Goal: Task Accomplishment & Management: Manage account settings

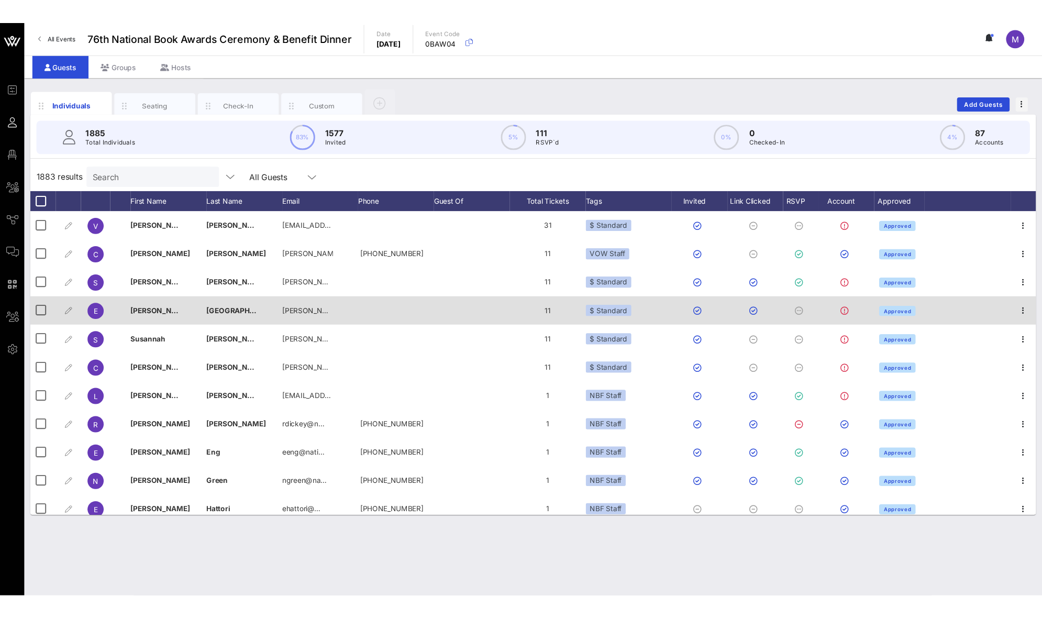
scroll to position [76, 0]
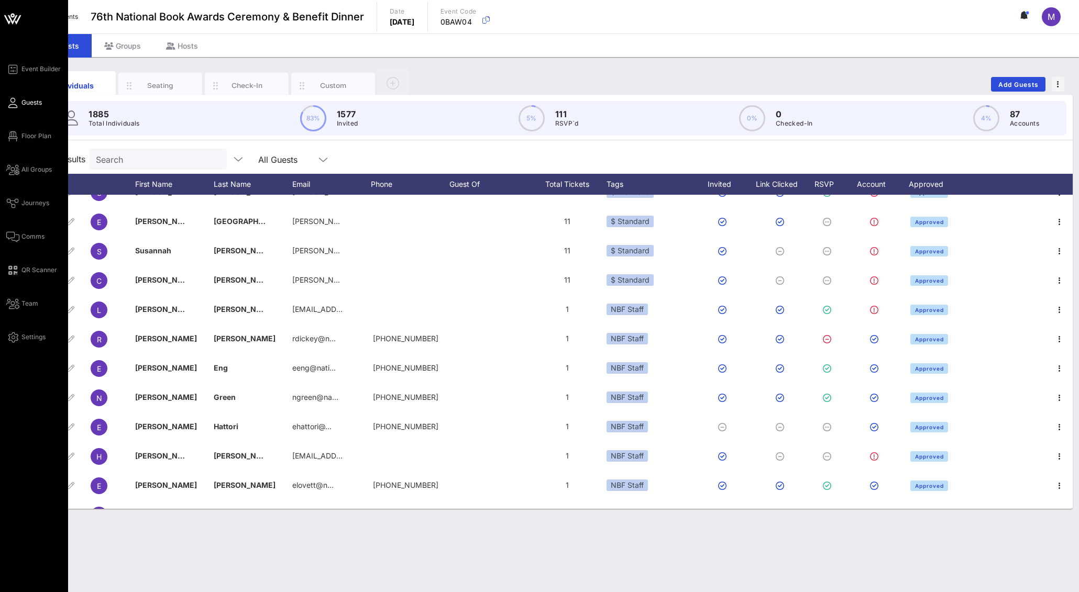
click at [49, 203] on div "Event Builder Guests Floor Plan All Groups Journeys Comms QR Scanner Team Setti…" at bounding box center [37, 203] width 62 height 281
click at [44, 202] on span "Journeys" at bounding box center [35, 203] width 28 height 9
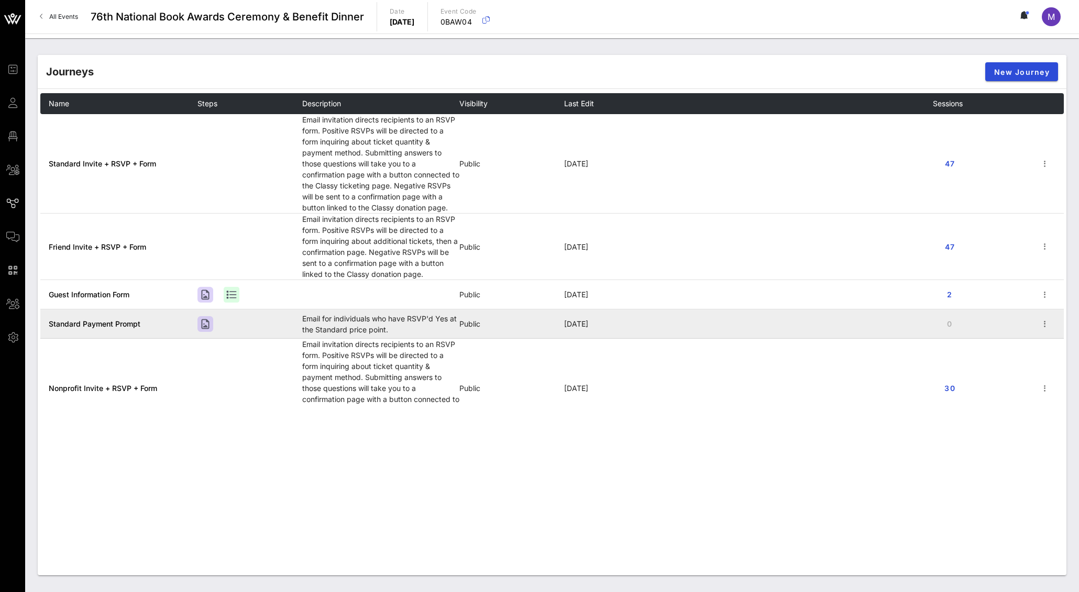
click at [95, 325] on span "Standard Payment Prompt" at bounding box center [95, 323] width 92 height 9
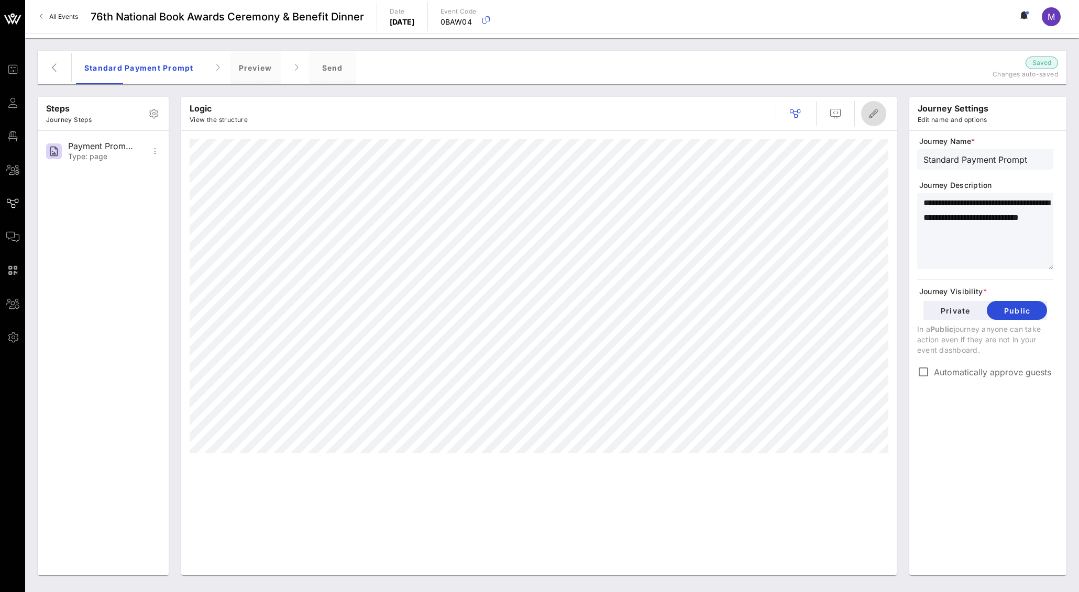
click at [874, 116] on icon "button" at bounding box center [873, 113] width 13 height 13
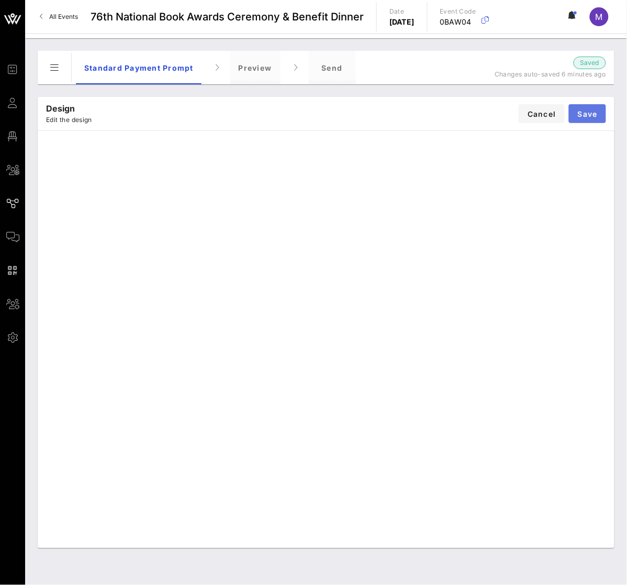
click at [587, 113] on span "Save" at bounding box center [588, 113] width 20 height 9
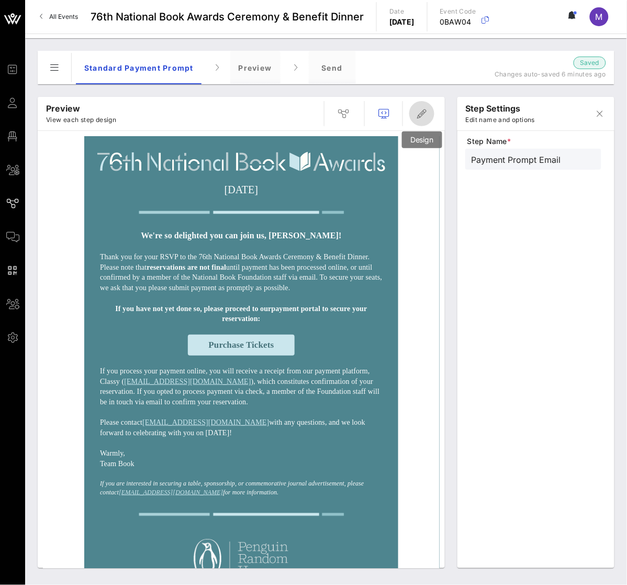
click at [430, 113] on span "button" at bounding box center [422, 113] width 25 height 13
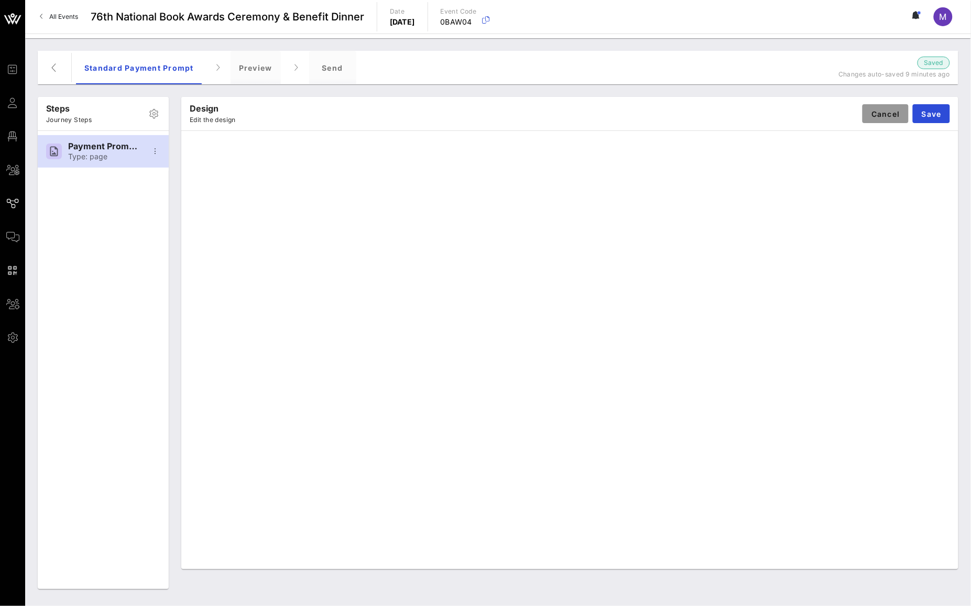
click at [880, 122] on button "Cancel" at bounding box center [885, 113] width 46 height 19
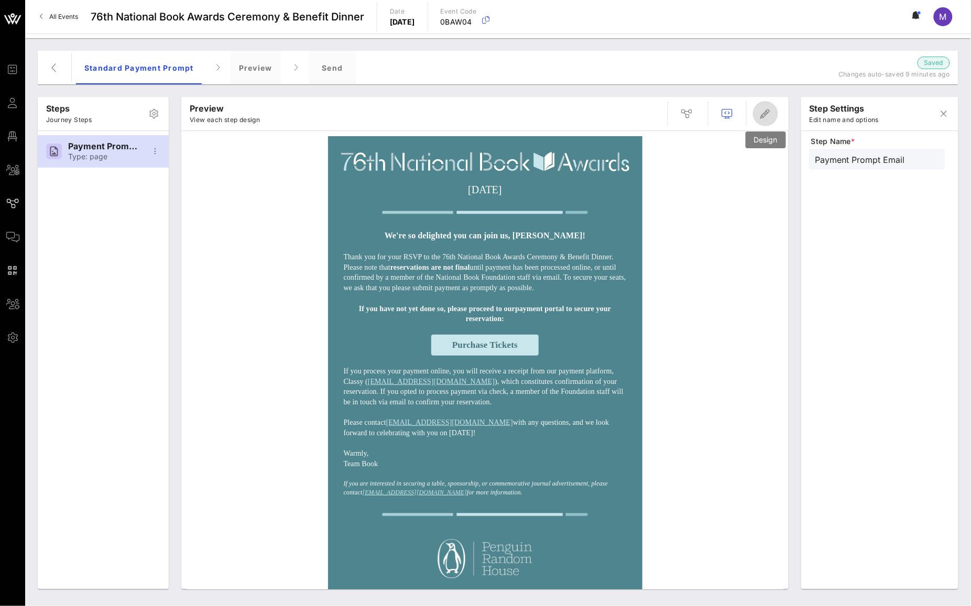
click at [764, 112] on icon "button" at bounding box center [765, 113] width 13 height 13
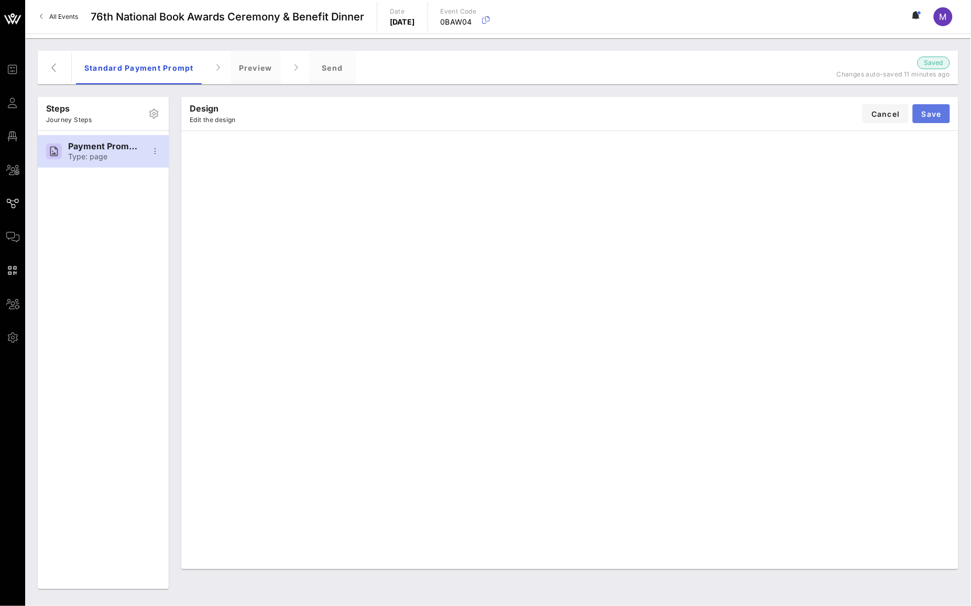
click at [931, 113] on span "Save" at bounding box center [931, 113] width 20 height 9
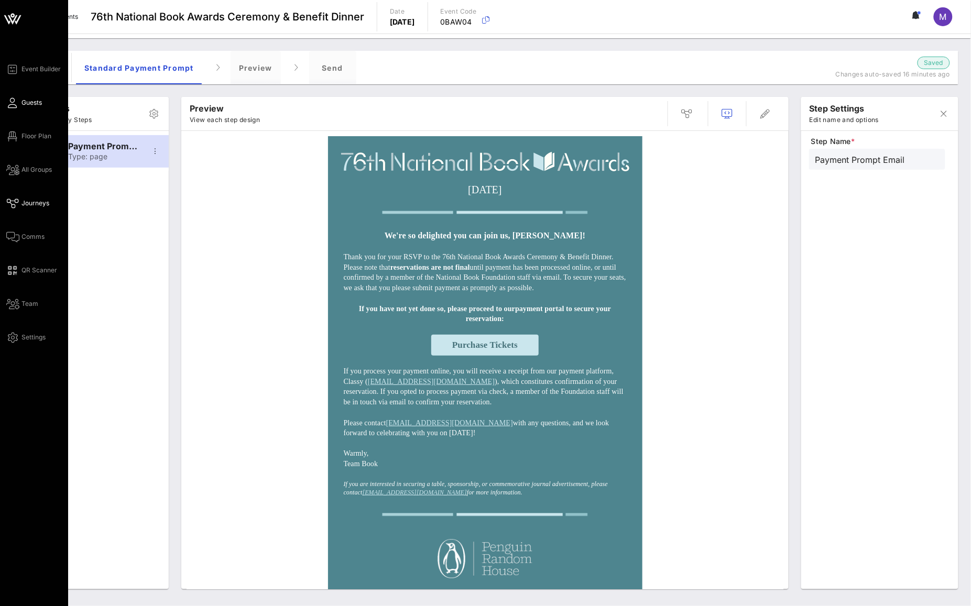
click at [23, 97] on link "Guests" at bounding box center [24, 102] width 36 height 13
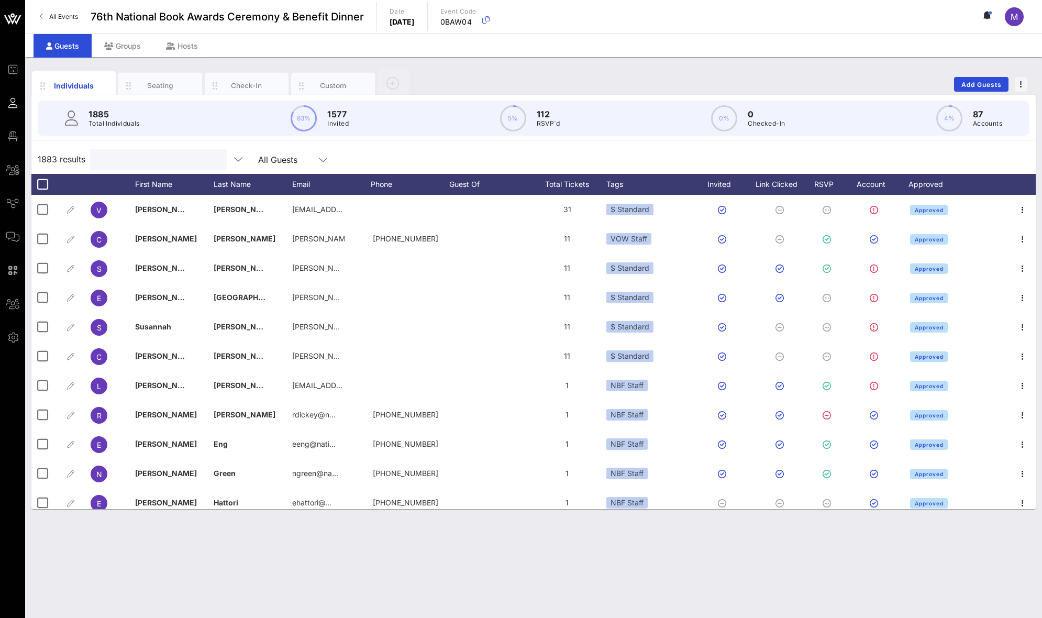
click at [158, 158] on input "text" at bounding box center [157, 159] width 123 height 14
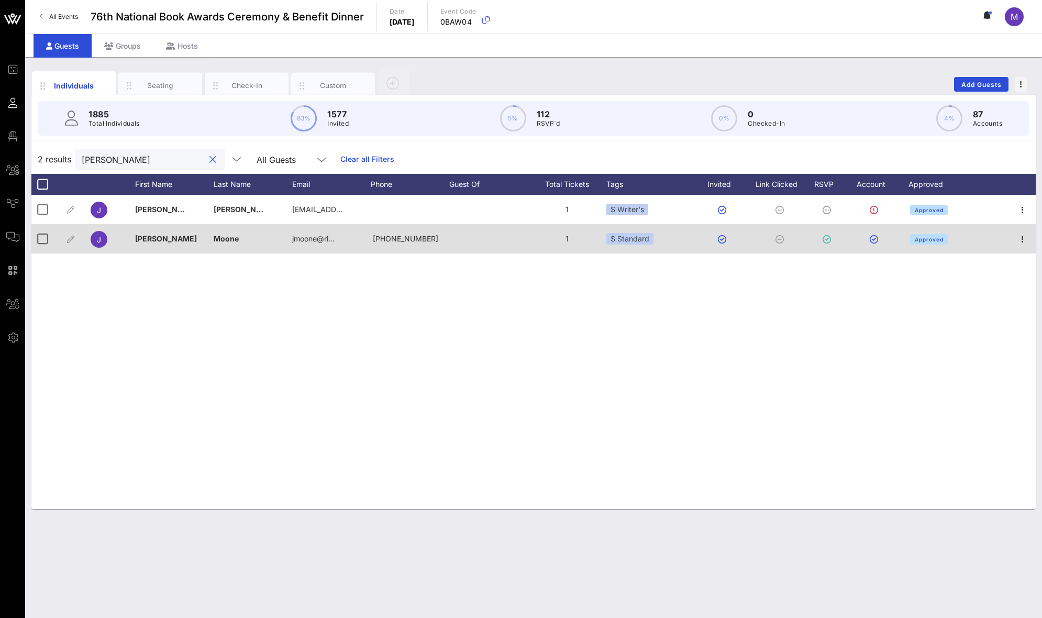
type input "jennifer m"
click at [661, 240] on div "$ Standard" at bounding box center [650, 238] width 89 height 29
click at [655, 236] on div "$ Standard" at bounding box center [650, 238] width 89 height 29
click at [634, 242] on div "$ Standard" at bounding box center [629, 239] width 47 height 12
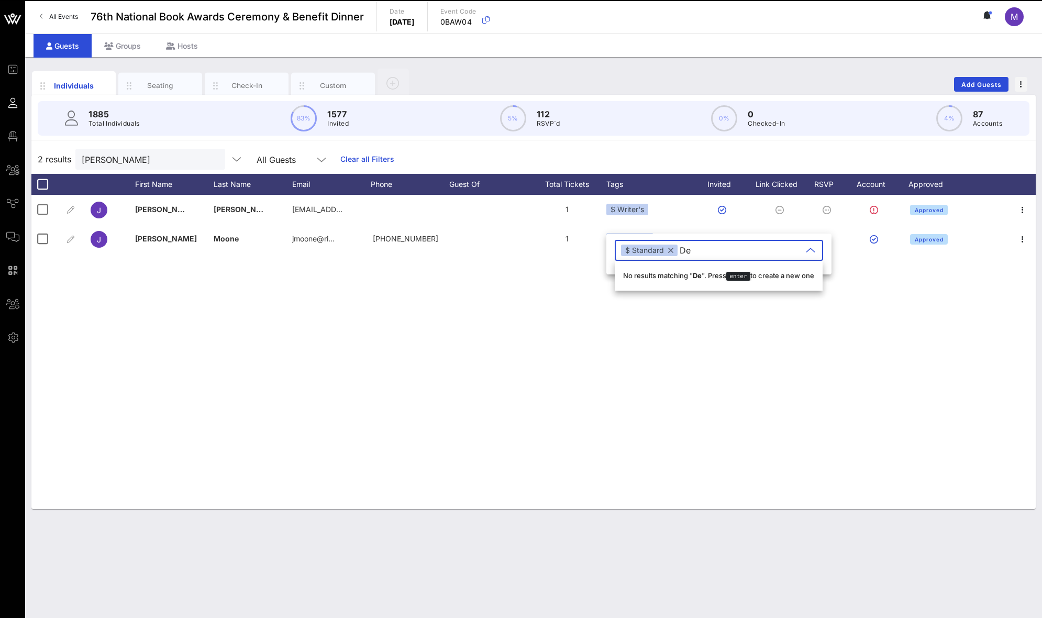
type input "D"
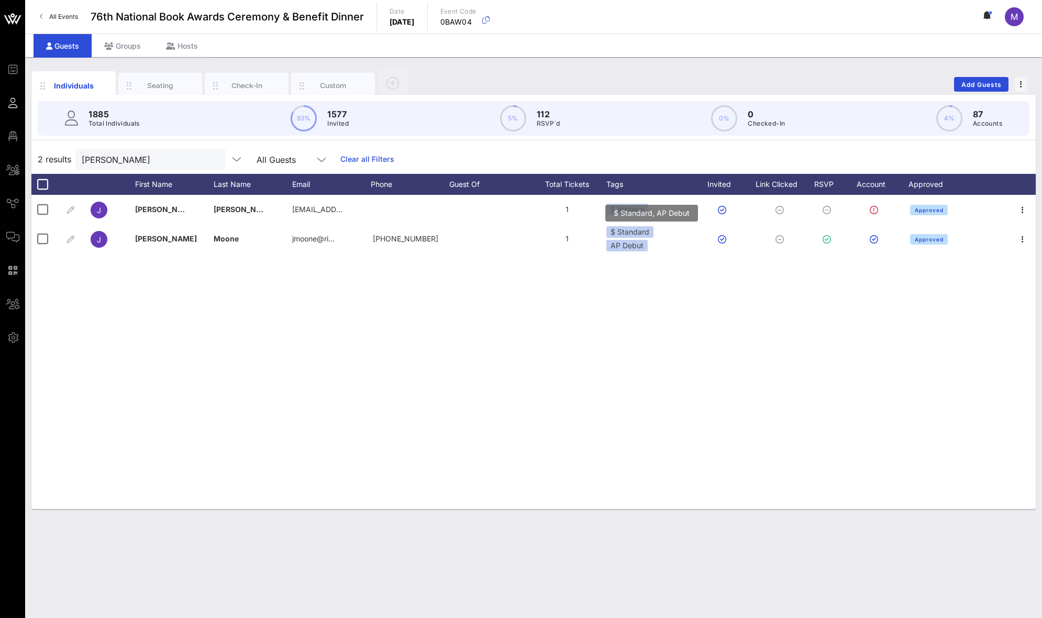
click at [674, 248] on div "$ Standard AP Debut" at bounding box center [650, 238] width 89 height 25
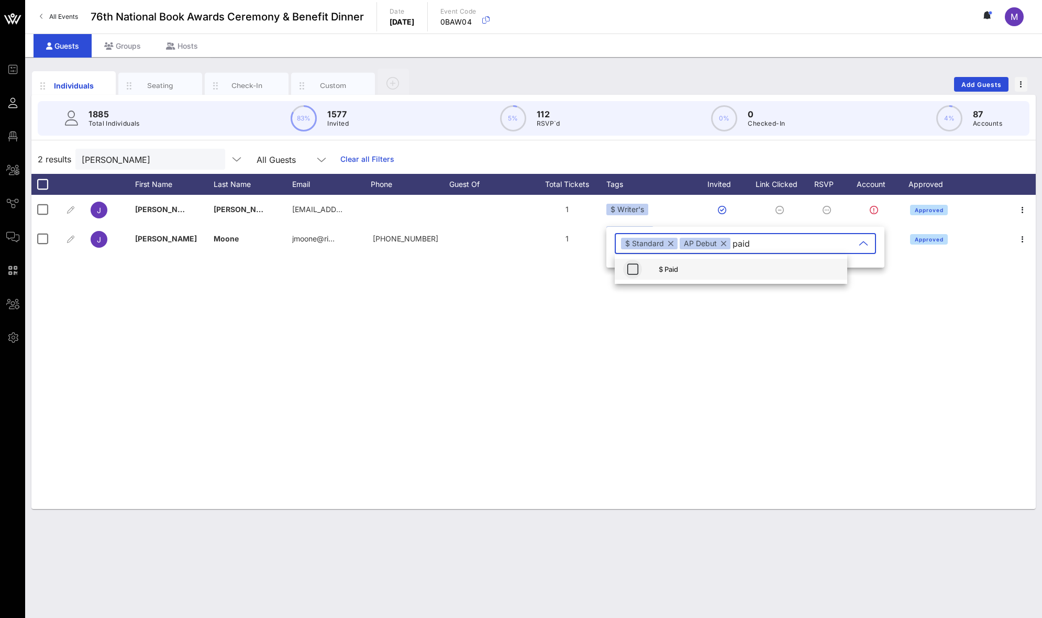
type input "paid"
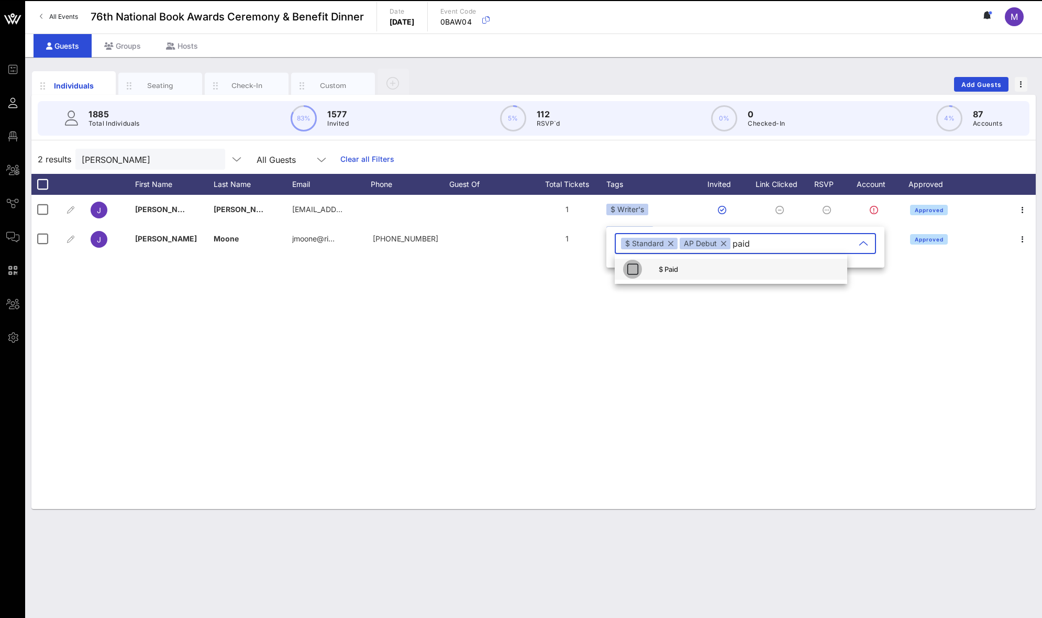
click at [623, 265] on span "button" at bounding box center [632, 269] width 19 height 13
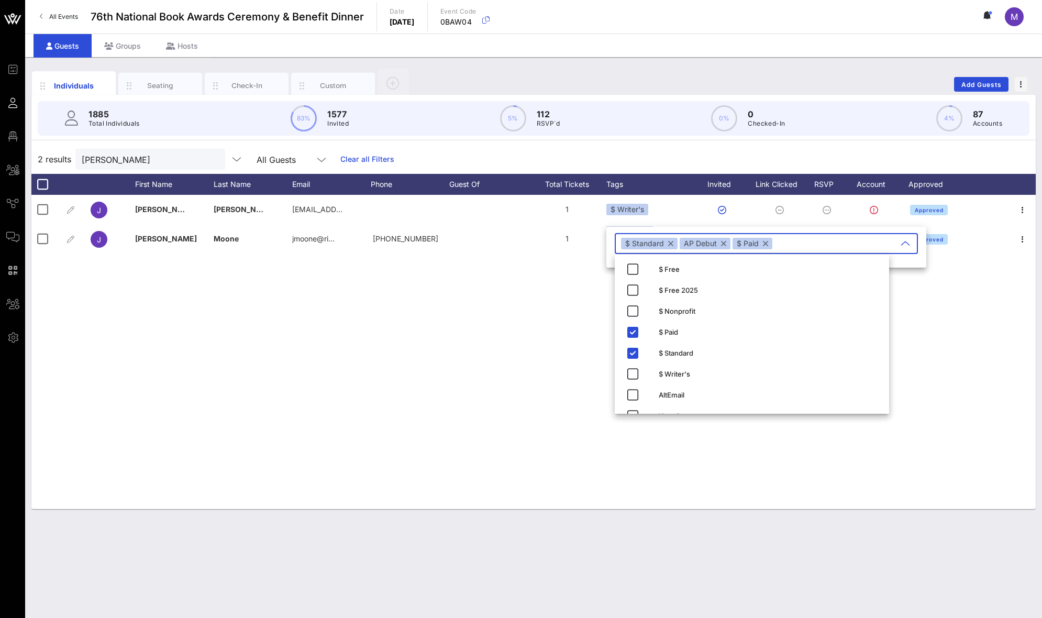
drag, startPoint x: 554, startPoint y: 305, endPoint x: 557, endPoint y: 314, distance: 8.9
click at [554, 305] on div "J Jennifer Michael Hecht hechtjm@aol.com 1 $ Writer's Approved J Jennifer Moone…" at bounding box center [533, 352] width 1005 height 314
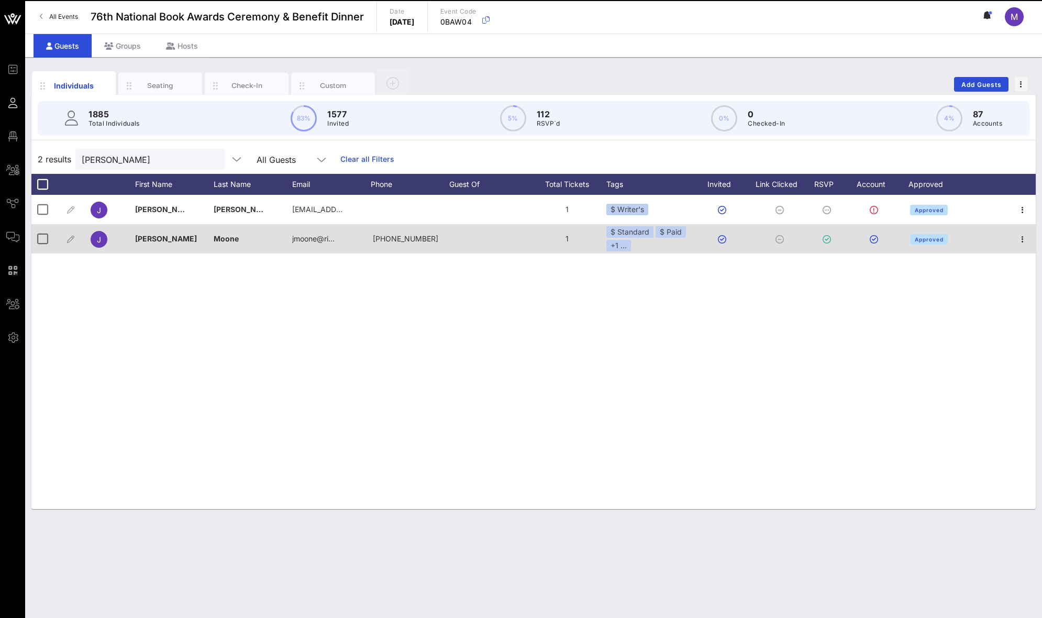
click at [504, 242] on div at bounding box center [488, 238] width 79 height 29
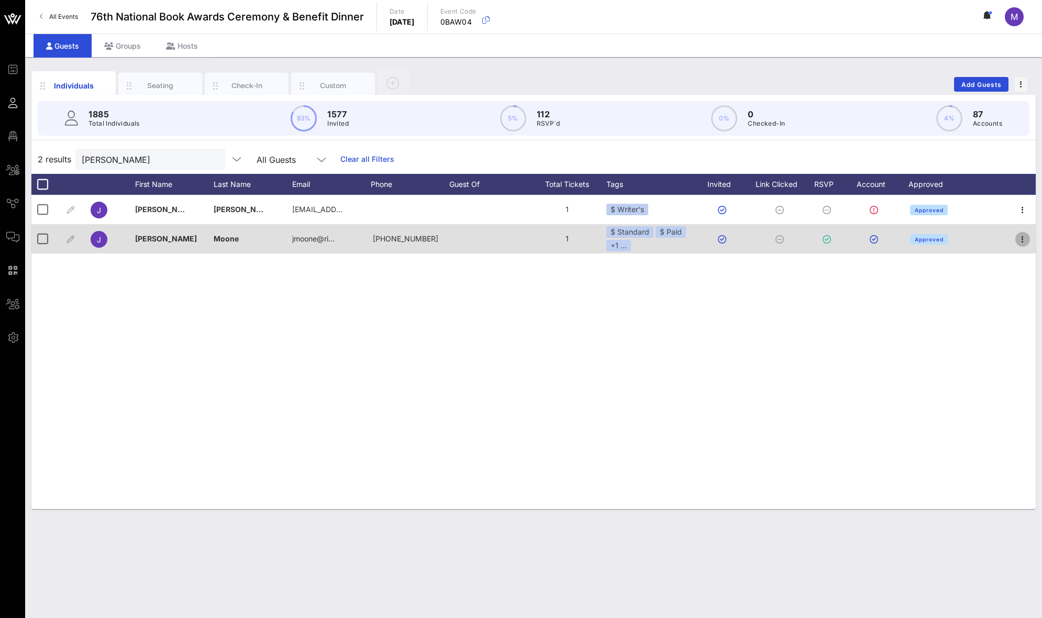
click at [1019, 236] on icon "button" at bounding box center [1023, 239] width 13 height 13
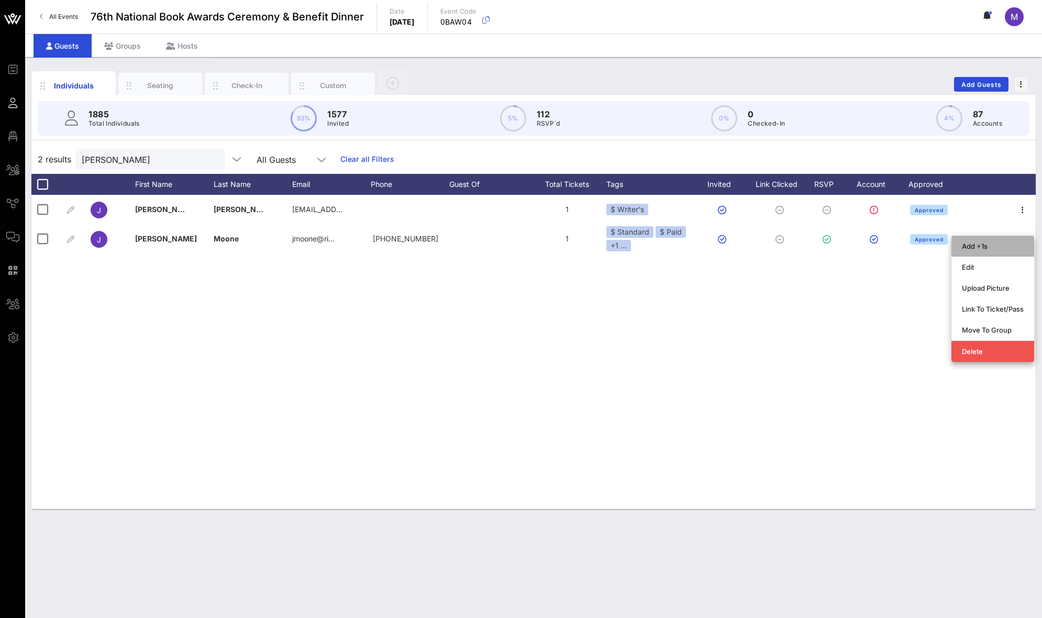
click at [993, 242] on div "Add +1s" at bounding box center [993, 246] width 62 height 8
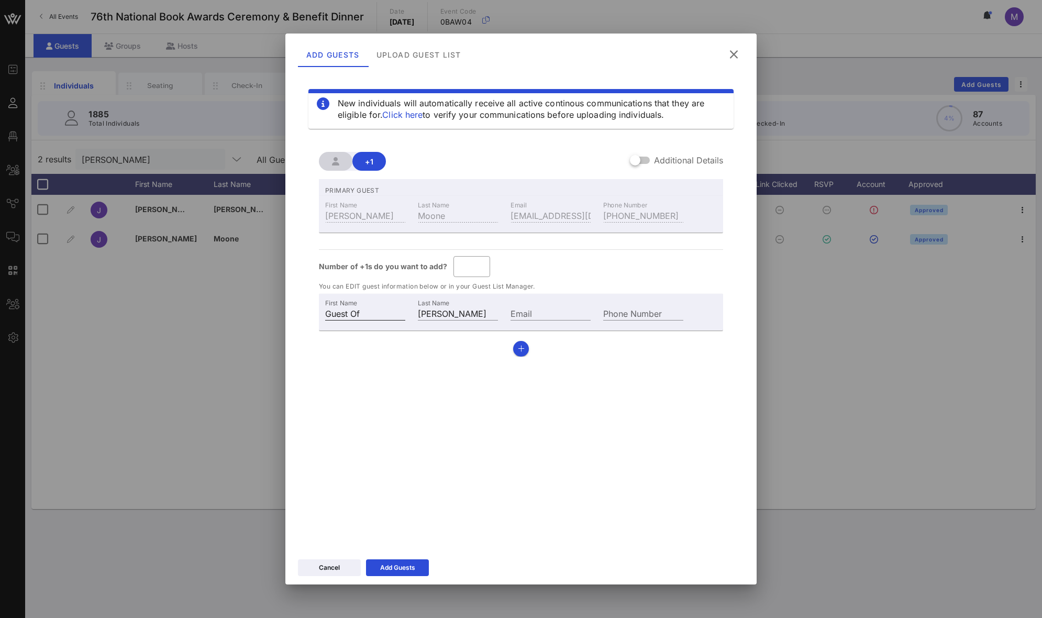
click at [367, 318] on input "Guest Of" at bounding box center [365, 313] width 80 height 14
click at [459, 317] on input "Jennifer Moone" at bounding box center [458, 313] width 80 height 14
click at [489, 318] on div "Last Name Jennifer Moone" at bounding box center [458, 313] width 80 height 14
click at [542, 310] on input "Email" at bounding box center [551, 313] width 80 height 14
drag, startPoint x: 374, startPoint y: 308, endPoint x: 383, endPoint y: 314, distance: 11.3
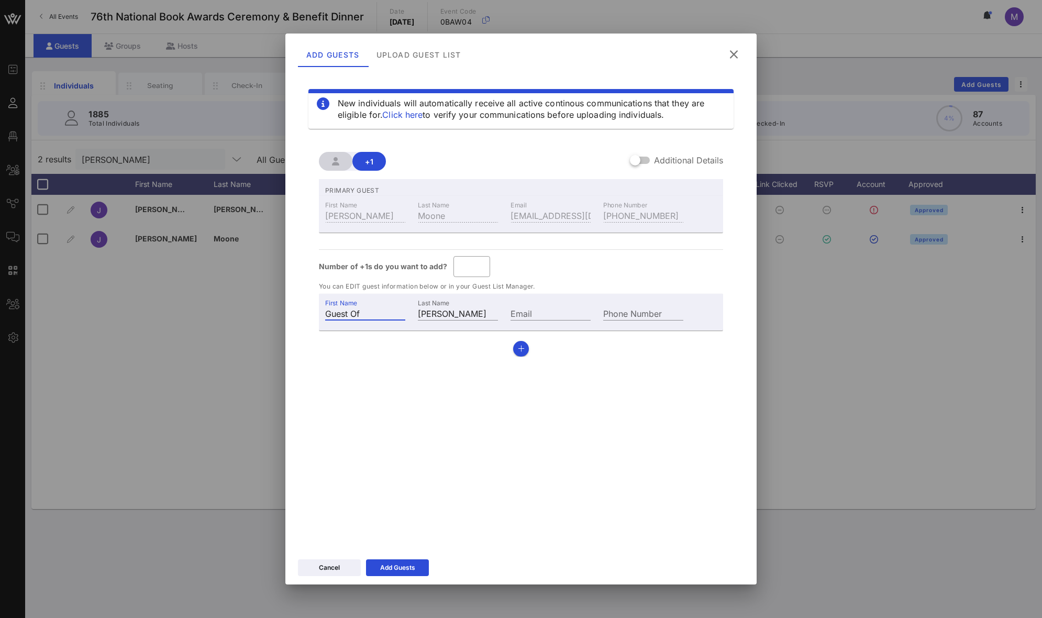
click at [383, 314] on input "Guest Of" at bounding box center [365, 313] width 80 height 14
paste input "Alicia Levi"
click at [347, 315] on input "Alicia Levi" at bounding box center [365, 313] width 80 height 14
type input "Alicia"
click at [444, 307] on input "Jennifer Moone" at bounding box center [458, 313] width 80 height 14
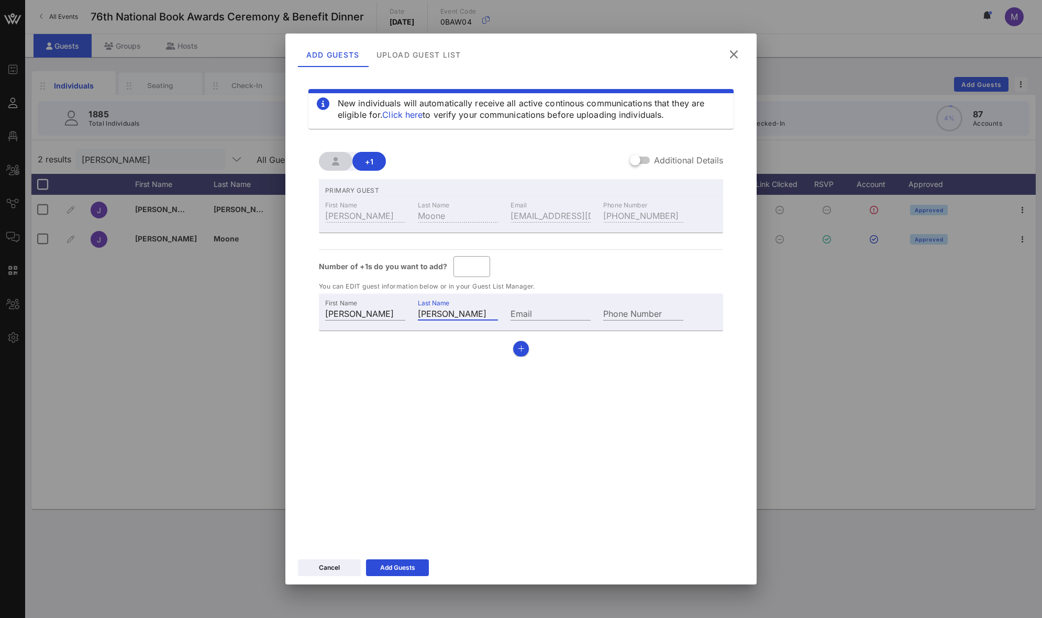
click at [444, 307] on input "Jennifer Moone" at bounding box center [458, 313] width 80 height 14
type input "Levi"
click at [409, 570] on div "Add Guests" at bounding box center [397, 568] width 35 height 10
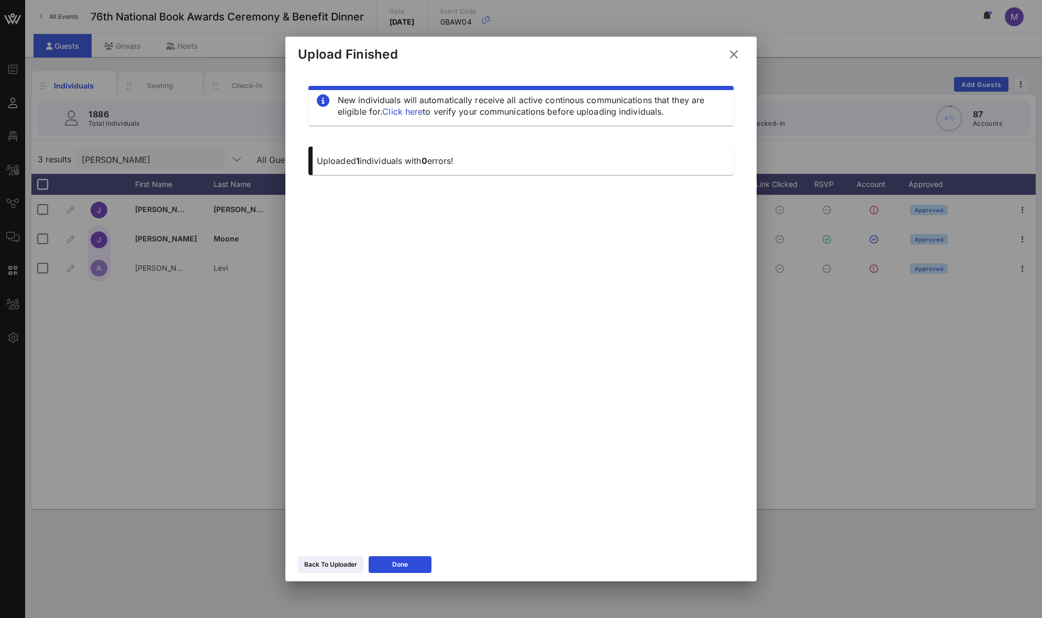
click at [731, 51] on icon at bounding box center [734, 54] width 14 height 13
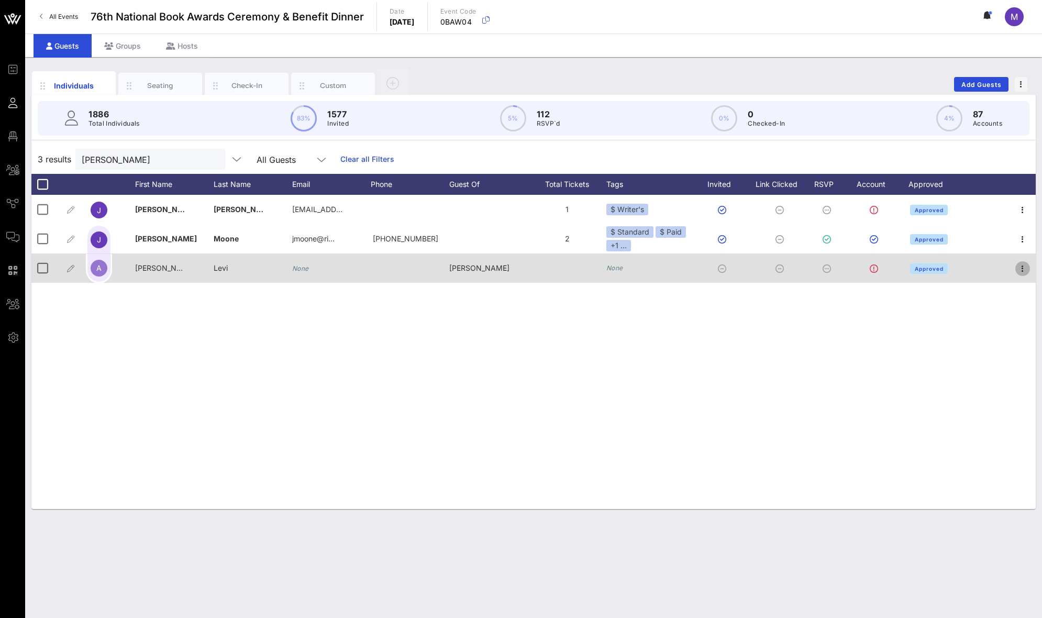
click at [1023, 272] on icon "button" at bounding box center [1023, 268] width 13 height 13
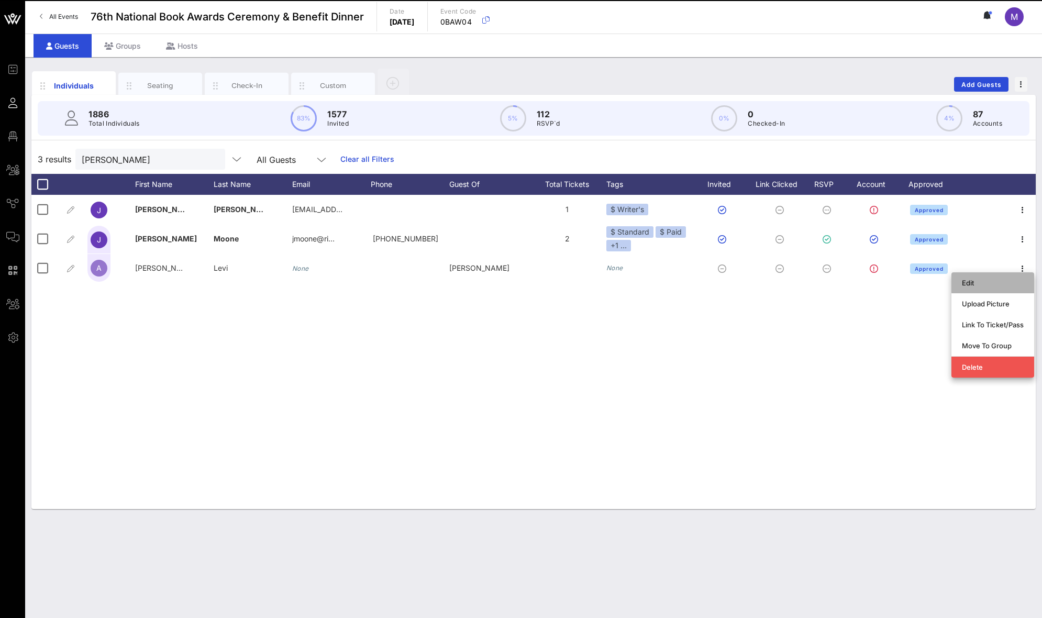
click at [982, 283] on div "Edit" at bounding box center [993, 283] width 62 height 8
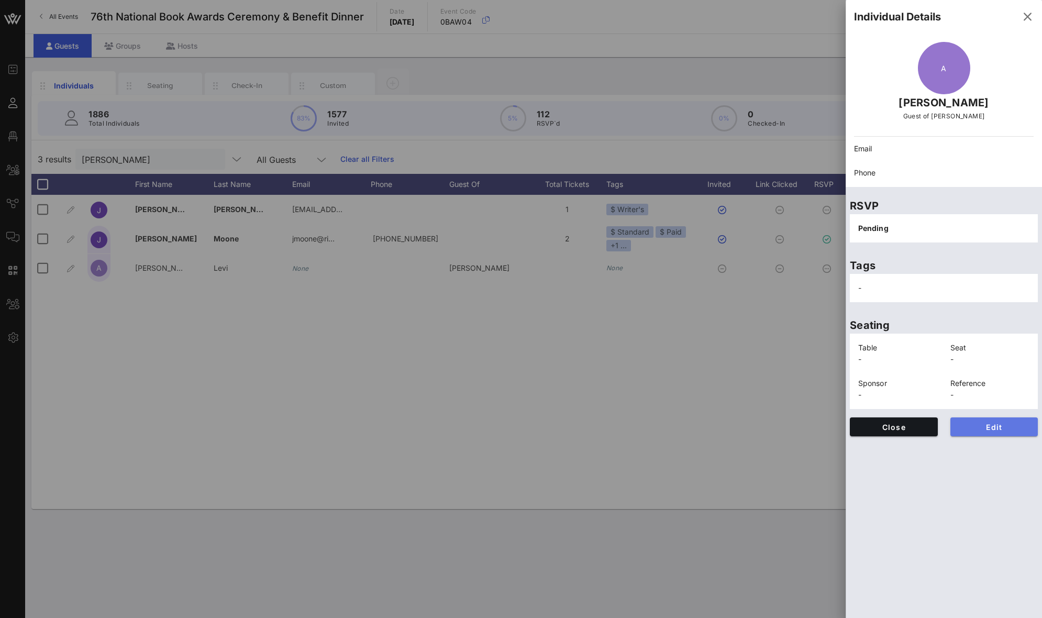
click at [988, 424] on span "Edit" at bounding box center [994, 427] width 71 height 9
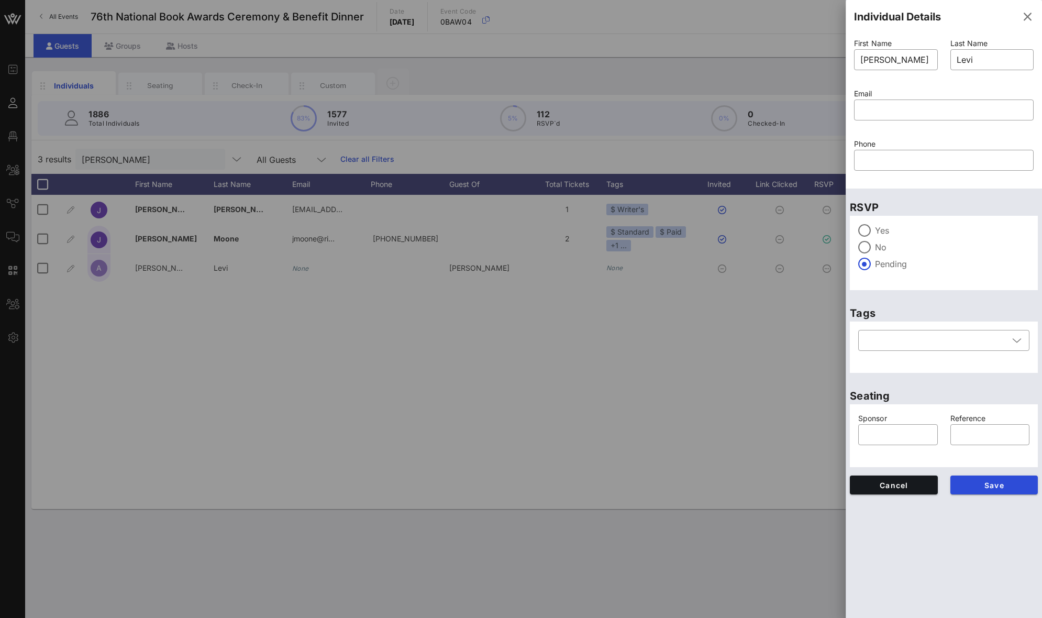
click at [878, 227] on label "Yes" at bounding box center [952, 230] width 155 height 10
click at [1005, 486] on span "Save" at bounding box center [994, 485] width 71 height 9
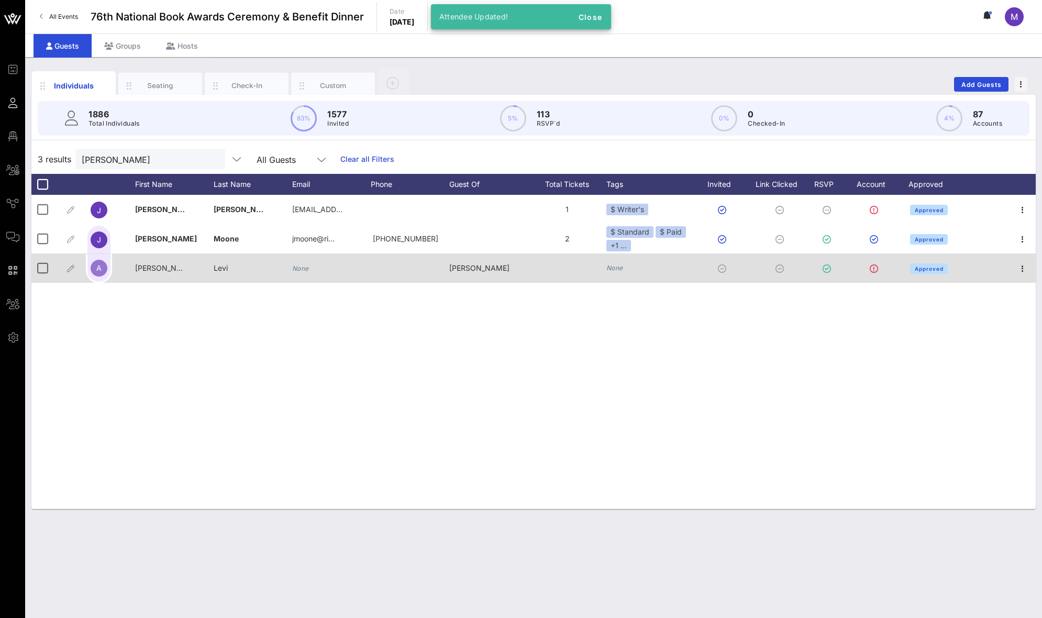
click at [612, 264] on icon "None" at bounding box center [614, 268] width 17 height 8
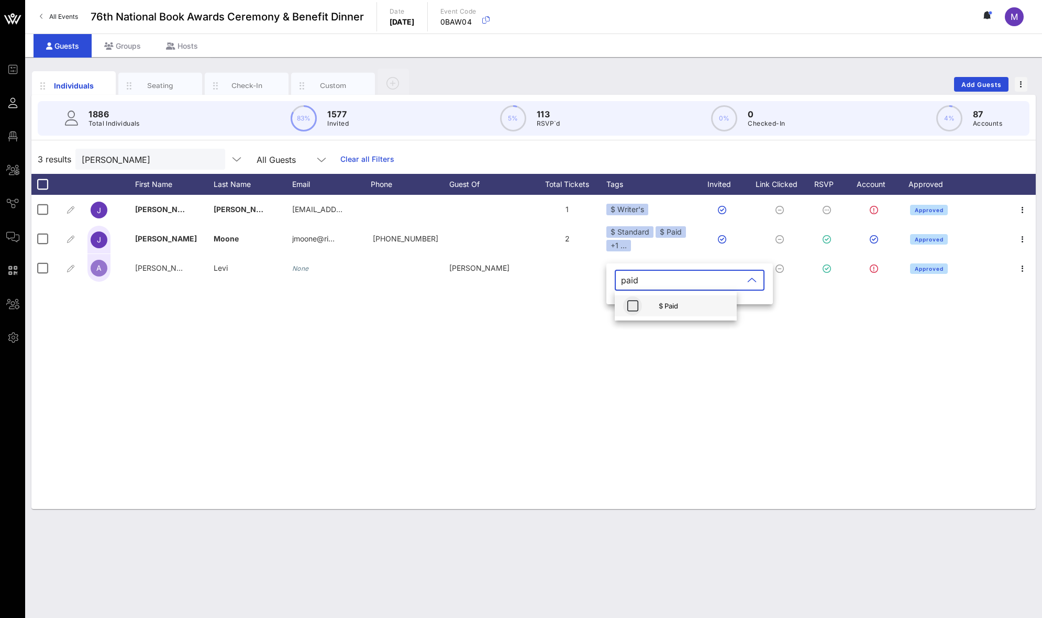
type input "paid"
click at [628, 307] on icon "button" at bounding box center [632, 306] width 13 height 13
type input "ap"
click at [634, 307] on icon "button" at bounding box center [632, 306] width 13 height 13
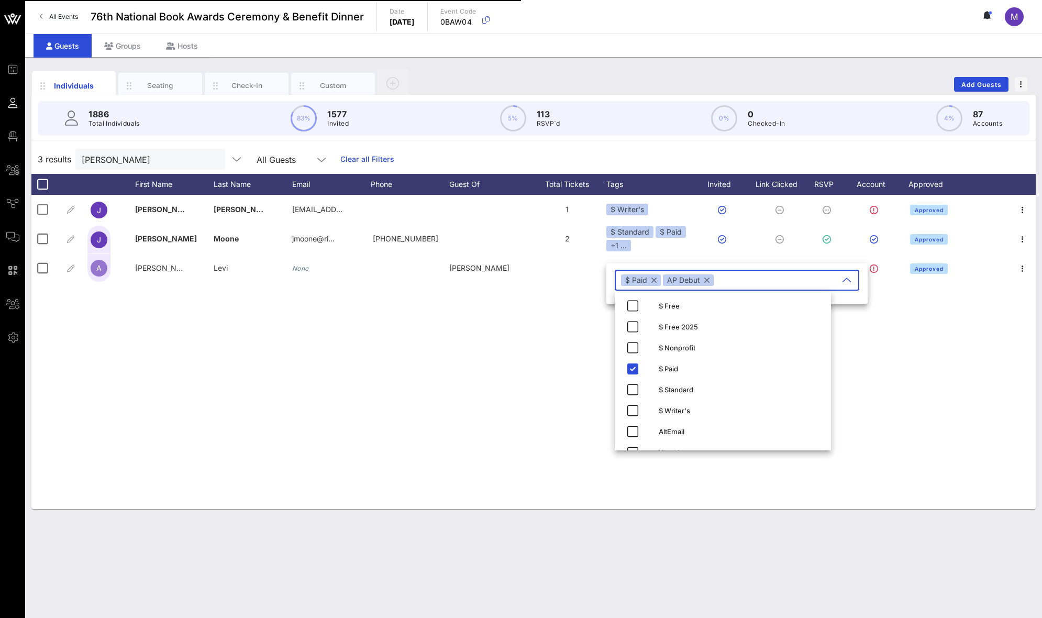
drag, startPoint x: 503, startPoint y: 349, endPoint x: 502, endPoint y: 360, distance: 11.0
click at [503, 349] on div "J Jennifer Michael Hecht hechtjm@aol.com 1 $ Writer's Approved J Jennifer Moone…" at bounding box center [533, 352] width 1005 height 314
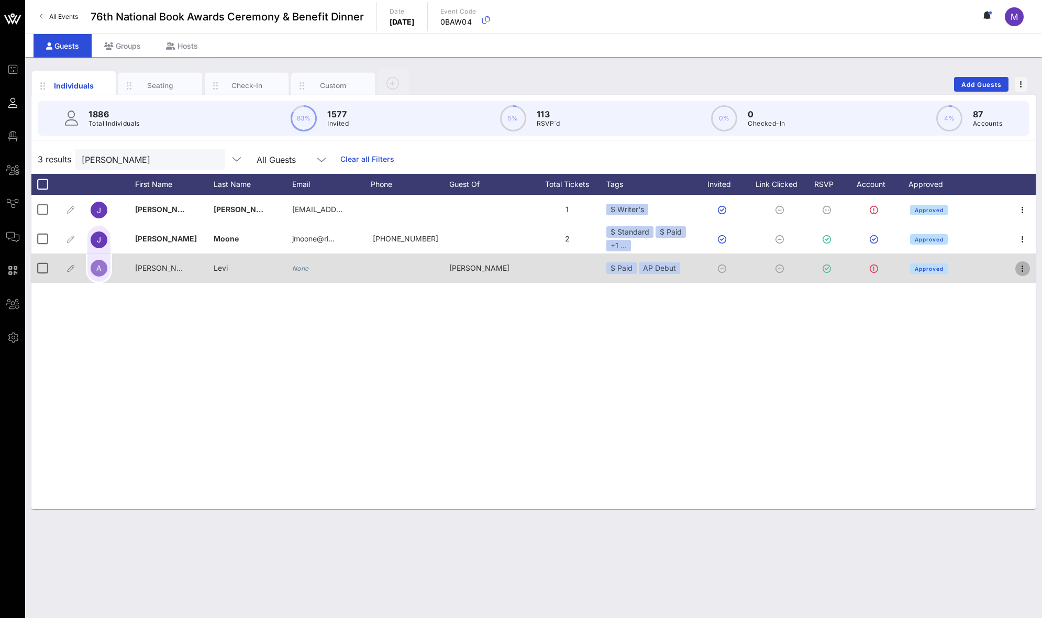
click at [1020, 265] on icon "button" at bounding box center [1023, 268] width 13 height 13
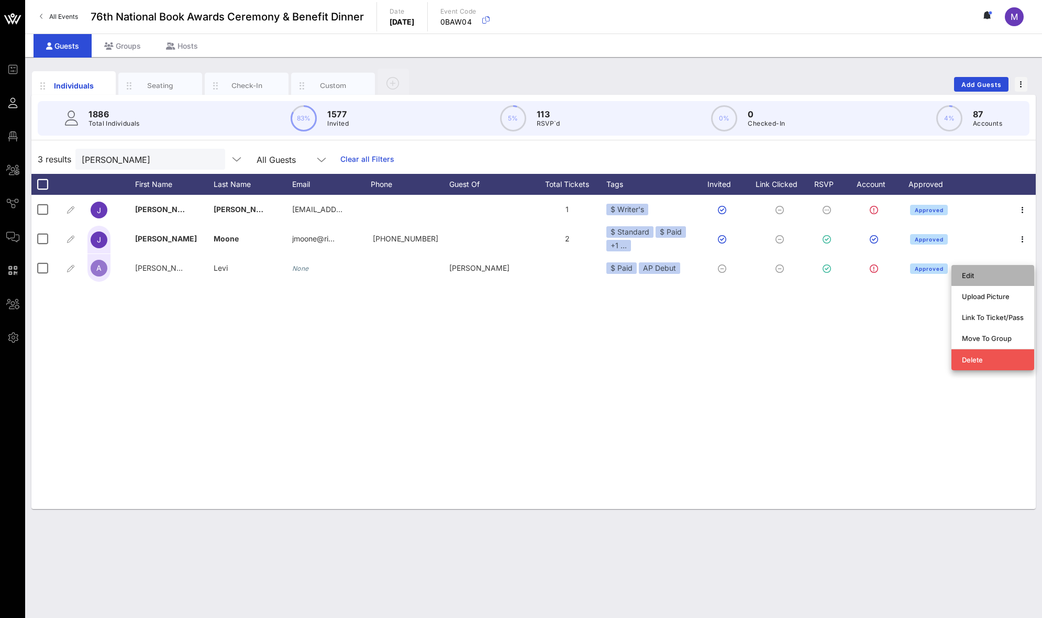
click at [1012, 272] on div "Edit" at bounding box center [993, 275] width 62 height 8
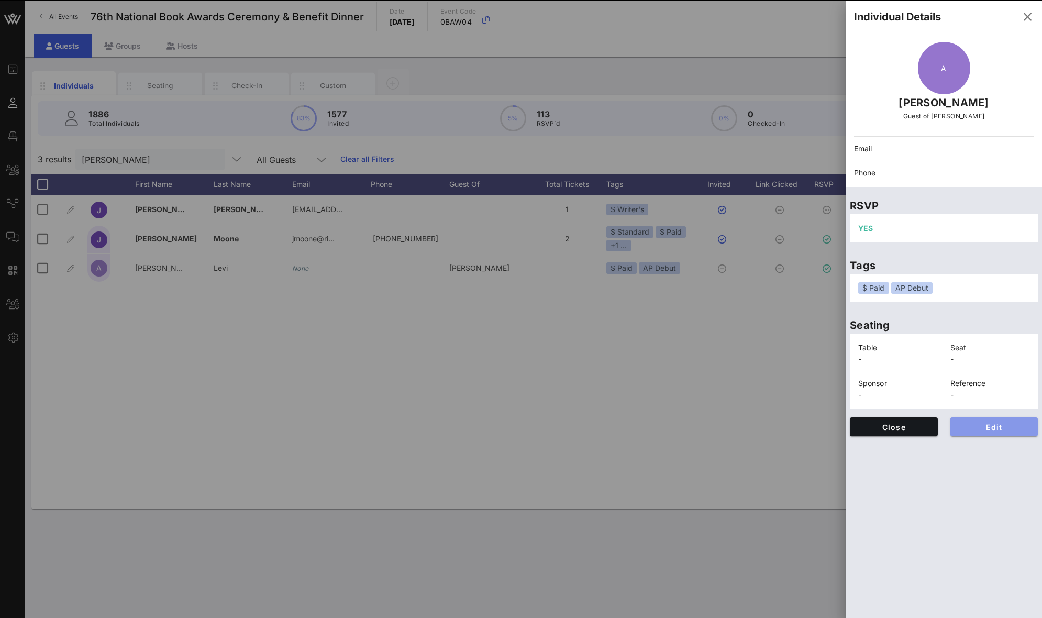
click at [987, 429] on span "Edit" at bounding box center [994, 427] width 71 height 9
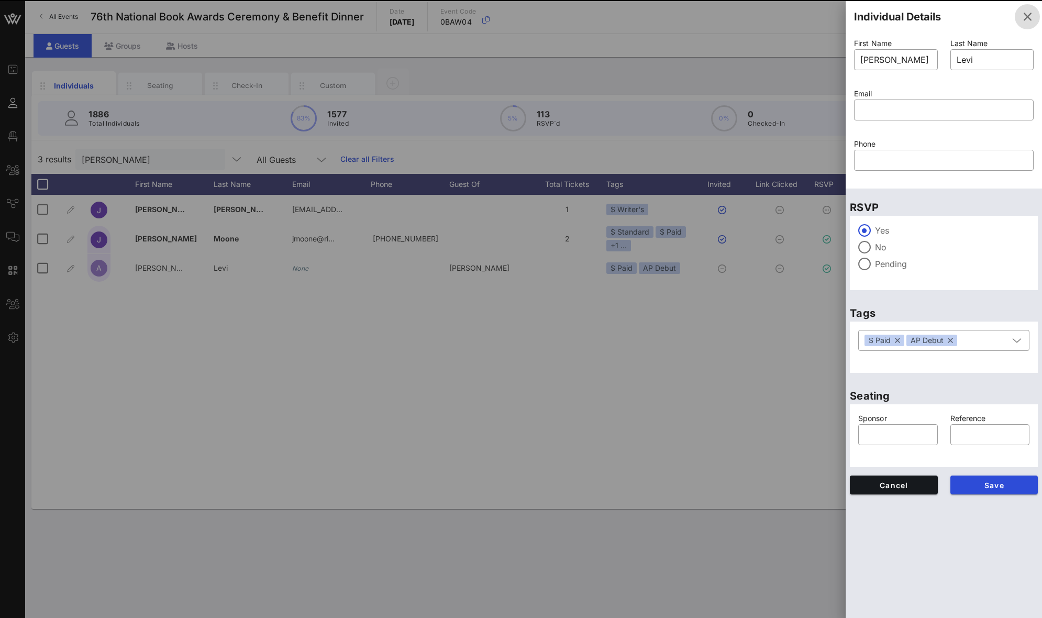
click at [1031, 10] on icon "button" at bounding box center [1027, 16] width 13 height 13
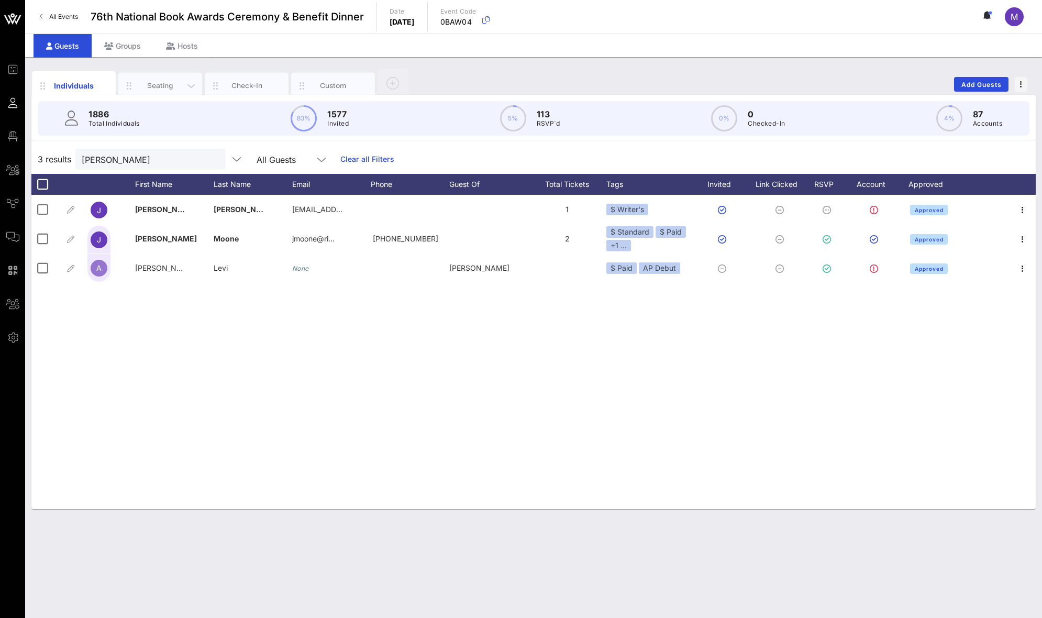
click at [167, 87] on div "Seating" at bounding box center [160, 86] width 47 height 10
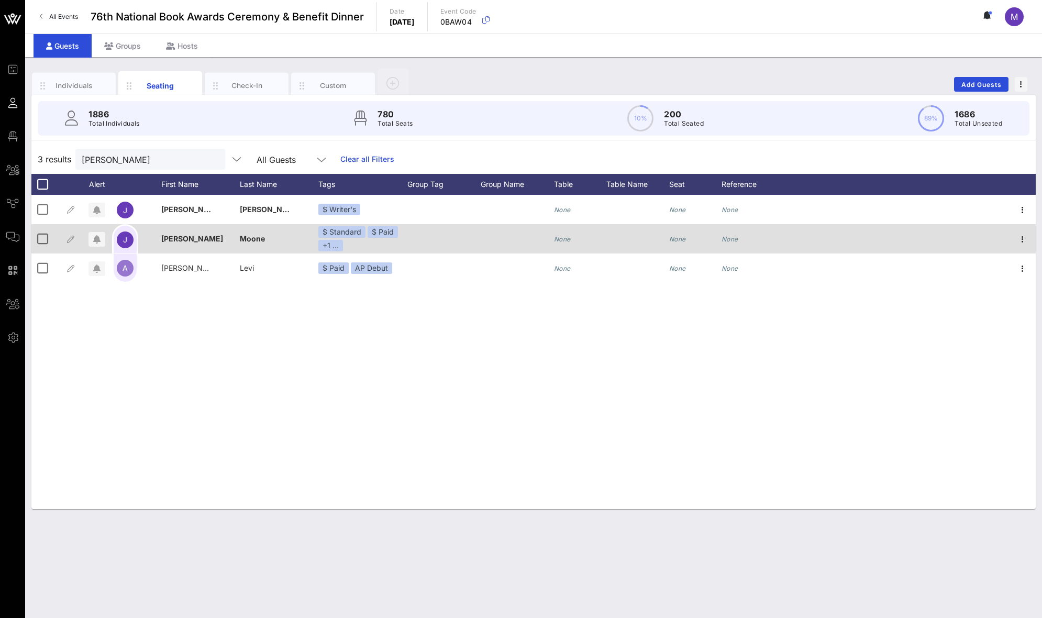
click at [438, 235] on div at bounding box center [443, 238] width 73 height 29
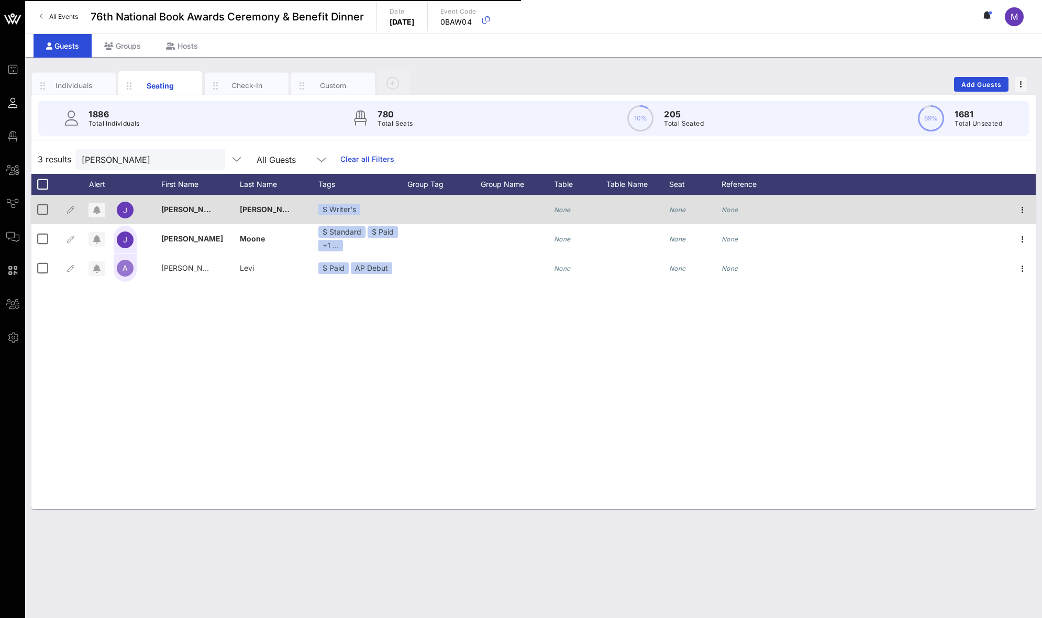
click at [444, 210] on div at bounding box center [443, 209] width 73 height 29
click at [1023, 204] on icon "button" at bounding box center [1023, 210] width 13 height 13
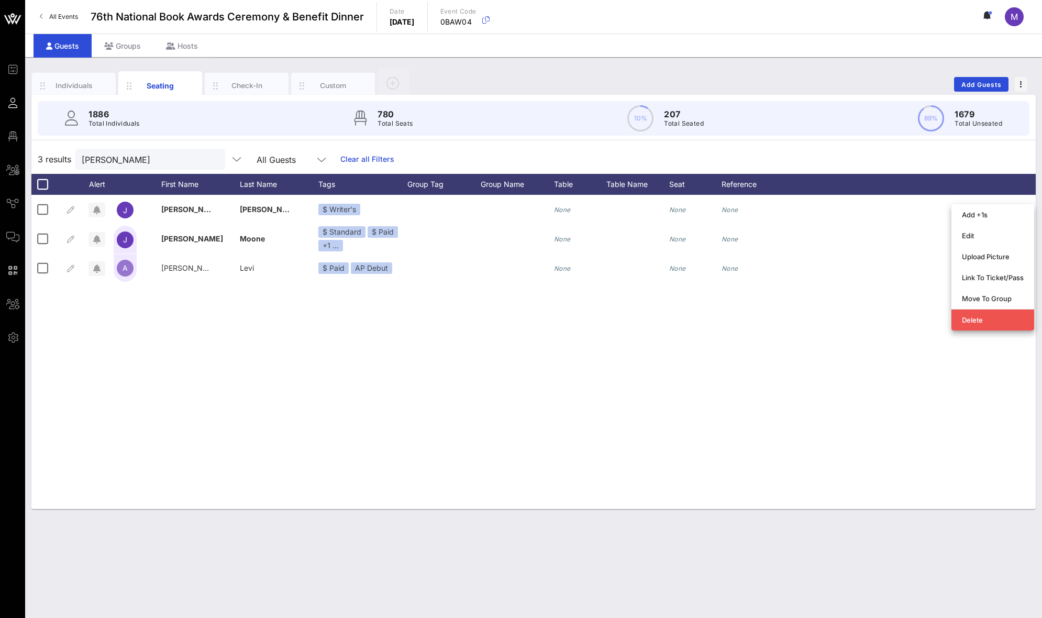
click at [723, 424] on div "J Jennifer Michael Hecht $ Writer's None None None J Jennifer Moone $ Standard …" at bounding box center [533, 352] width 1005 height 314
click at [70, 80] on div "Individuals" at bounding box center [74, 86] width 84 height 26
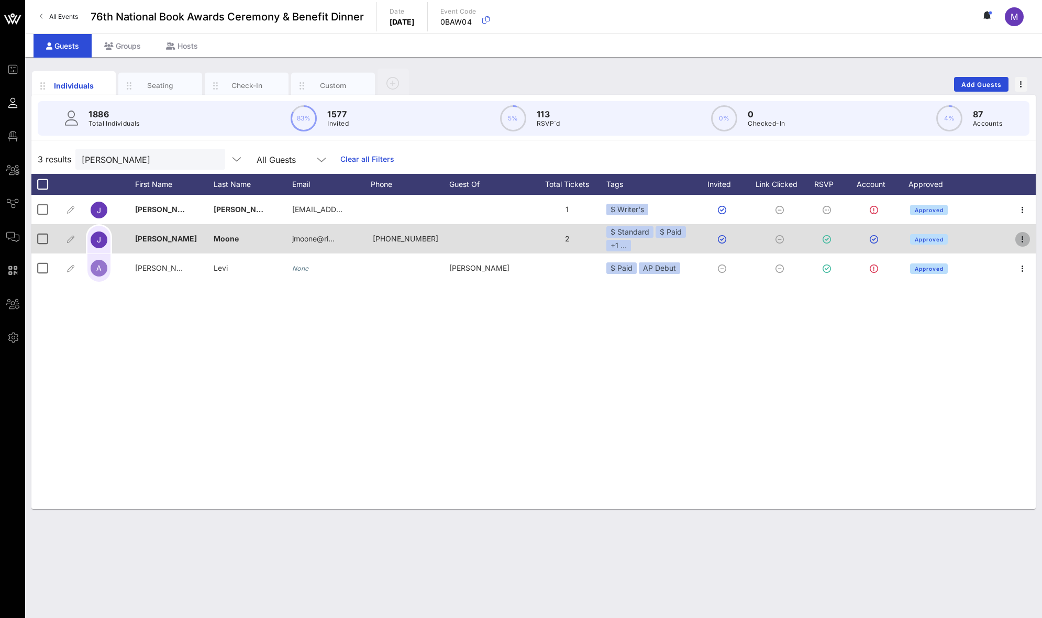
click at [1027, 240] on icon "button" at bounding box center [1023, 239] width 13 height 13
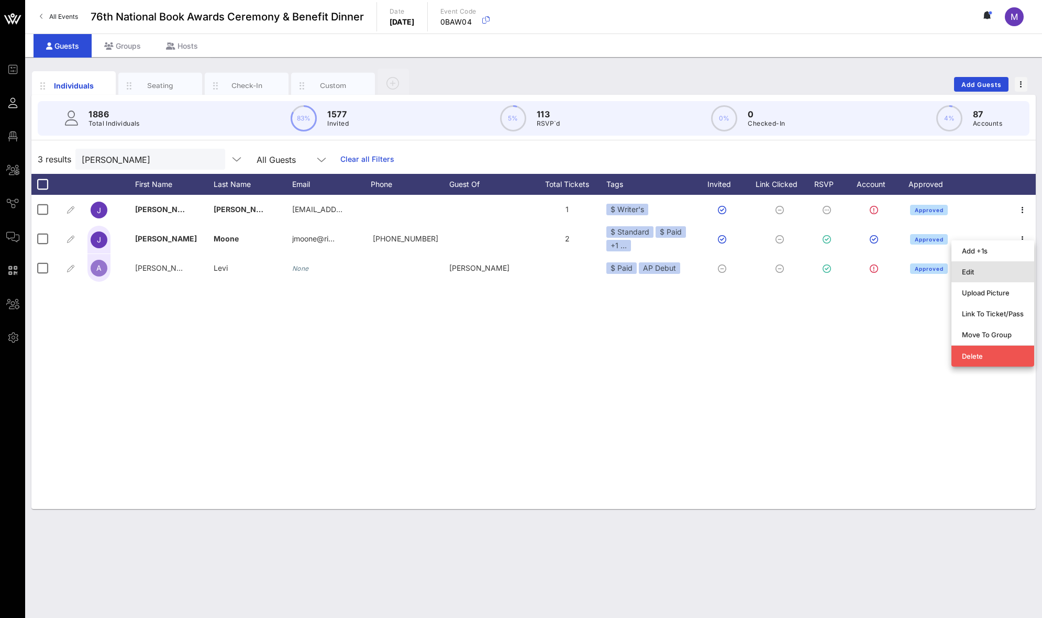
click at [991, 268] on div "Edit" at bounding box center [993, 272] width 62 height 8
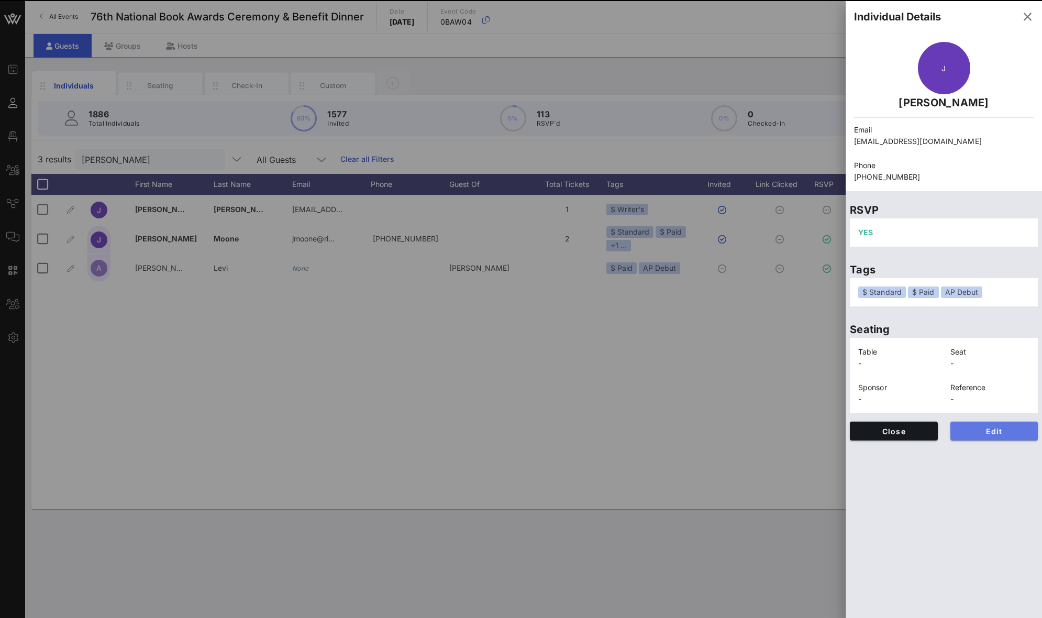
click at [990, 428] on span "Edit" at bounding box center [994, 431] width 71 height 9
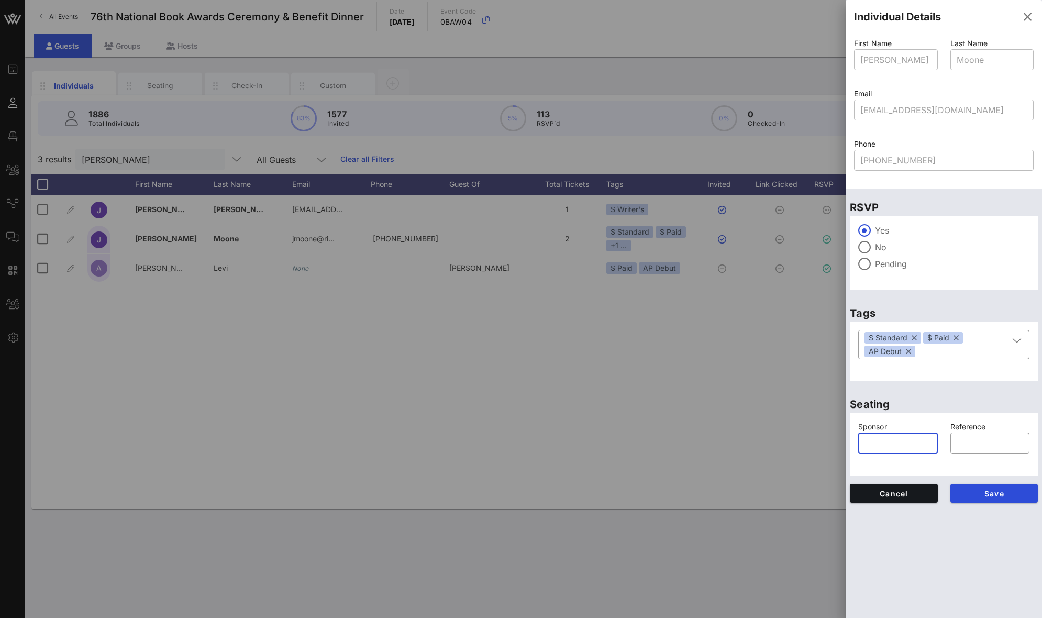
click at [903, 443] on input "text" at bounding box center [898, 443] width 67 height 17
type input "Reading is Fundamental"
click at [1014, 494] on span "Save" at bounding box center [994, 493] width 71 height 9
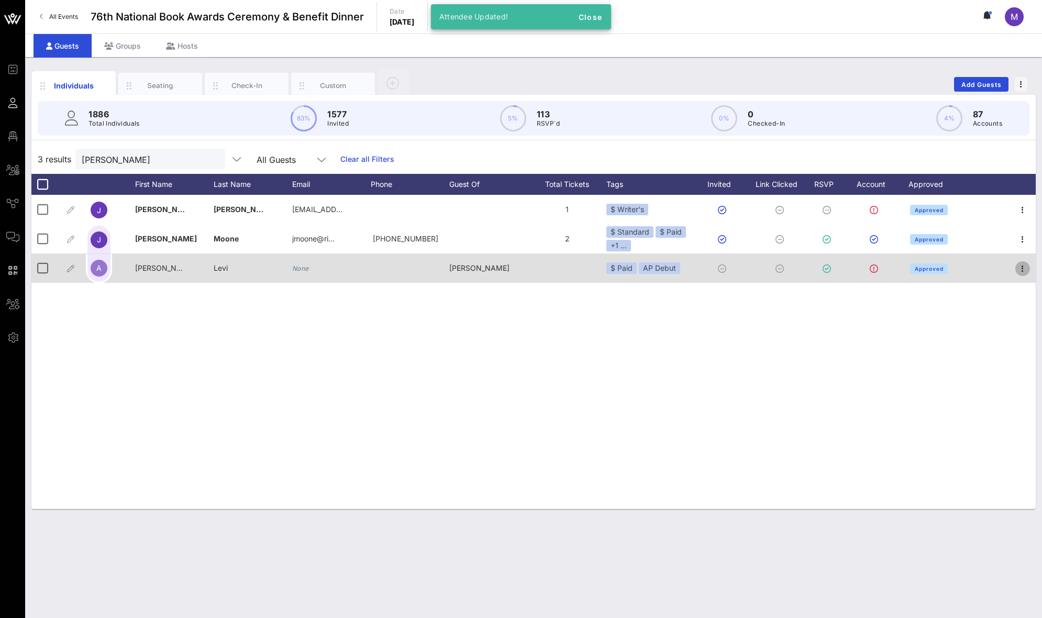
click at [1023, 268] on icon "button" at bounding box center [1023, 268] width 13 height 13
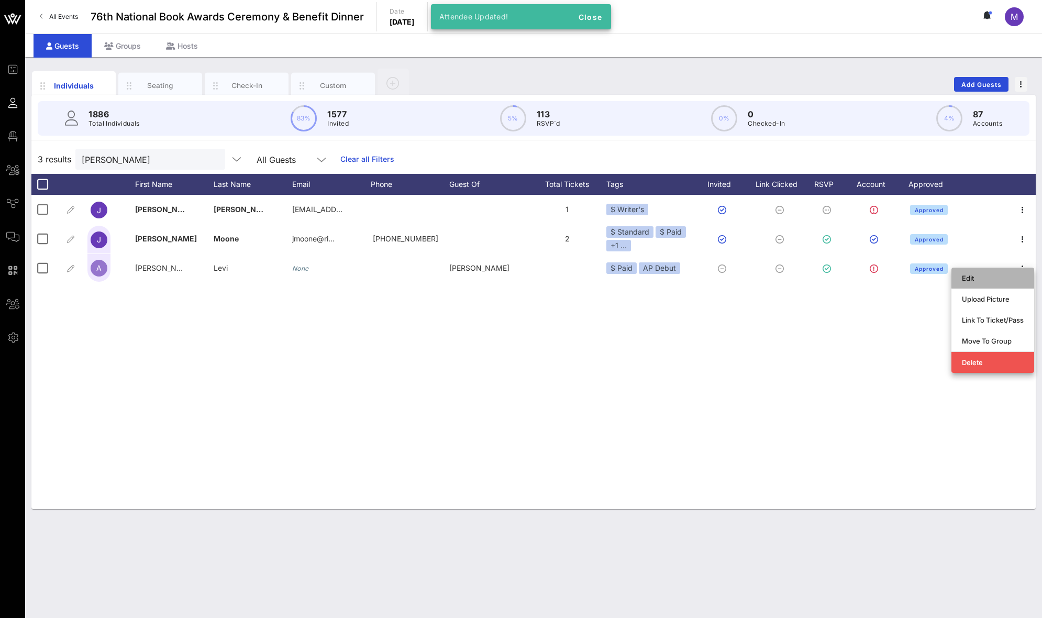
click at [1009, 275] on div "Edit" at bounding box center [993, 278] width 62 height 8
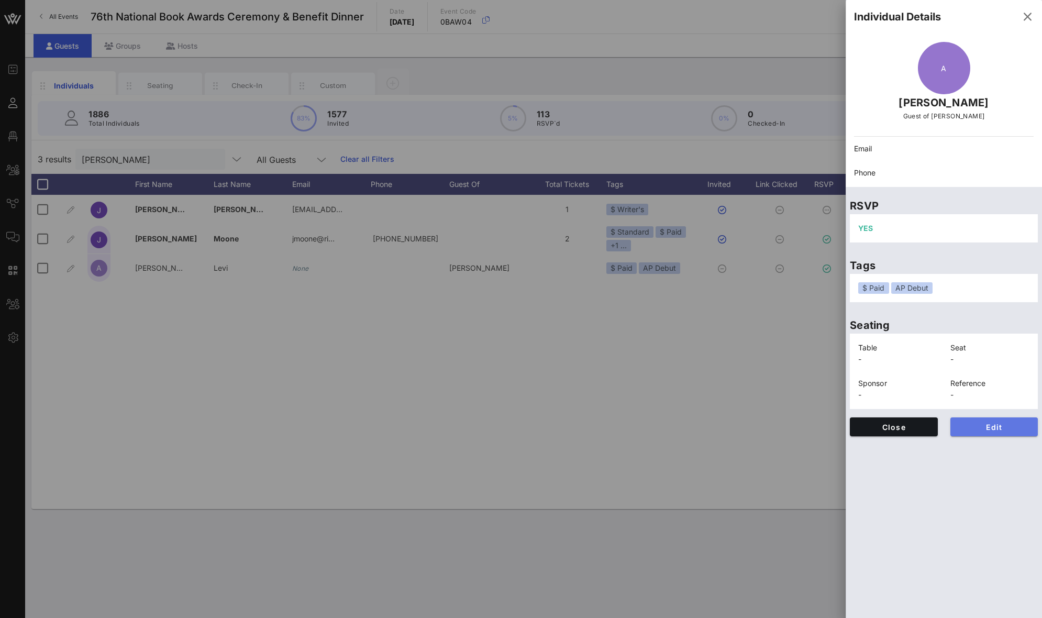
click at [990, 418] on button "Edit" at bounding box center [995, 426] width 88 height 19
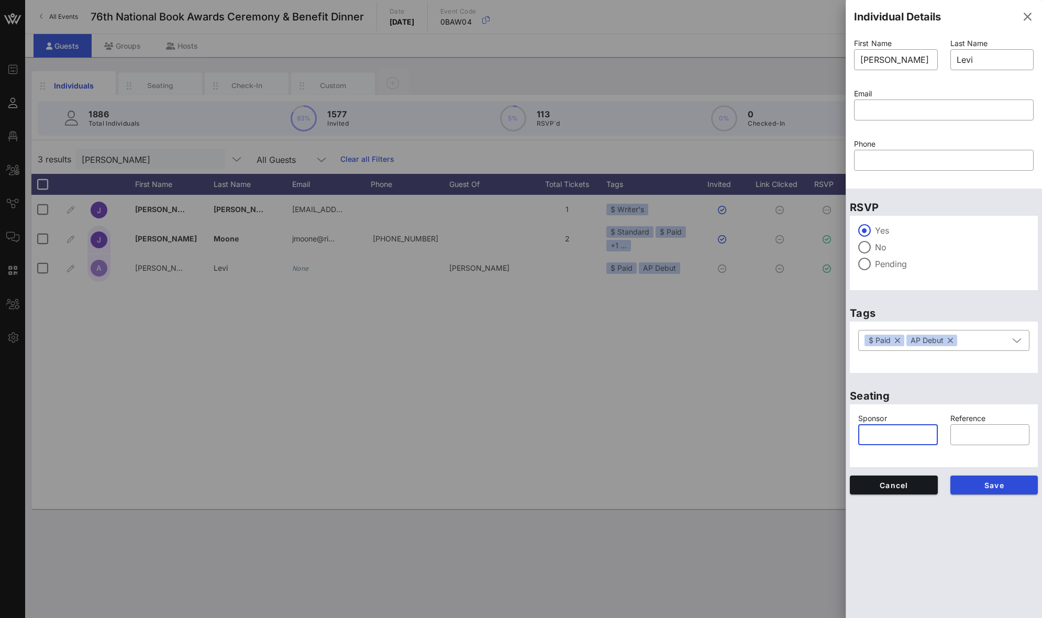
click at [902, 429] on input "text" at bounding box center [898, 434] width 67 height 17
paste input "Reading is Fundamental"
type input "Reading is Fundamental"
click at [1011, 489] on button "Save" at bounding box center [995, 485] width 88 height 19
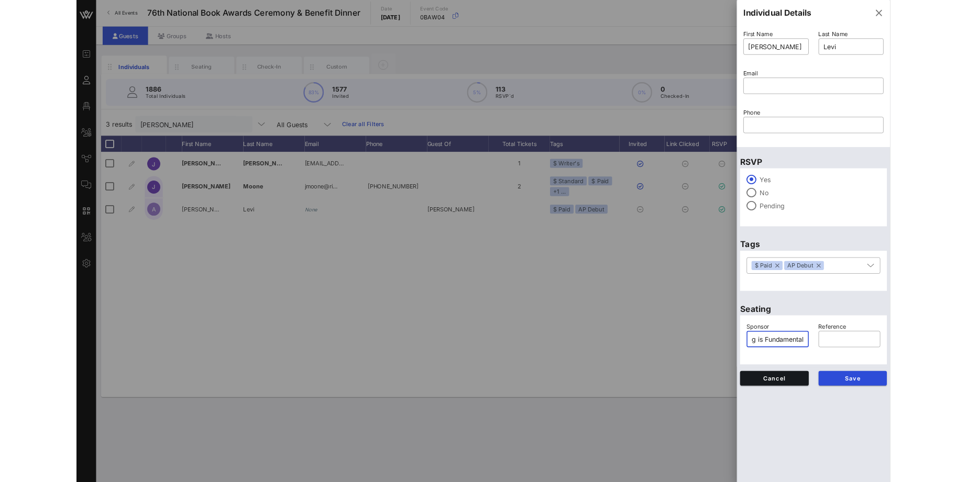
scroll to position [0, 0]
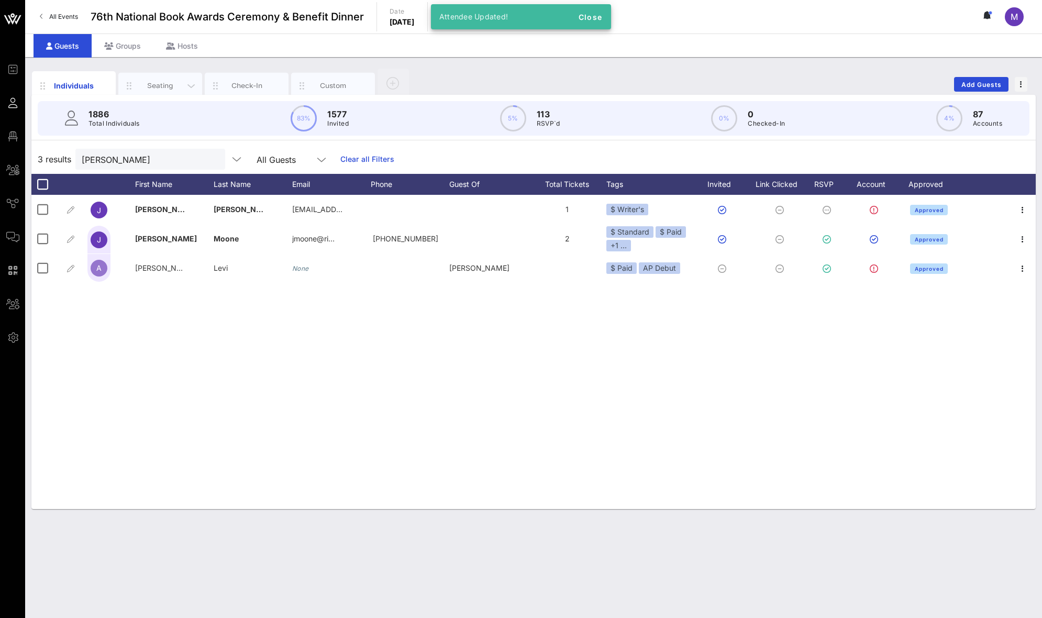
click at [159, 87] on div "Seating" at bounding box center [160, 86] width 47 height 10
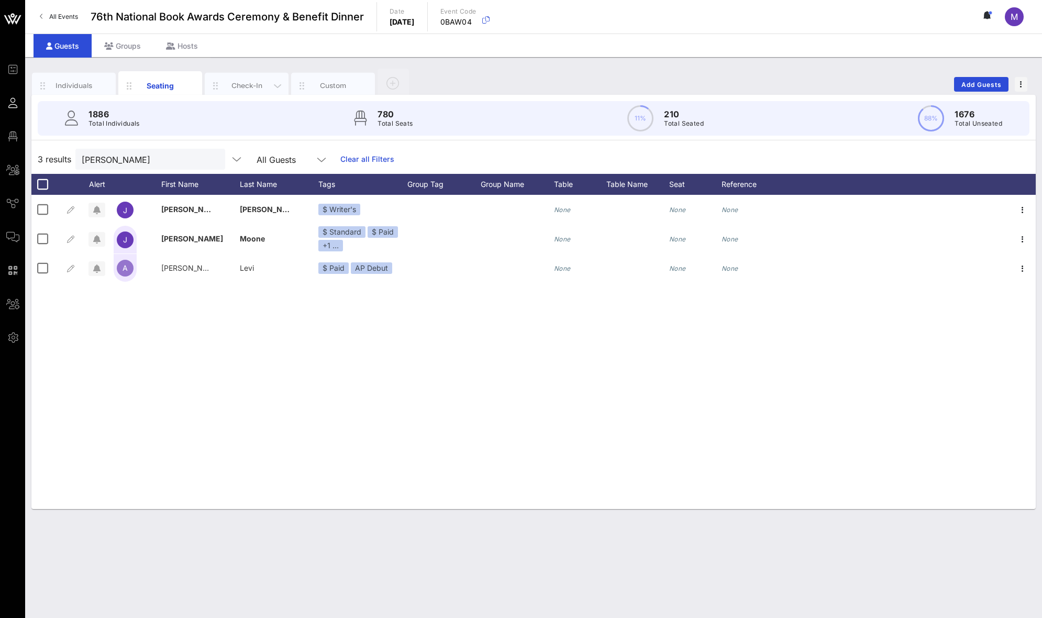
click at [228, 81] on div "Check-In" at bounding box center [247, 86] width 47 height 10
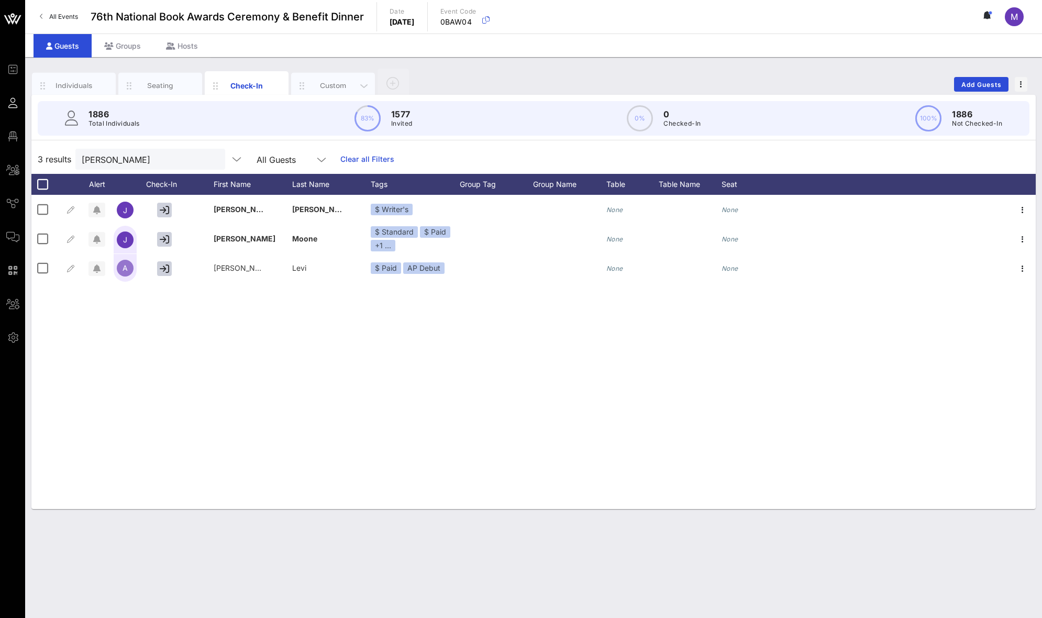
click at [324, 85] on div "Custom" at bounding box center [333, 86] width 47 height 10
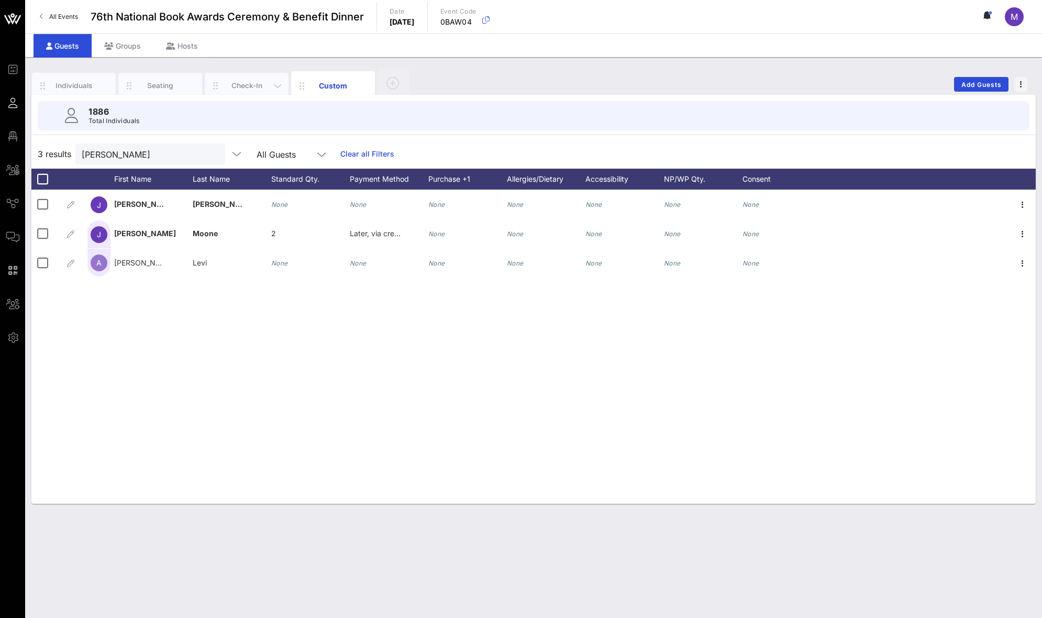
click at [252, 79] on div "Check-In" at bounding box center [247, 86] width 84 height 26
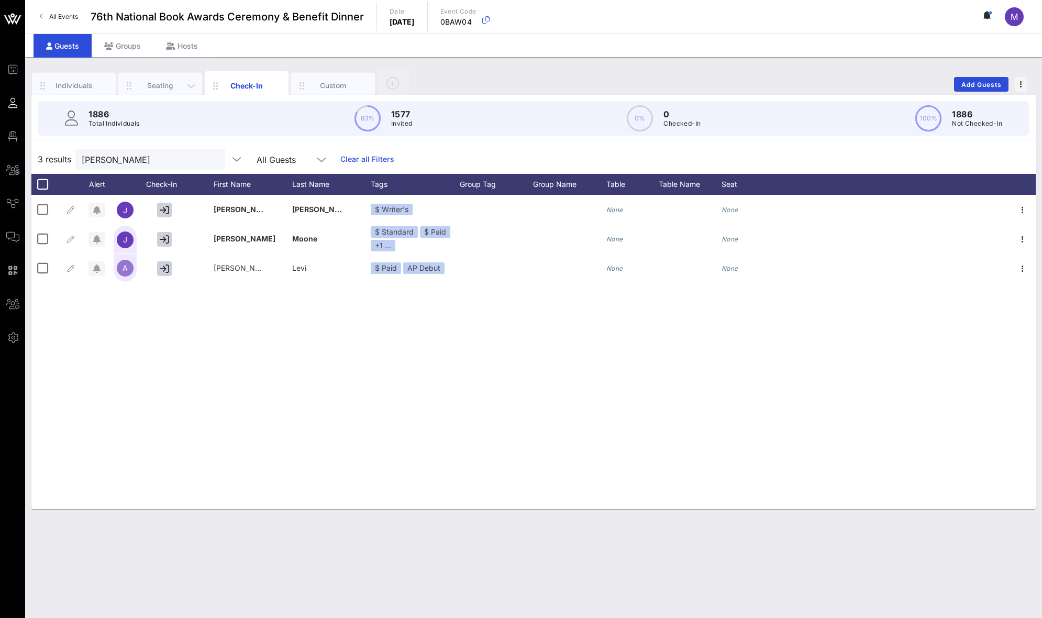
click at [159, 84] on div "Seating" at bounding box center [160, 86] width 47 height 10
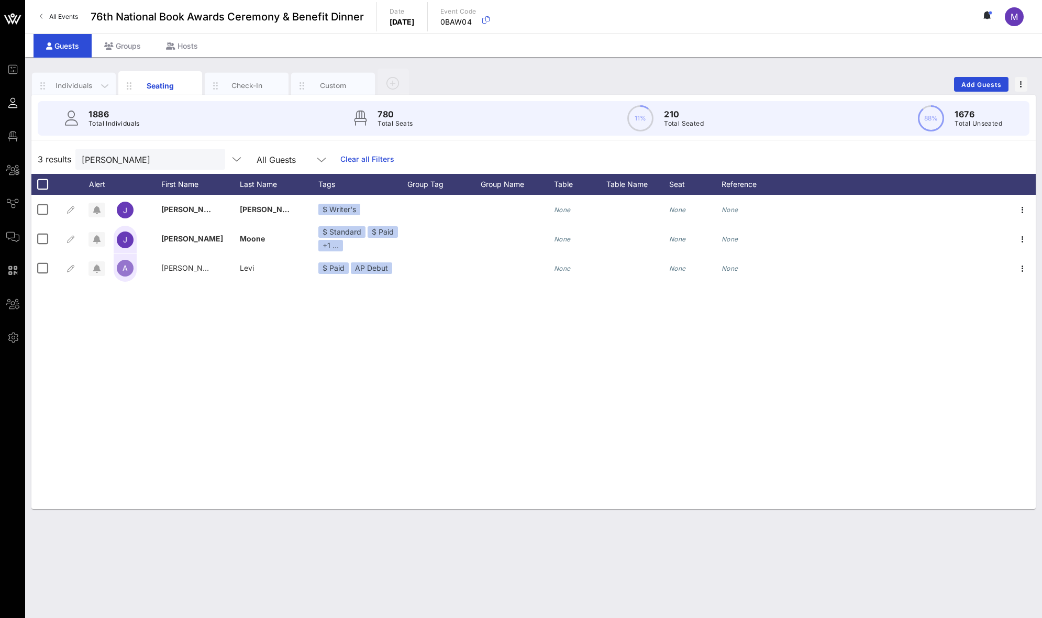
click at [72, 89] on div "Individuals" at bounding box center [74, 86] width 47 height 10
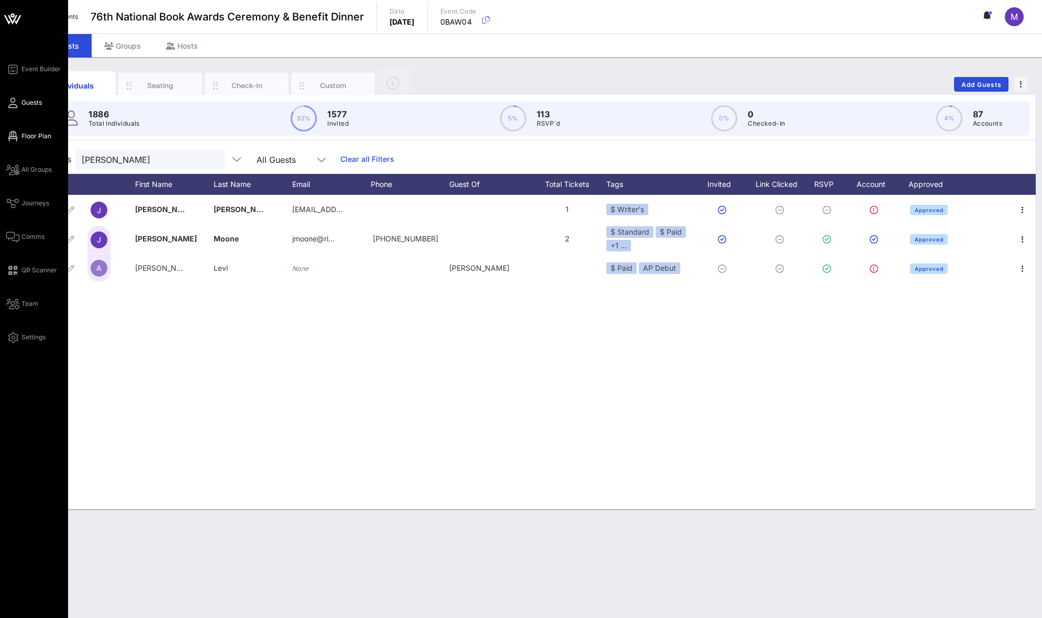
click at [18, 136] on icon at bounding box center [12, 137] width 13 height 2
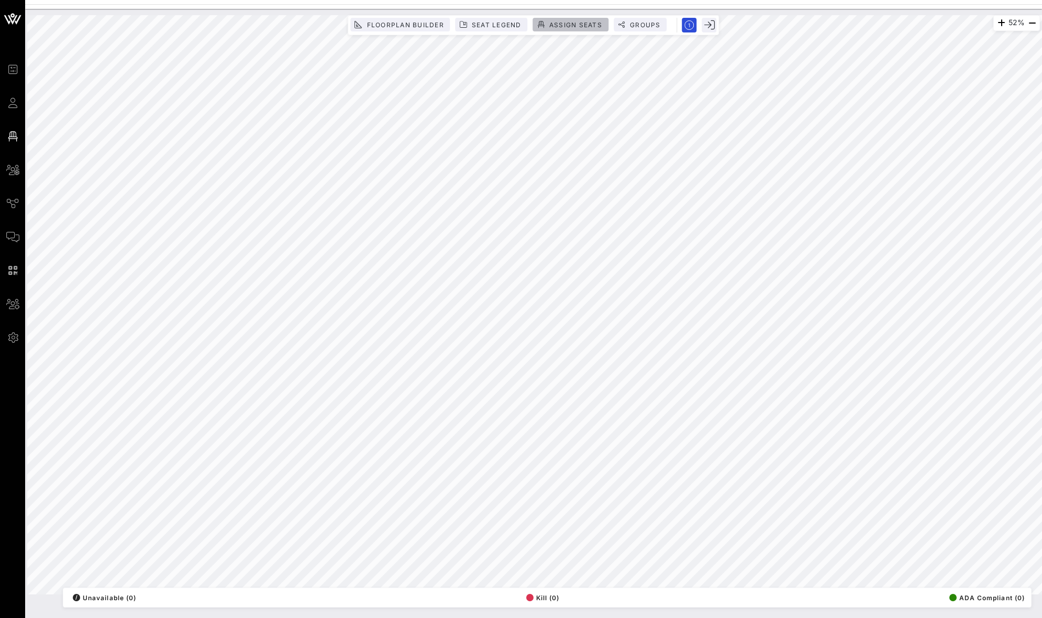
click at [549, 25] on span "Assign Seats" at bounding box center [575, 25] width 53 height 8
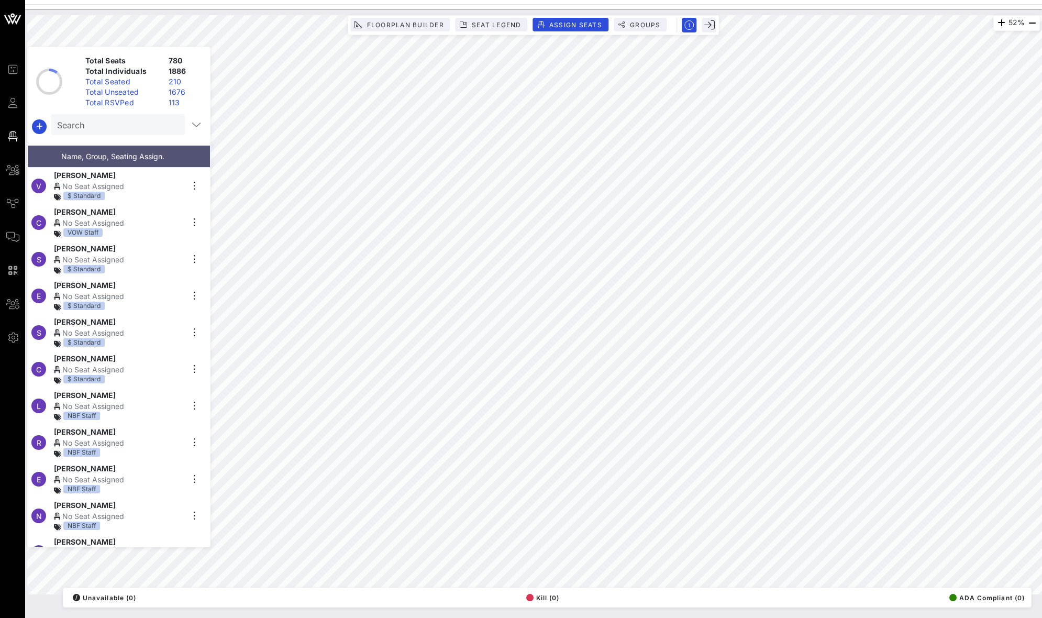
click at [161, 123] on input "Search" at bounding box center [116, 125] width 119 height 14
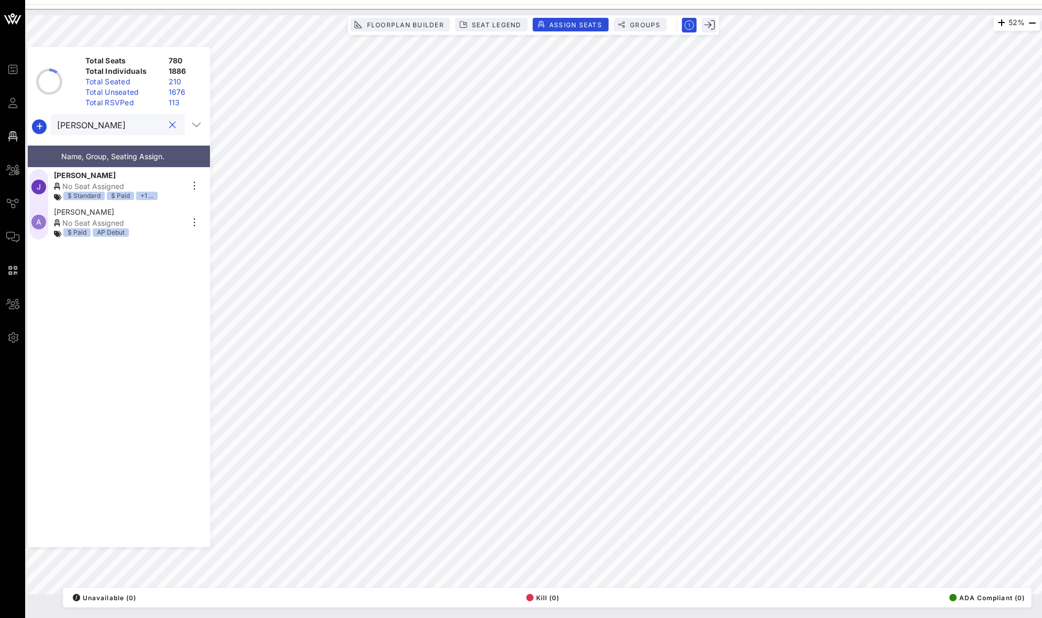
type input "jennifer moon"
click at [135, 175] on div "Jennifer Moone" at bounding box center [118, 175] width 129 height 11
click at [192, 180] on icon "button" at bounding box center [194, 186] width 13 height 13
click at [205, 196] on div "Details" at bounding box center [223, 200] width 52 height 8
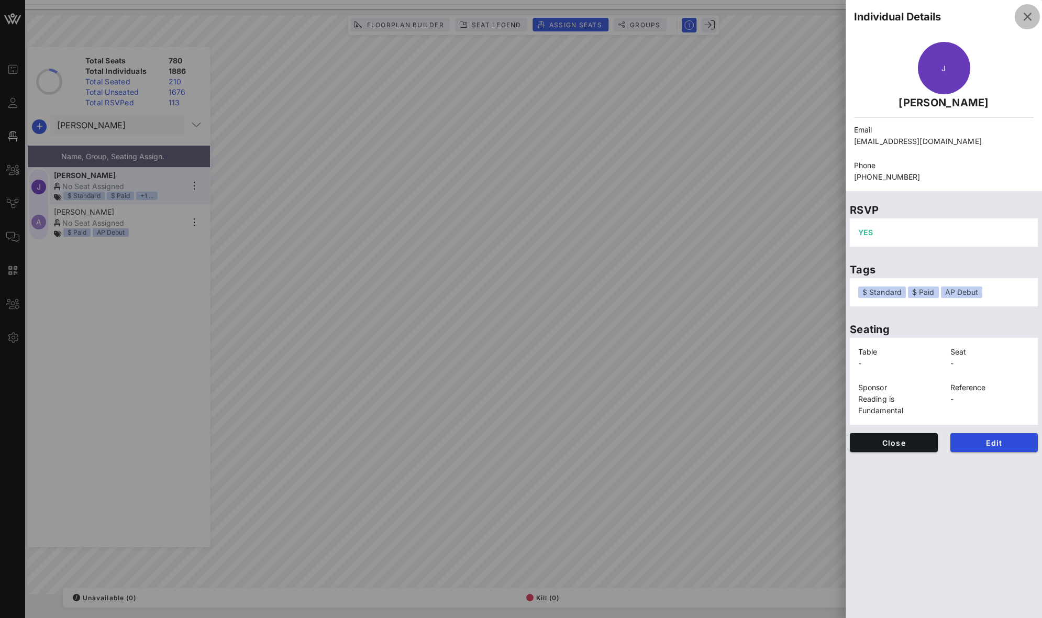
click at [1031, 15] on icon "button" at bounding box center [1027, 16] width 13 height 13
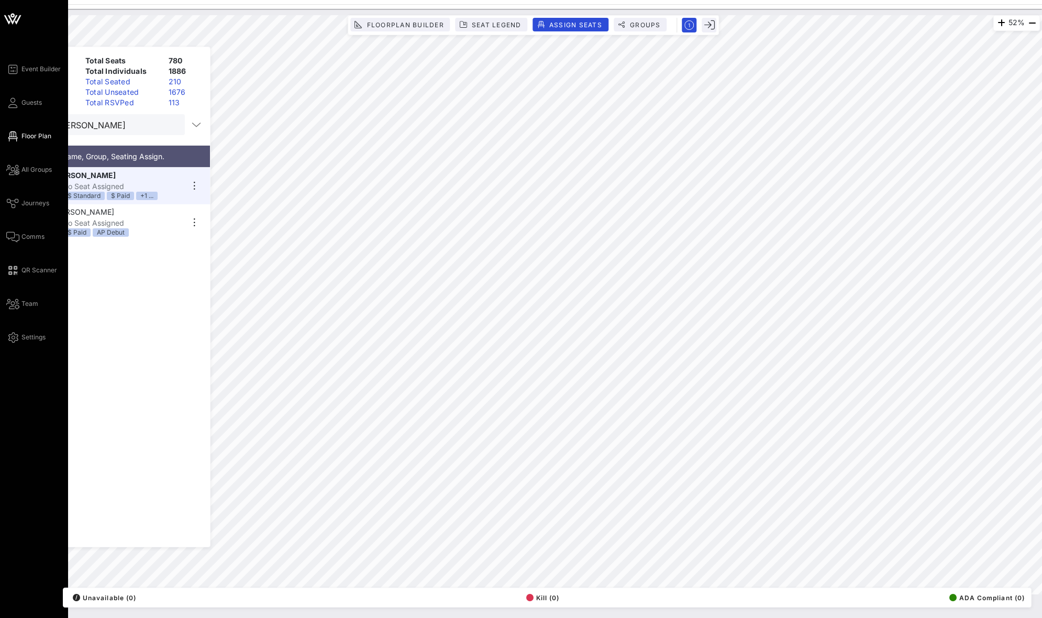
click at [22, 146] on div "Event Builder Guests Floor Plan All Groups Journeys Comms QR Scanner Team Setti…" at bounding box center [37, 203] width 62 height 281
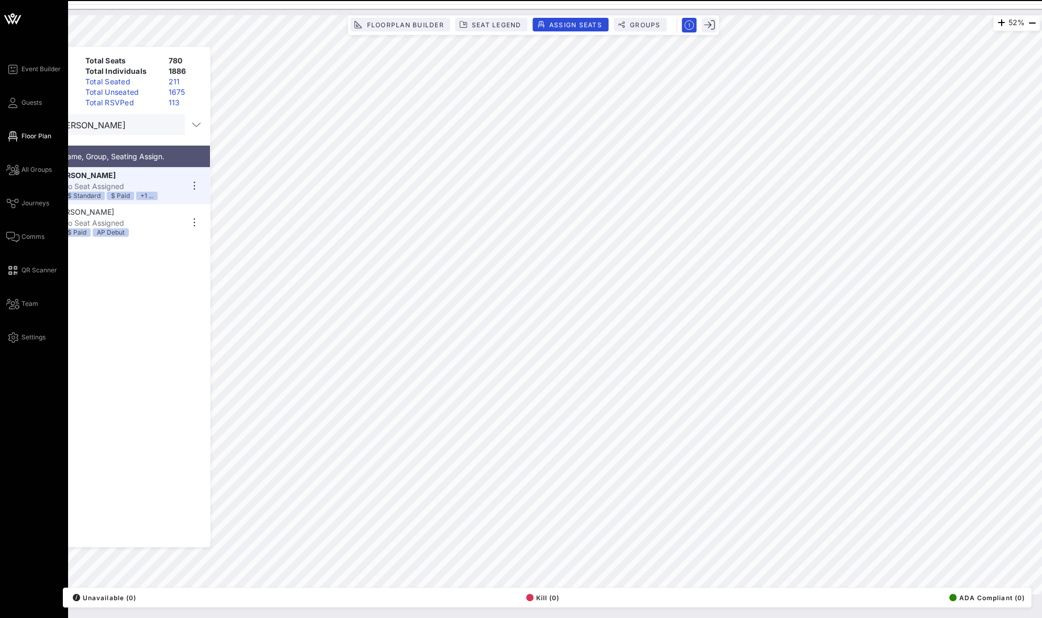
click at [25, 137] on span "Floor Plan" at bounding box center [36, 135] width 30 height 9
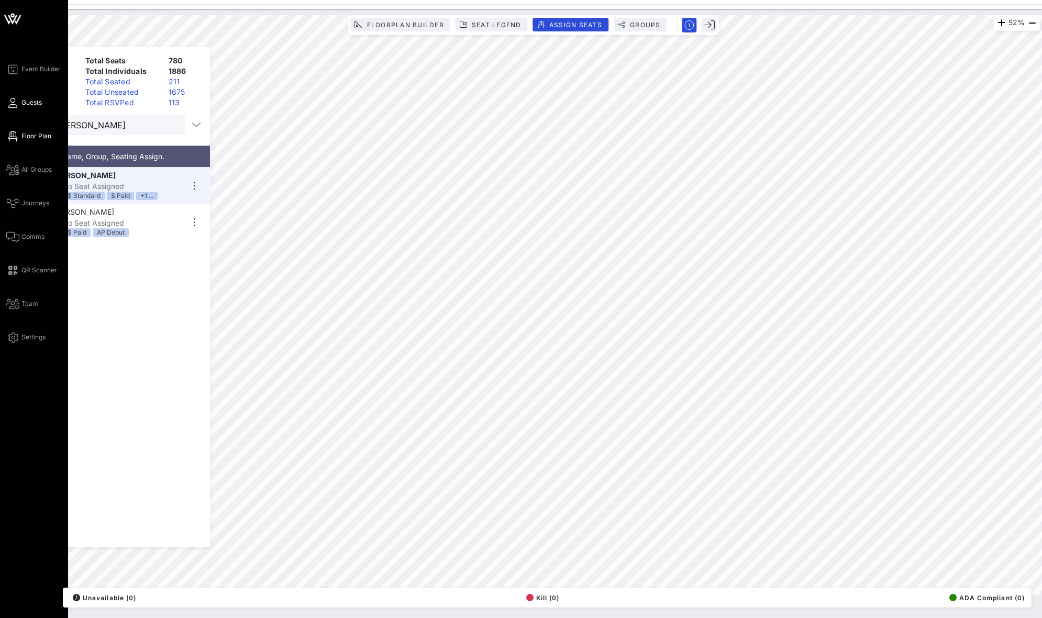
click at [33, 102] on span "Guests" at bounding box center [31, 102] width 20 height 9
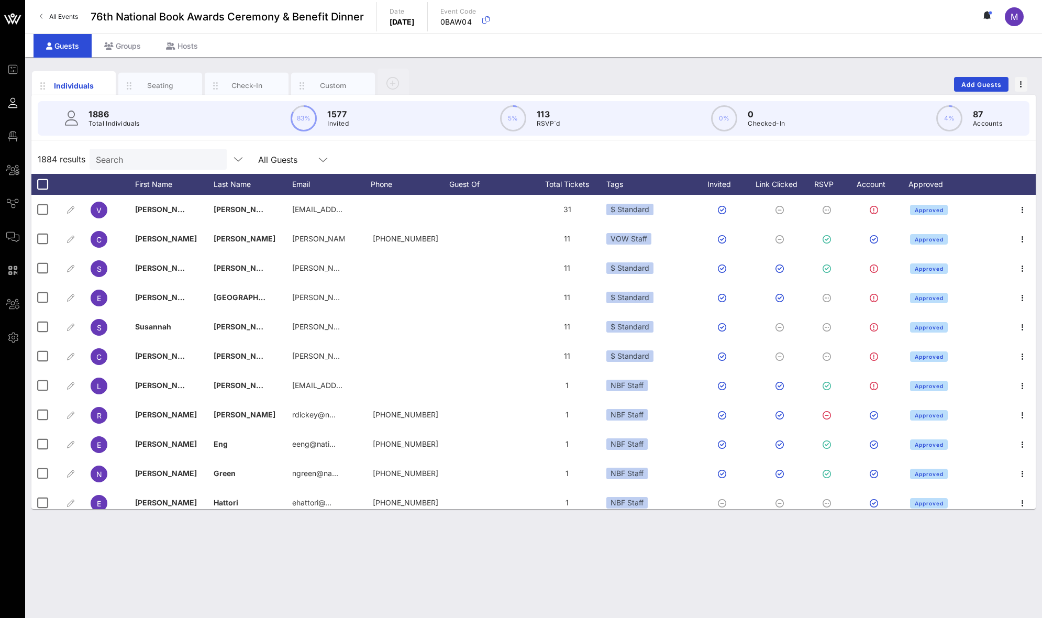
click at [171, 150] on div "Search" at bounding box center [157, 159] width 123 height 21
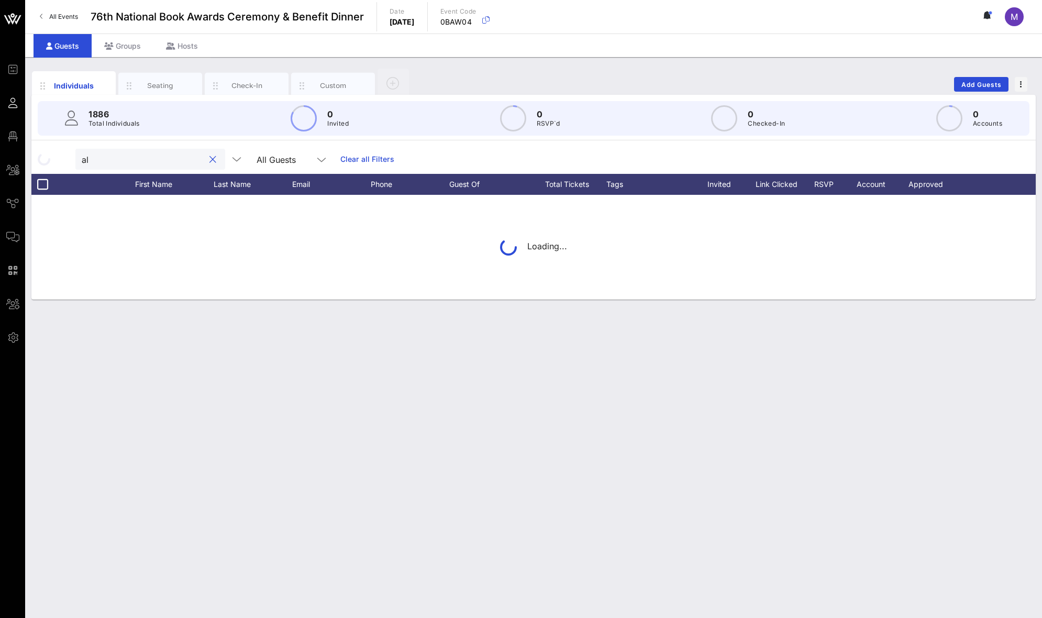
type input "a"
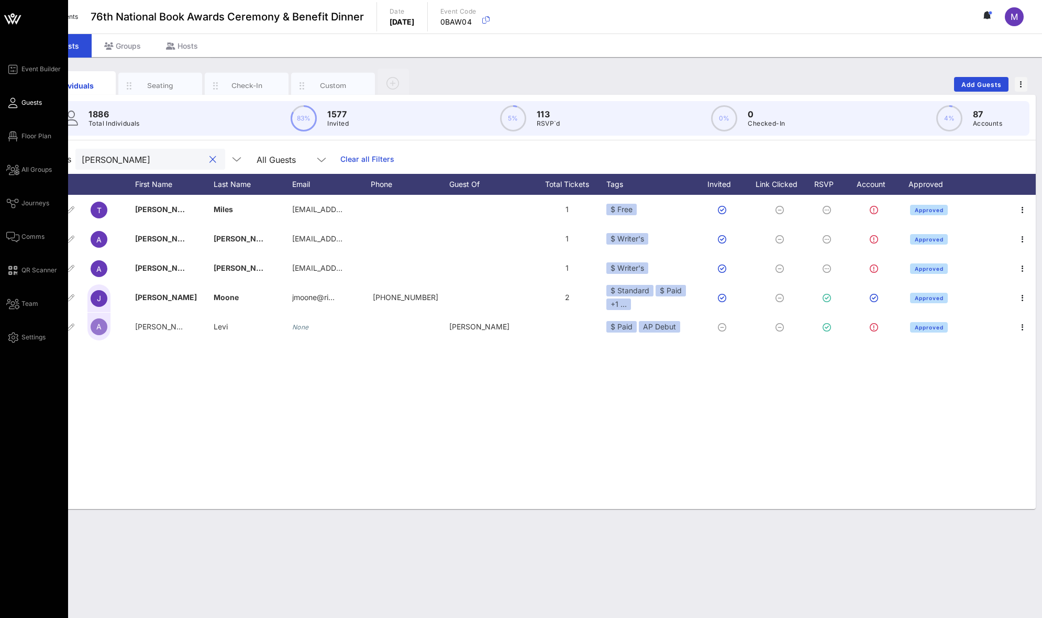
type input "alicia"
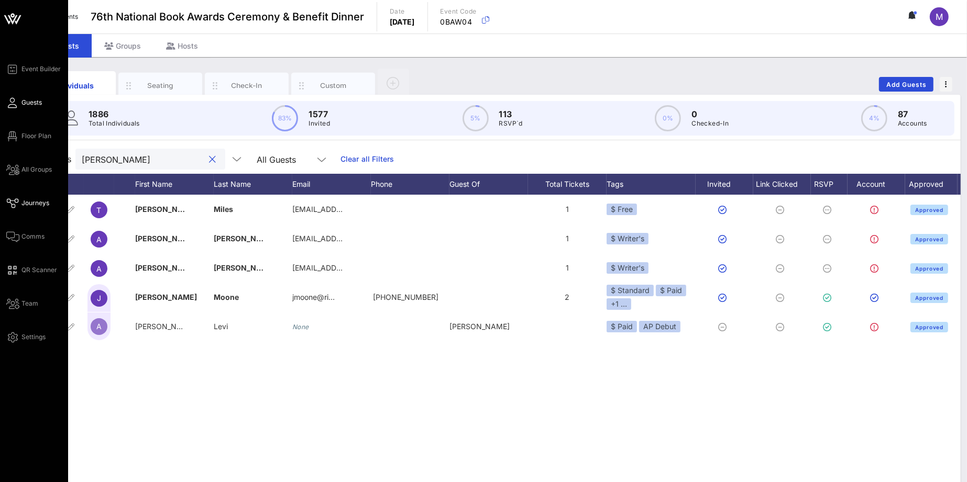
click at [39, 203] on span "Journeys" at bounding box center [35, 203] width 28 height 9
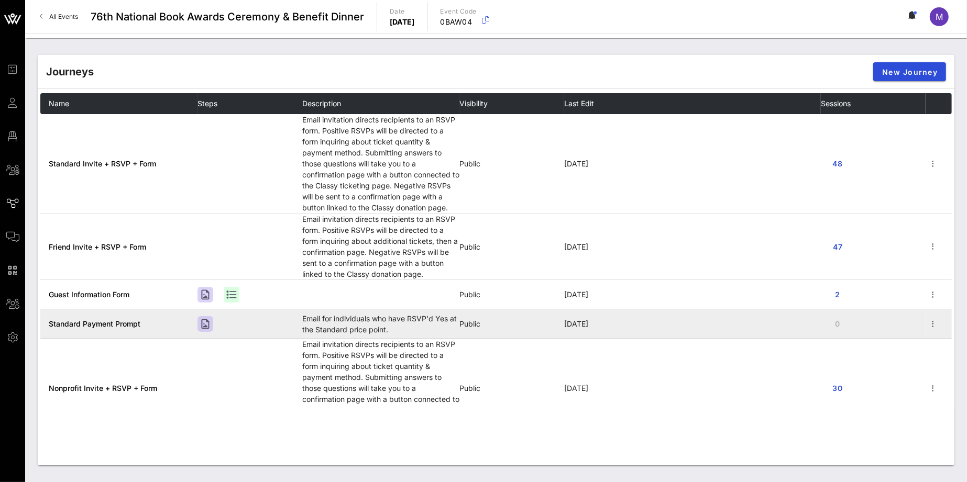
click at [113, 322] on span "Standard Payment Prompt" at bounding box center [95, 323] width 92 height 9
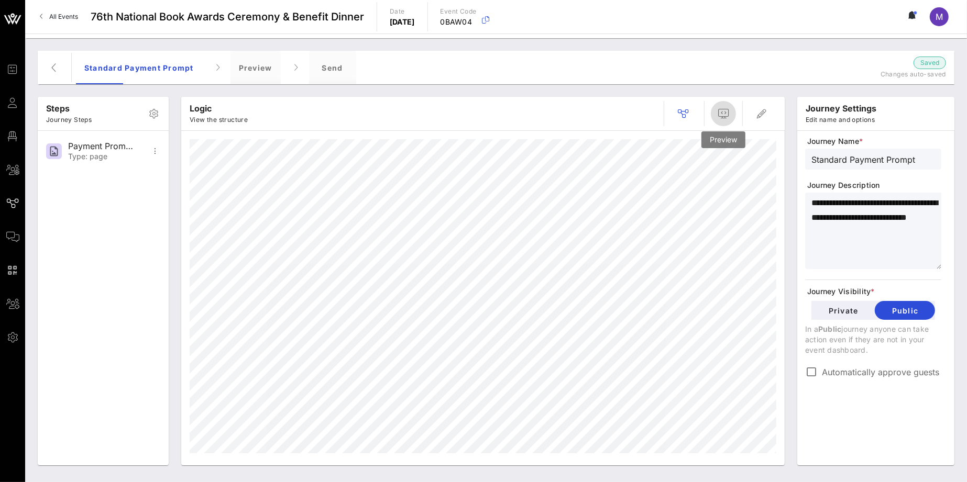
click at [727, 115] on icon "button" at bounding box center [723, 113] width 13 height 13
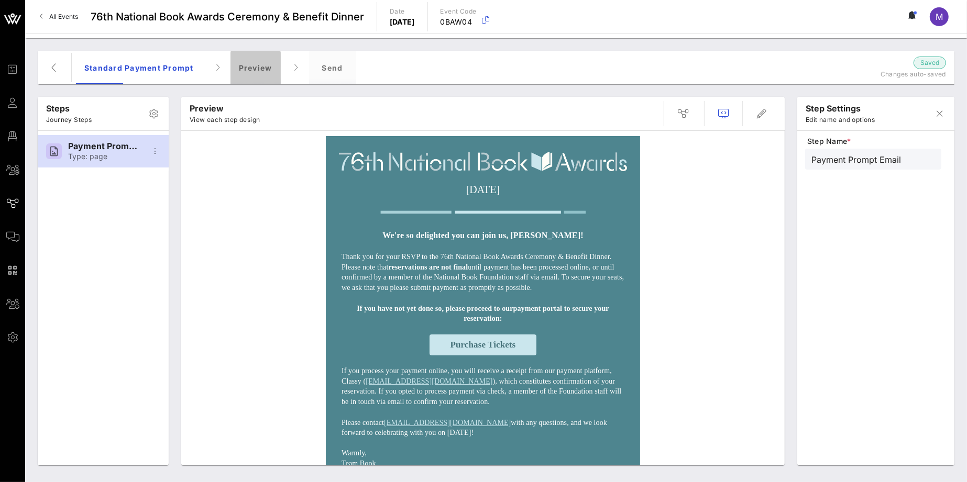
click at [261, 64] on div "Preview" at bounding box center [255, 68] width 50 height 34
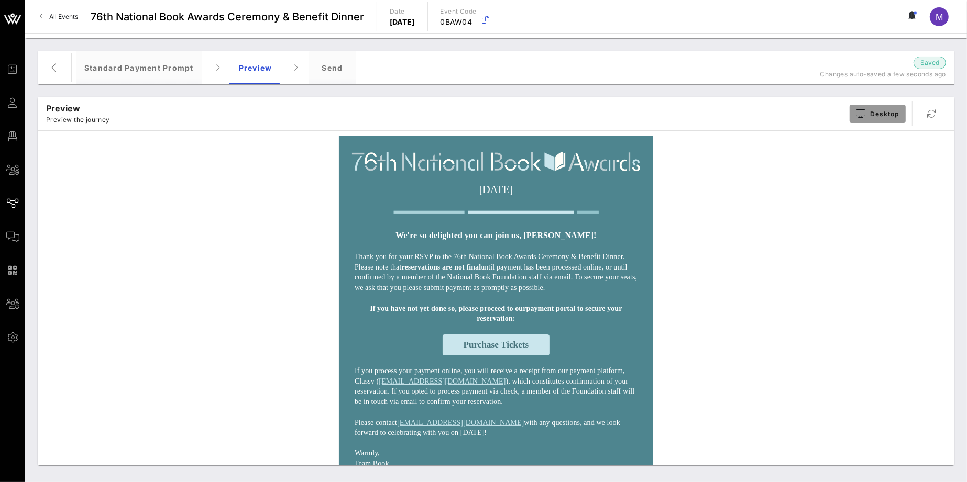
click at [877, 115] on span "Desktop" at bounding box center [877, 113] width 43 height 8
click at [887, 172] on div "Mobile" at bounding box center [886, 175] width 27 height 8
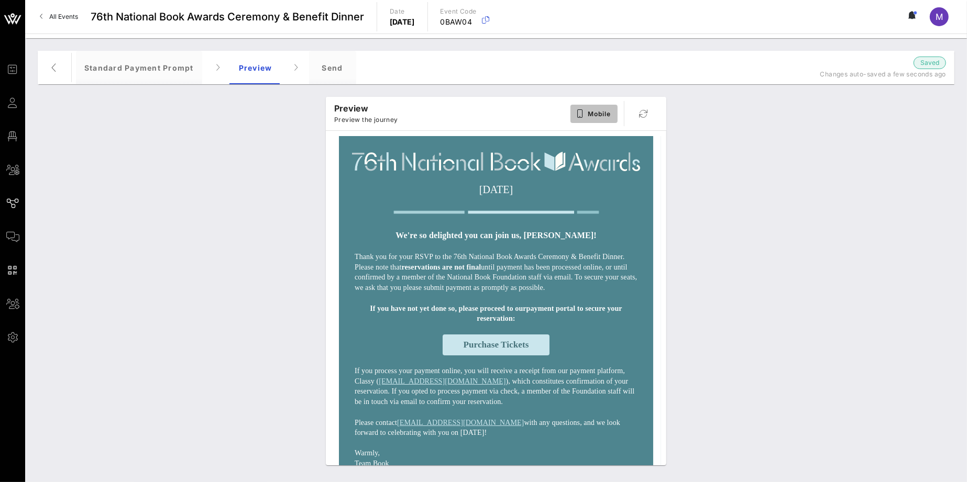
click at [593, 105] on button "Mobile" at bounding box center [593, 114] width 47 height 18
click at [602, 156] on div "Tablet" at bounding box center [605, 154] width 27 height 8
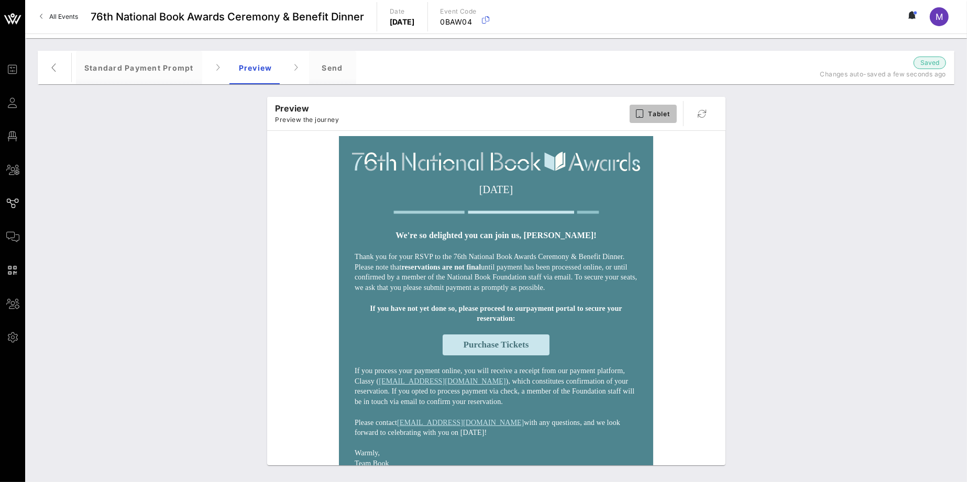
click at [646, 109] on span "Tablet" at bounding box center [653, 113] width 34 height 8
click at [664, 181] on div "Mobile" at bounding box center [658, 175] width 58 height 21
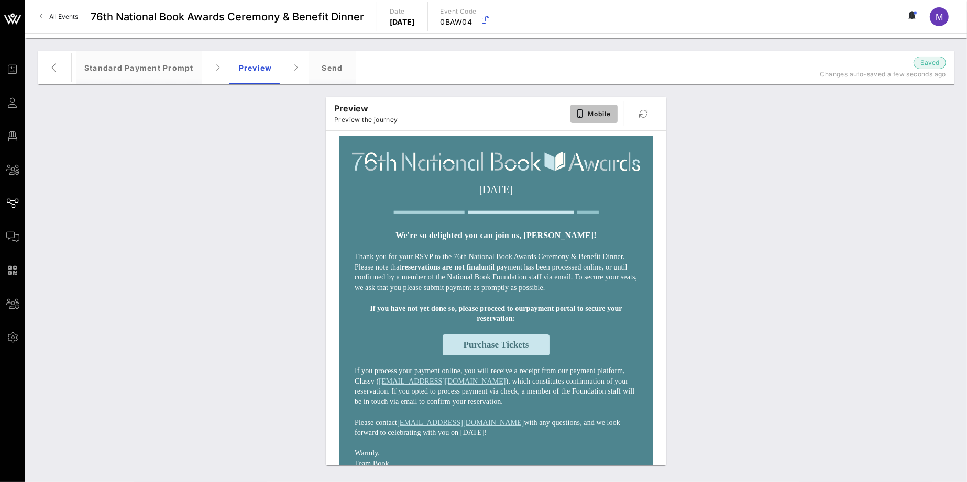
click at [611, 116] on button "Mobile" at bounding box center [593, 114] width 47 height 18
click at [625, 133] on div "Desktop" at bounding box center [598, 133] width 58 height 21
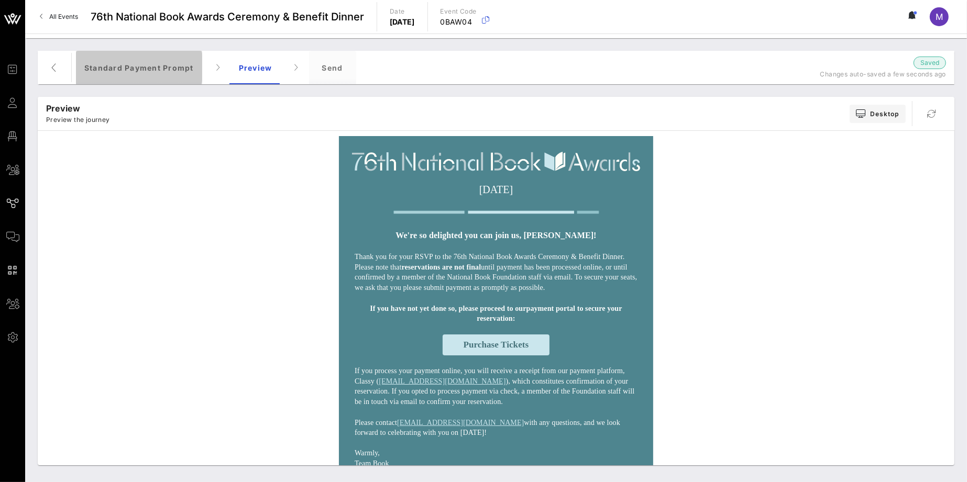
click at [181, 74] on div "Standard Payment Prompt" at bounding box center [139, 68] width 126 height 34
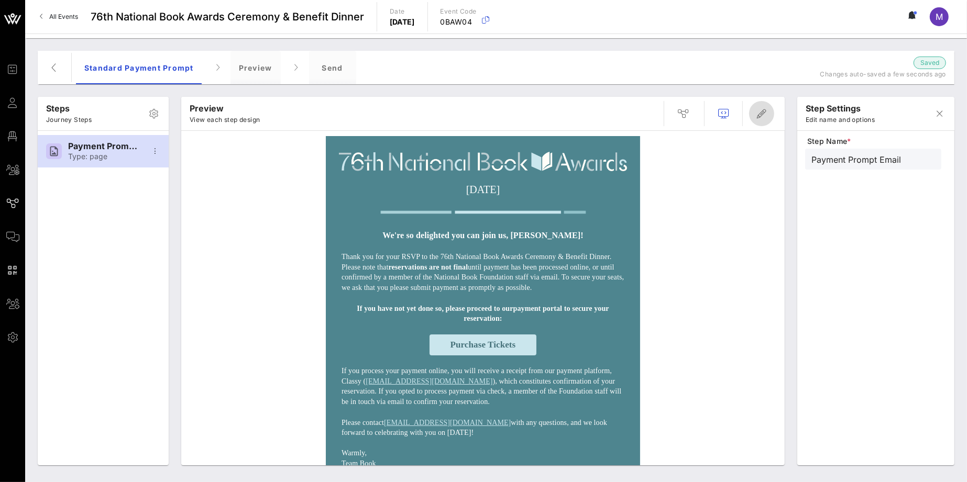
click at [759, 120] on button "button" at bounding box center [761, 113] width 25 height 25
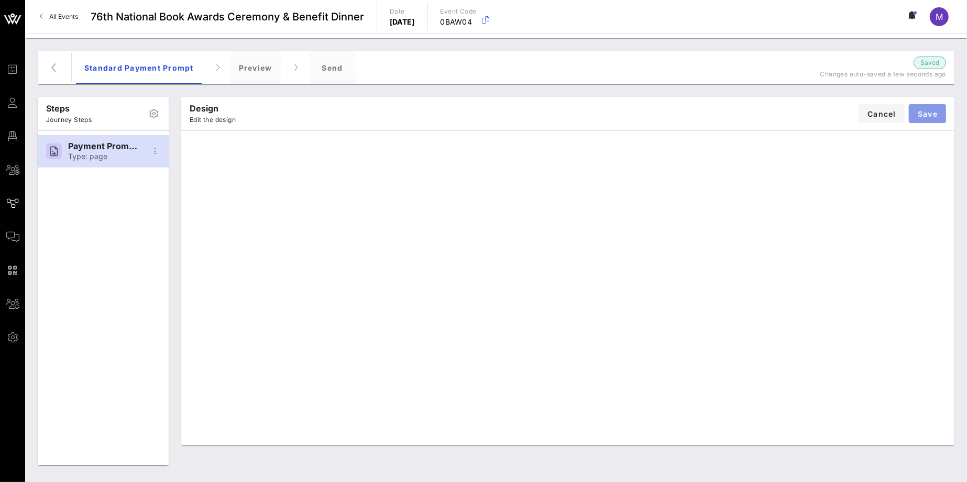
click at [921, 110] on span "Save" at bounding box center [927, 113] width 20 height 9
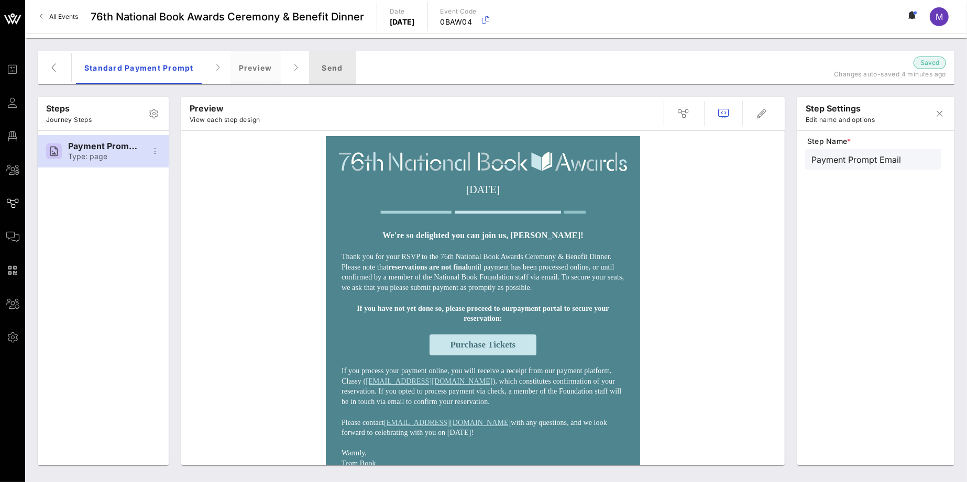
click at [322, 69] on div "Send" at bounding box center [332, 68] width 47 height 34
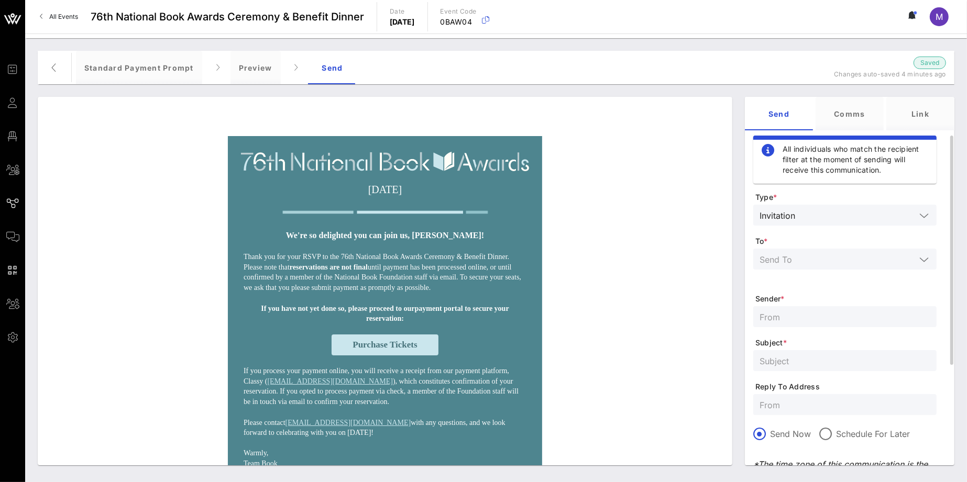
click at [805, 264] on input "text" at bounding box center [837, 259] width 156 height 14
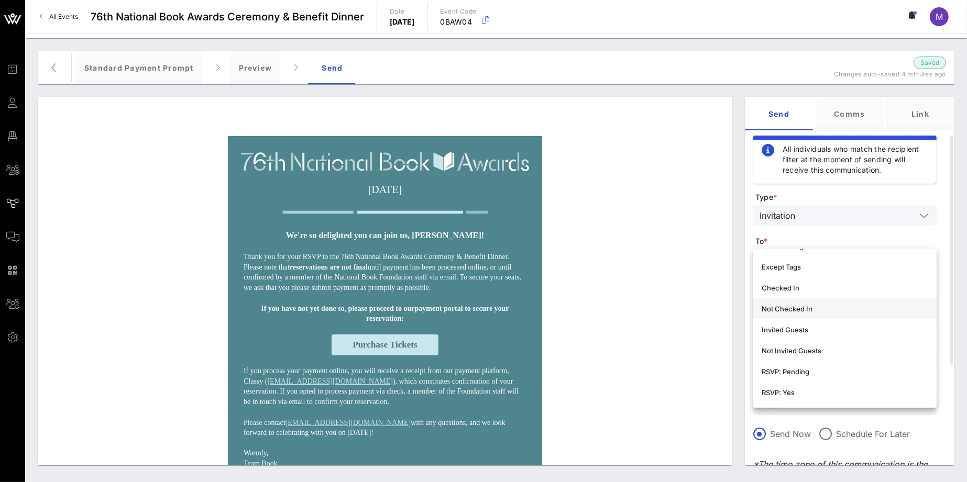
scroll to position [92, 0]
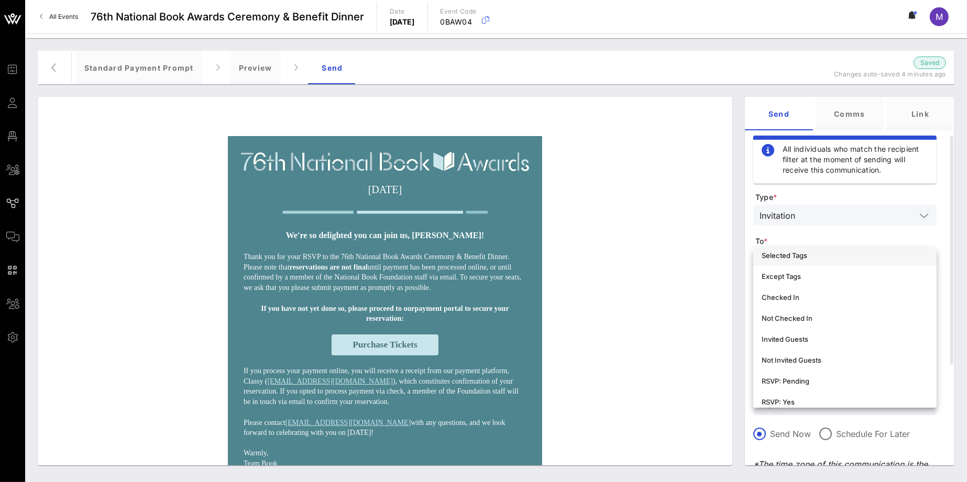
click at [807, 258] on div "Selected Tags" at bounding box center [845, 255] width 167 height 8
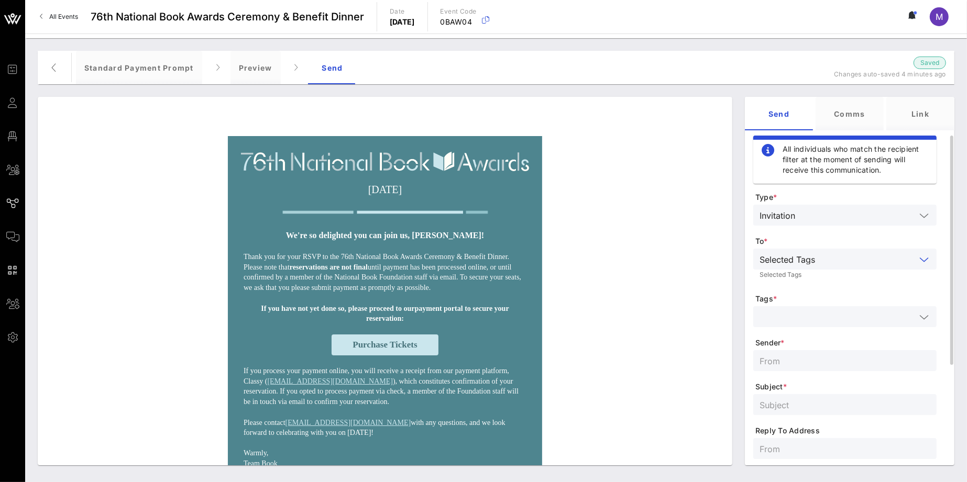
scroll to position [0, 0]
click at [834, 316] on input "text" at bounding box center [837, 317] width 156 height 14
click at [831, 345] on div "Test ing" at bounding box center [859, 345] width 137 height 8
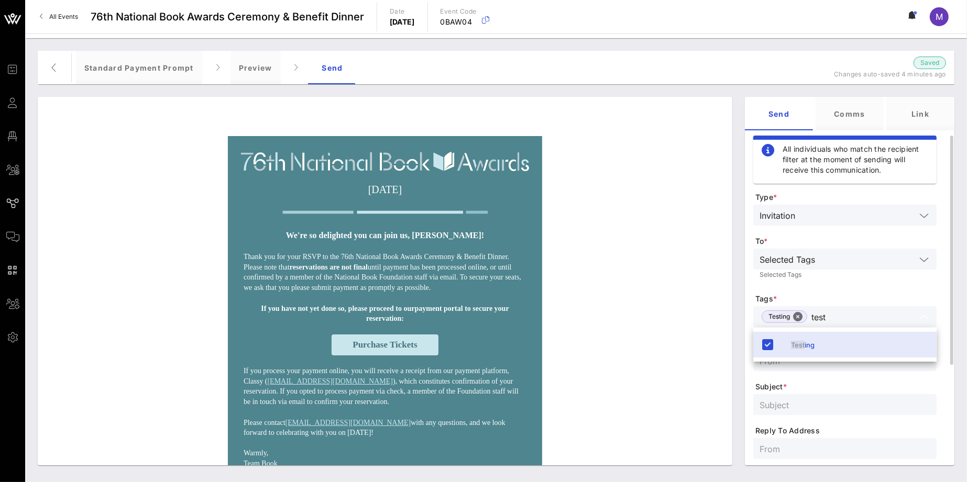
scroll to position [3, 0]
type input "test"
click at [824, 288] on form "Type * Invitation To * Selected Tags Selected Tags Tags * Testing test Sender *…" at bounding box center [844, 396] width 183 height 413
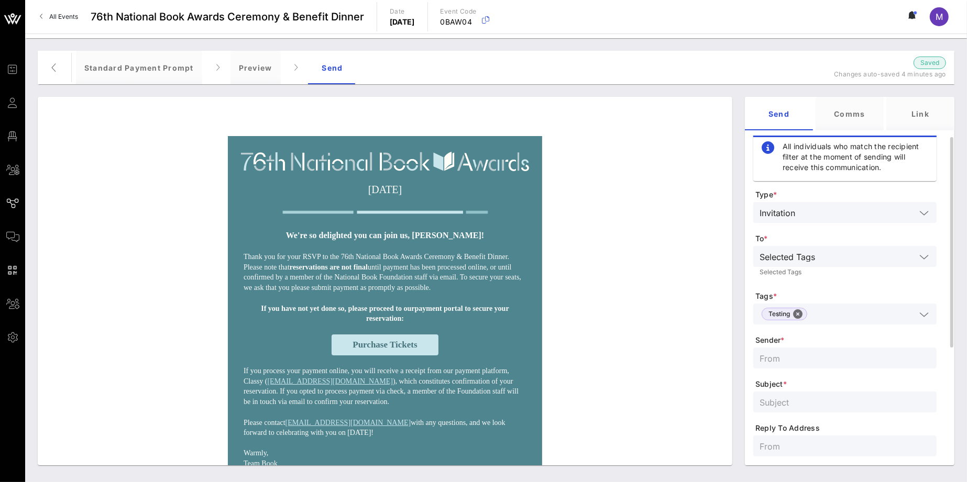
click at [798, 376] on form "Type * Invitation To * Selected Tags Selected Tags Tags * Testing Sender * Subj…" at bounding box center [844, 396] width 183 height 413
click at [799, 357] on input "text" at bounding box center [844, 358] width 171 height 14
type input "National Book Foundation"
click at [775, 399] on input "text" at bounding box center [844, 402] width 171 height 14
paste input "Finalize your reservation for the 76th National Book Awards"
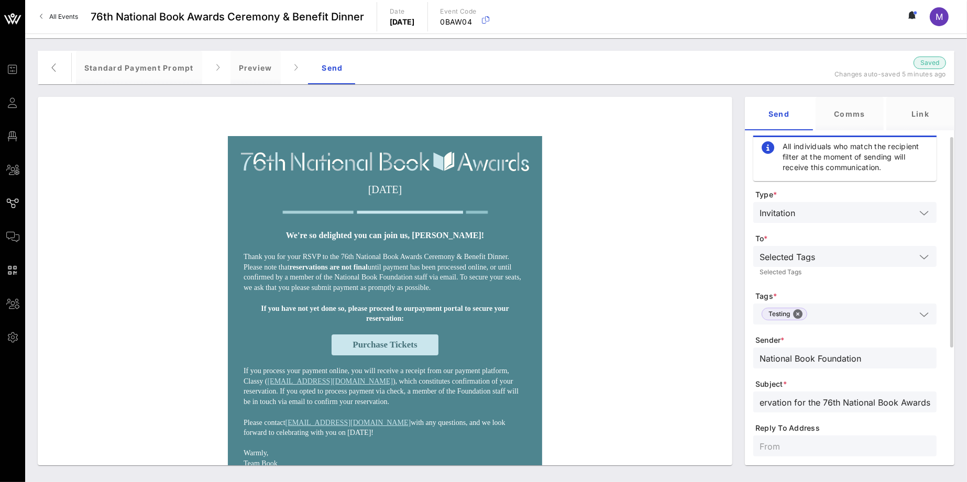
scroll to position [0, 0]
type input "Finalize your reservation for the 76th National Book Awards"
click at [805, 446] on input "text" at bounding box center [844, 446] width 171 height 14
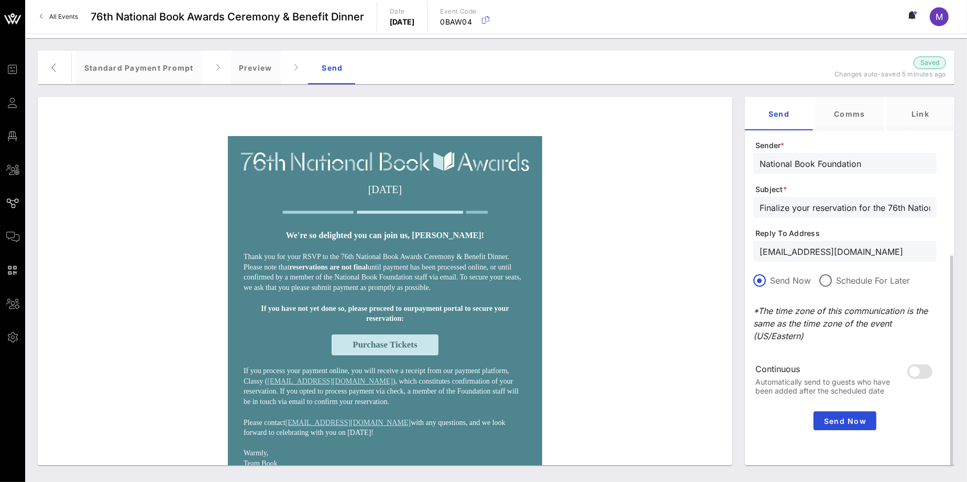
scroll to position [195, 0]
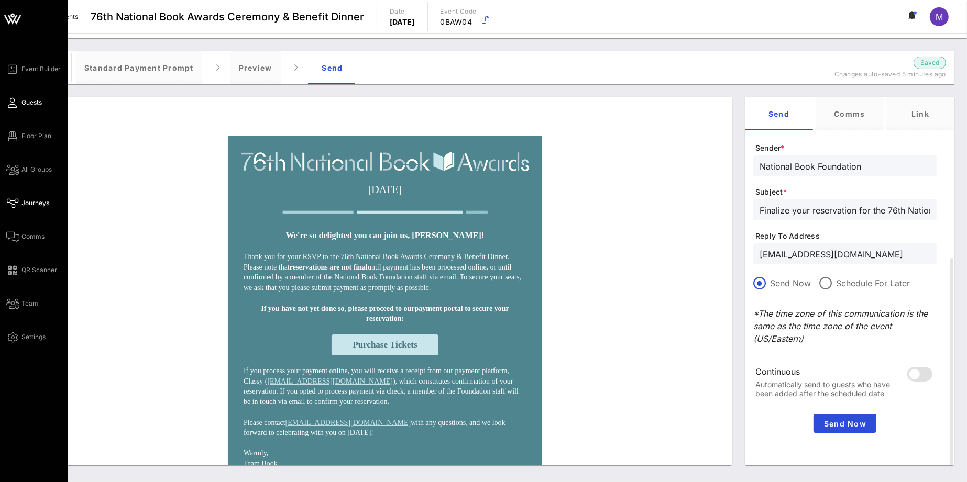
type input "[EMAIL_ADDRESS][DOMAIN_NAME]"
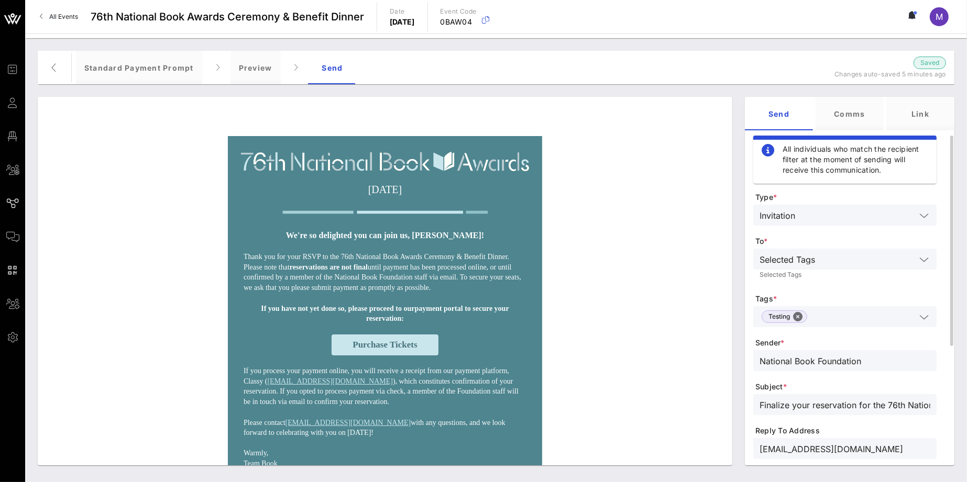
scroll to position [197, 0]
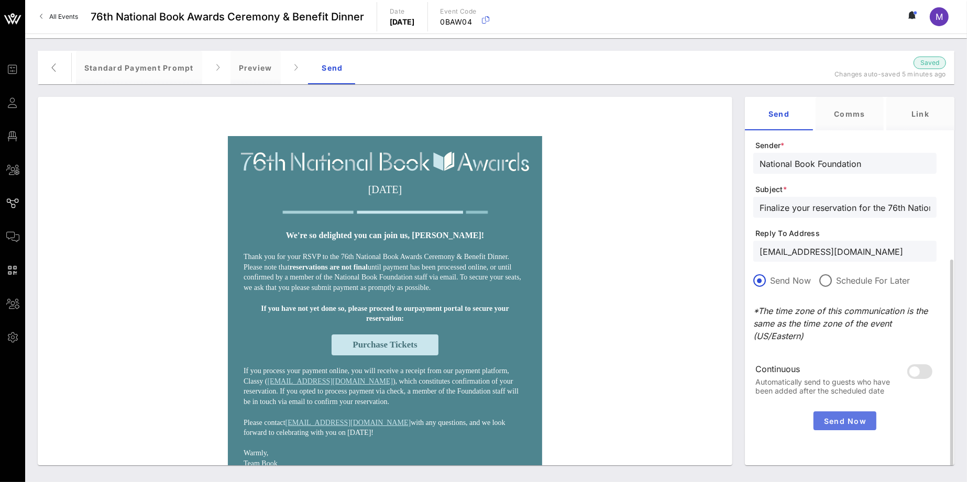
click at [856, 414] on button "Send Now" at bounding box center [844, 421] width 63 height 19
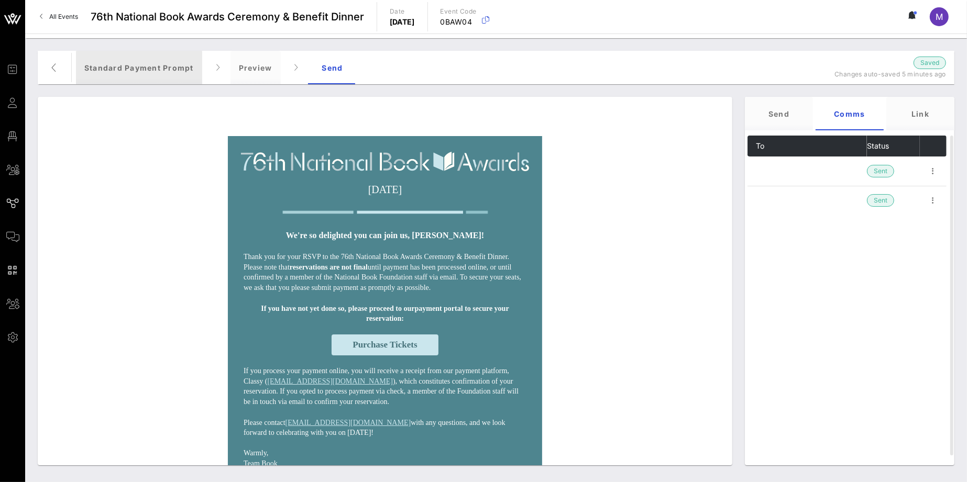
click at [158, 62] on div "Standard Payment Prompt" at bounding box center [139, 68] width 126 height 34
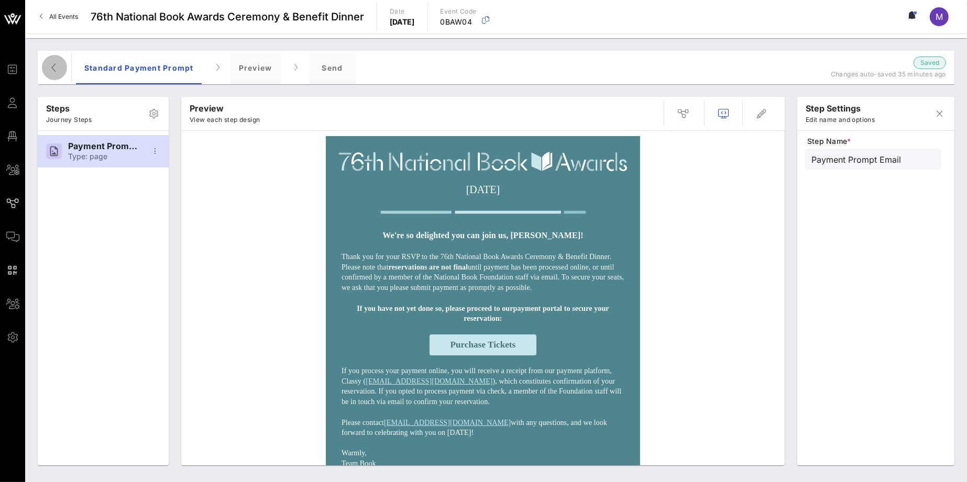
click at [62, 68] on span "button" at bounding box center [54, 67] width 25 height 13
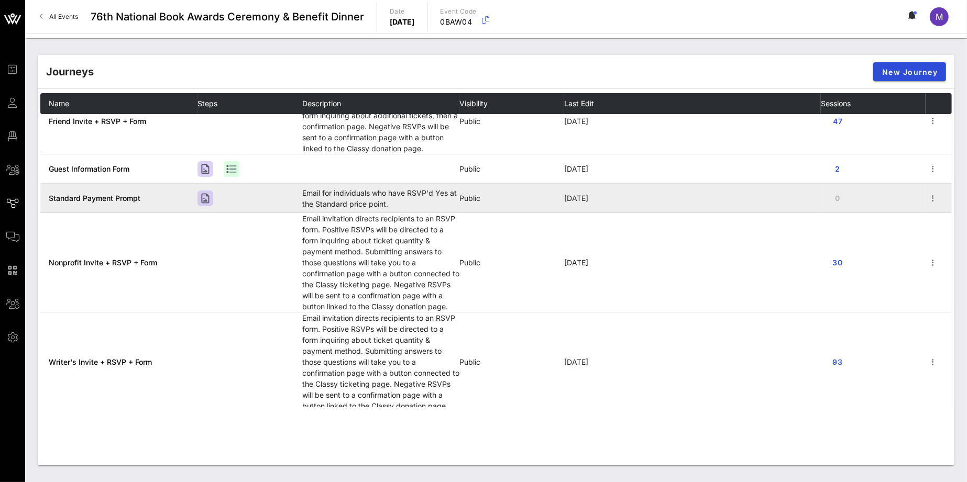
scroll to position [130, 0]
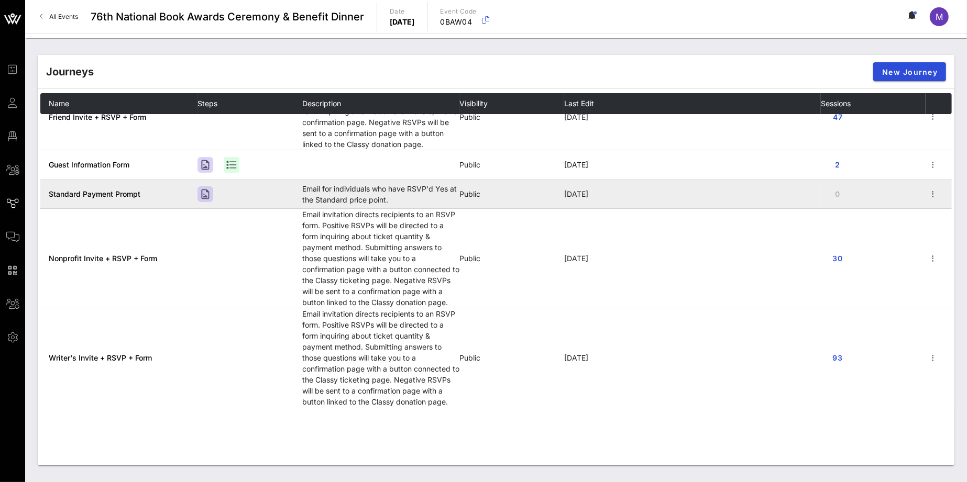
click at [827, 190] on td "0" at bounding box center [873, 194] width 105 height 29
click at [866, 193] on td "0" at bounding box center [873, 194] width 105 height 29
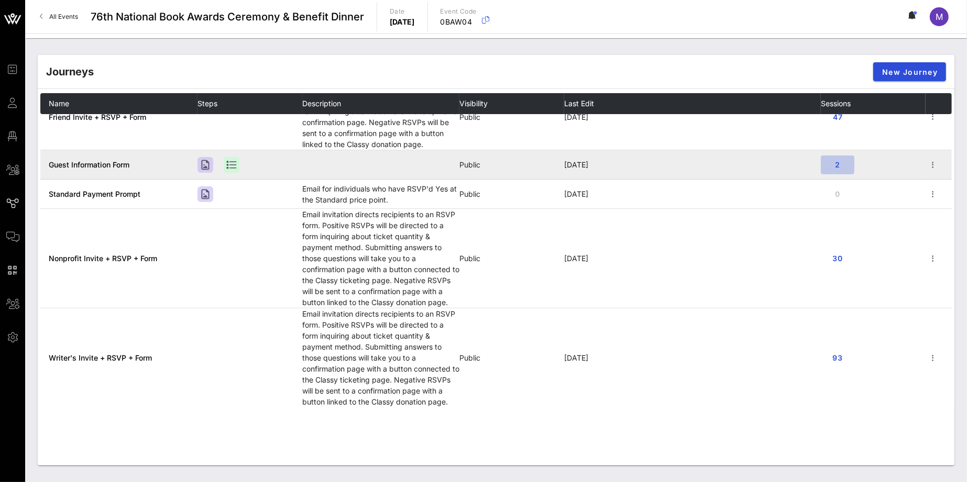
click at [830, 167] on span "2" at bounding box center [837, 164] width 17 height 9
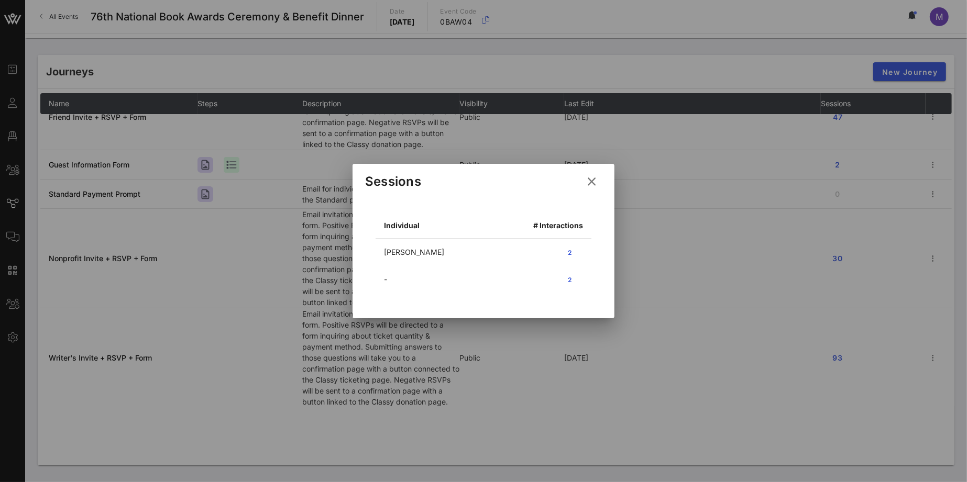
click at [589, 184] on icon at bounding box center [591, 182] width 15 height 14
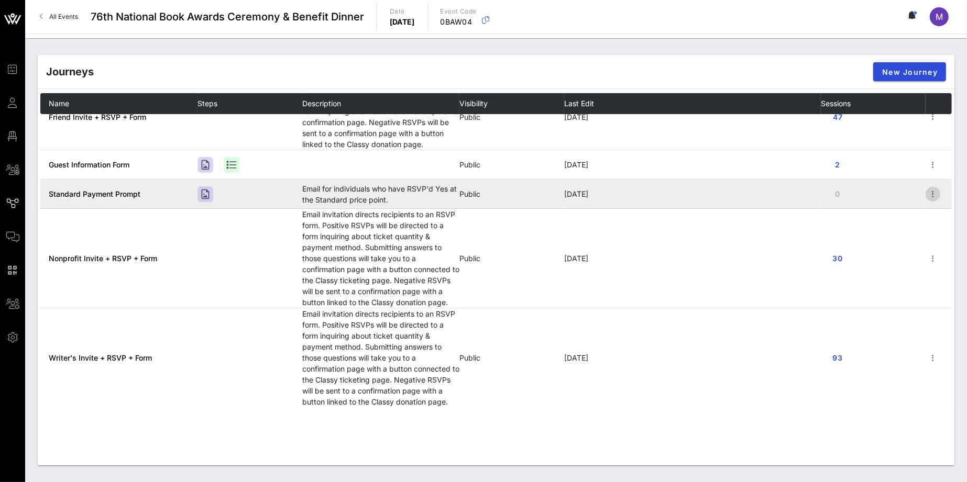
click at [927, 190] on icon "button" at bounding box center [933, 194] width 13 height 13
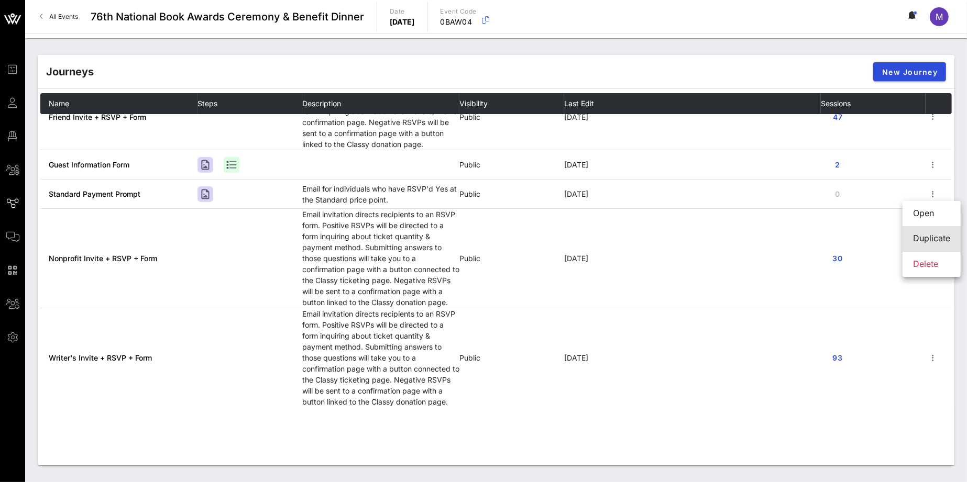
click at [925, 242] on div "Duplicate" at bounding box center [931, 239] width 37 height 10
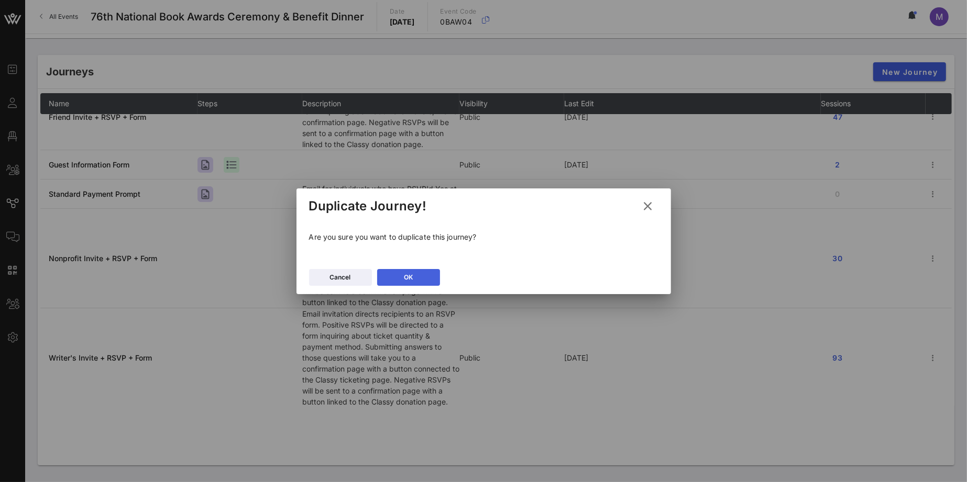
click at [432, 272] on button "OK" at bounding box center [408, 277] width 63 height 17
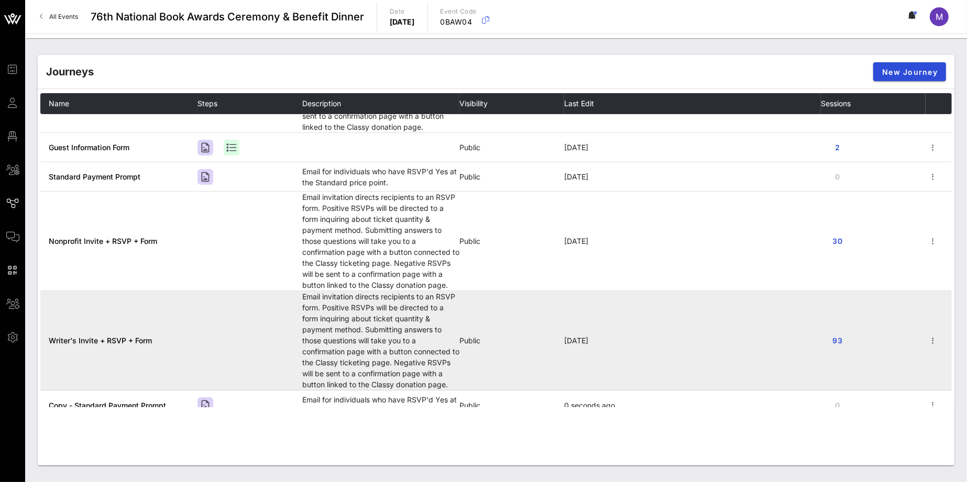
scroll to position [160, 0]
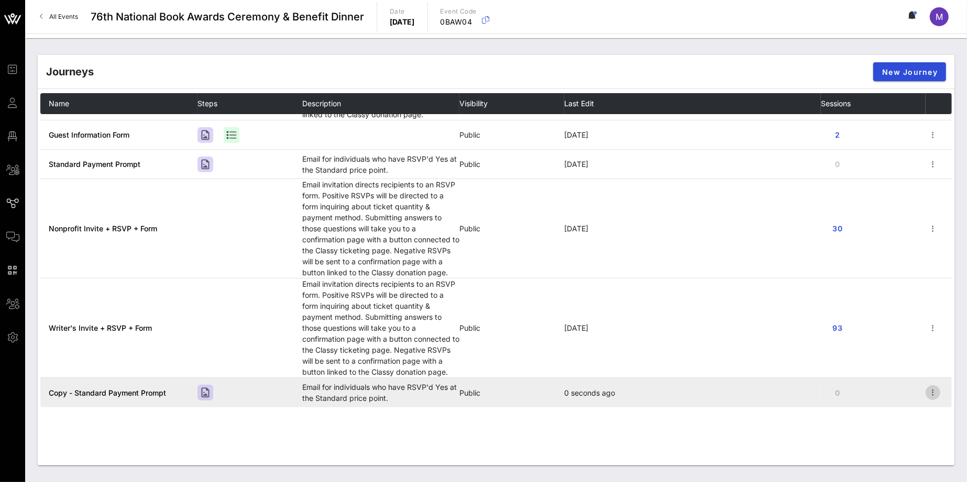
click at [927, 392] on icon "button" at bounding box center [933, 393] width 13 height 13
click at [891, 392] on td "0" at bounding box center [873, 392] width 105 height 29
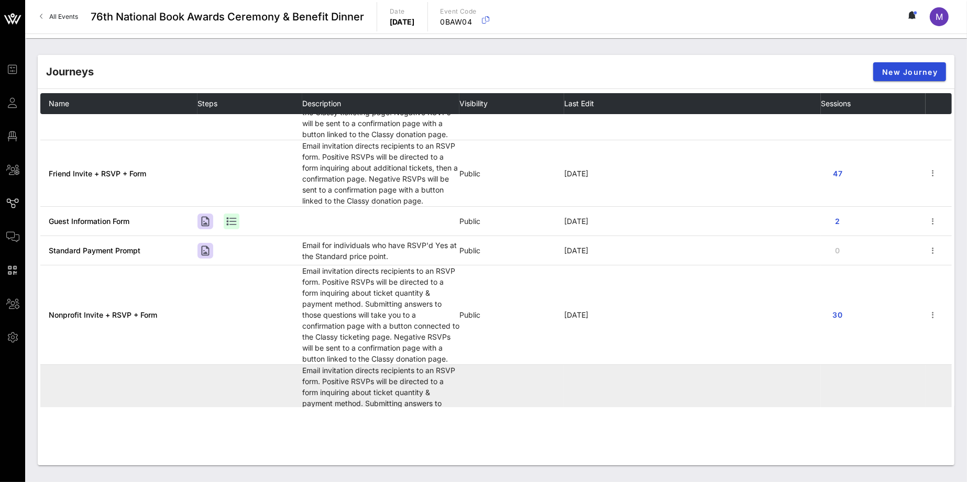
scroll to position [0, 0]
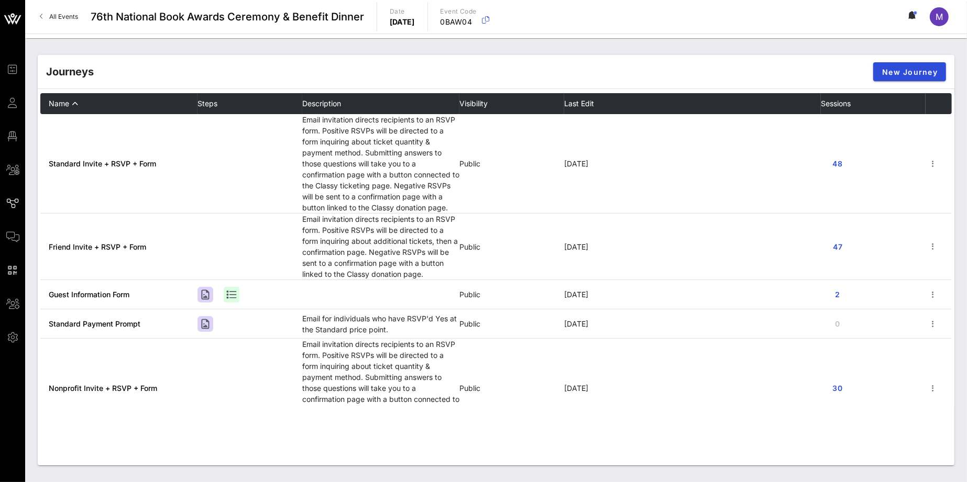
click at [86, 104] on th "Name" at bounding box center [118, 103] width 157 height 21
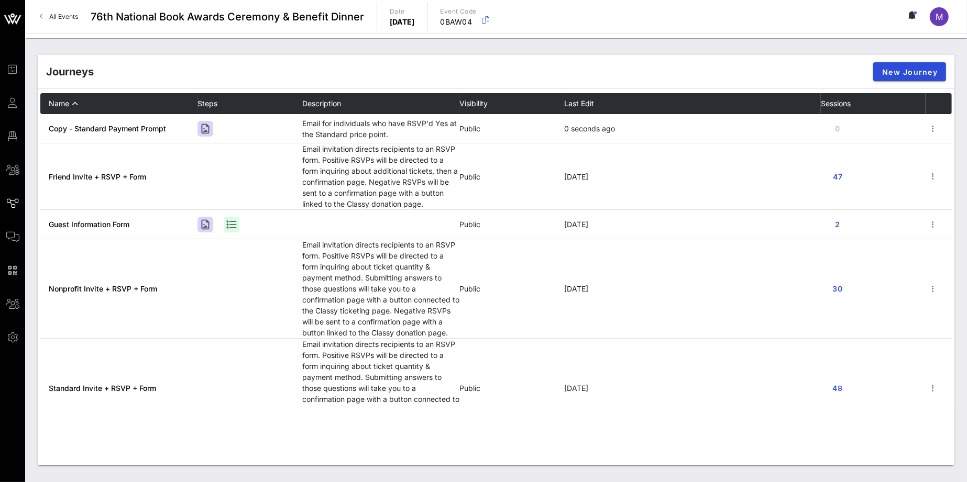
click at [86, 104] on th "Name" at bounding box center [118, 103] width 157 height 21
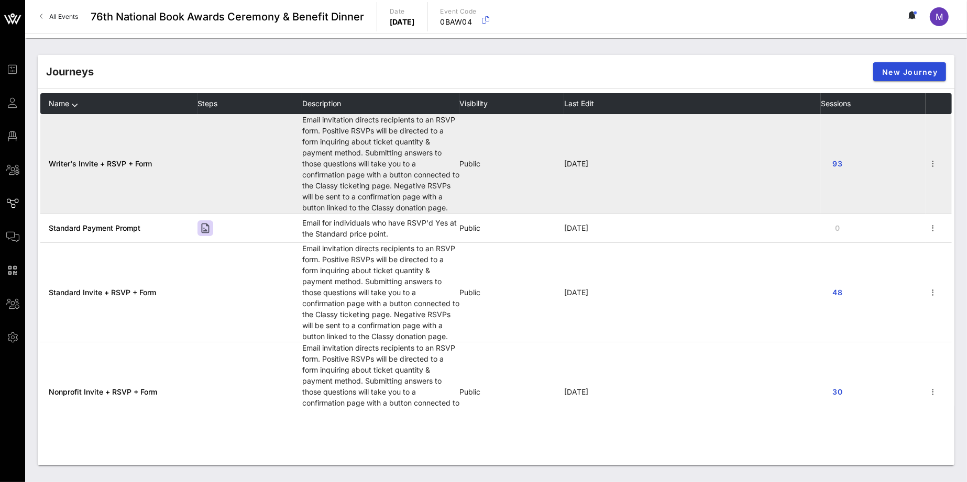
click at [106, 165] on span "Writer's Invite + RSVP + Form" at bounding box center [100, 163] width 103 height 9
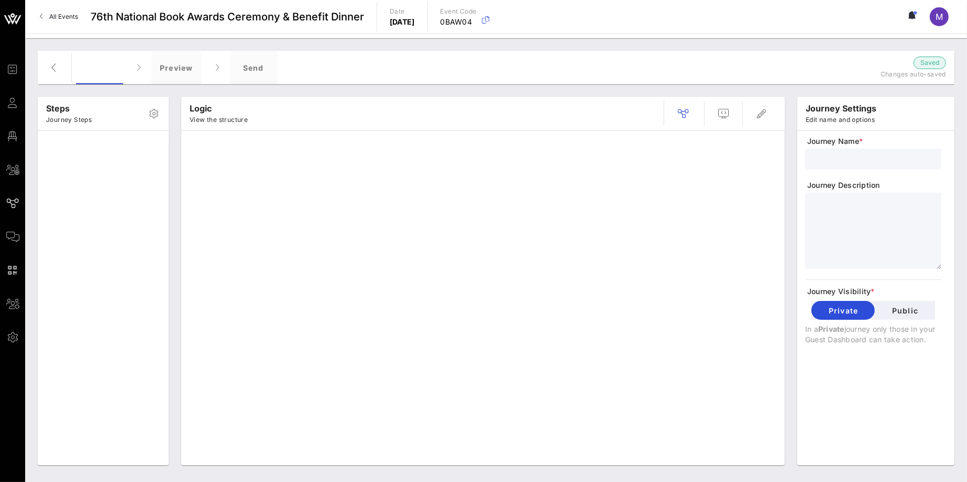
type input "Writer's Invite + RSVP + Form"
type textarea "**********"
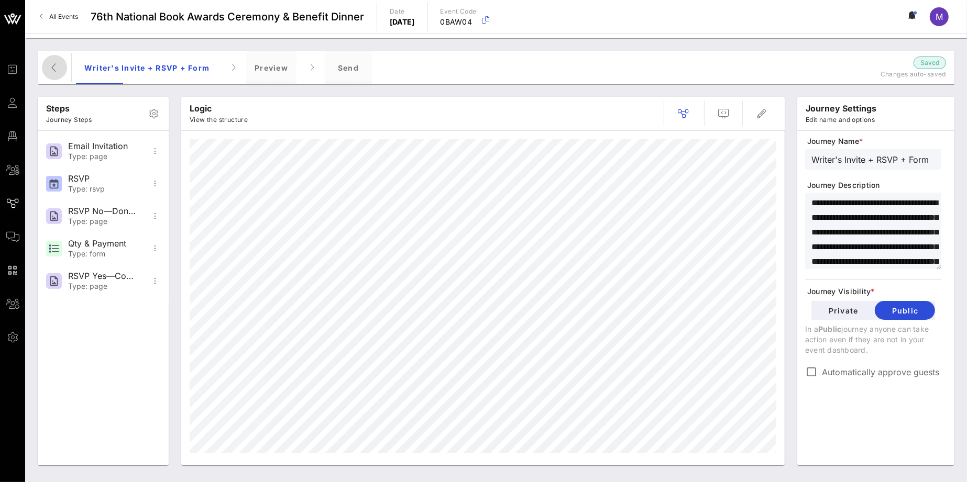
click at [62, 70] on span "button" at bounding box center [54, 67] width 25 height 13
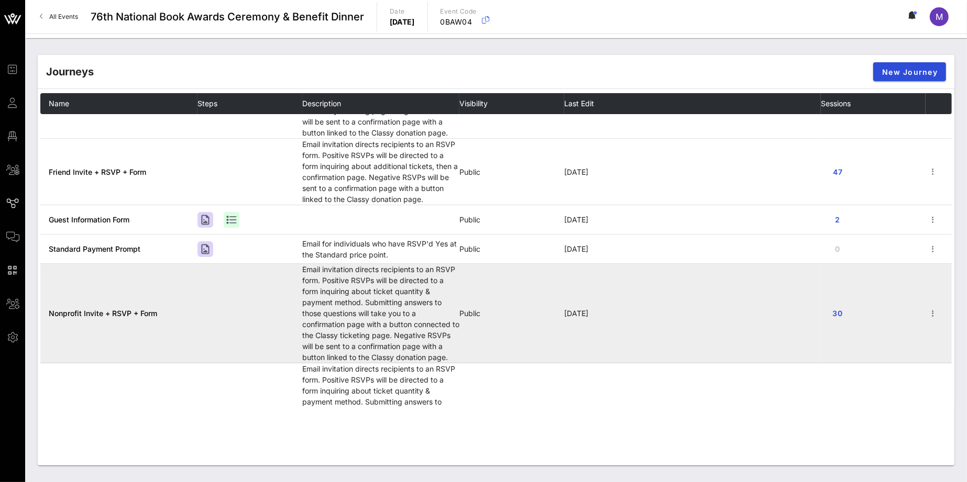
scroll to position [79, 0]
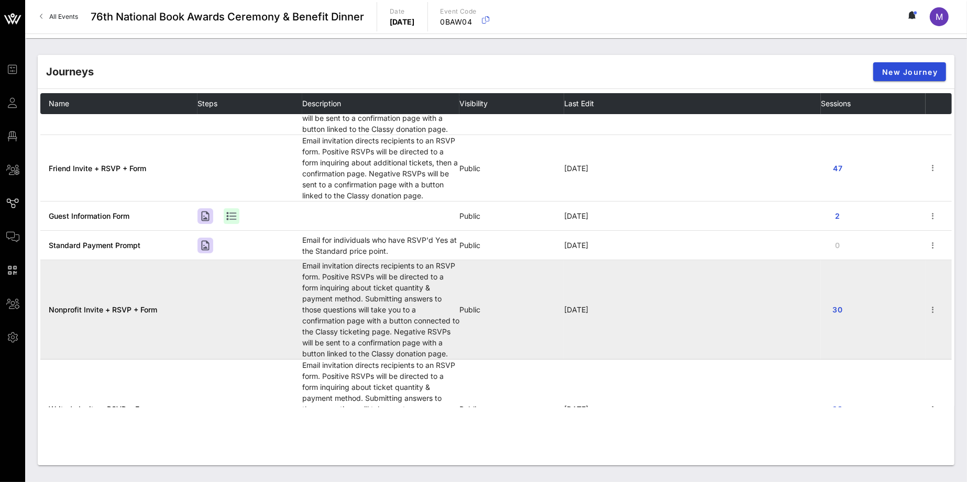
click at [129, 312] on span "Nonprofit Invite + RSVP + Form" at bounding box center [103, 309] width 108 height 9
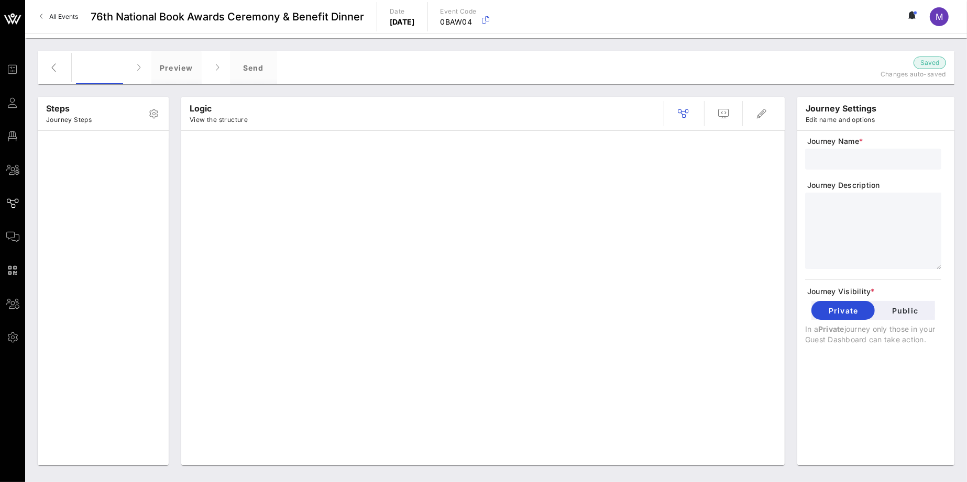
type input "Nonprofit Invite + RSVP + Form"
type textarea "**********"
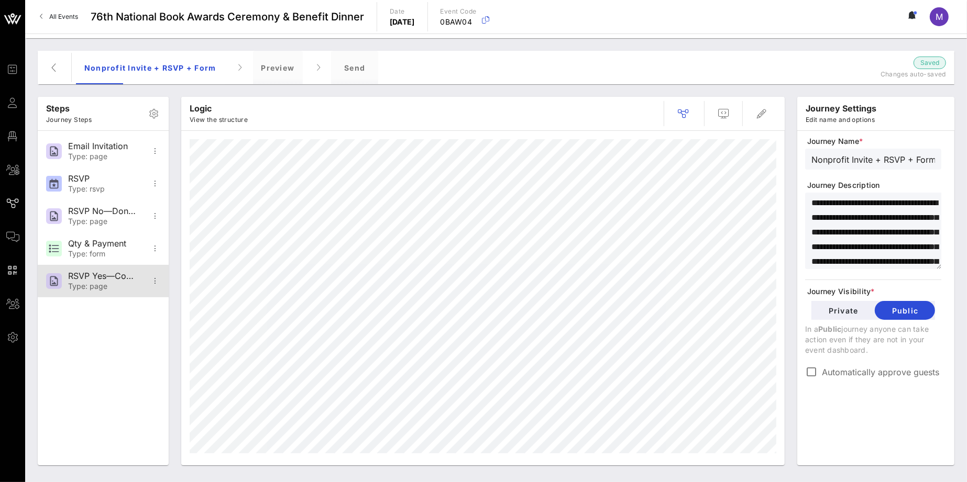
click at [110, 271] on div "RSVP Yes—Confirmation" at bounding box center [102, 276] width 69 height 10
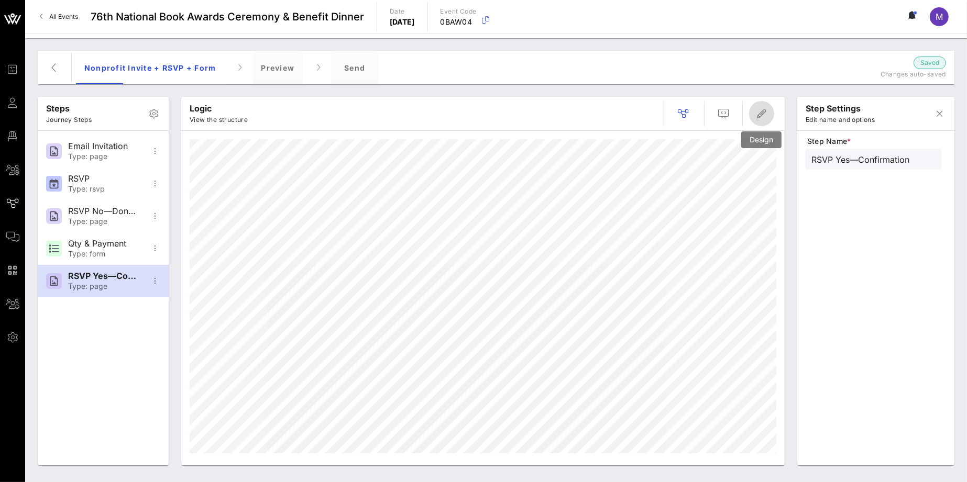
click at [758, 116] on icon "button" at bounding box center [761, 113] width 13 height 13
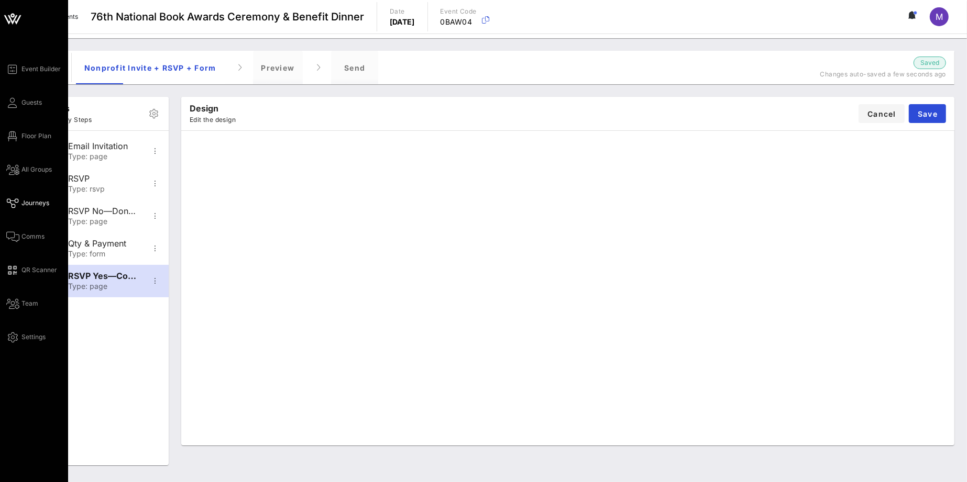
click at [24, 197] on link "Journeys" at bounding box center [27, 203] width 43 height 13
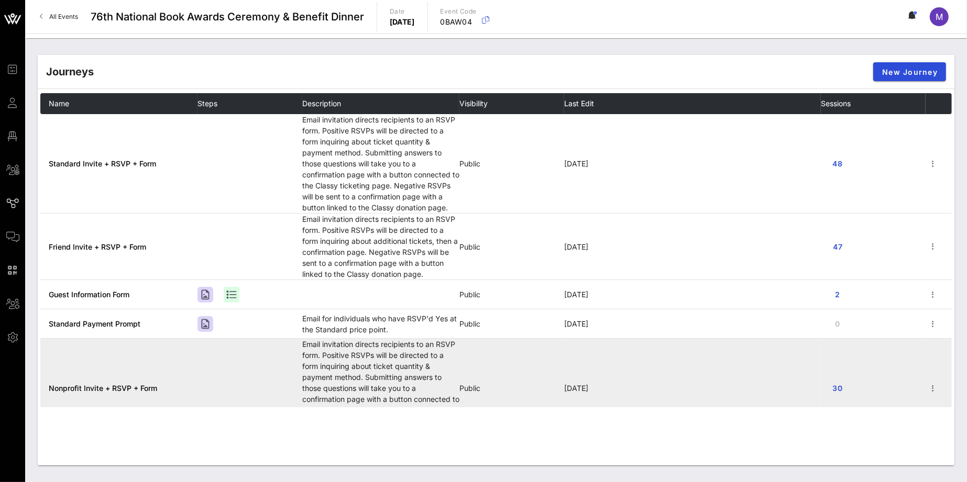
scroll to position [160, 0]
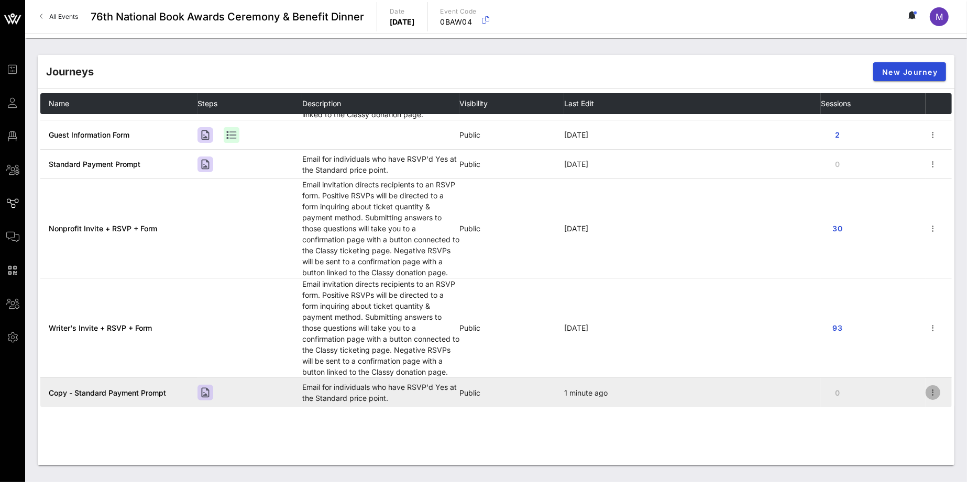
click at [927, 390] on icon "button" at bounding box center [933, 393] width 13 height 13
click at [659, 387] on td "1 minute ago" at bounding box center [692, 392] width 257 height 29
click at [138, 394] on span "Copy - Standard Payment Prompt" at bounding box center [107, 393] width 117 height 9
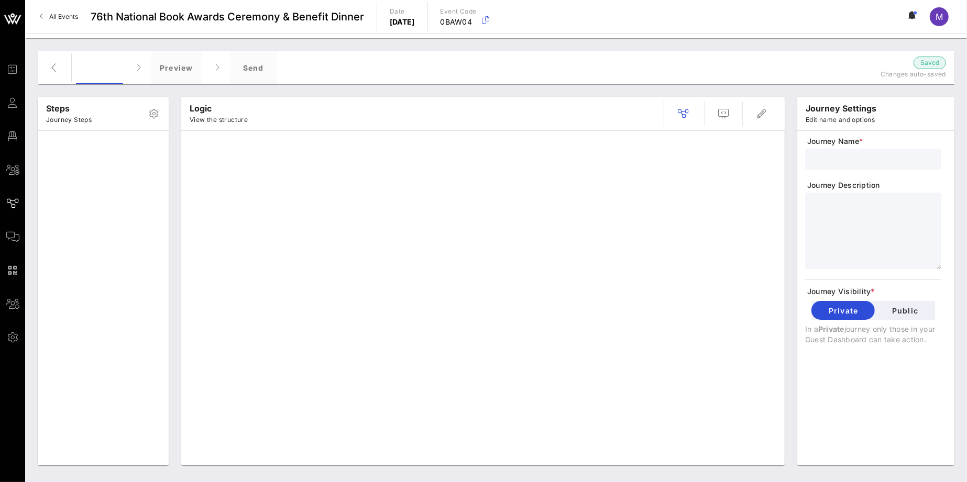
type input "Copy - Standard Payment Prompt"
type textarea "**********"
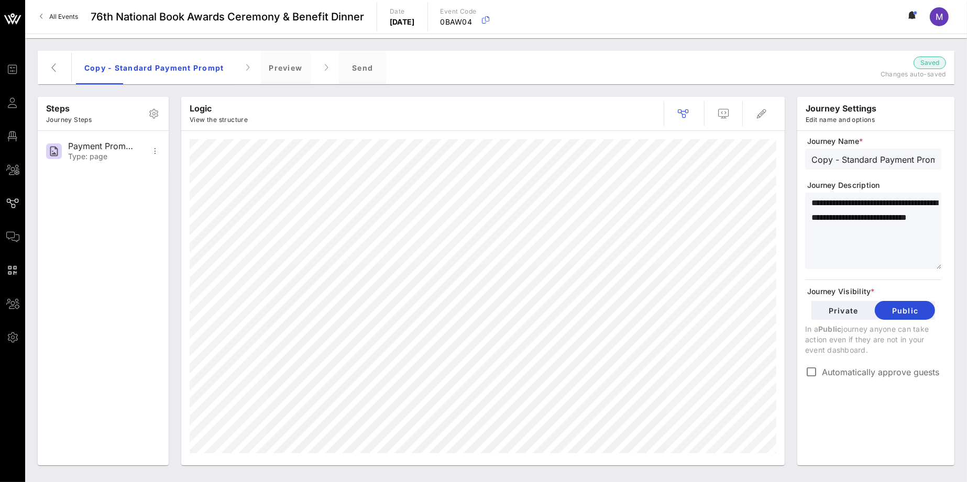
click at [871, 152] on input "Copy - Standard Payment Prompt" at bounding box center [873, 159] width 124 height 14
click at [876, 157] on input "Copy - Standard Payment Prompt" at bounding box center [873, 159] width 124 height 14
type input "Nonprofit Payment Prompt"
click at [901, 219] on textarea "**********" at bounding box center [876, 232] width 130 height 73
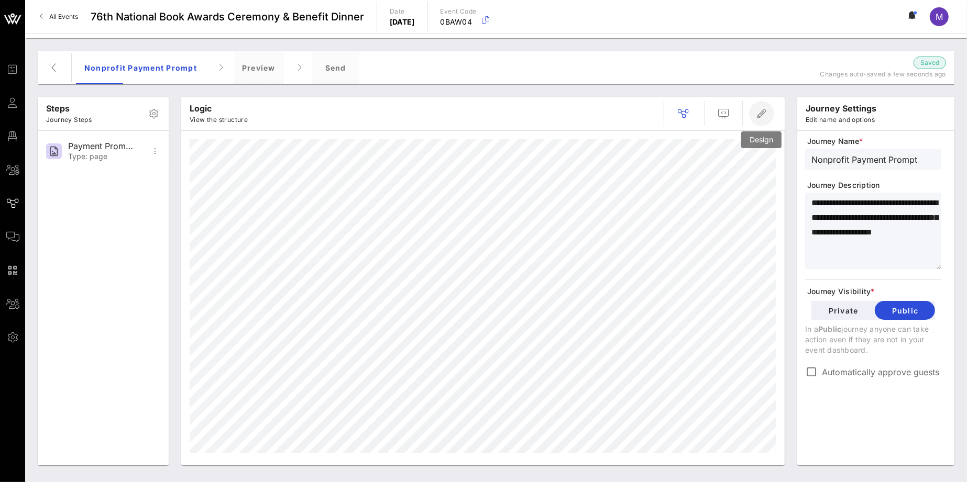
type textarea "**********"
click at [758, 114] on icon "button" at bounding box center [761, 113] width 13 height 13
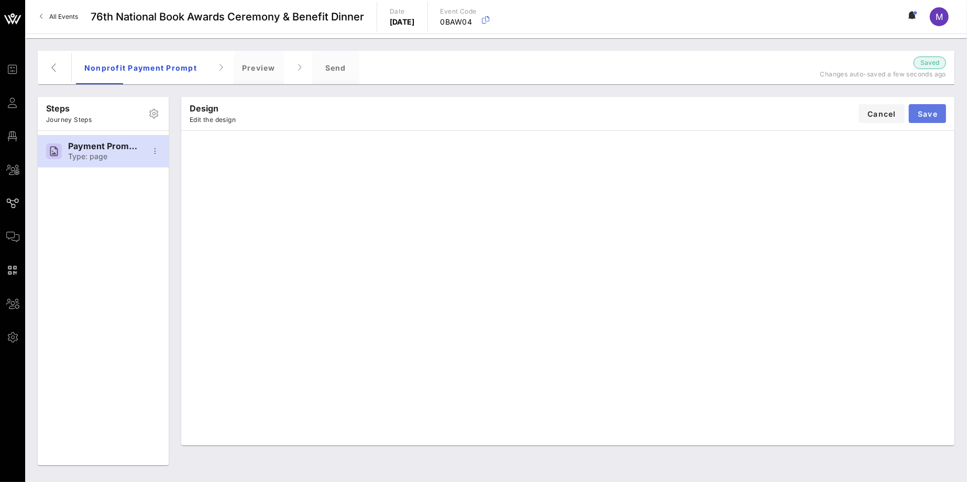
click at [928, 116] on span "Save" at bounding box center [927, 113] width 20 height 9
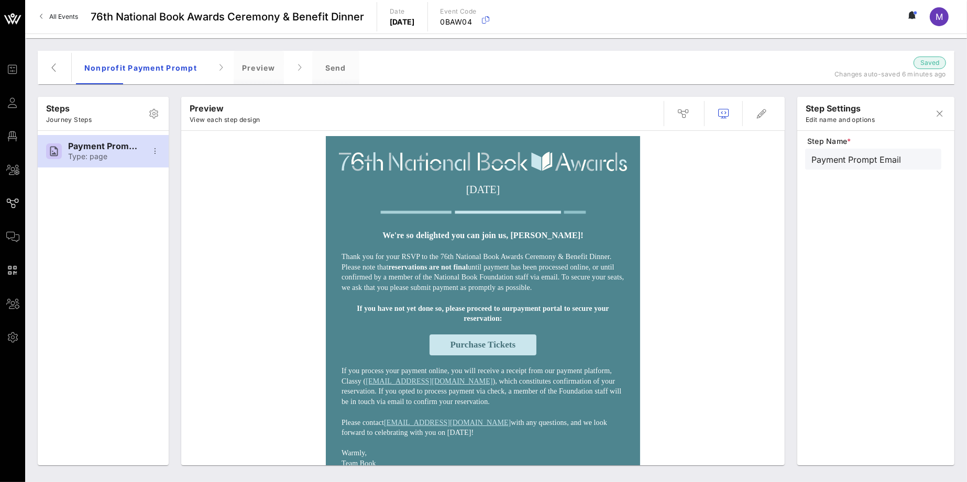
click at [507, 350] on span "Purchase Tickets" at bounding box center [482, 345] width 65 height 10
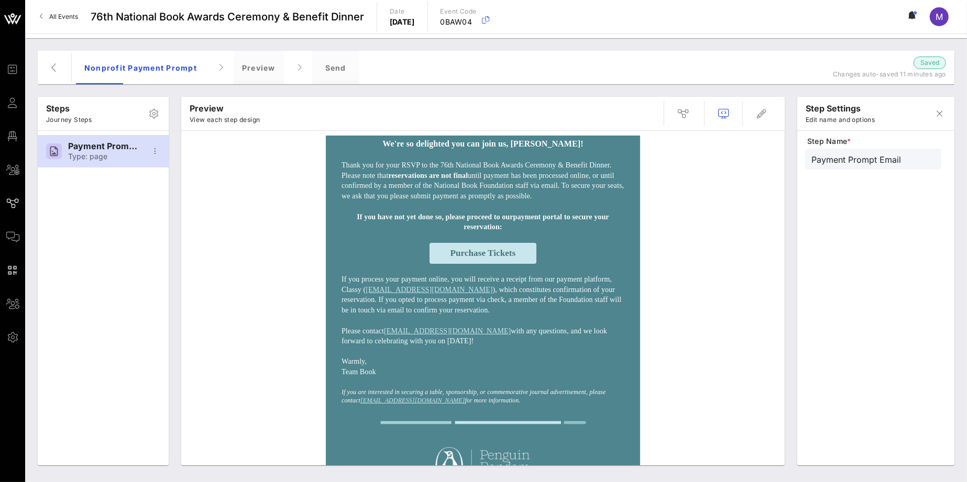
scroll to position [104, 0]
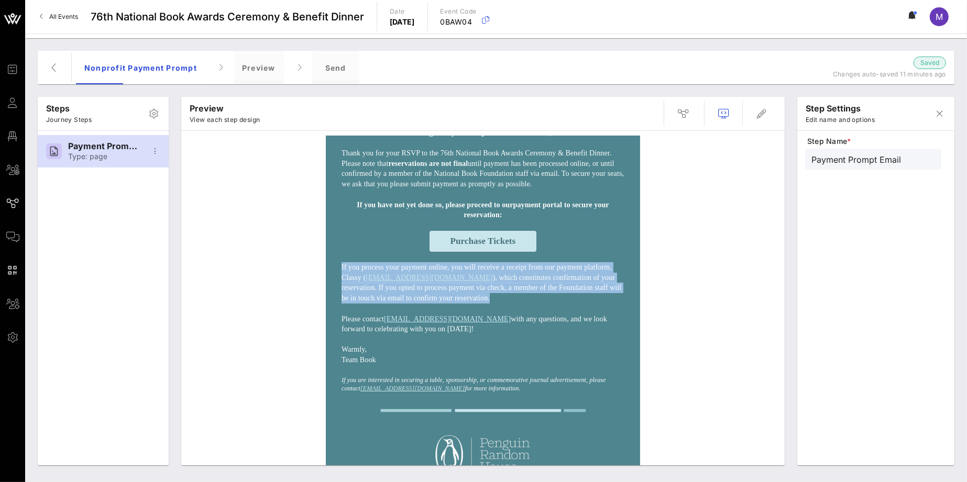
drag, startPoint x: 422, startPoint y: 315, endPoint x: 334, endPoint y: 271, distance: 97.9
click at [336, 271] on td "If you process your payment online, you will receive a receipt from our payment…" at bounding box center [482, 282] width 293 height 51
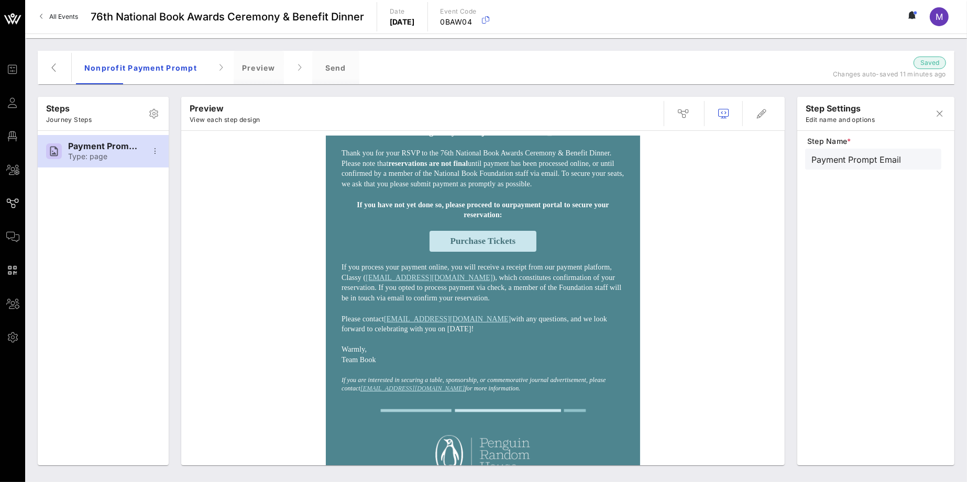
click at [439, 355] on p "Warmly," at bounding box center [482, 350] width 283 height 10
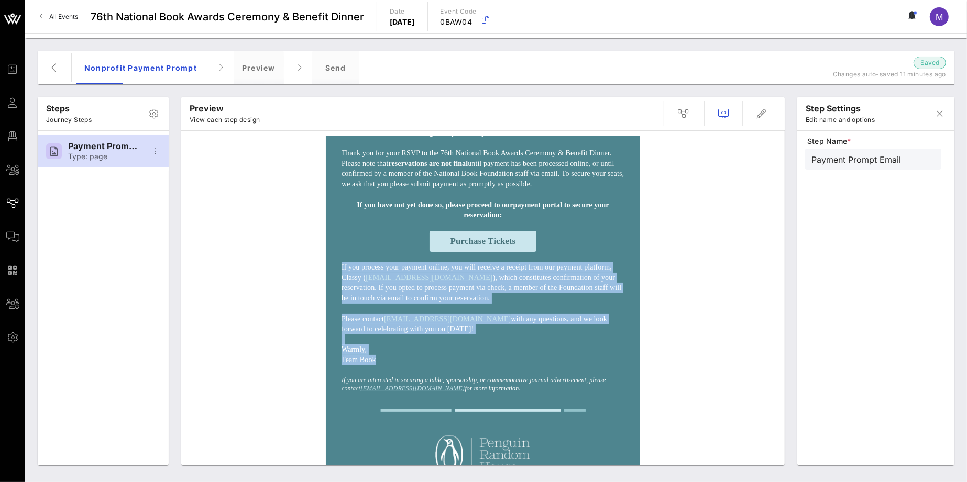
drag, startPoint x: 385, startPoint y: 385, endPoint x: 328, endPoint y: 286, distance: 115.0
click at [328, 286] on div "Wednesday, November 19, 2025 We're so delighted you can join us, Madeleine! Tha…" at bounding box center [483, 458] width 314 height 852
copy div "If you process your payment online, you will receive a receipt from our payment…"
click at [374, 273] on p "If you process your payment online, you will receive a receipt from our payment…" at bounding box center [482, 282] width 283 height 41
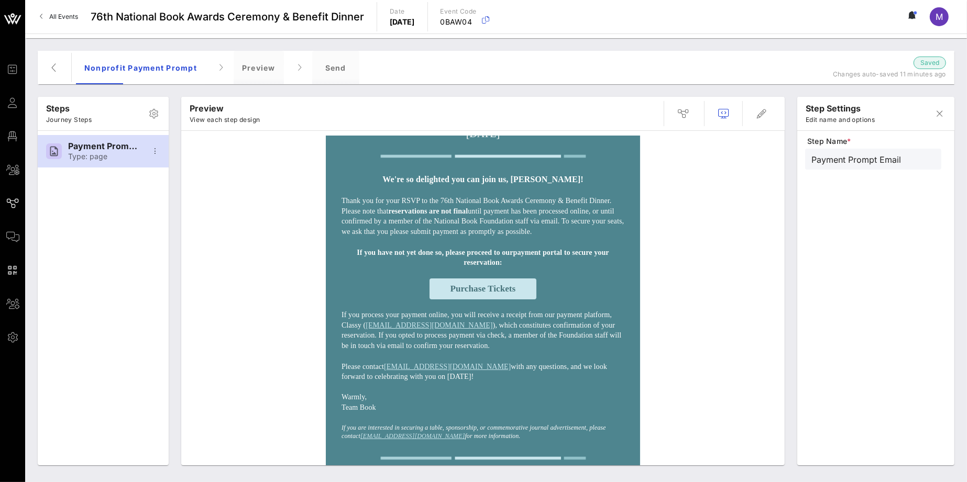
scroll to position [39, 0]
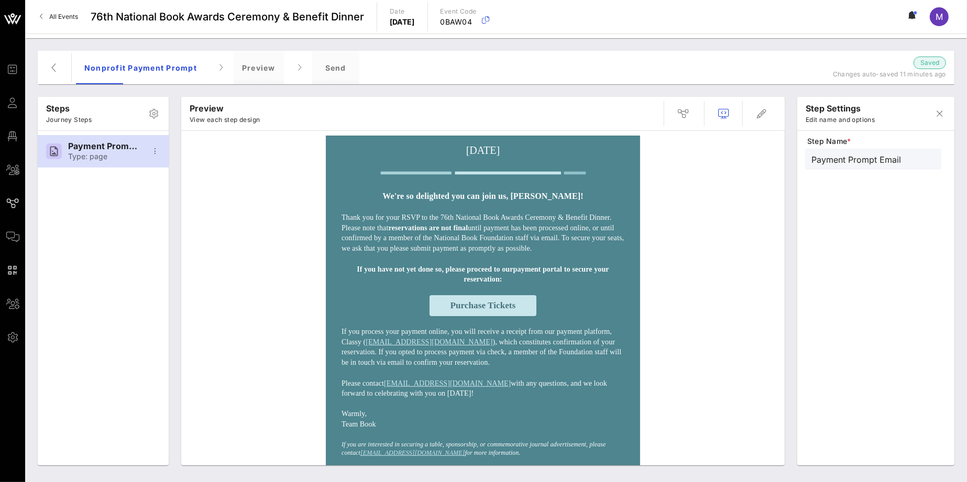
drag, startPoint x: 484, startPoint y: 247, endPoint x: 334, endPoint y: 216, distance: 152.8
click at [336, 216] on td "Thank you for your RSVP to the 76th National Book Awards Ceremony & Benefit Din…" at bounding box center [482, 232] width 293 height 51
copy p "Thank you for your RSVP to the 76th National Book Awards Ceremony & Benefit Din…"
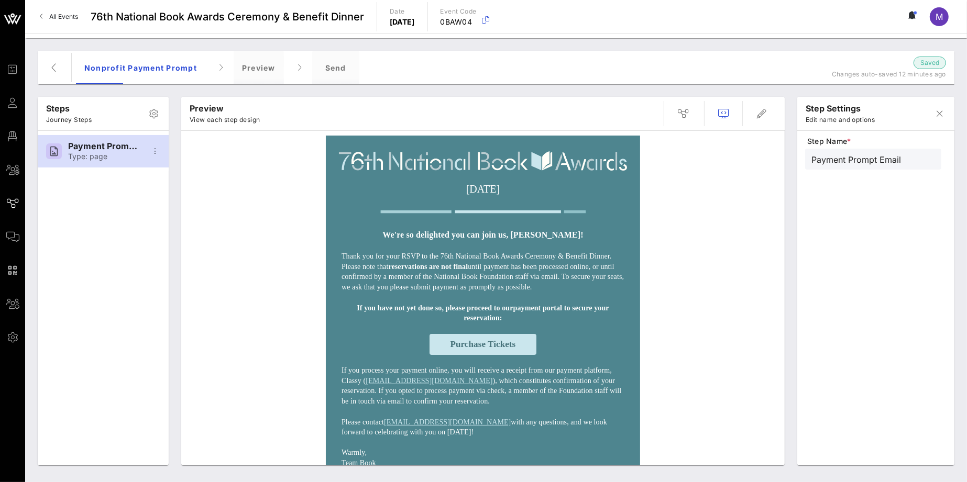
scroll to position [0, 0]
click at [325, 64] on div "Send" at bounding box center [335, 68] width 47 height 34
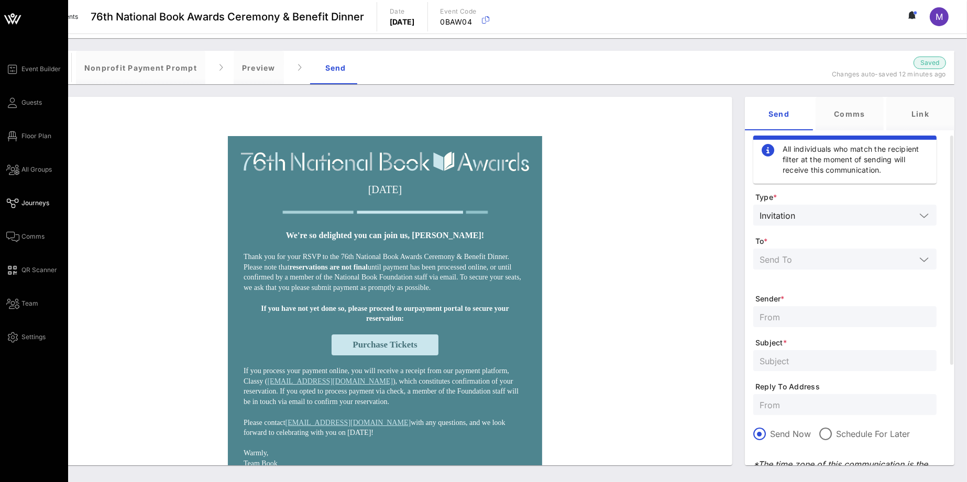
click at [34, 197] on link "Journeys" at bounding box center [27, 203] width 43 height 13
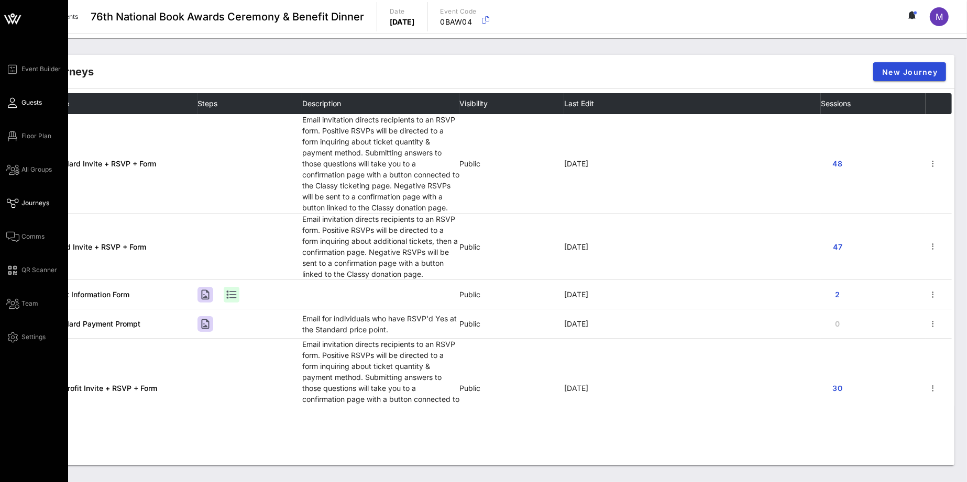
click at [23, 101] on span "Guests" at bounding box center [31, 102] width 20 height 9
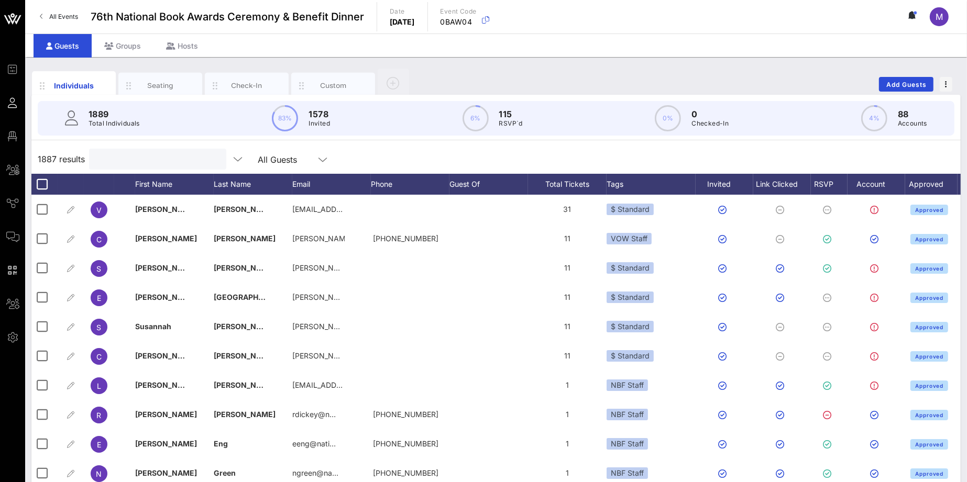
click at [165, 160] on input "text" at bounding box center [156, 159] width 123 height 14
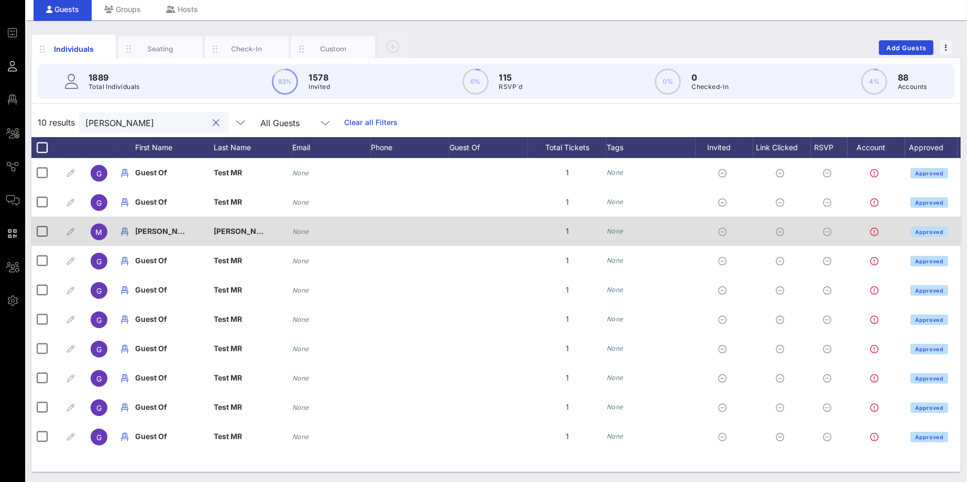
scroll to position [37, 0]
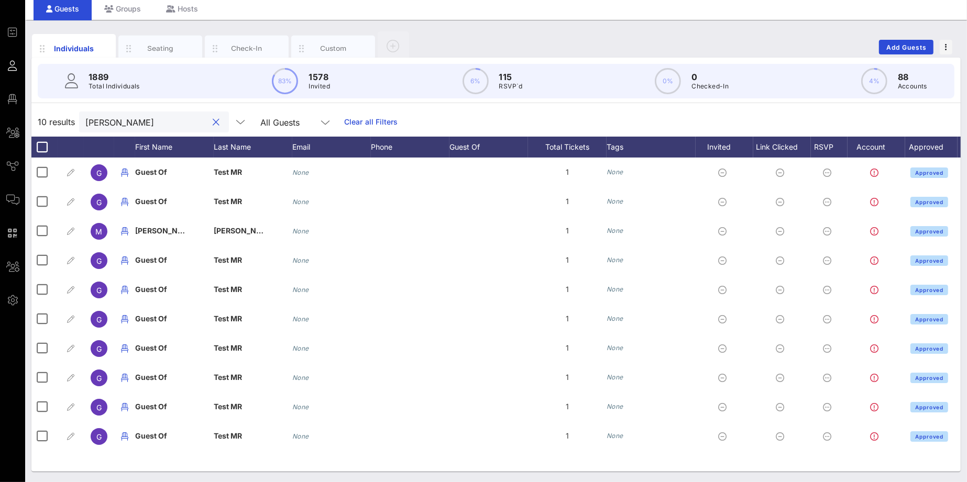
type input "megan reynolds"
click at [321, 123] on icon at bounding box center [325, 122] width 9 height 13
click at [294, 123] on div "All Guests" at bounding box center [268, 126] width 67 height 8
click at [344, 124] on link "Clear all Filters" at bounding box center [371, 122] width 54 height 12
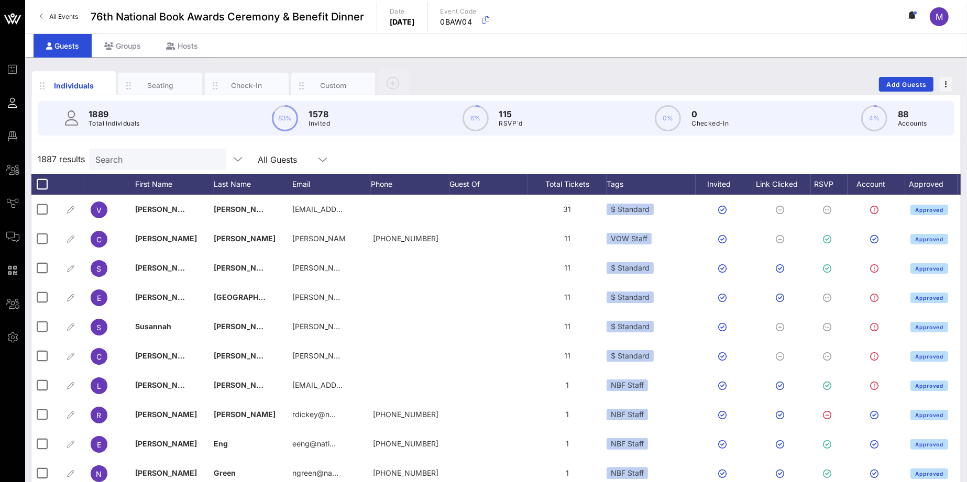
click at [179, 162] on input "Search" at bounding box center [156, 159] width 123 height 14
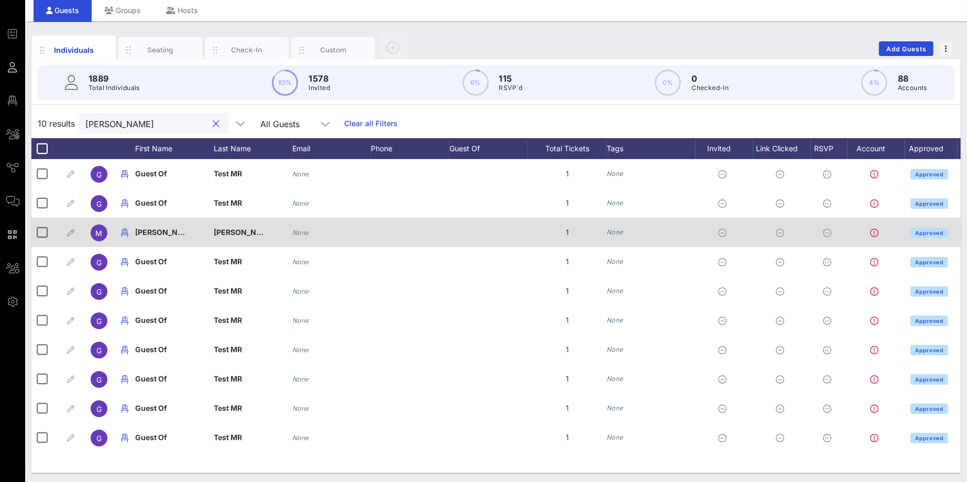
scroll to position [37, 0]
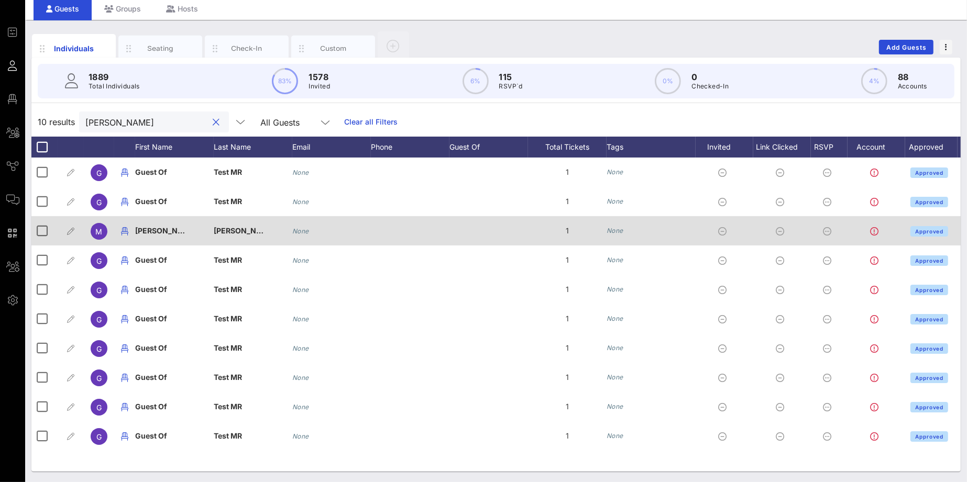
type input "megan reynolds"
click at [305, 230] on icon "None" at bounding box center [300, 231] width 17 height 8
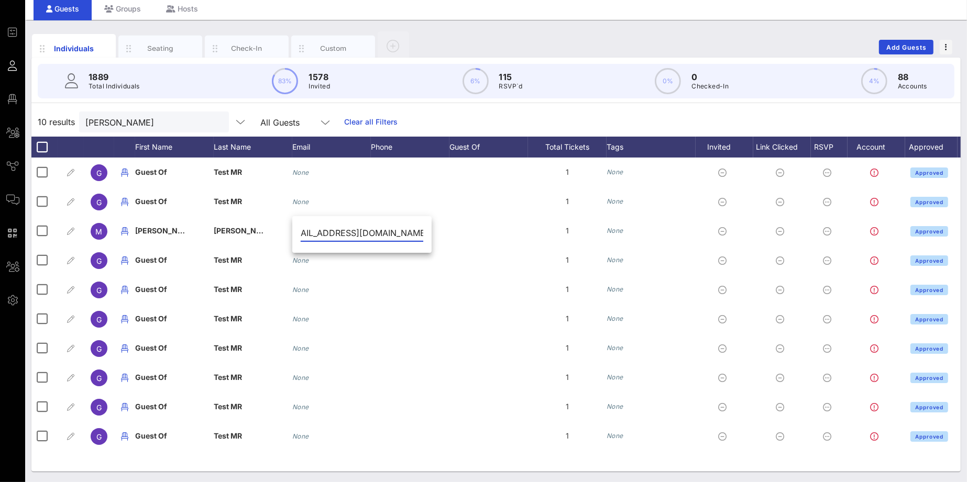
scroll to position [0, 21]
type input "mreynolds@nationalbook.org"
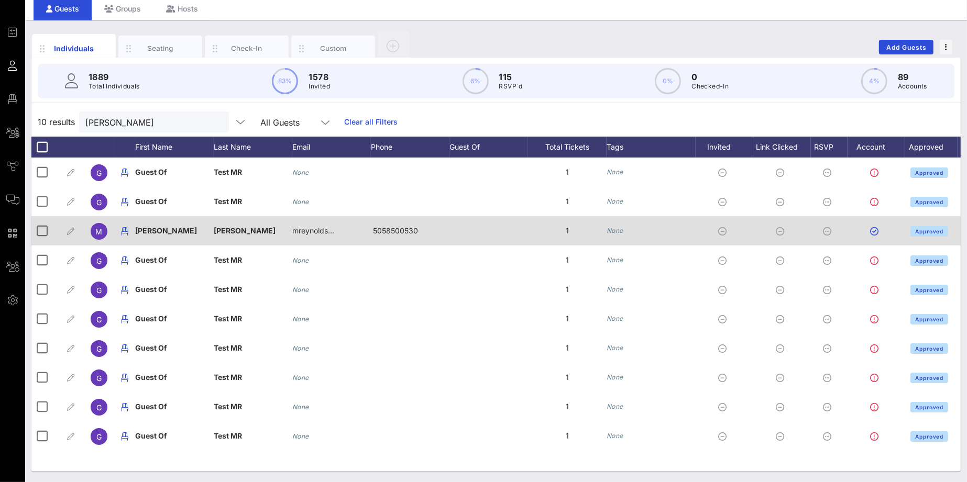
click at [623, 227] on icon "None" at bounding box center [614, 231] width 17 height 8
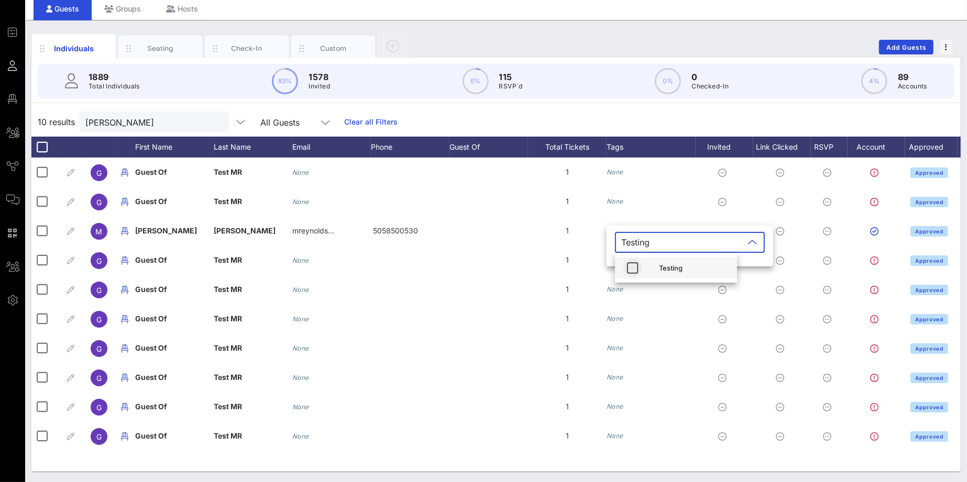
type input "Testing"
click at [632, 262] on icon "button" at bounding box center [632, 268] width 13 height 13
type input "nbf"
click at [631, 264] on icon "button" at bounding box center [632, 268] width 13 height 13
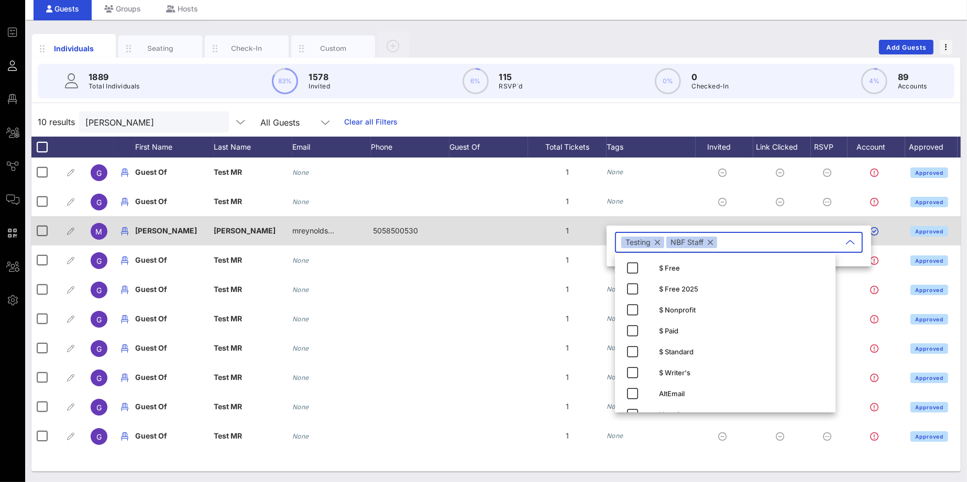
click at [516, 237] on div at bounding box center [488, 230] width 79 height 29
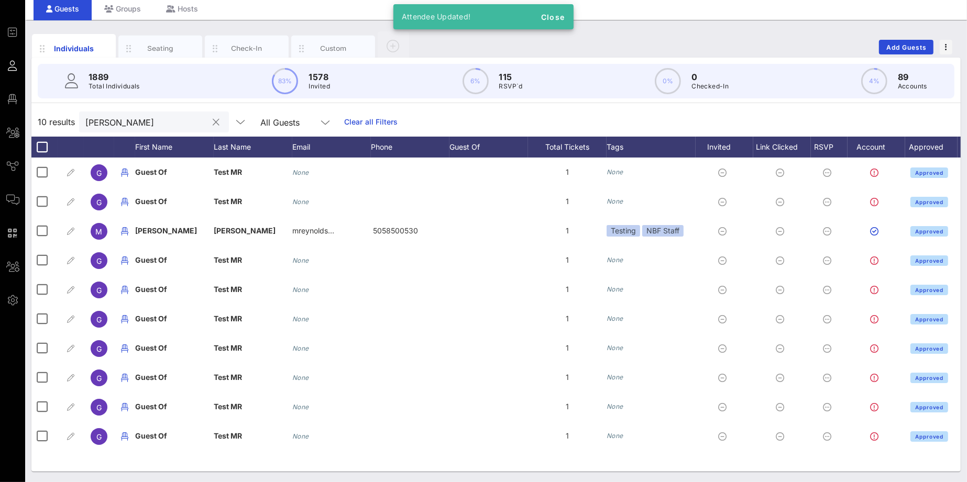
click at [97, 119] on input "megan reynolds" at bounding box center [146, 122] width 123 height 14
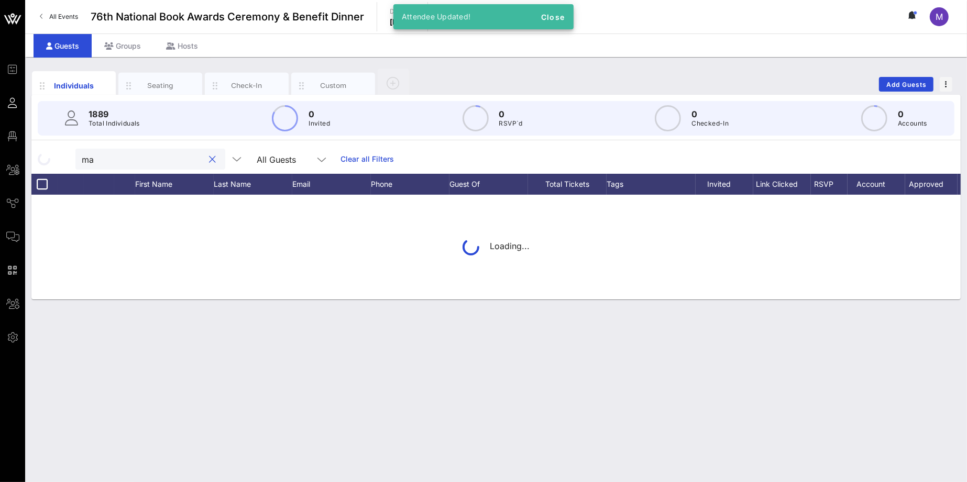
scroll to position [0, 0]
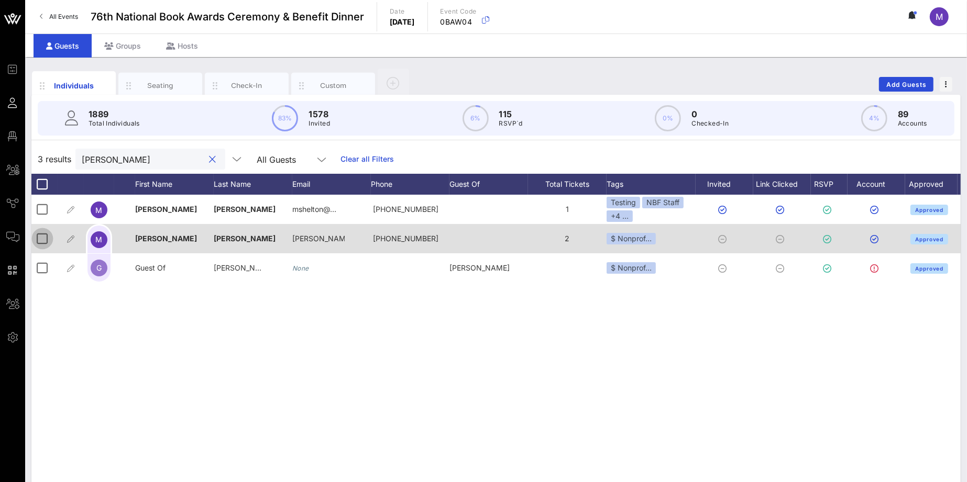
type input "madeleine"
click at [42, 236] on div at bounding box center [43, 239] width 18 height 18
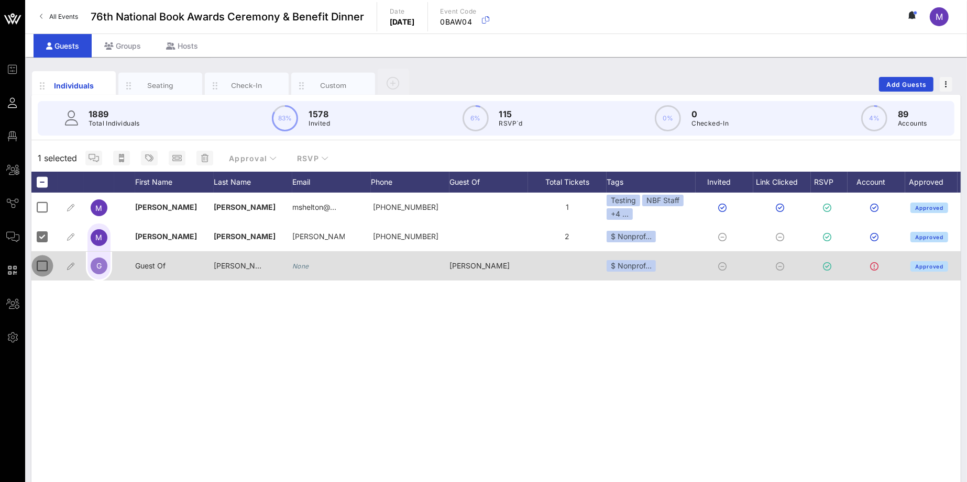
click at [44, 263] on div at bounding box center [43, 266] width 18 height 18
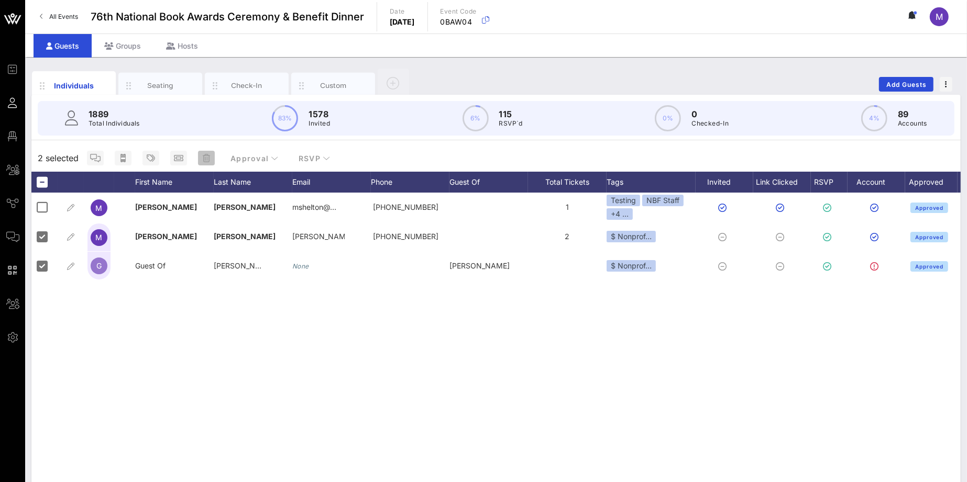
click at [206, 158] on icon "button" at bounding box center [206, 158] width 7 height 8
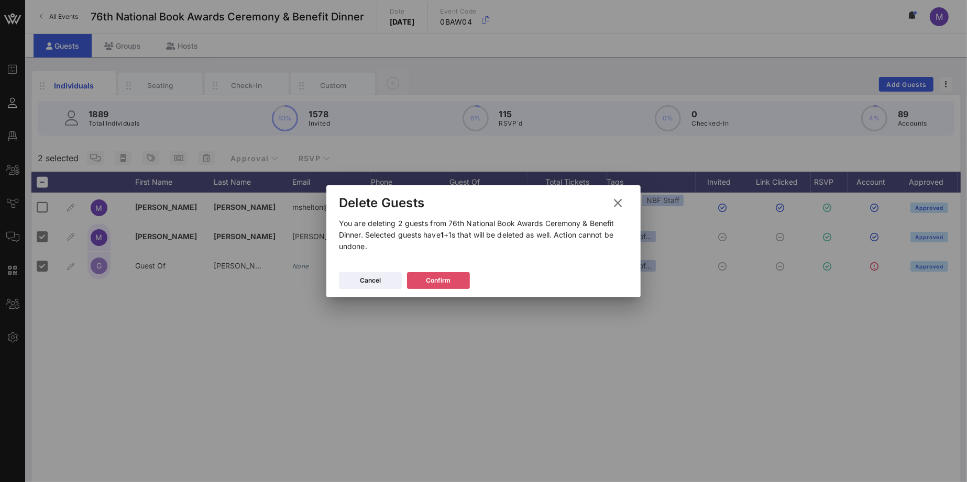
click at [454, 278] on button "Confirm" at bounding box center [438, 280] width 63 height 17
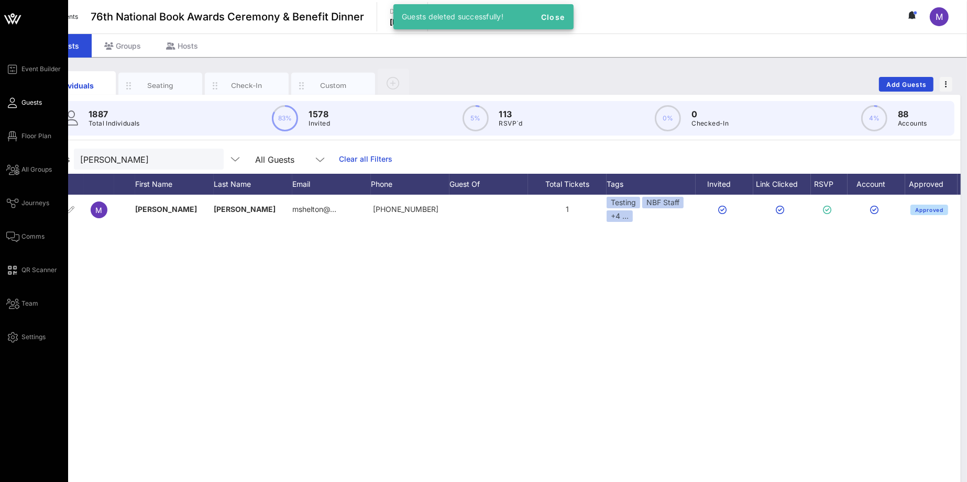
click at [14, 96] on link "Guests" at bounding box center [24, 102] width 36 height 13
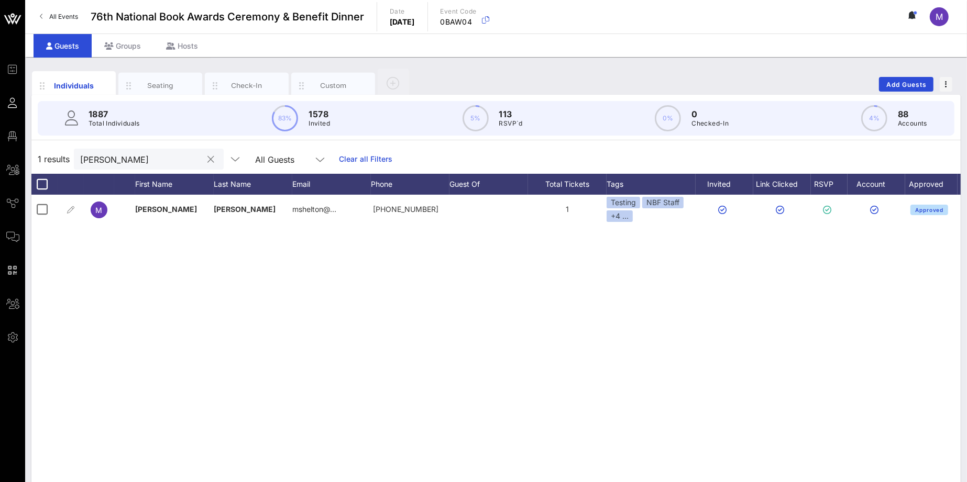
click at [208, 157] on button "clear icon" at bounding box center [211, 160] width 7 height 10
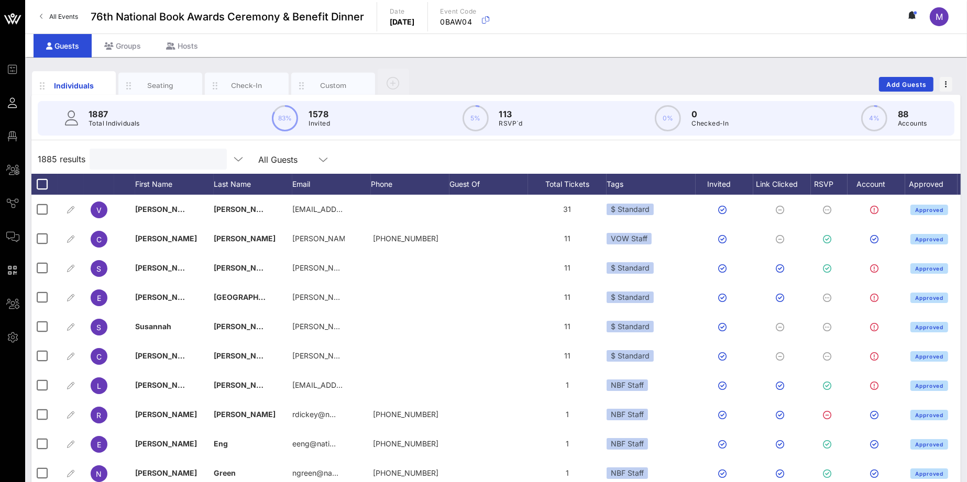
click at [147, 160] on input "text" at bounding box center [157, 159] width 123 height 14
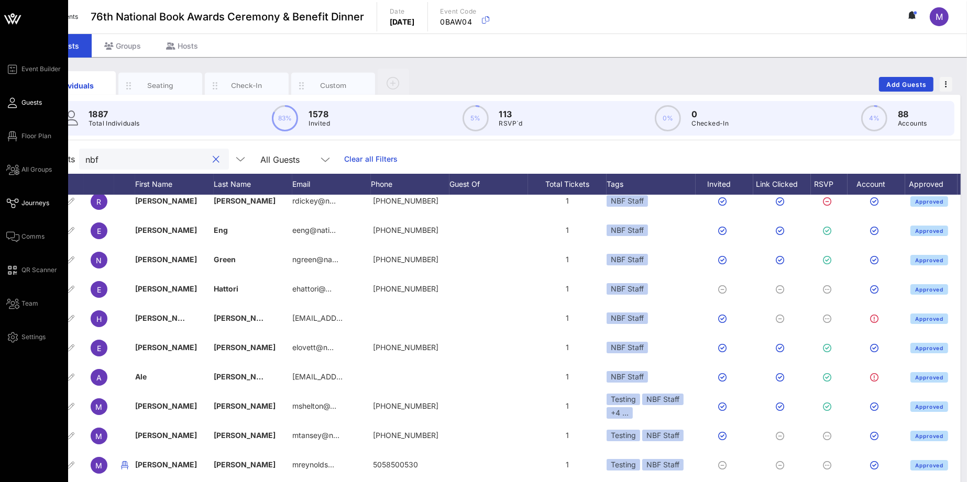
type input "nbf"
click at [30, 203] on span "Journeys" at bounding box center [35, 203] width 28 height 9
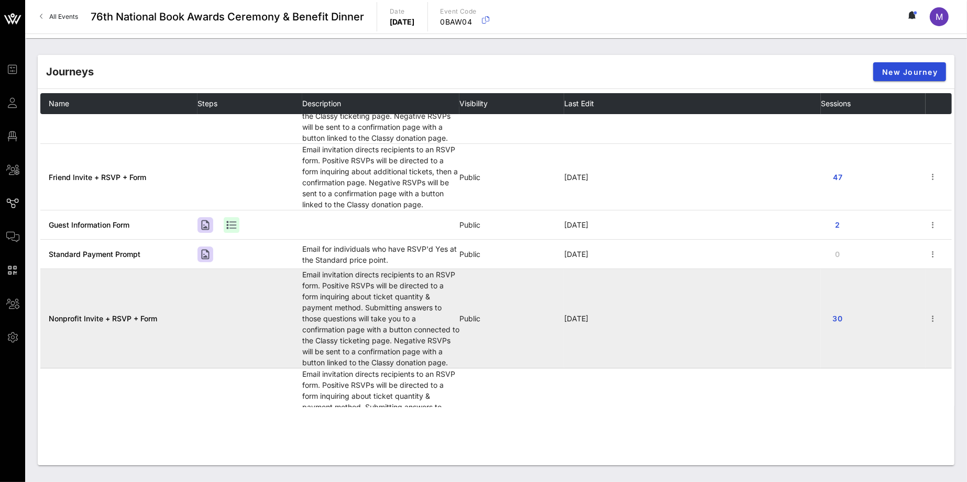
scroll to position [163, 0]
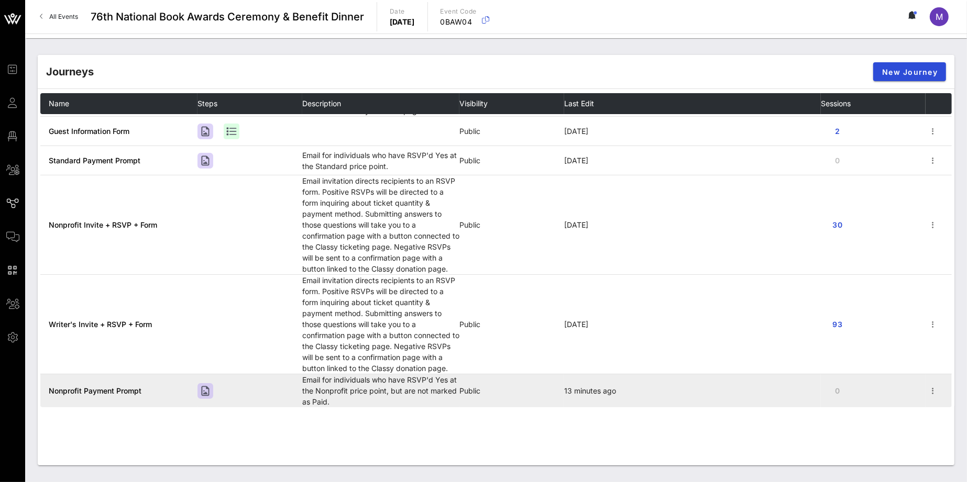
click at [131, 389] on span "Nonprofit Payment Prompt" at bounding box center [95, 391] width 93 height 9
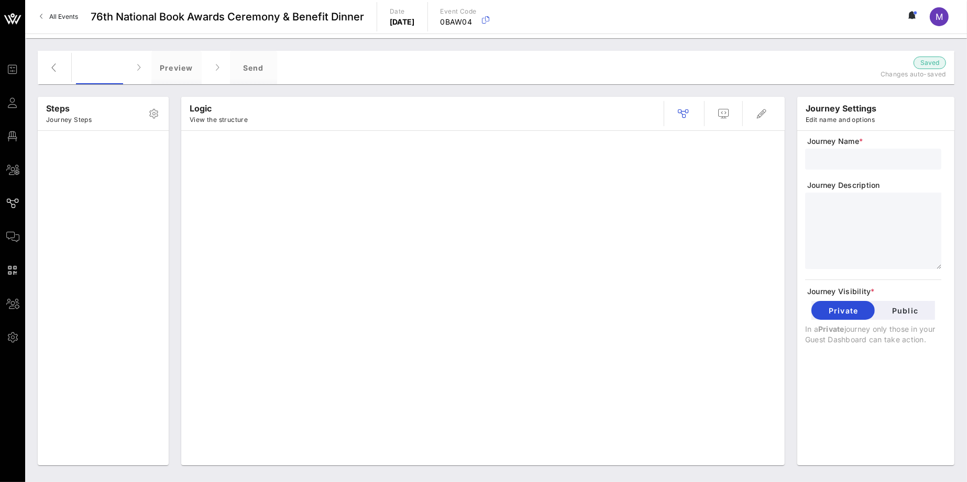
type input "Nonprofit Payment Prompt"
type textarea "**********"
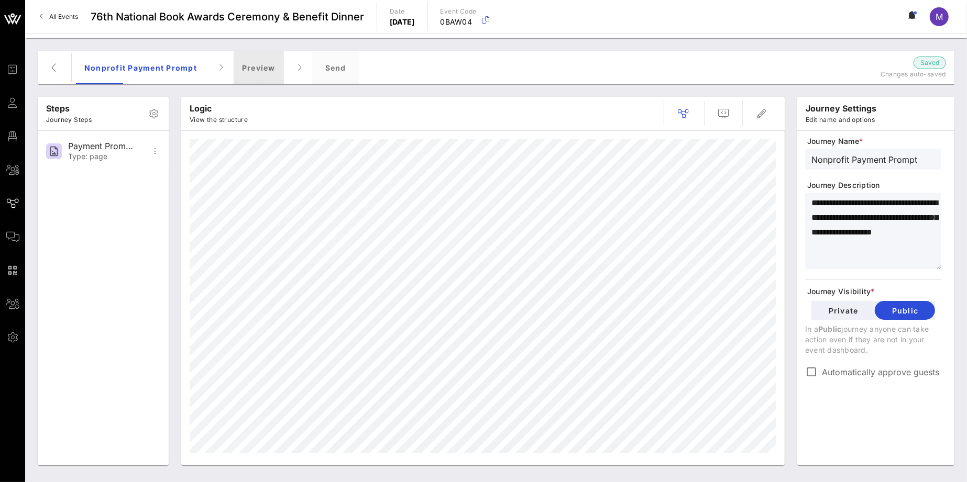
click at [259, 69] on div "Preview" at bounding box center [259, 68] width 50 height 34
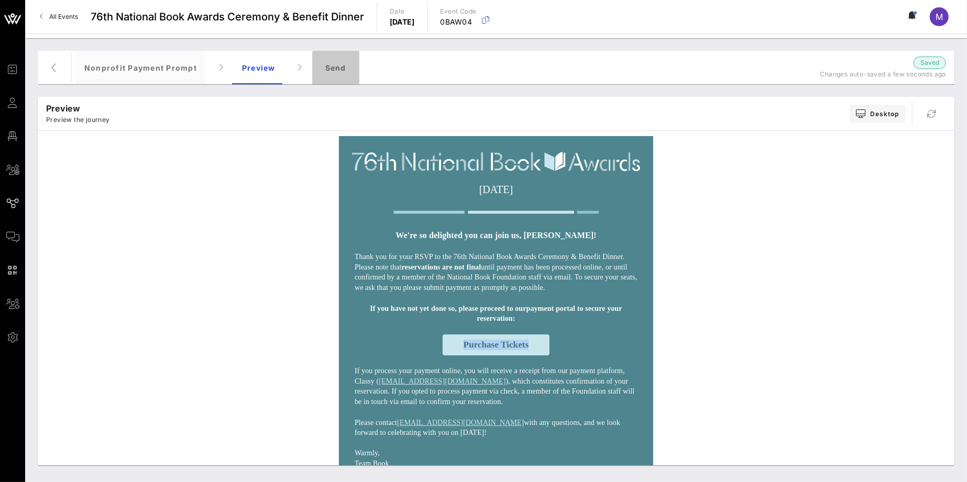
drag, startPoint x: 338, startPoint y: 68, endPoint x: 356, endPoint y: 72, distance: 18.4
click at [338, 67] on div "Send" at bounding box center [335, 68] width 47 height 34
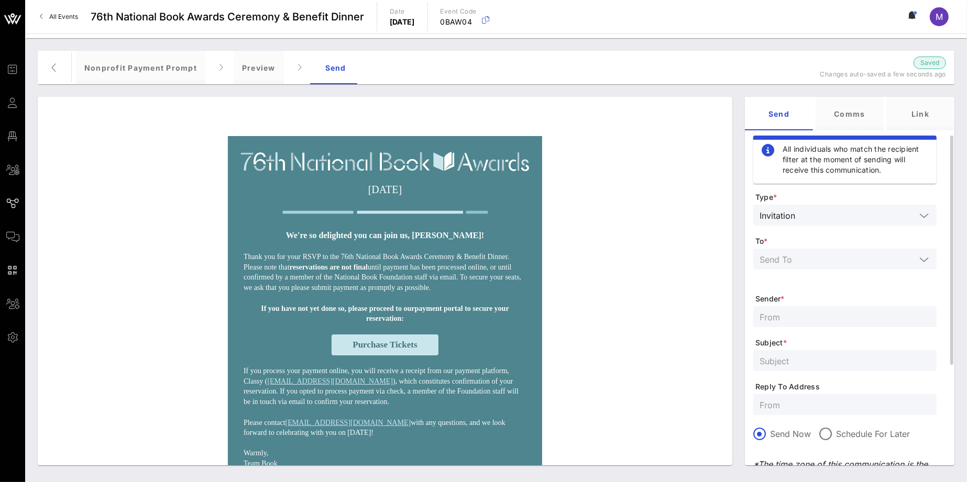
click at [828, 261] on input "text" at bounding box center [837, 259] width 156 height 14
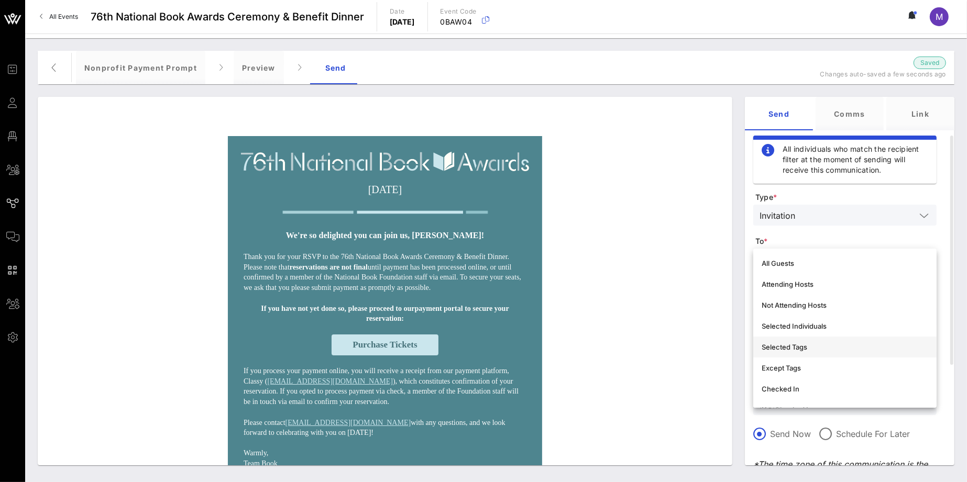
click at [832, 345] on div "Selected Tags" at bounding box center [845, 347] width 167 height 8
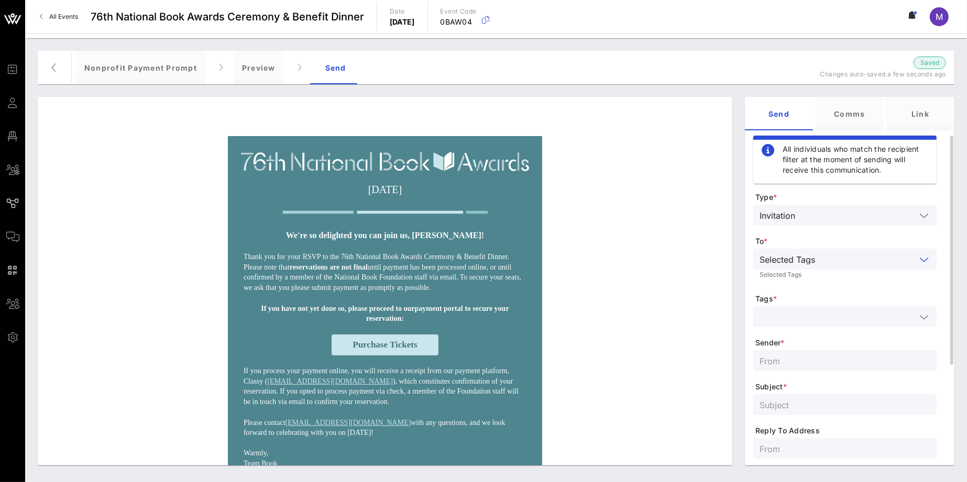
click at [819, 312] on input "text" at bounding box center [837, 317] width 156 height 14
click at [763, 343] on icon at bounding box center [768, 344] width 13 height 13
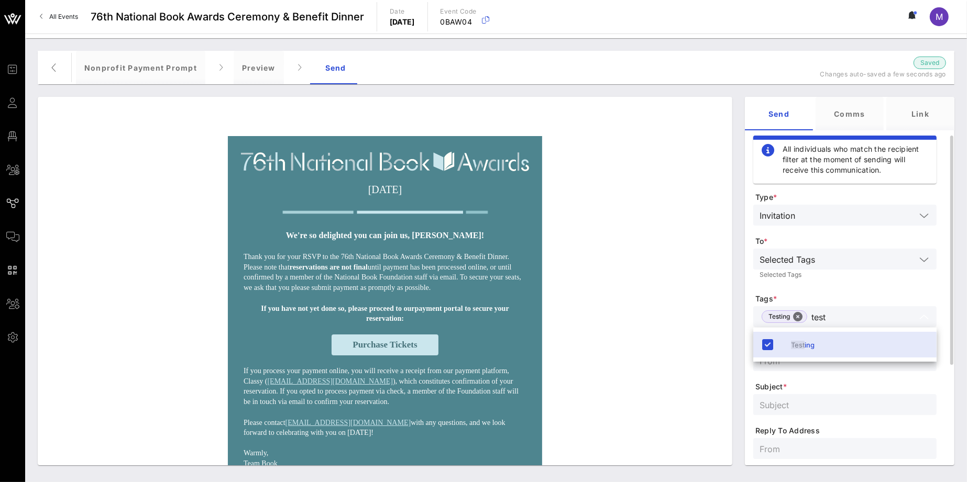
type input "test"
click at [831, 394] on div at bounding box center [844, 404] width 171 height 21
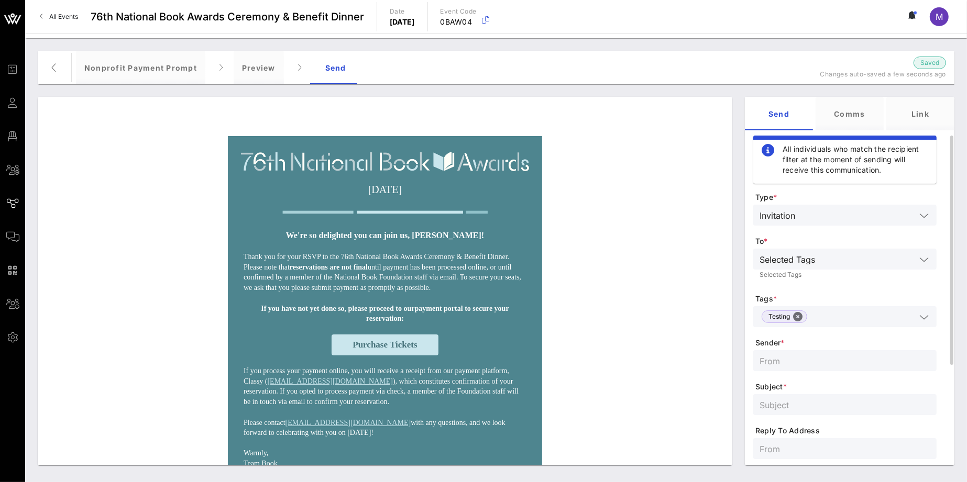
click at [806, 365] on input "text" at bounding box center [844, 361] width 171 height 14
click at [777, 360] on input "Test Nonprofit" at bounding box center [844, 361] width 171 height 14
type input "Test—Nonprofit"
click at [804, 397] on div at bounding box center [844, 404] width 171 height 21
paste input "Finalize your reservation for the 76th National Book Awards"
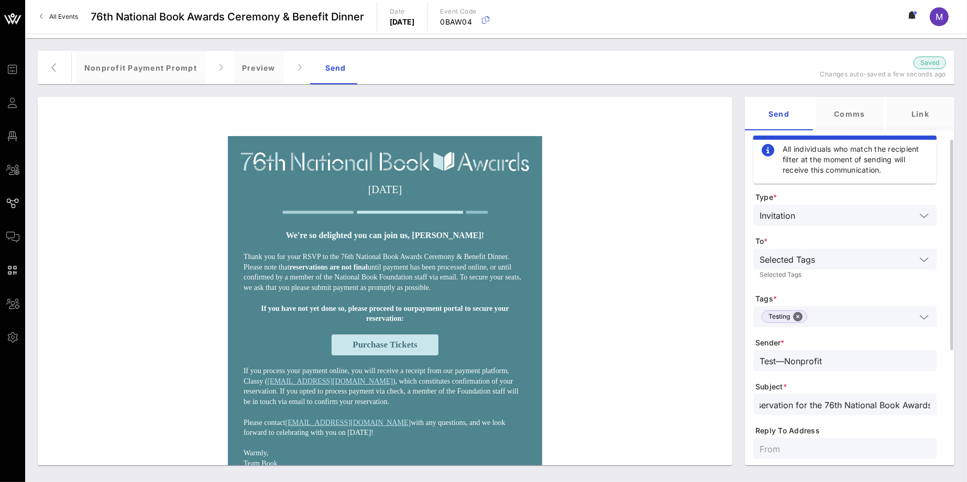
scroll to position [84, 0]
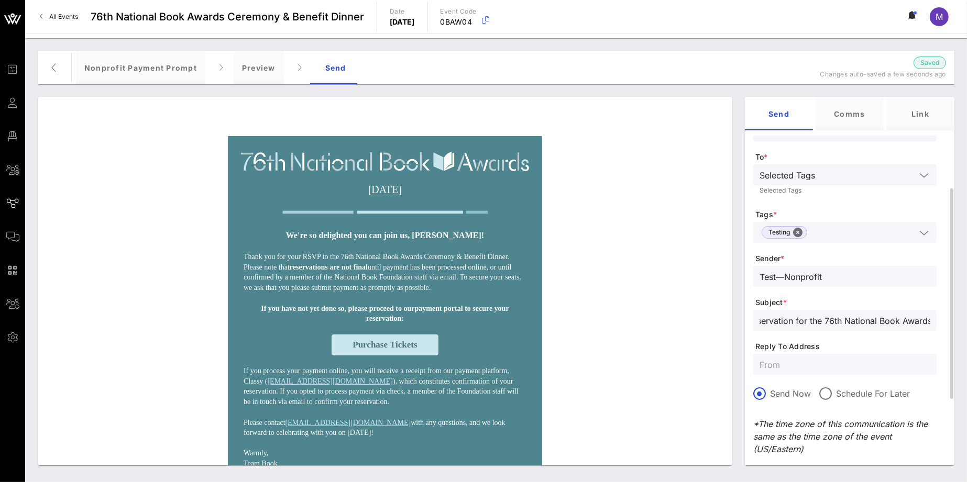
type input "Finalize your reservation for the 76th National Book Awards"
click at [789, 358] on input "text" at bounding box center [844, 365] width 171 height 14
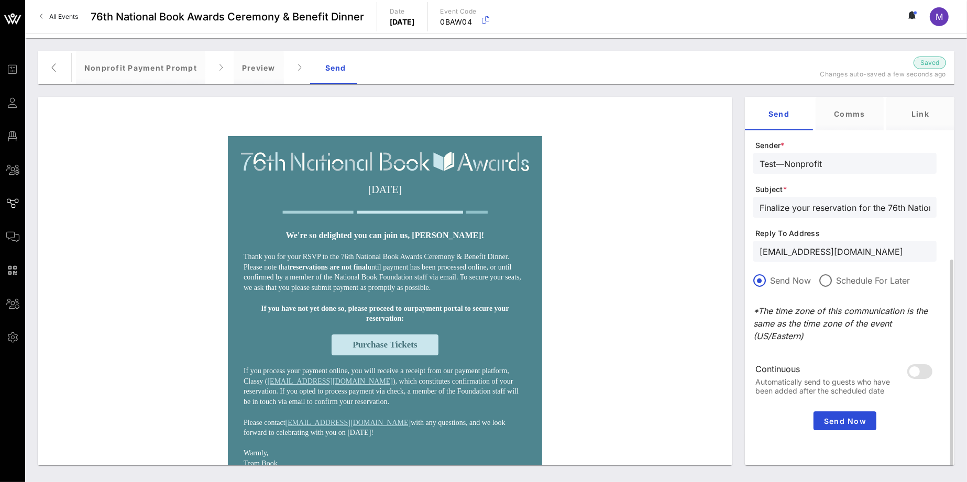
scroll to position [0, 0]
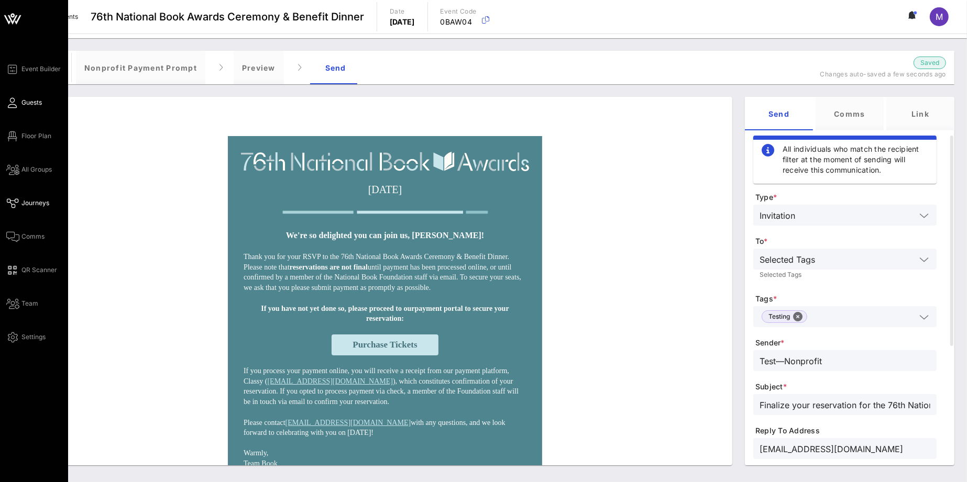
type input "[EMAIL_ADDRESS][DOMAIN_NAME]"
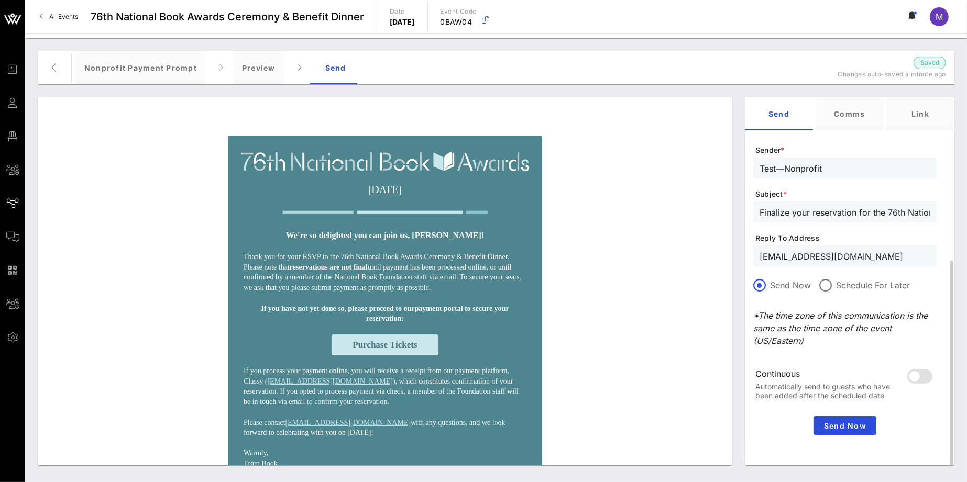
scroll to position [197, 0]
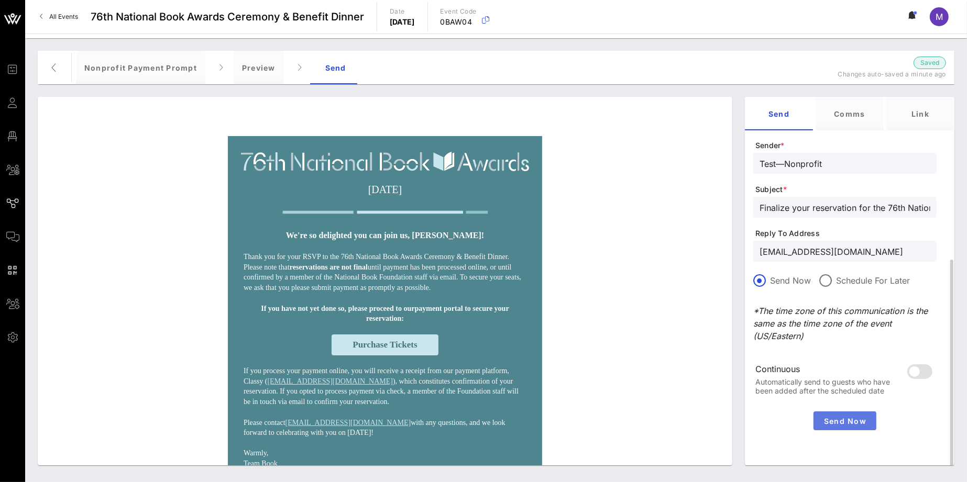
click at [852, 420] on span "Send Now" at bounding box center [845, 421] width 54 height 9
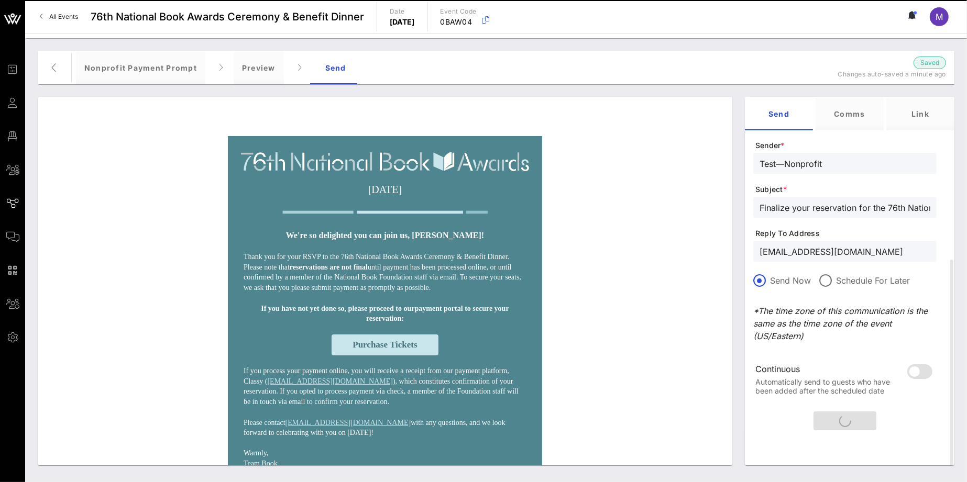
scroll to position [0, 0]
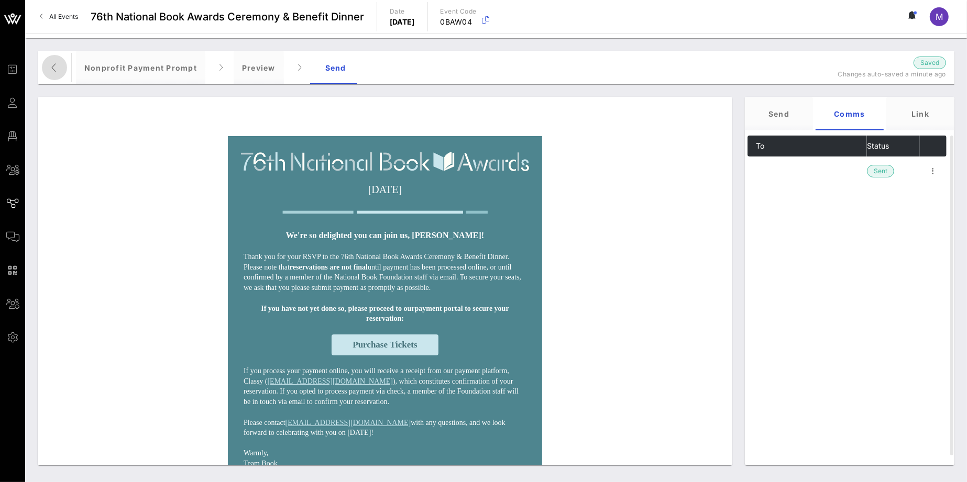
click at [60, 70] on icon "button" at bounding box center [54, 67] width 13 height 13
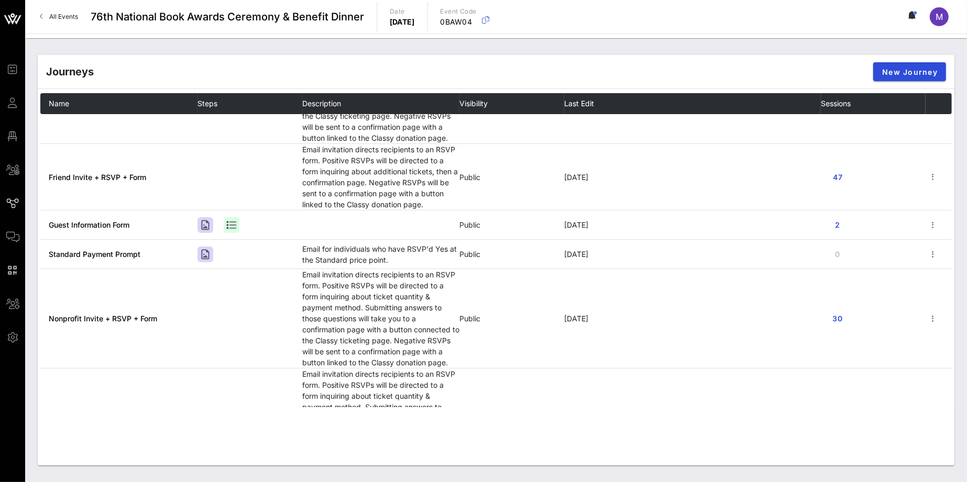
scroll to position [163, 0]
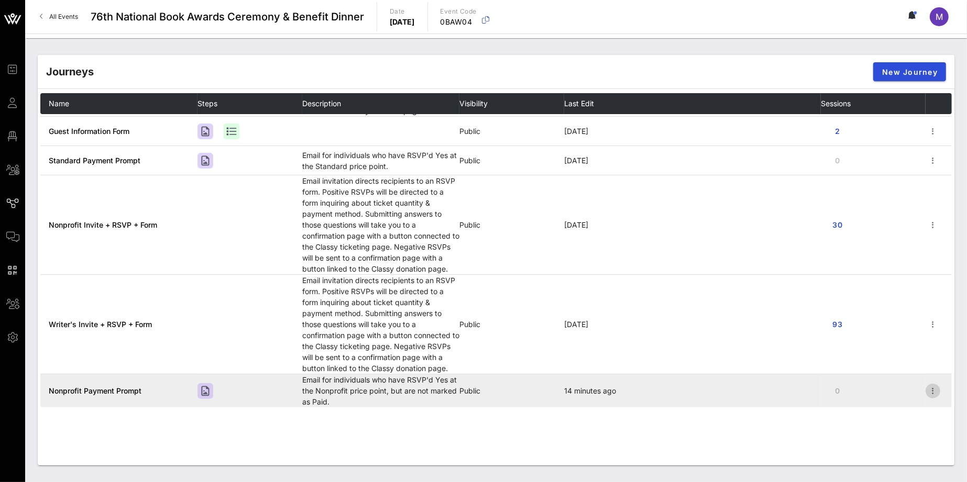
click at [927, 393] on icon "button" at bounding box center [933, 391] width 13 height 13
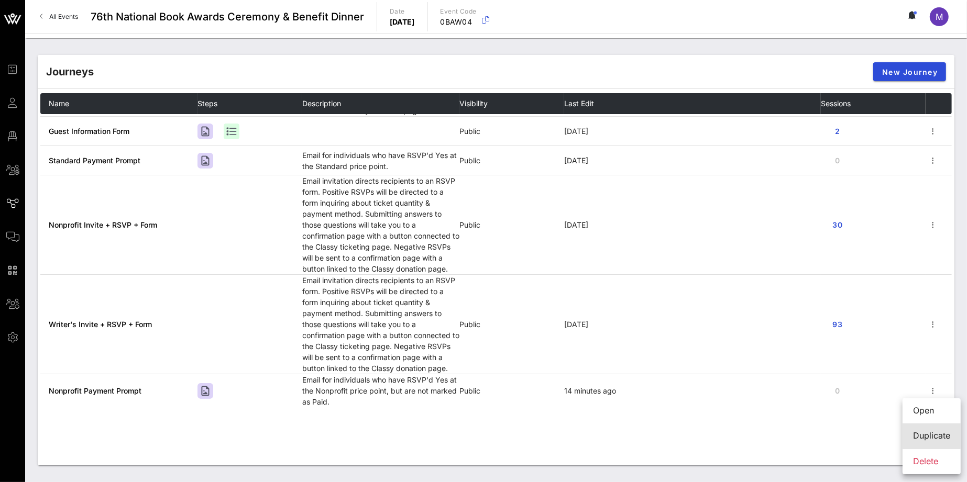
click at [939, 431] on div "Duplicate" at bounding box center [931, 436] width 37 height 10
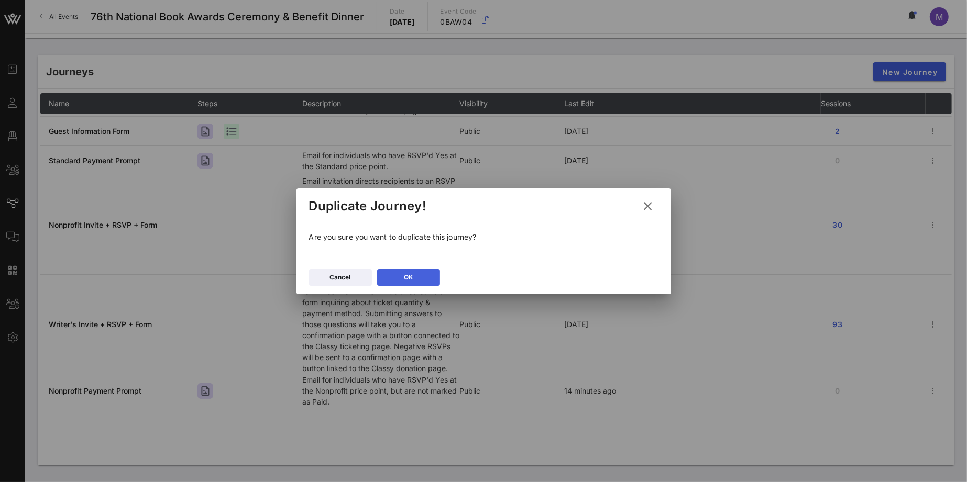
click at [411, 272] on div "OK" at bounding box center [408, 277] width 9 height 10
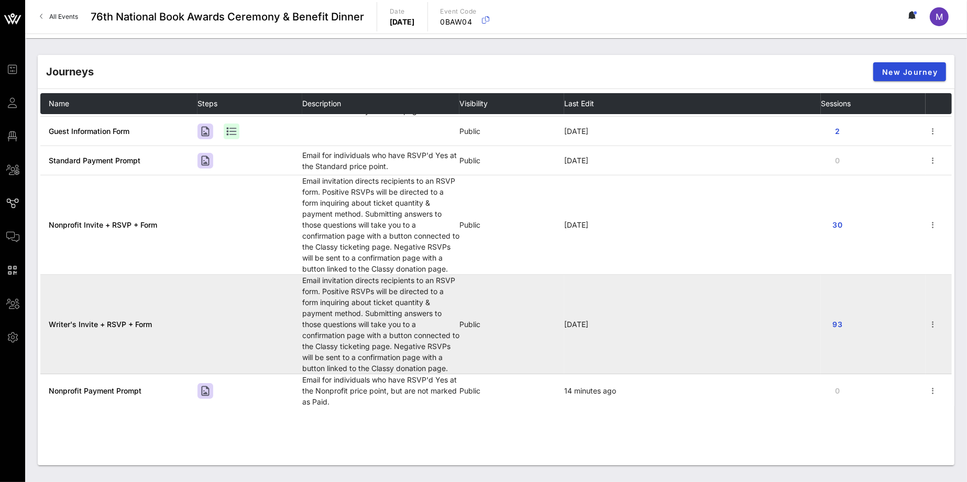
scroll to position [197, 0]
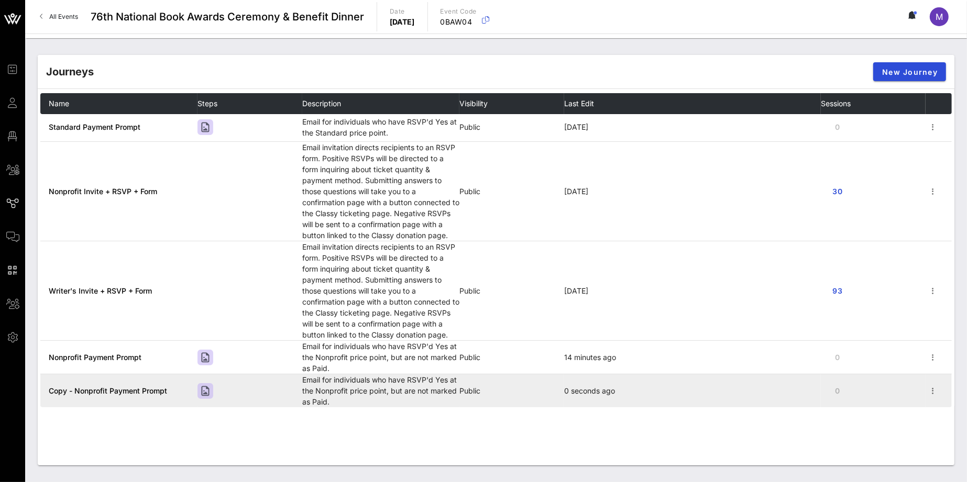
click at [141, 393] on span "Copy - Nonprofit Payment Prompt" at bounding box center [108, 391] width 118 height 9
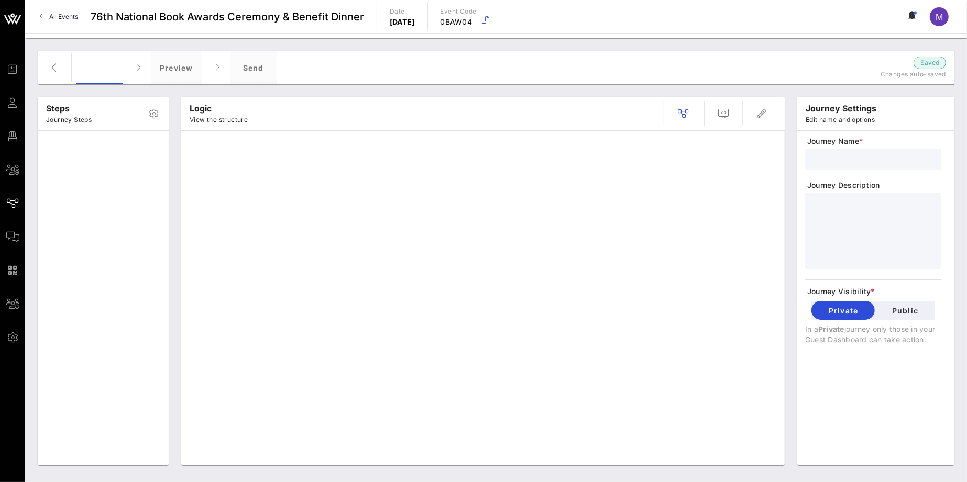
type input "Copy - Nonprofit Payment Prompt"
type textarea "**********"
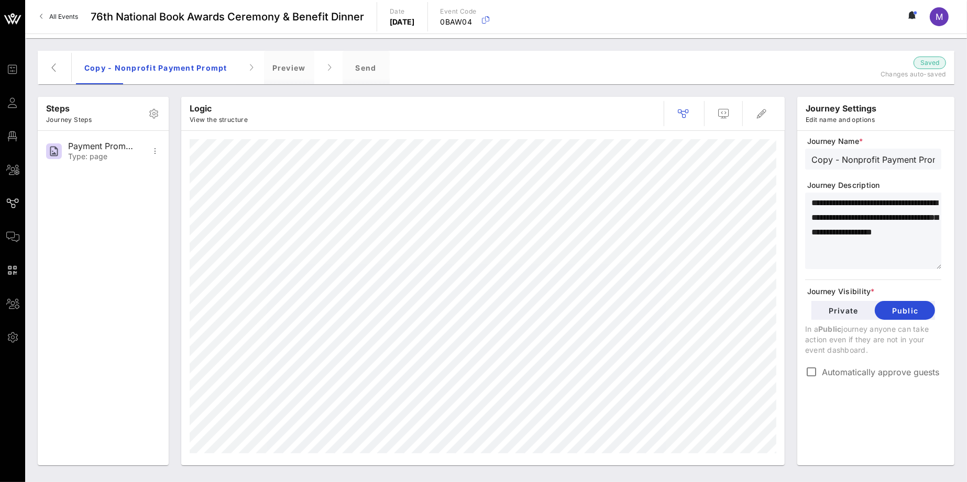
click at [885, 154] on input "Copy - Nonprofit Payment Prompt" at bounding box center [873, 159] width 124 height 14
click at [881, 160] on input "Copy - Nonprofit Payment Prompt" at bounding box center [873, 159] width 124 height 14
type input "Writer's Payment Prompt"
click at [911, 212] on textarea "**********" at bounding box center [876, 232] width 130 height 73
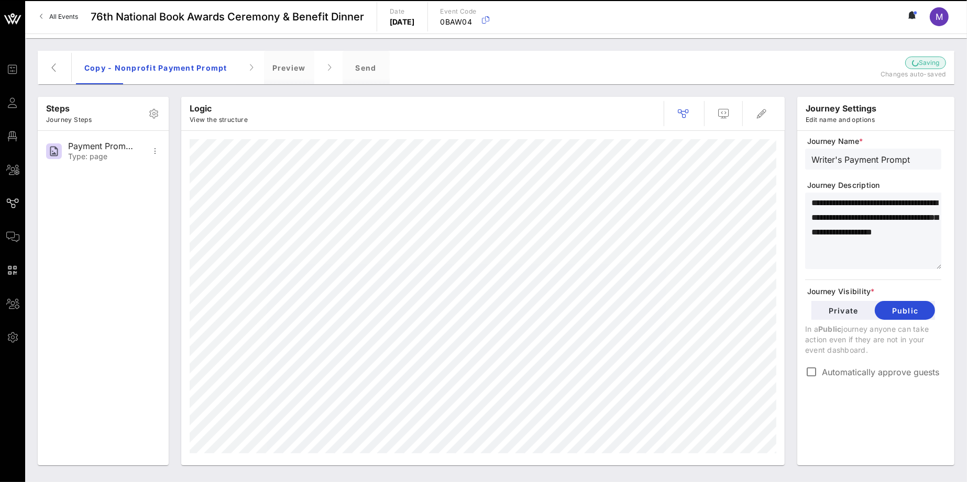
click at [911, 212] on textarea "**********" at bounding box center [876, 232] width 130 height 73
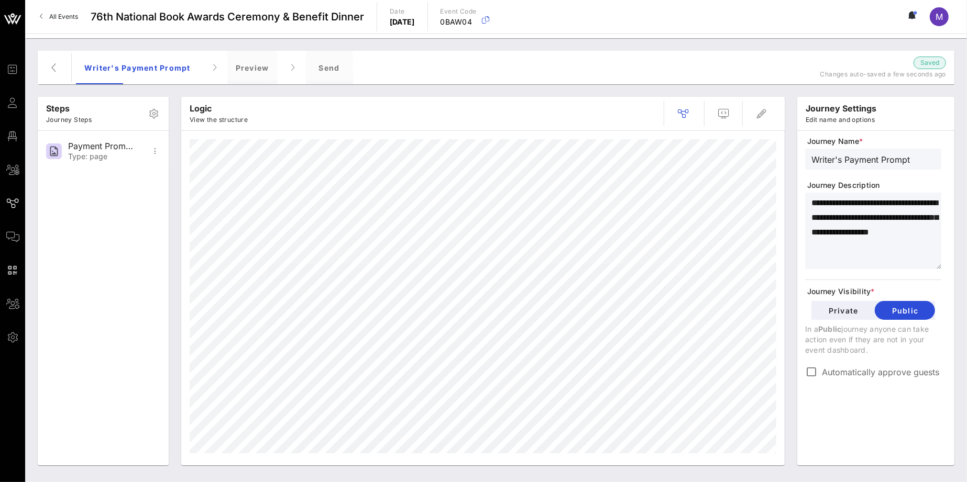
click at [888, 253] on textarea "**********" at bounding box center [876, 232] width 130 height 73
type textarea "**********"
click at [767, 113] on icon "button" at bounding box center [761, 113] width 13 height 13
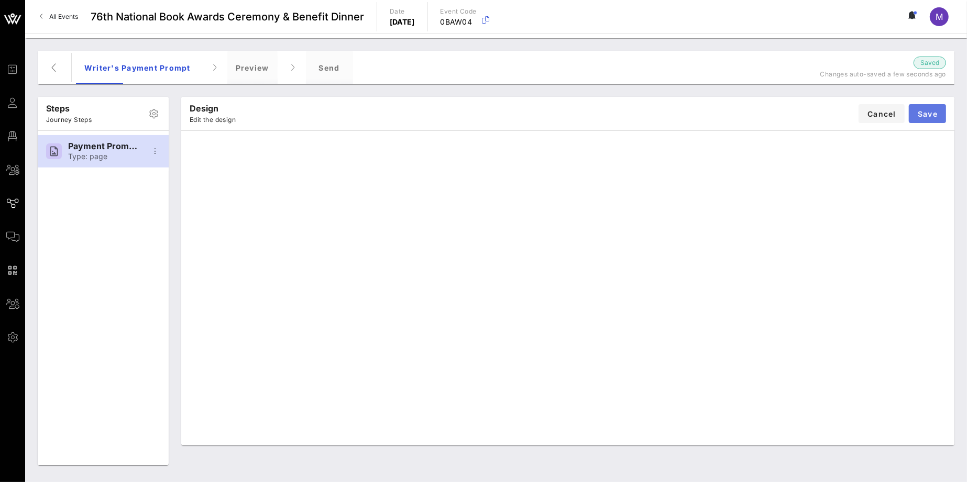
click at [932, 110] on span "Save" at bounding box center [927, 113] width 20 height 9
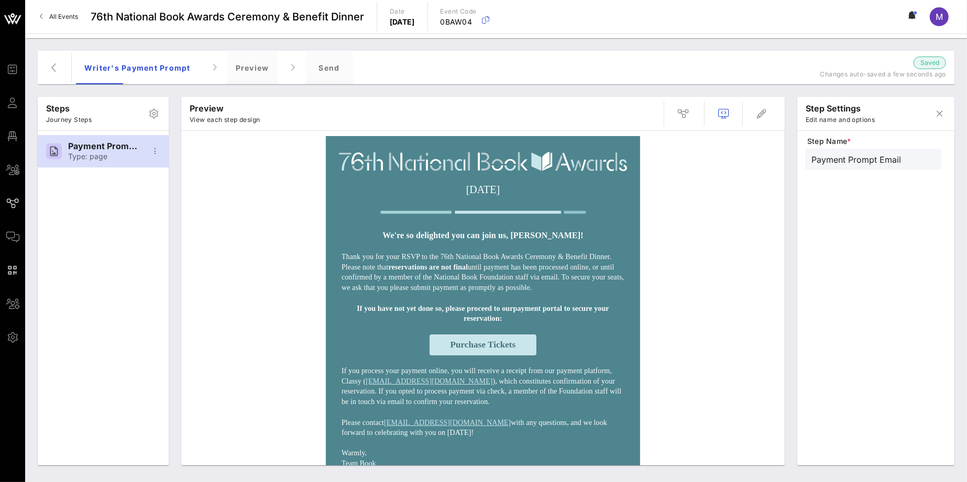
click at [469, 290] on p "Thank you for your RSVP to the 76th National Book Awards Ceremony & Benefit Din…" at bounding box center [482, 272] width 283 height 41
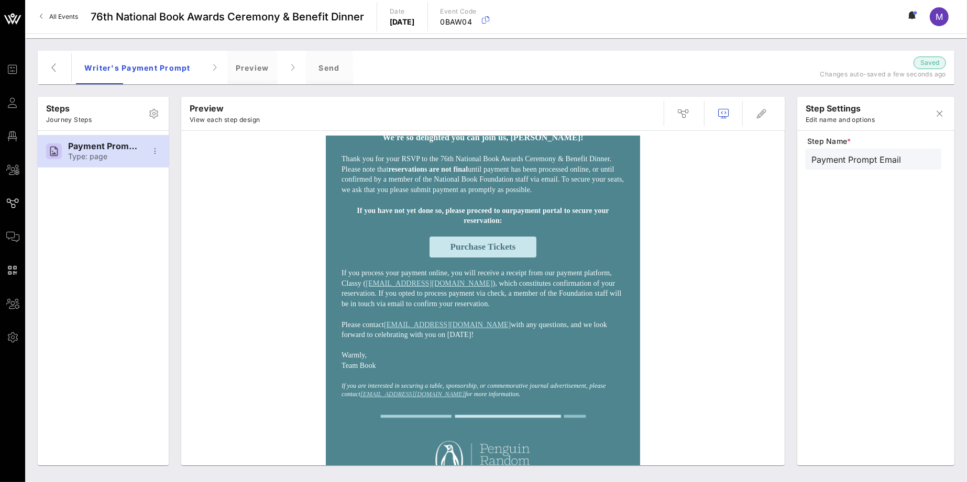
scroll to position [95, 0]
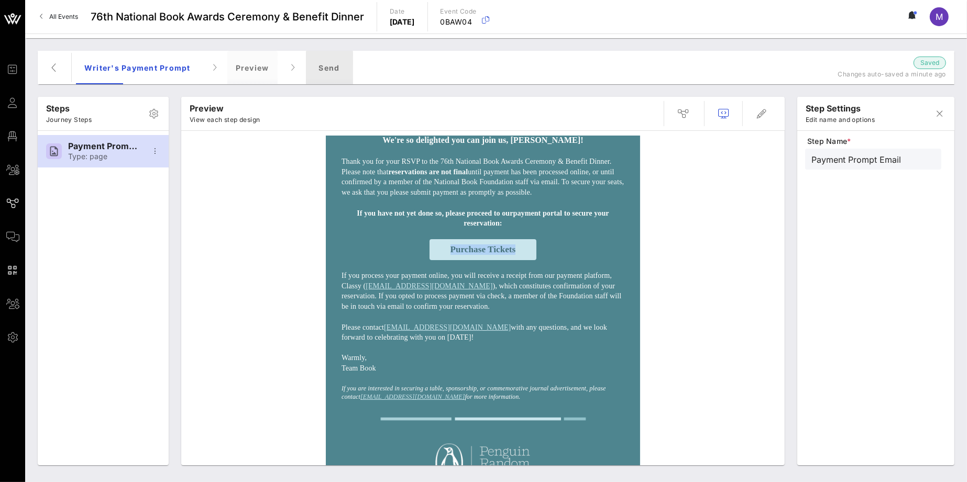
click at [313, 74] on div "Send" at bounding box center [329, 68] width 47 height 34
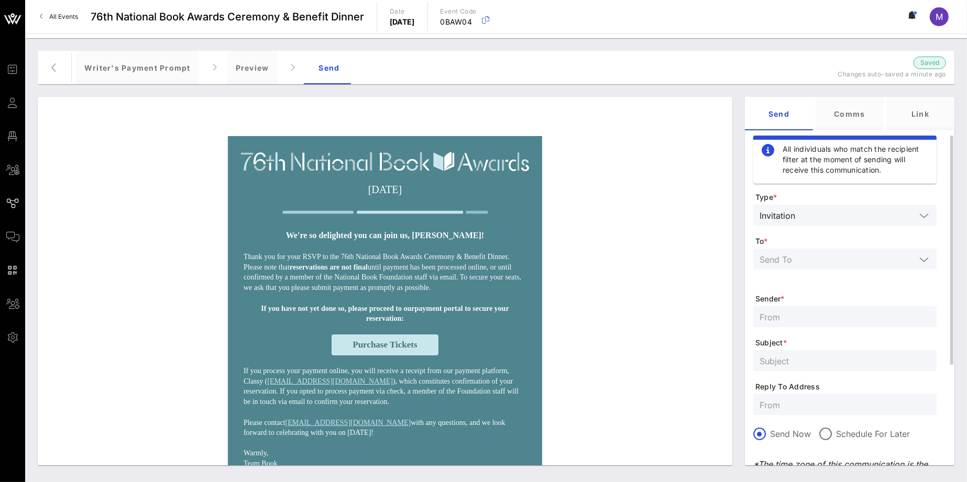
click at [779, 246] on span "To *" at bounding box center [845, 241] width 181 height 10
click at [787, 255] on input "text" at bounding box center [837, 259] width 156 height 14
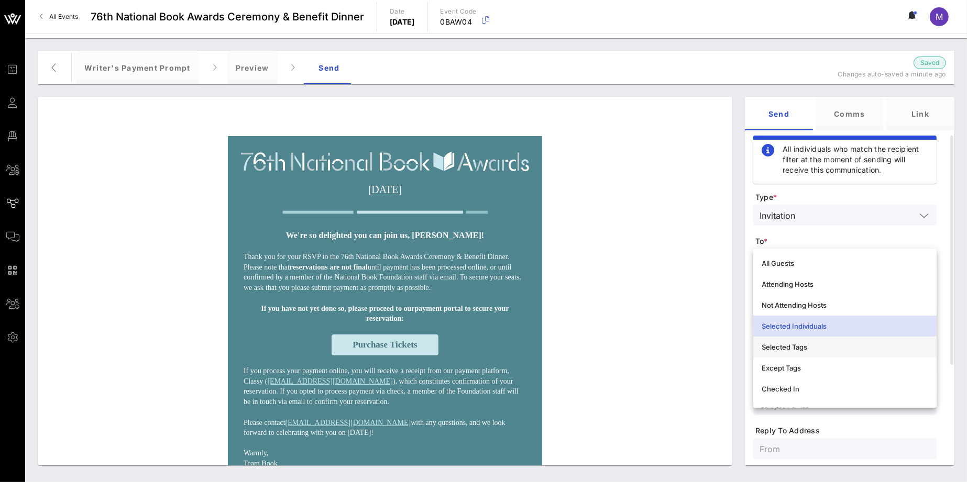
click at [800, 344] on div "Selected Tags" at bounding box center [845, 347] width 167 height 8
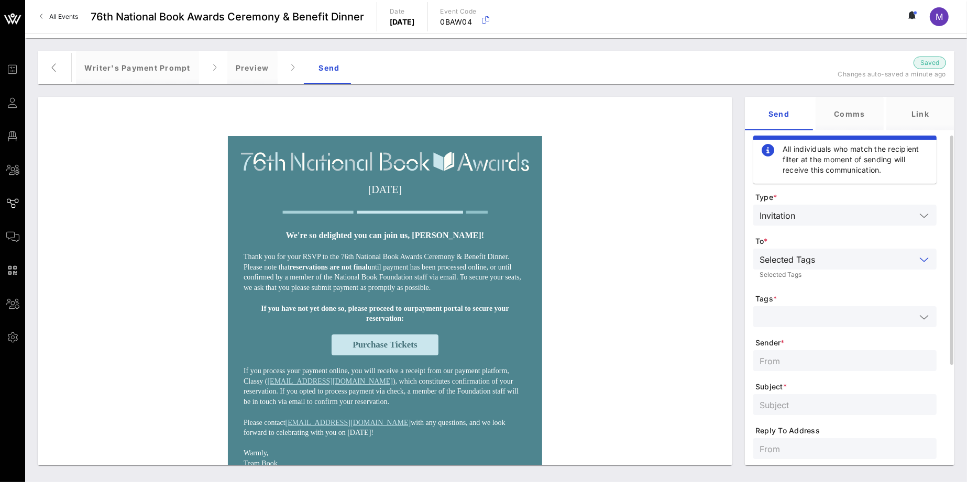
click at [808, 313] on input "text" at bounding box center [837, 317] width 156 height 14
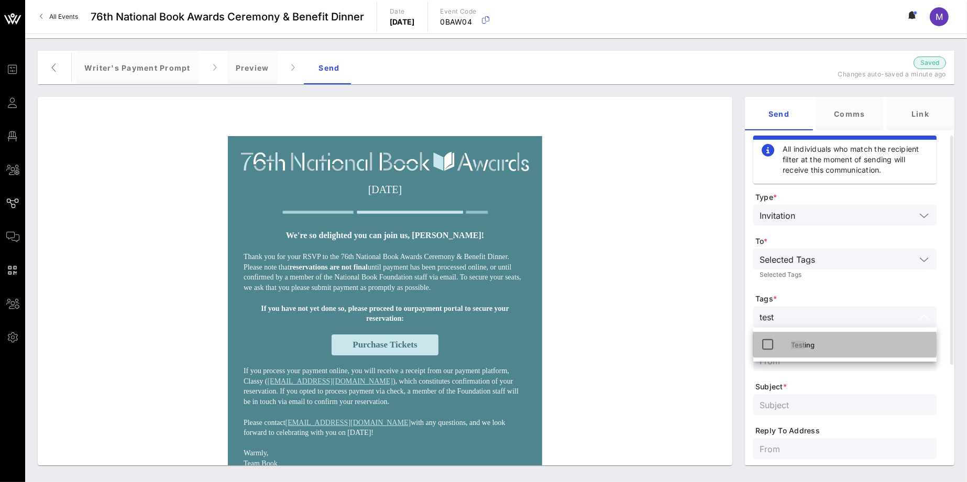
click at [767, 345] on icon at bounding box center [768, 344] width 13 height 13
type input "test"
click at [818, 373] on form "Type * Invitation To * Selected Tags Selected Tags Tags * Testing test Sender *…" at bounding box center [844, 398] width 183 height 413
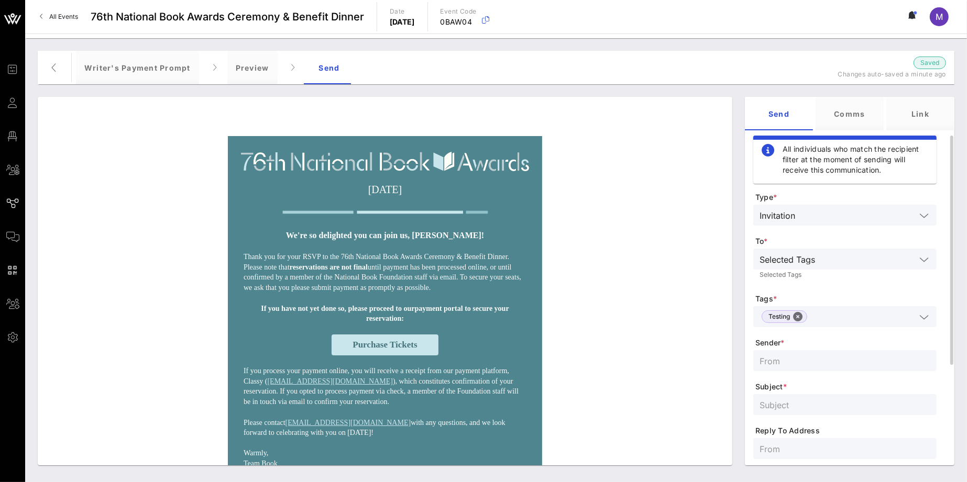
click at [809, 362] on input "text" at bounding box center [844, 361] width 171 height 14
type input "Test–Writer's"
click at [834, 391] on span "Subject *" at bounding box center [845, 387] width 181 height 10
click at [837, 406] on input "text" at bounding box center [844, 405] width 171 height 14
paste input "Finalize your reservation for the 76th National Book Awards"
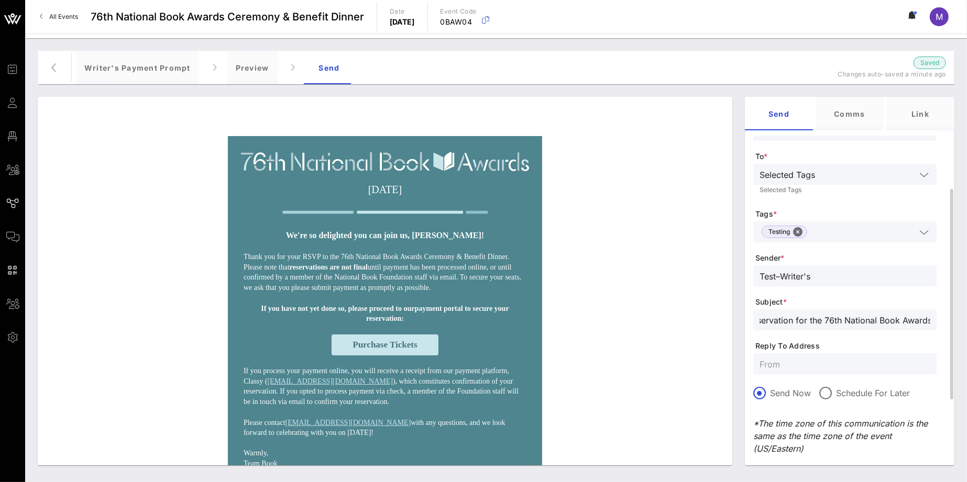
scroll to position [167, 0]
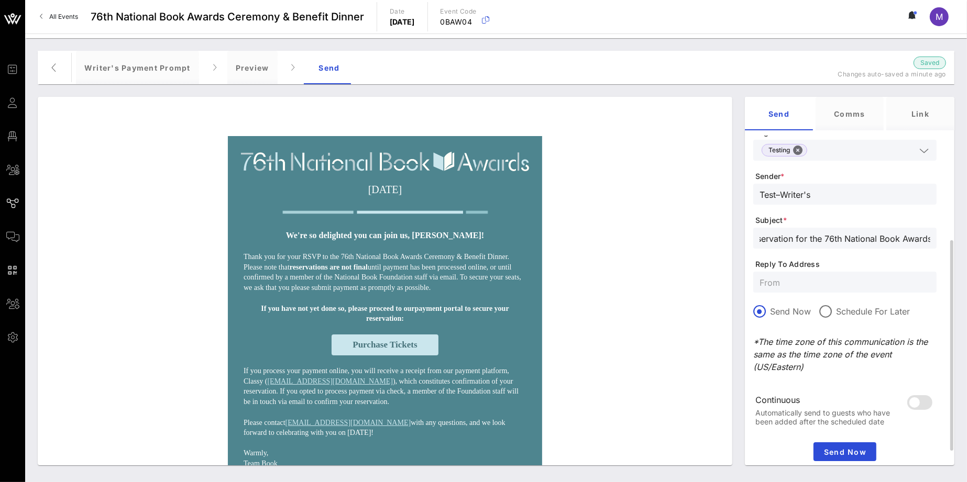
type input "Finalize your reservation for the 76th National Book Awards"
click at [783, 293] on form "Type * Invitation To * Selected Tags Selected Tags Tags * Testing Sender * Test…" at bounding box center [844, 232] width 183 height 413
click at [781, 283] on input "text" at bounding box center [844, 282] width 171 height 14
type input "[EMAIL_ADDRESS][DOMAIN_NAME]"
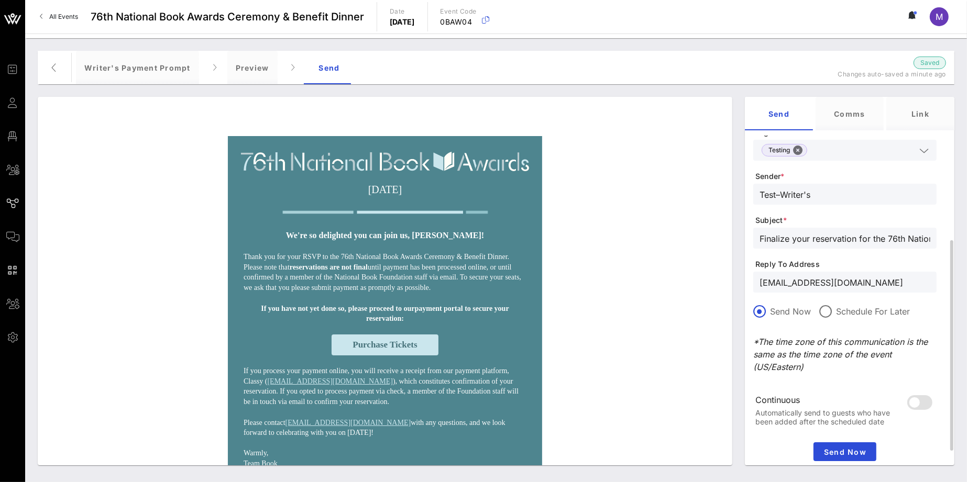
click at [816, 372] on p "*The time zone of this communication is the same as the time zone of the event …" at bounding box center [844, 355] width 183 height 38
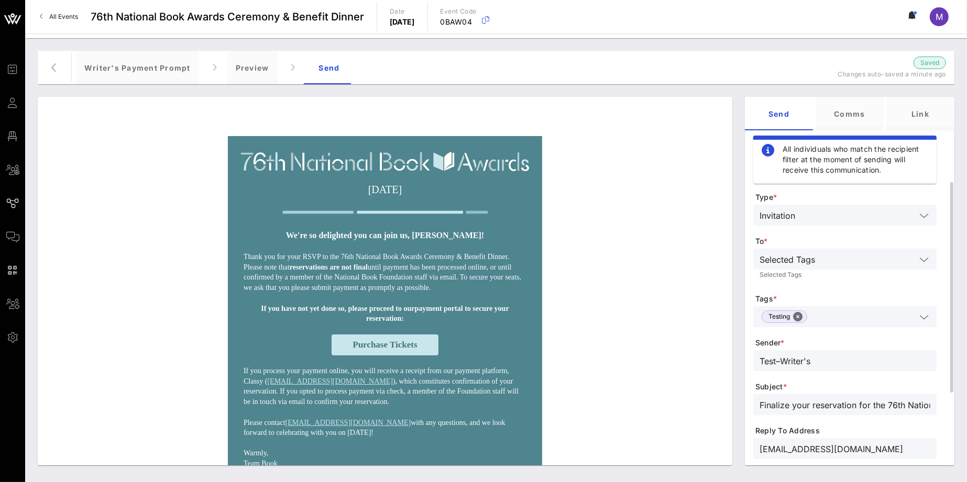
scroll to position [197, 0]
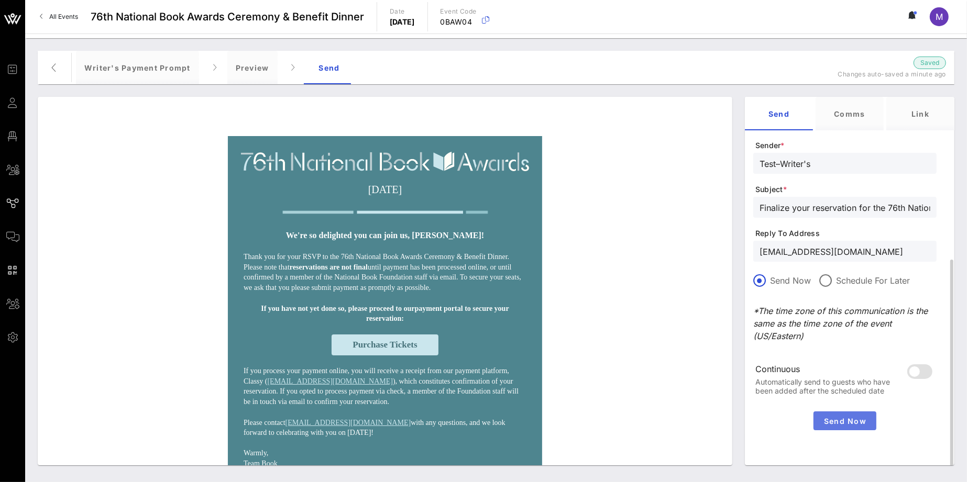
click at [845, 423] on span "Send Now" at bounding box center [845, 421] width 54 height 9
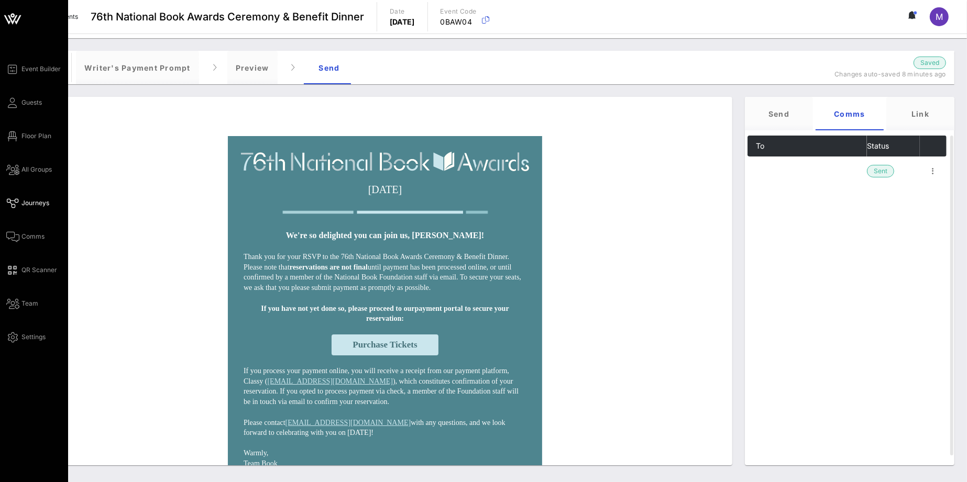
click at [36, 91] on div "Event Builder Guests Floor Plan All Groups Journeys Comms QR Scanner Team Setti…" at bounding box center [37, 203] width 62 height 281
click at [38, 98] on span "Guests" at bounding box center [31, 102] width 20 height 9
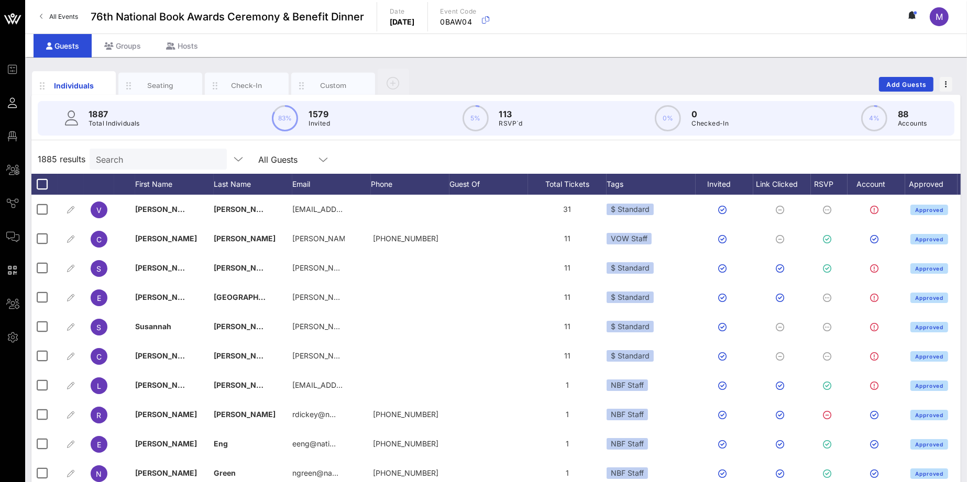
click at [115, 157] on input "Search" at bounding box center [157, 159] width 123 height 14
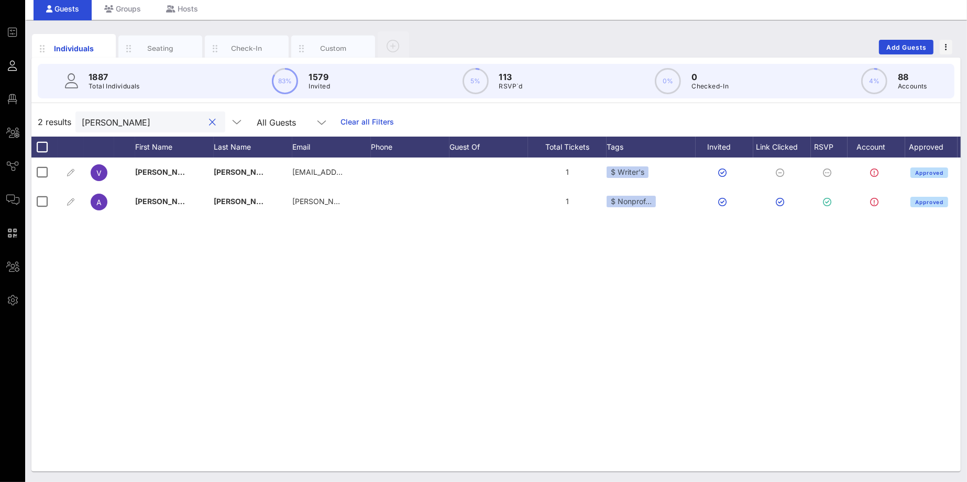
scroll to position [0, 23]
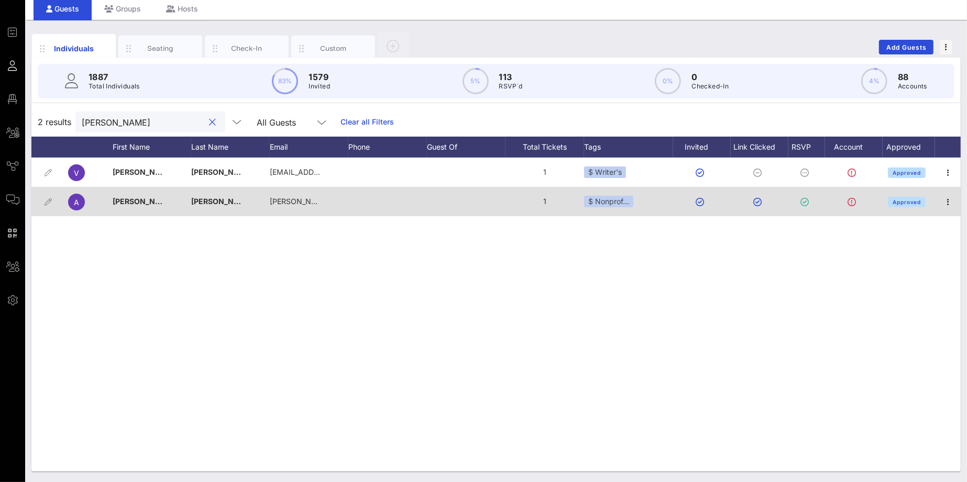
click at [946, 189] on div at bounding box center [948, 201] width 26 height 29
click at [949, 200] on icon "button" at bounding box center [948, 202] width 13 height 13
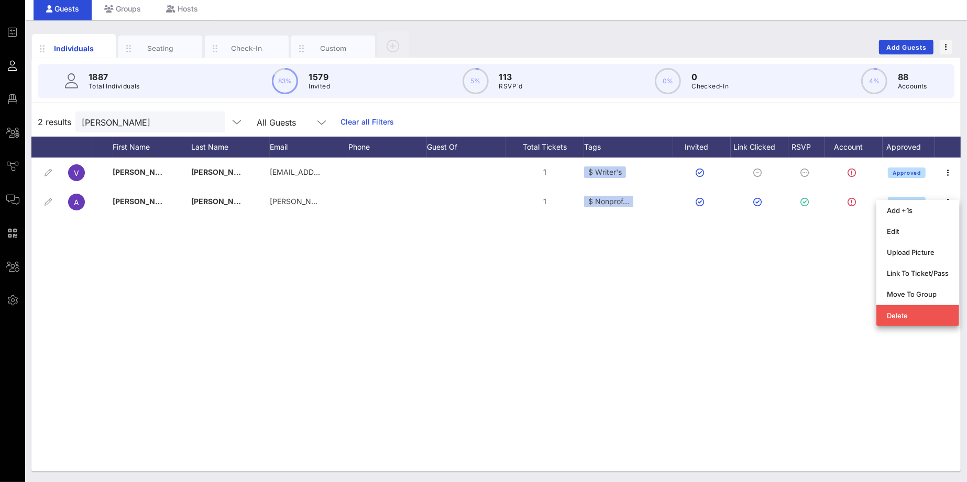
click at [668, 296] on div "V Veronica Chambers flyblatina@aol.com 1 $ Writer's Approved A Andrea Chambers …" at bounding box center [495, 315] width 929 height 314
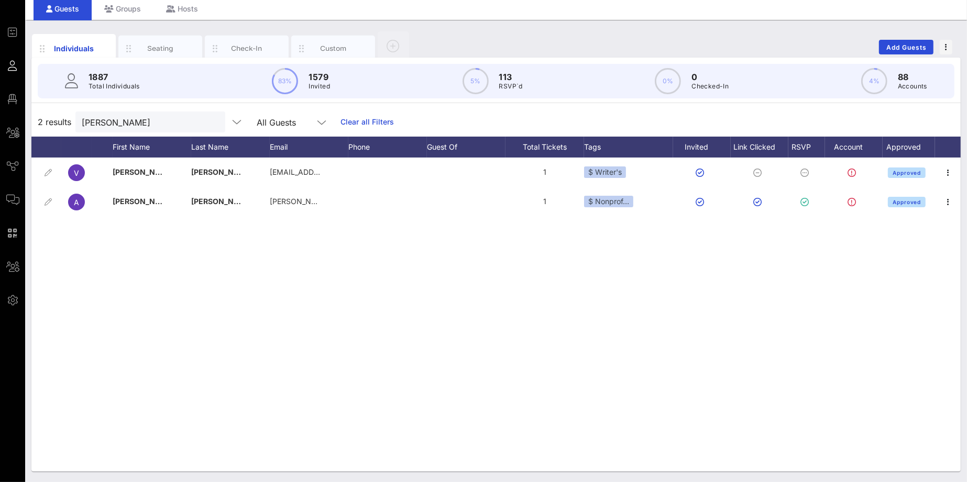
scroll to position [0, 0]
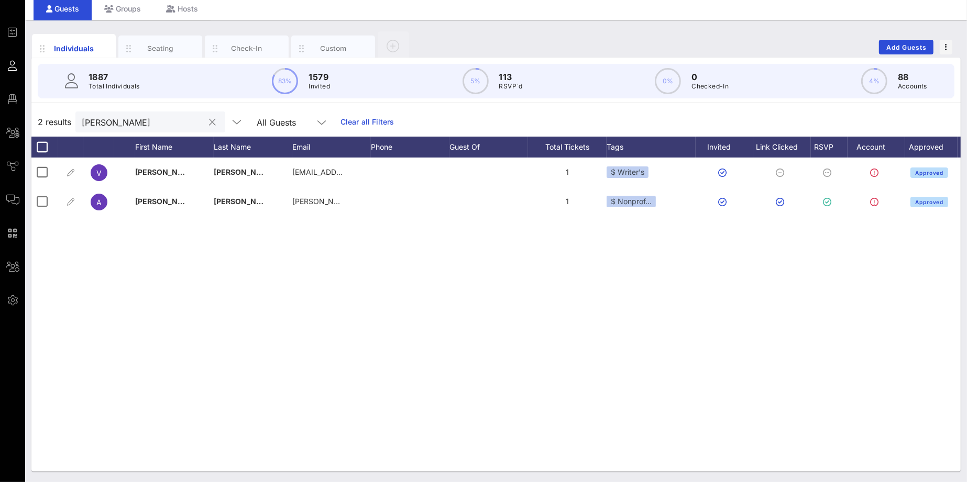
click at [152, 118] on input "chambers" at bounding box center [143, 122] width 123 height 14
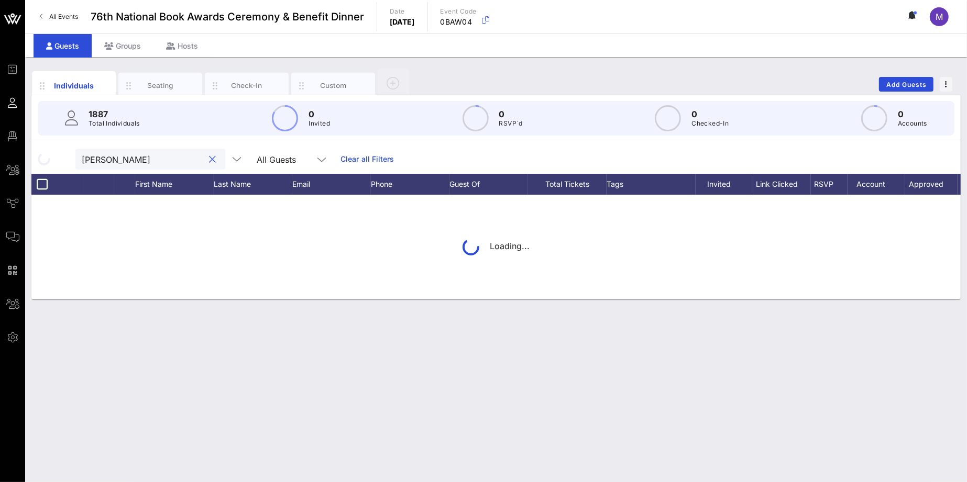
type input "sharon rosa"
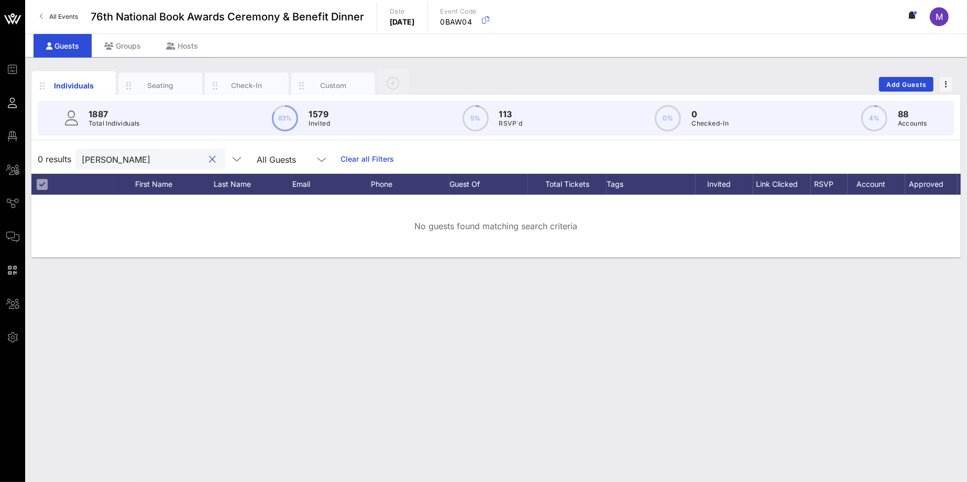
click at [177, 160] on div "sharon rosa" at bounding box center [150, 159] width 150 height 21
click at [209, 162] on button "clear icon" at bounding box center [212, 160] width 7 height 10
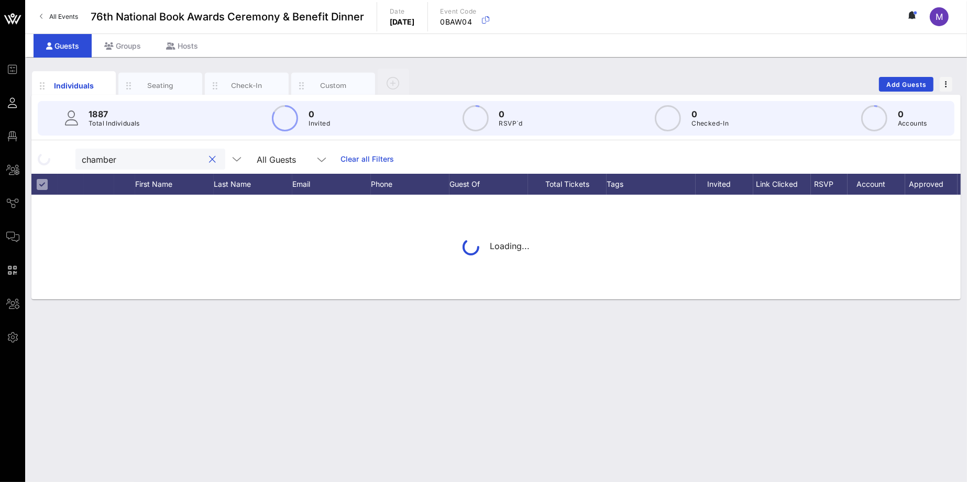
type input "chambers"
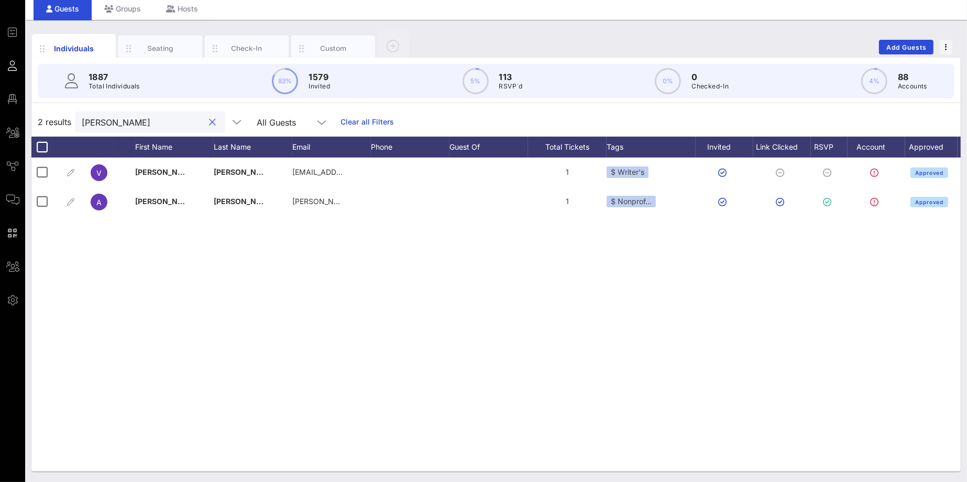
scroll to position [0, 23]
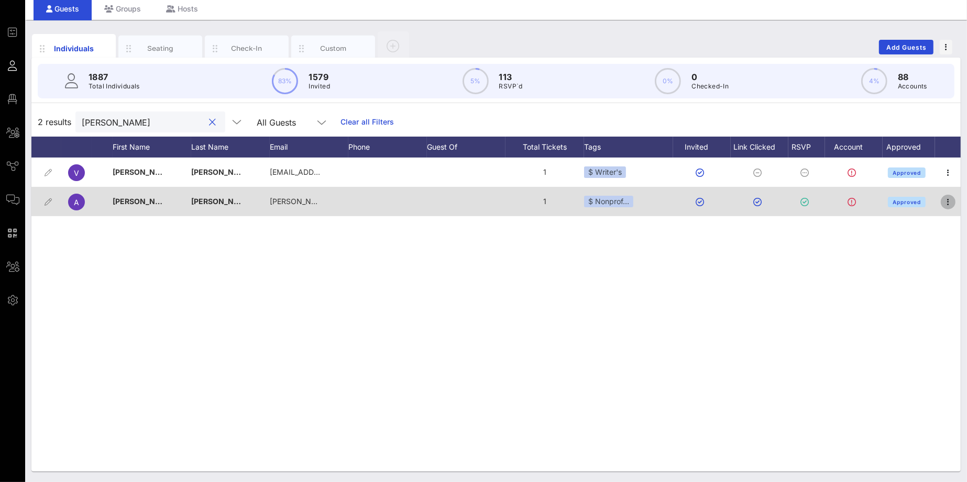
click at [945, 201] on icon "button" at bounding box center [948, 202] width 13 height 13
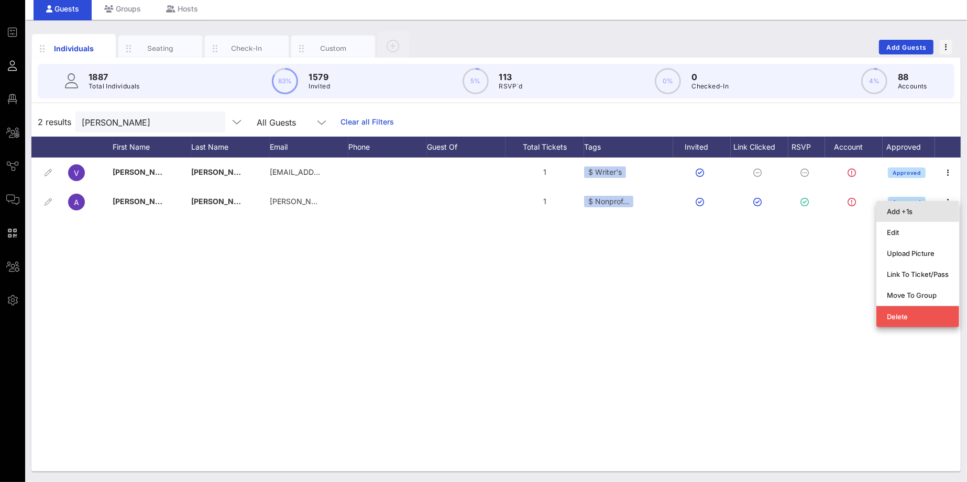
click at [914, 207] on div "Add +1s" at bounding box center [918, 211] width 62 height 8
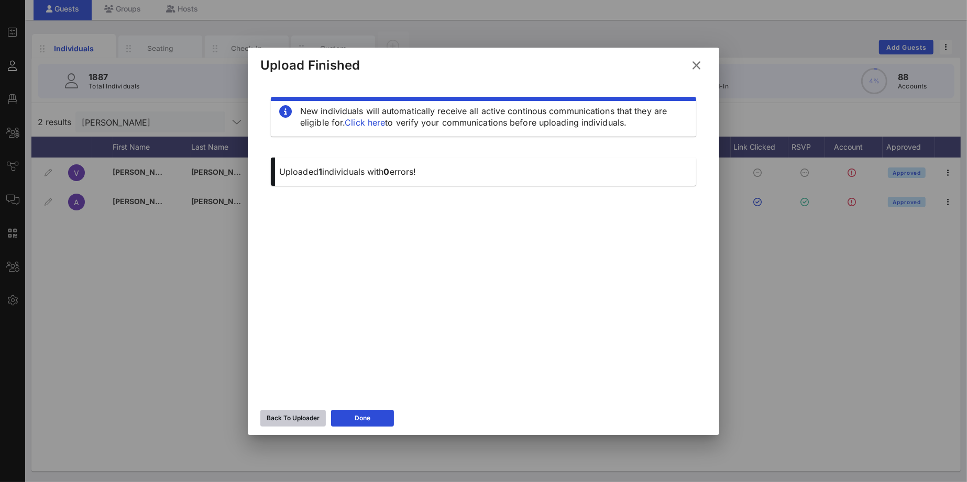
click at [306, 414] on div "Back To Uploader" at bounding box center [293, 418] width 53 height 10
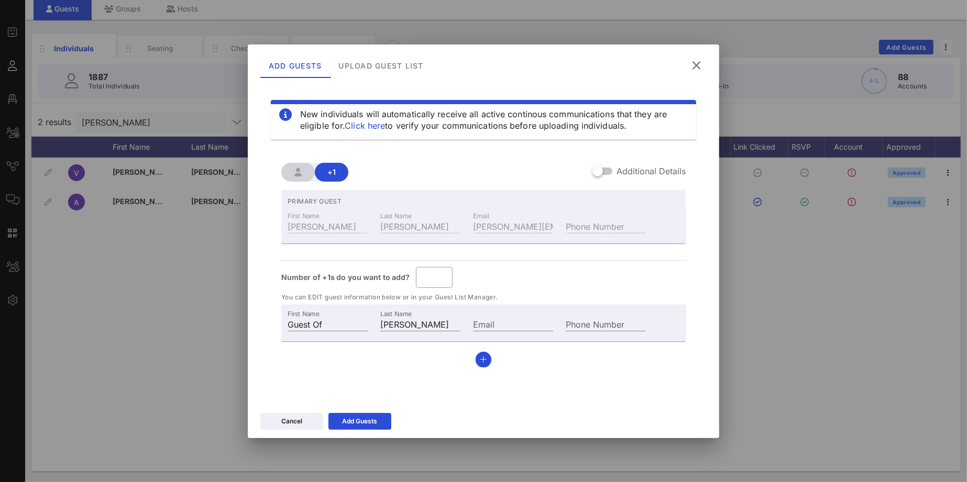
click at [333, 332] on div "First Name Guest Of" at bounding box center [327, 323] width 93 height 28
click at [329, 321] on input "Guest Of" at bounding box center [328, 324] width 80 height 14
type input "Sharon"
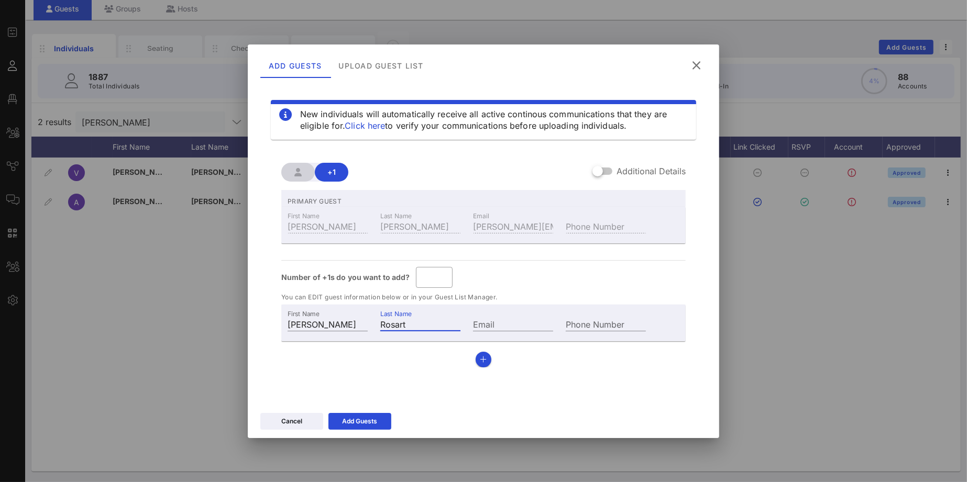
type input "Rosart"
click at [517, 323] on input "Email" at bounding box center [513, 324] width 80 height 14
paste input "sharyn.rosart@nyu.edu"
type input "sharyn.rosart@nyu.edu"
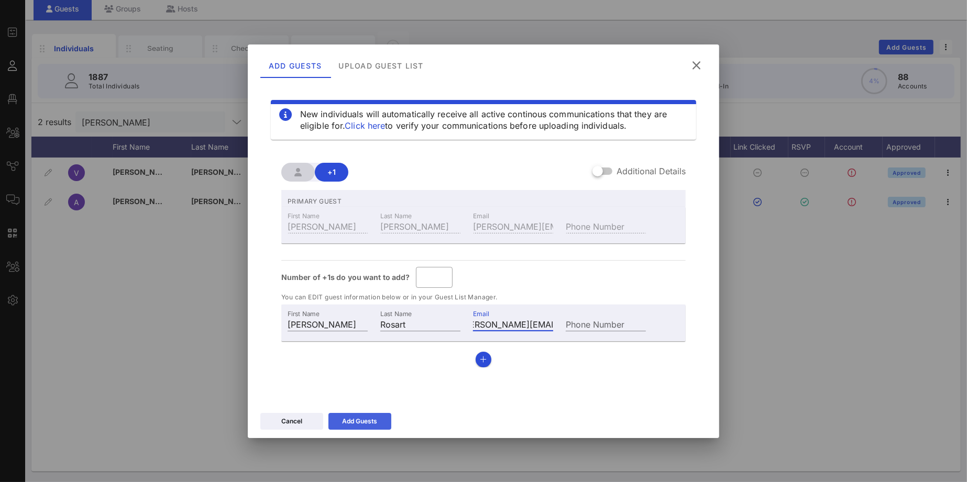
click at [373, 417] on div "Add Guests" at bounding box center [360, 421] width 35 height 10
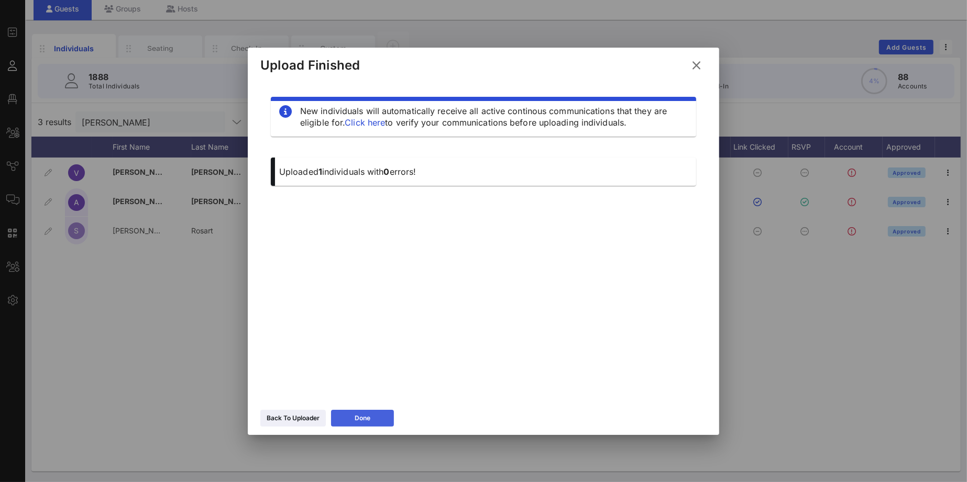
click at [372, 411] on button "Done" at bounding box center [362, 418] width 63 height 17
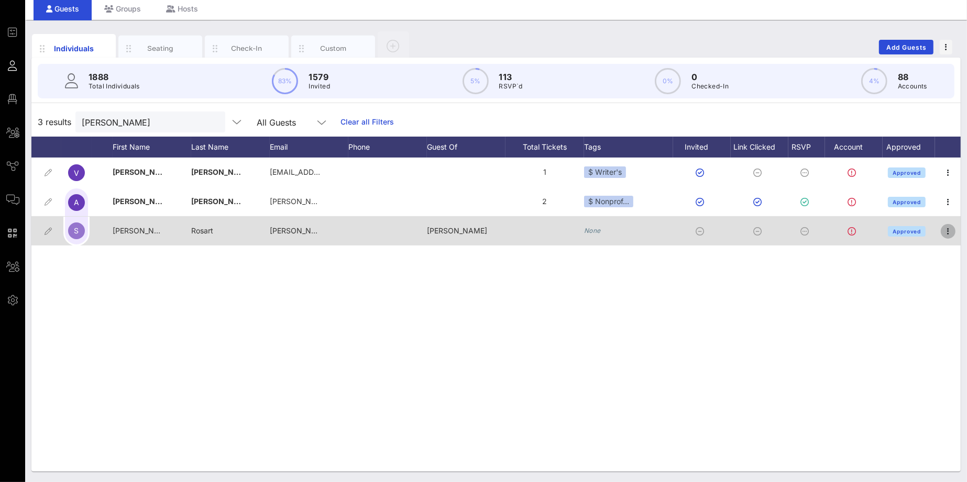
click at [952, 230] on icon "button" at bounding box center [948, 231] width 13 height 13
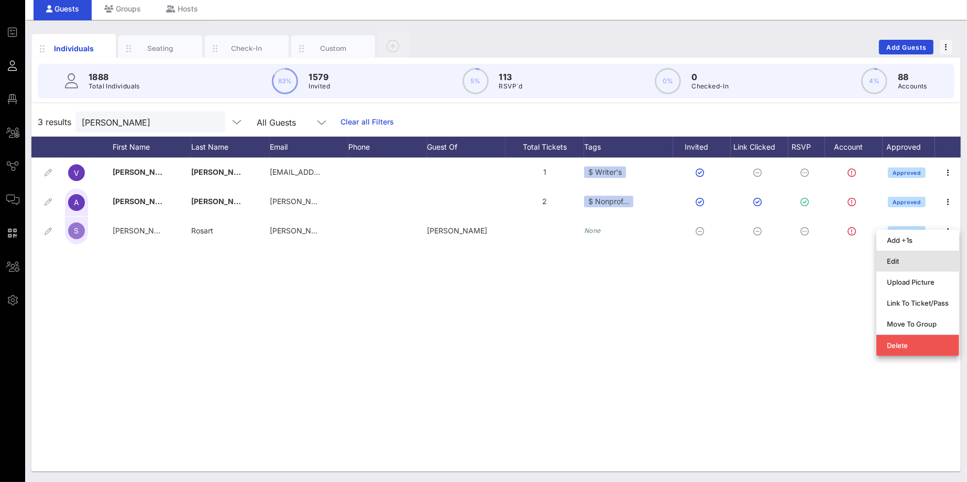
click at [887, 258] on div "Edit" at bounding box center [918, 261] width 62 height 8
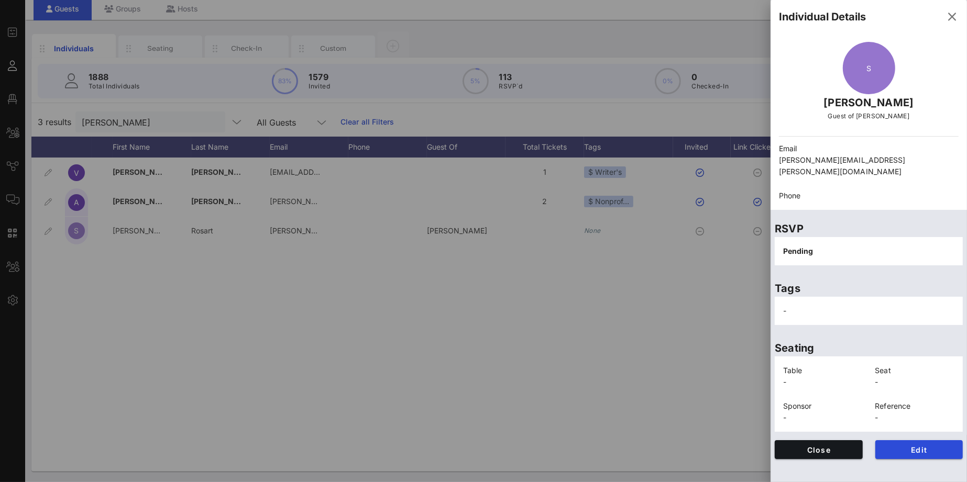
click at [914, 424] on div "Seating Table - Seat - Sponsor - Reference -" at bounding box center [868, 382] width 196 height 107
click at [930, 446] on span "Edit" at bounding box center [919, 450] width 71 height 9
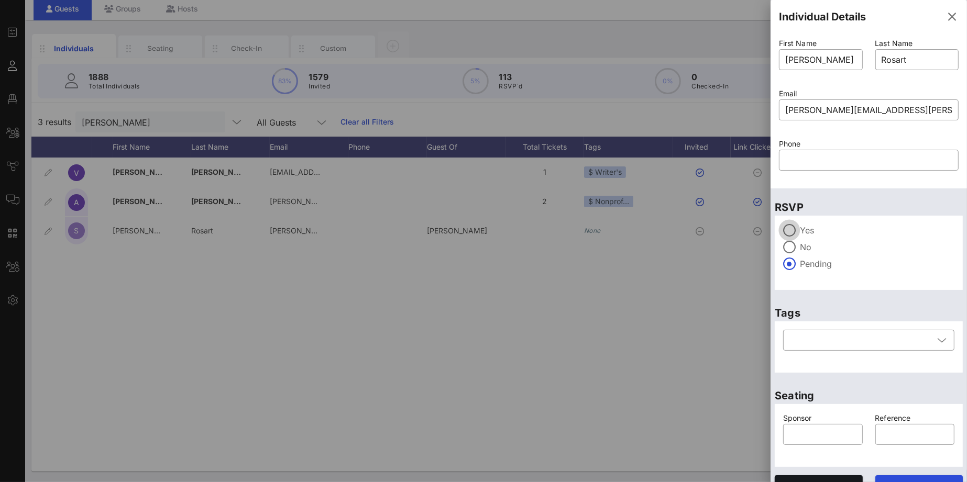
click at [784, 230] on div at bounding box center [789, 231] width 18 height 18
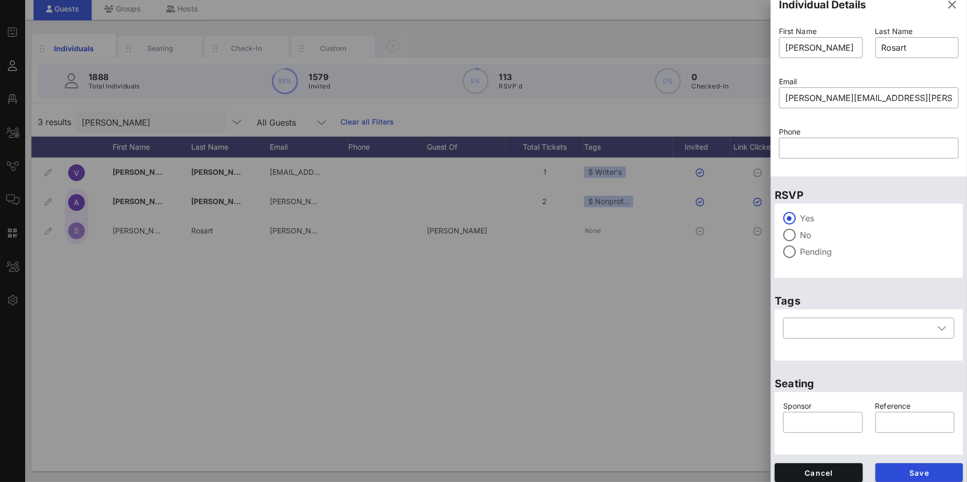
scroll to position [17, 0]
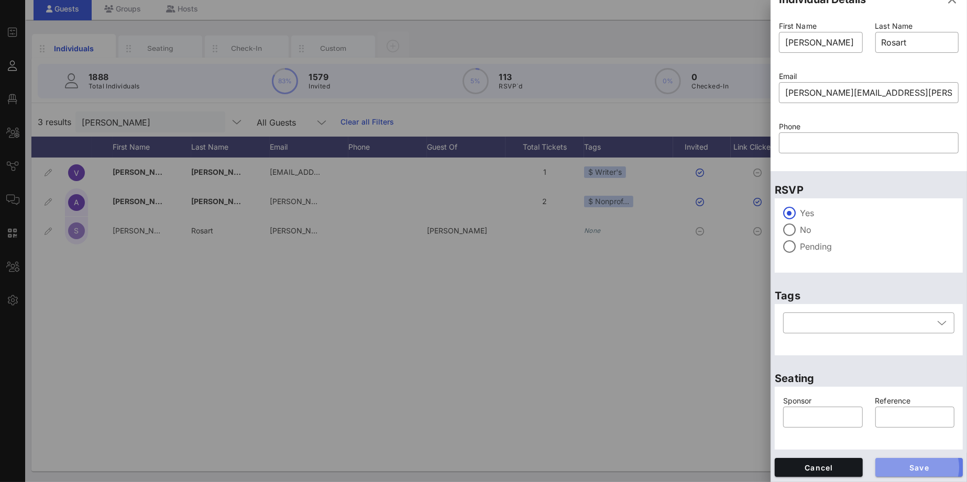
click at [917, 459] on button "Save" at bounding box center [919, 467] width 88 height 19
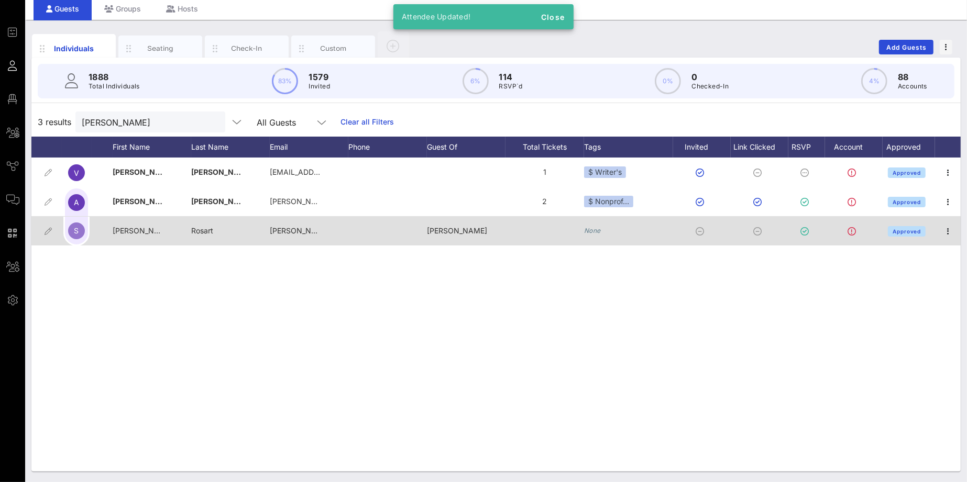
click at [599, 230] on icon "None" at bounding box center [592, 231] width 17 height 8
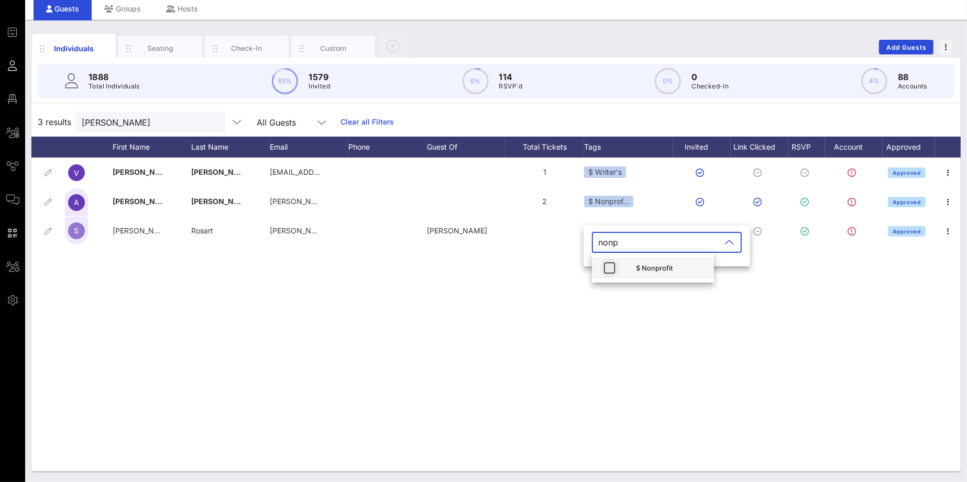
type input "nonp"
click at [615, 267] on icon "button" at bounding box center [609, 268] width 13 height 13
type input "paid"
click at [615, 264] on icon "button" at bounding box center [609, 268] width 13 height 13
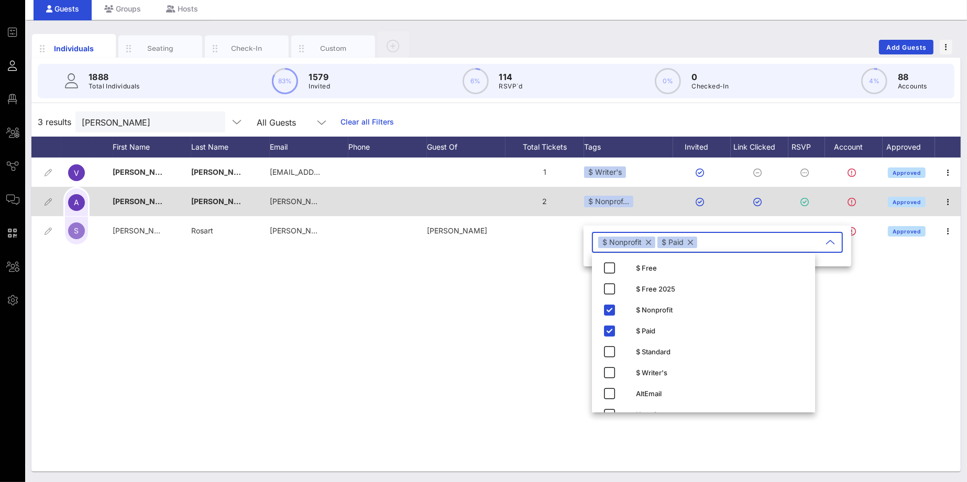
click at [650, 201] on div "$ Nonprof…" at bounding box center [628, 201] width 89 height 29
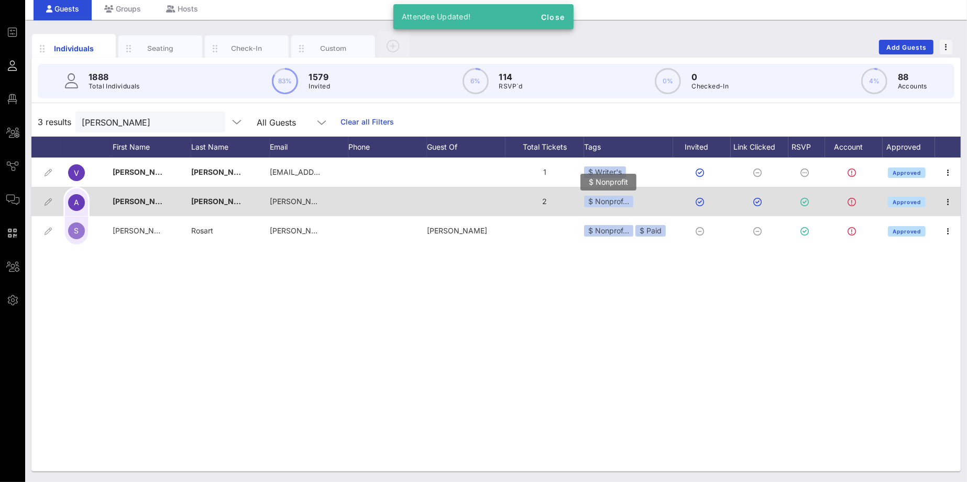
click at [606, 205] on div "$ Nonprof…" at bounding box center [608, 202] width 49 height 12
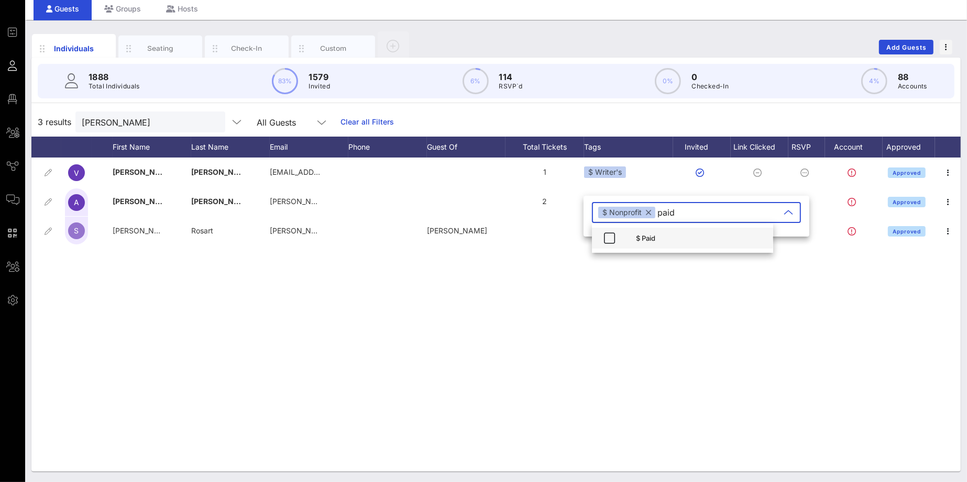
type input "paid"
click at [643, 240] on div "$ Paid" at bounding box center [700, 238] width 129 height 8
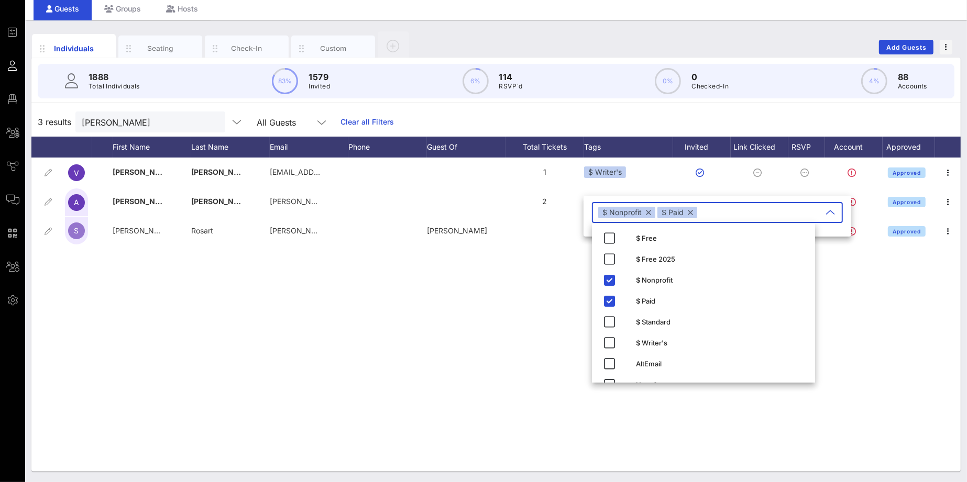
click at [531, 300] on div "V Veronica Chambers flyblatina@aol.com 1 $ Writer's Approved A Andrea Chambers …" at bounding box center [495, 315] width 929 height 314
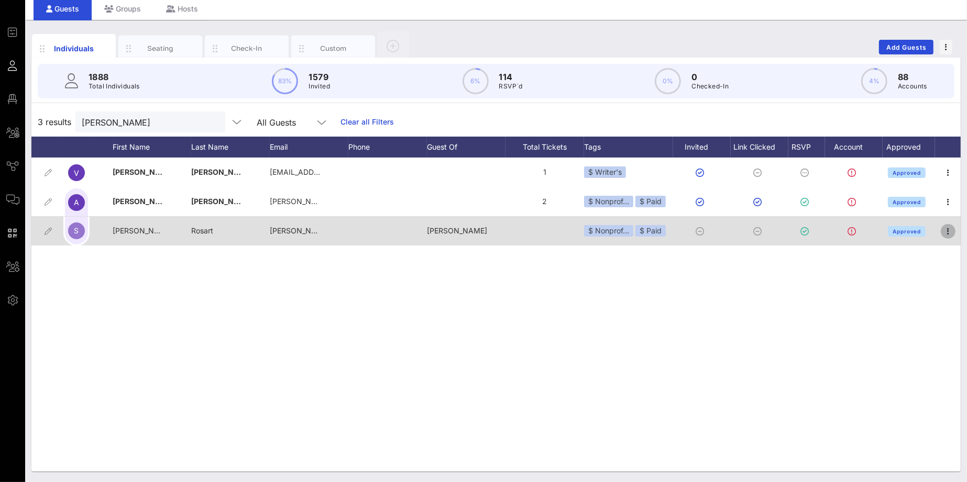
click at [950, 229] on icon "button" at bounding box center [948, 231] width 13 height 13
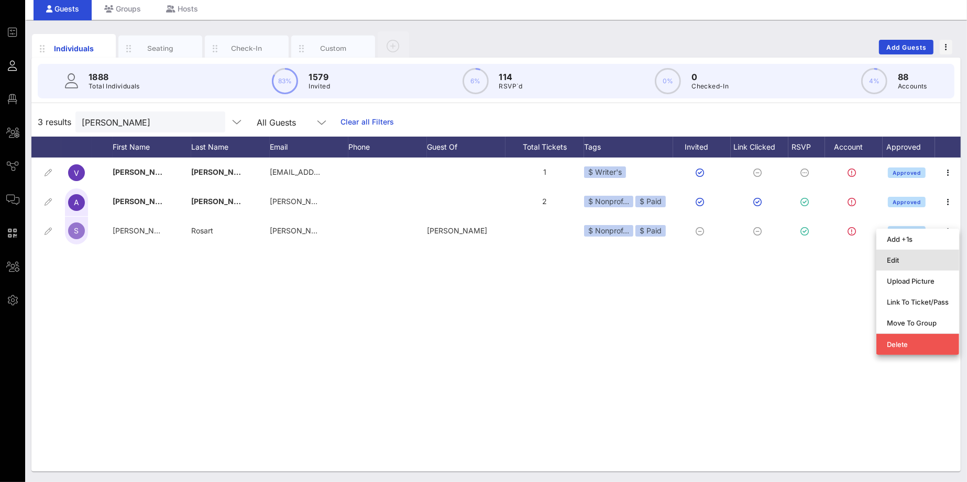
click at [904, 256] on div "Edit" at bounding box center [918, 260] width 62 height 8
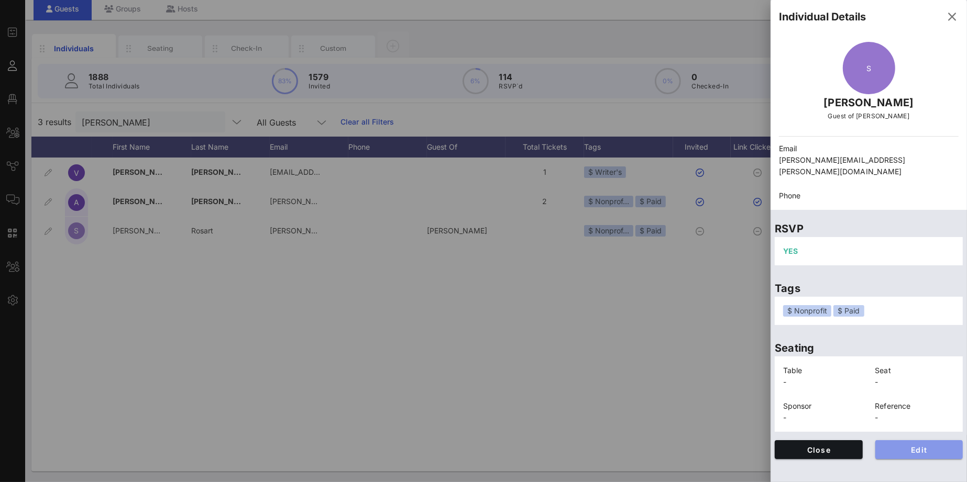
click at [921, 446] on span "Edit" at bounding box center [919, 450] width 71 height 9
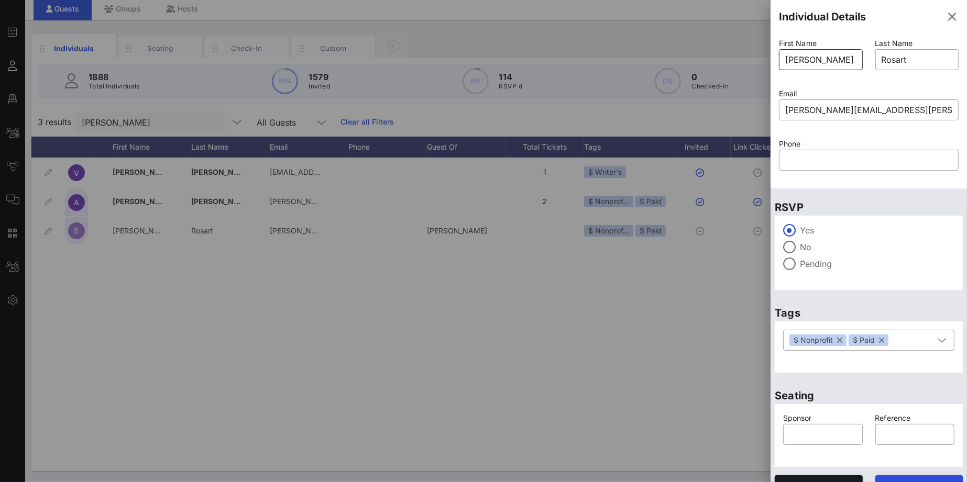
click at [808, 58] on input "Sharon" at bounding box center [820, 59] width 71 height 17
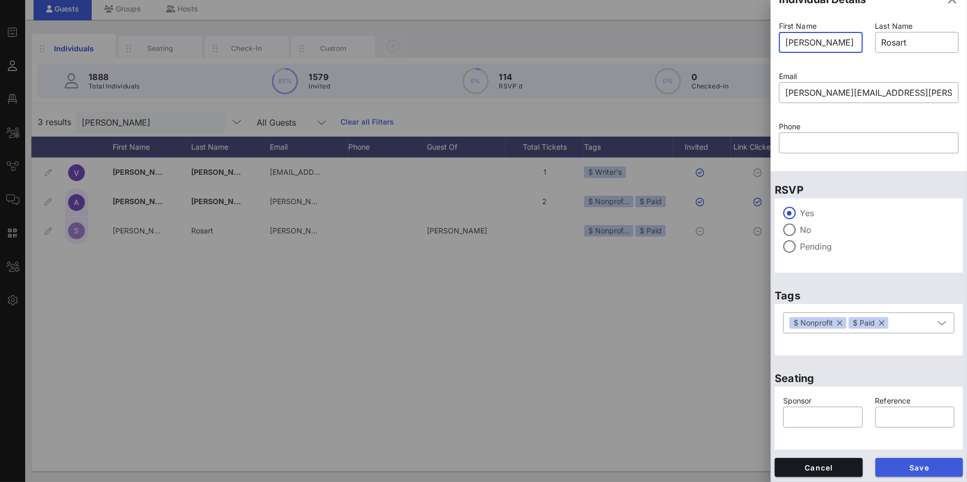
type input "Sharyn"
click at [929, 464] on span "Save" at bounding box center [919, 468] width 71 height 9
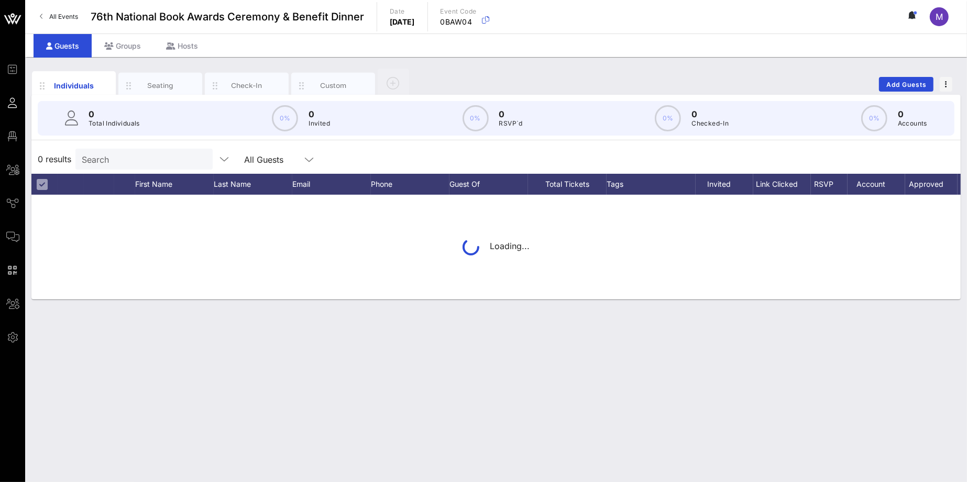
click at [125, 150] on div "Search" at bounding box center [143, 159] width 123 height 21
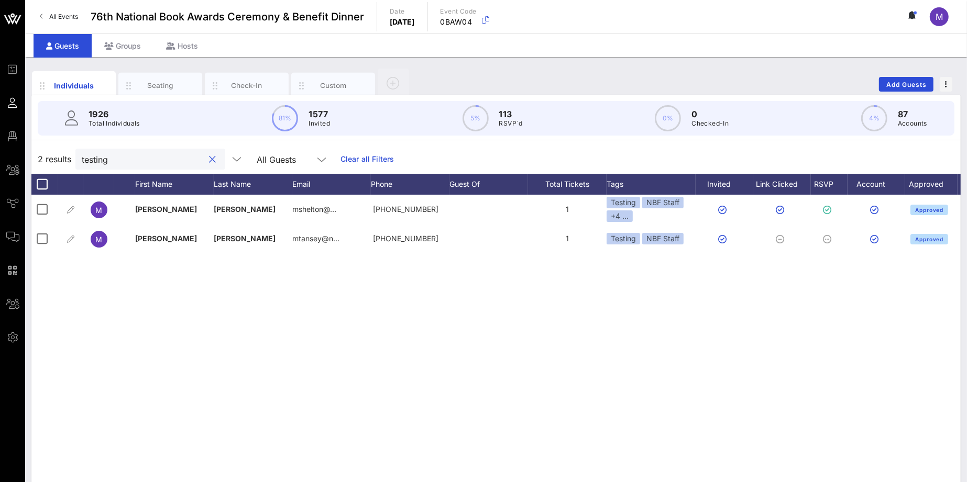
type input "testing"
click at [118, 155] on input "testing" at bounding box center [143, 159] width 123 height 14
click at [113, 159] on input "testing" at bounding box center [143, 159] width 123 height 14
click at [209, 159] on button "clear icon" at bounding box center [212, 160] width 7 height 10
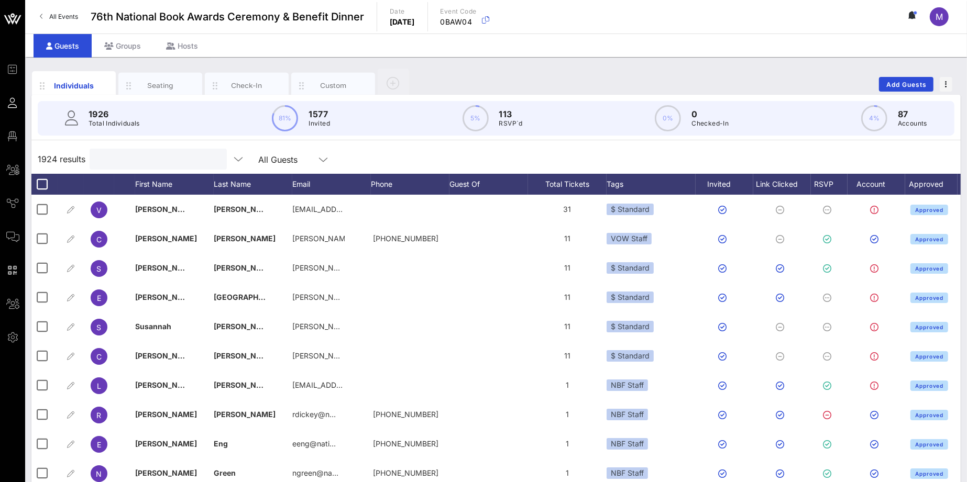
click at [164, 168] on div at bounding box center [157, 159] width 123 height 21
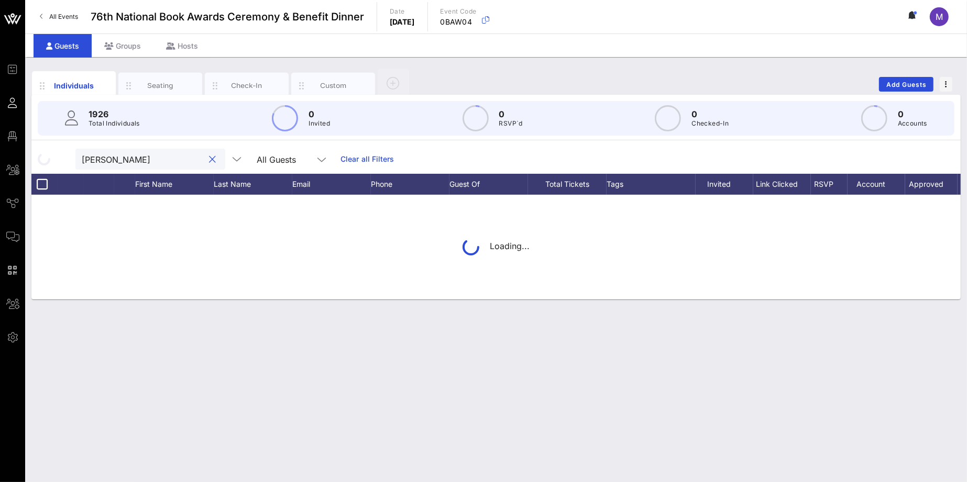
type input "lucy feld"
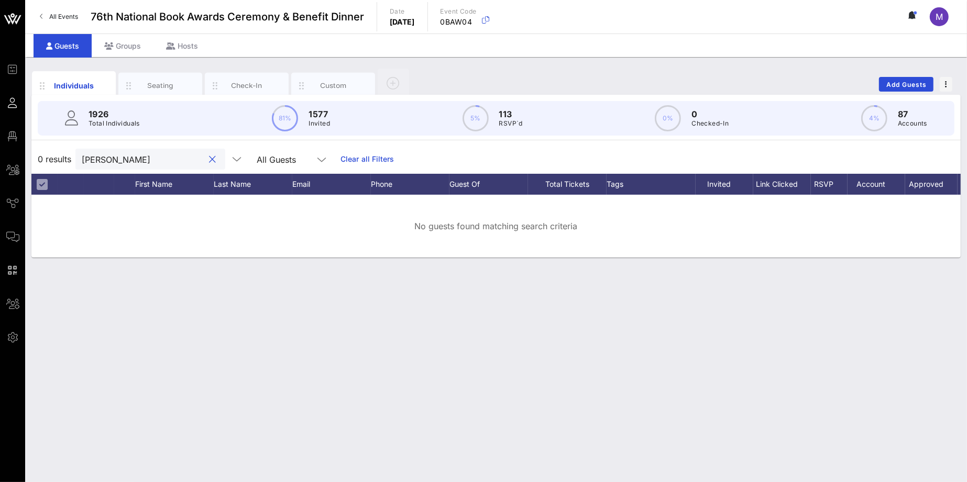
click at [206, 158] on div at bounding box center [212, 159] width 13 height 13
click at [209, 158] on button "clear icon" at bounding box center [212, 160] width 7 height 10
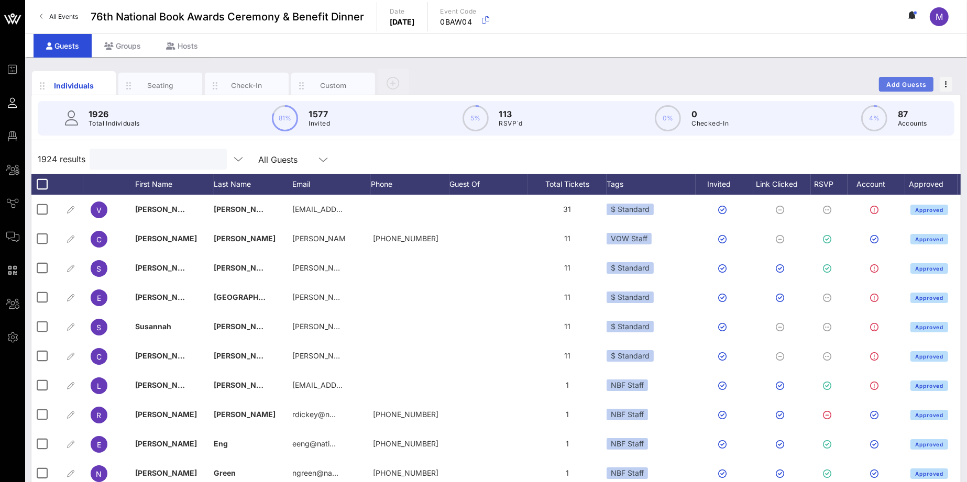
click at [915, 80] on button "Add Guests" at bounding box center [906, 84] width 54 height 15
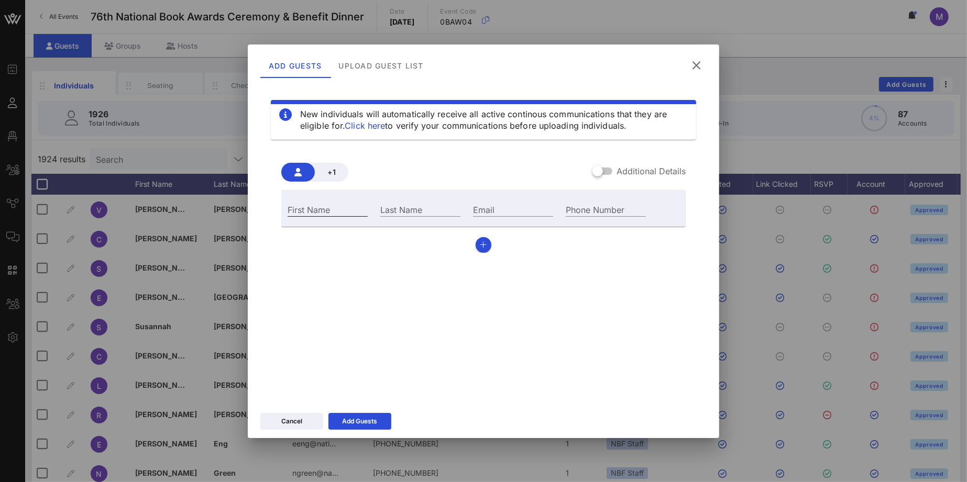
click at [343, 205] on input "First Name" at bounding box center [328, 210] width 80 height 14
type input "Lucy"
click at [502, 205] on input "Email" at bounding box center [513, 210] width 80 height 14
paste input "lucy.feldman@time.com"
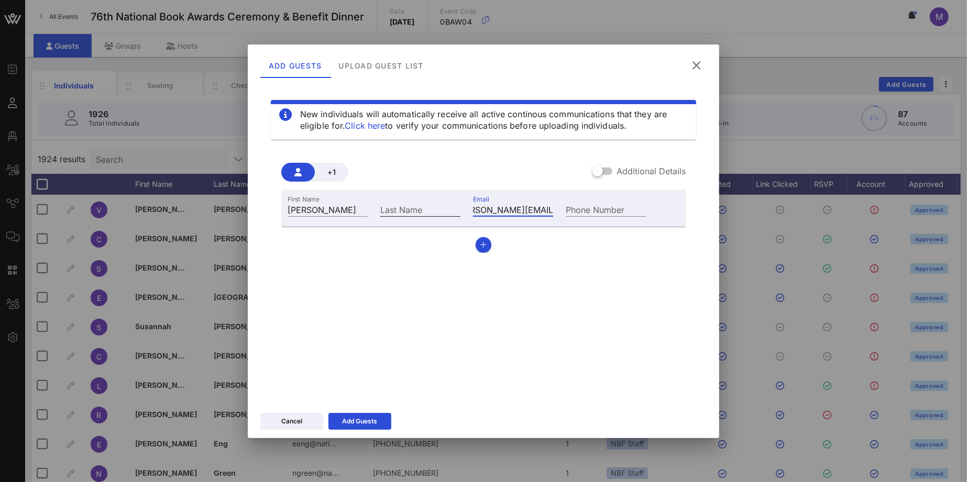
type input "lucy.feldman@time.com"
click at [418, 203] on div "Last Name" at bounding box center [420, 210] width 80 height 14
type input "Feldman"
click at [360, 416] on div "Add Guests" at bounding box center [360, 421] width 35 height 10
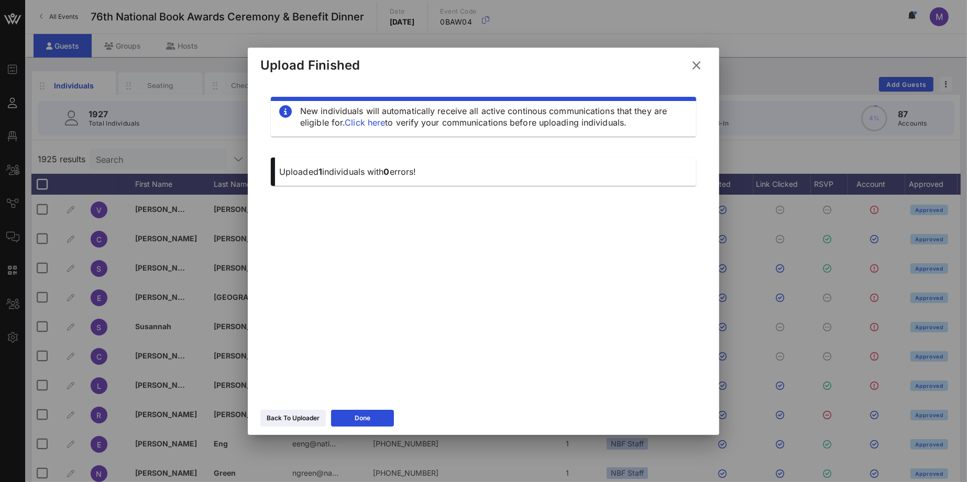
click at [698, 71] on icon at bounding box center [696, 66] width 17 height 18
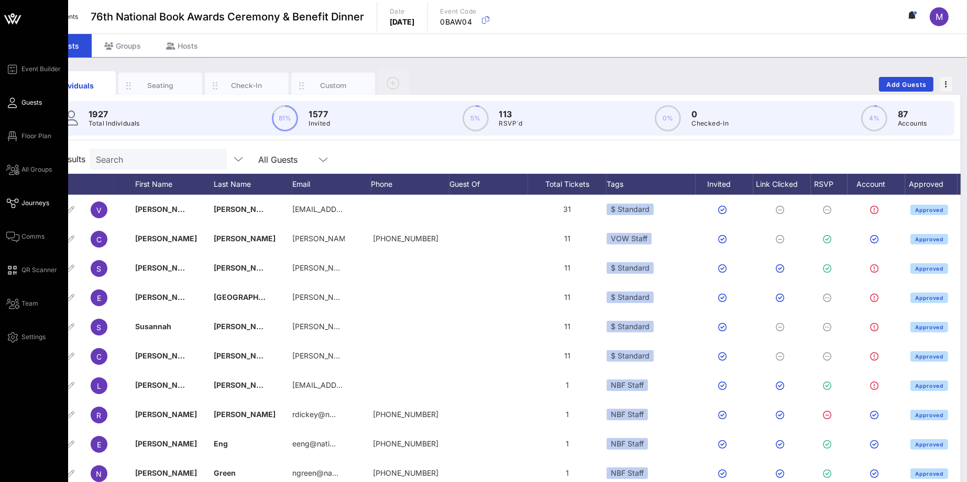
click at [38, 204] on span "Journeys" at bounding box center [35, 203] width 28 height 9
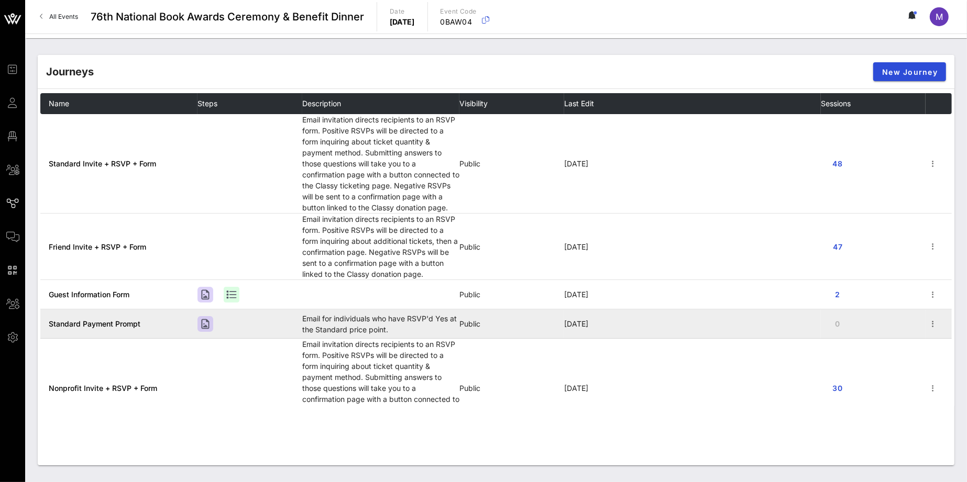
click at [120, 326] on span "Standard Payment Prompt" at bounding box center [95, 323] width 92 height 9
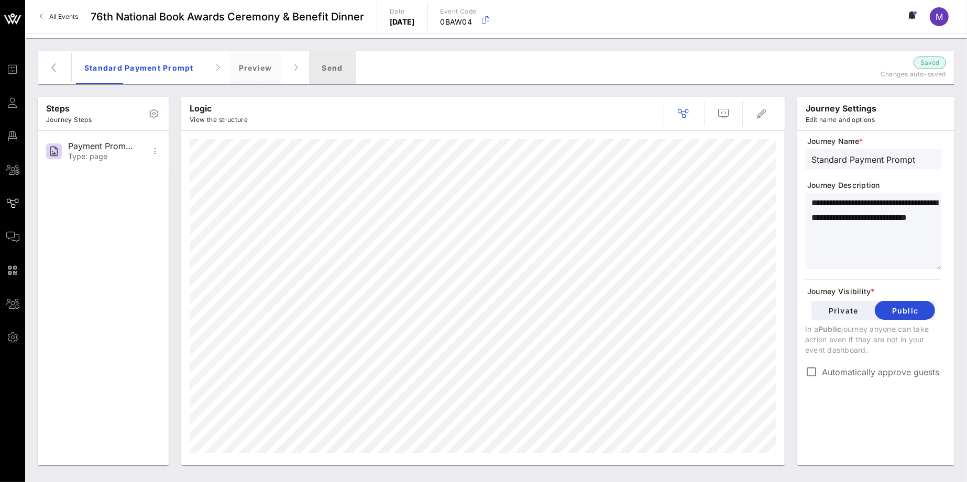
click at [342, 68] on div "Send" at bounding box center [332, 68] width 47 height 34
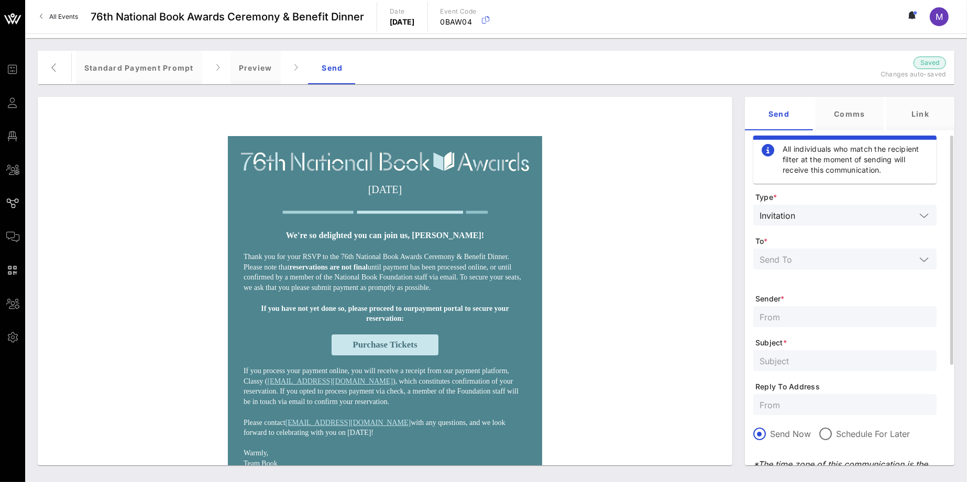
click at [840, 257] on input "text" at bounding box center [837, 259] width 156 height 14
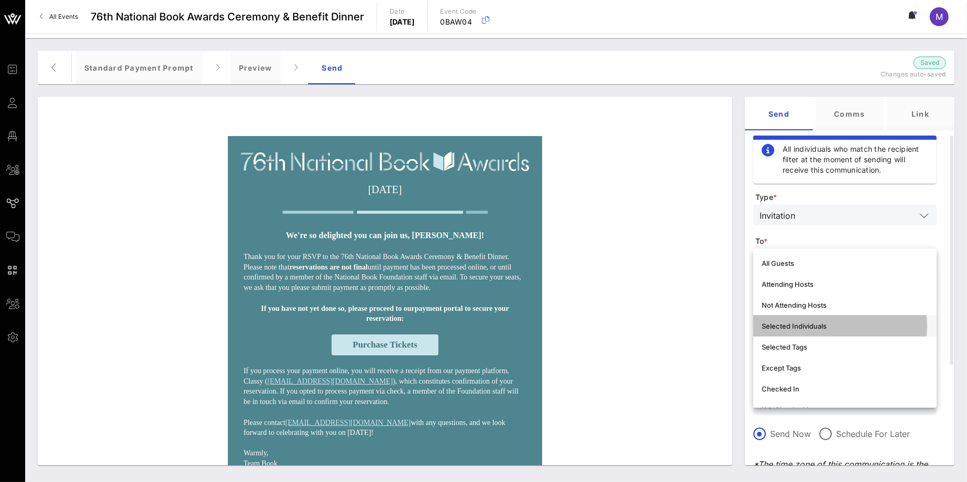
click at [809, 321] on div "Selected Individuals" at bounding box center [845, 326] width 167 height 17
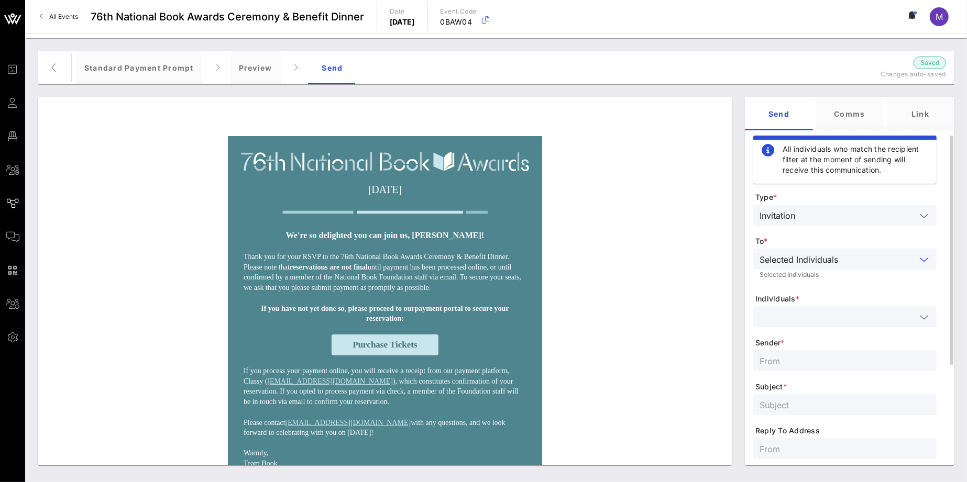
click at [832, 311] on input "text" at bounding box center [837, 317] width 156 height 14
click at [767, 341] on icon at bounding box center [768, 344] width 13 height 13
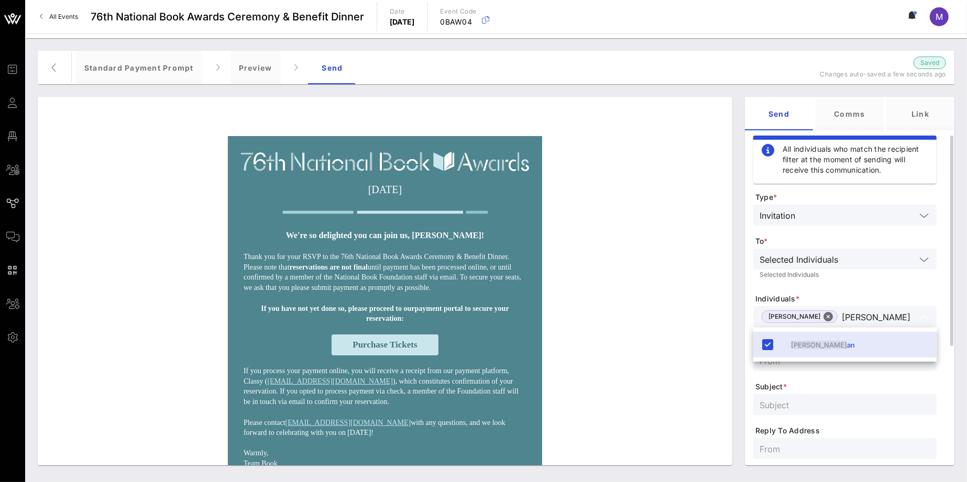
type input "lucy feldm"
click at [832, 384] on span "Subject *" at bounding box center [845, 387] width 181 height 10
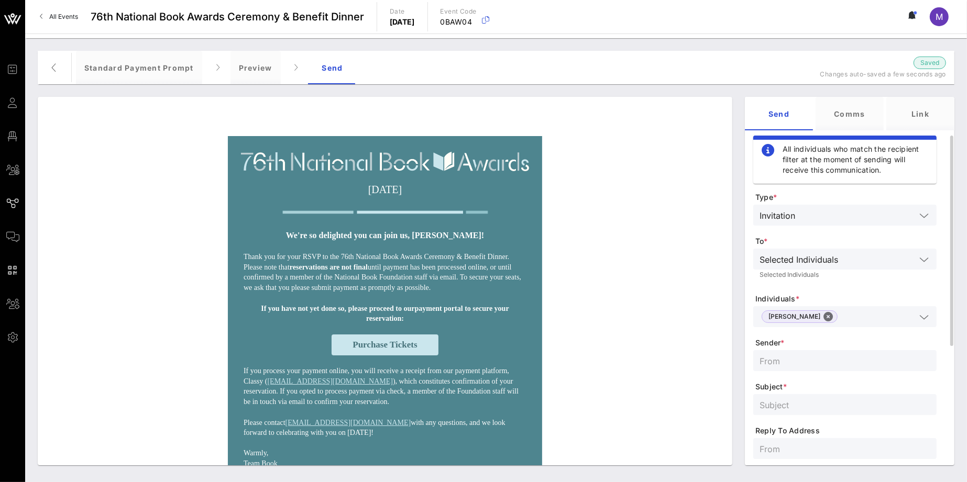
click at [810, 365] on input "text" at bounding box center [844, 361] width 171 height 14
type input "National Book Foundation"
click at [815, 399] on input "text" at bounding box center [844, 405] width 171 height 14
paste input "Finalize your reservation for the 76th National Book Awards"
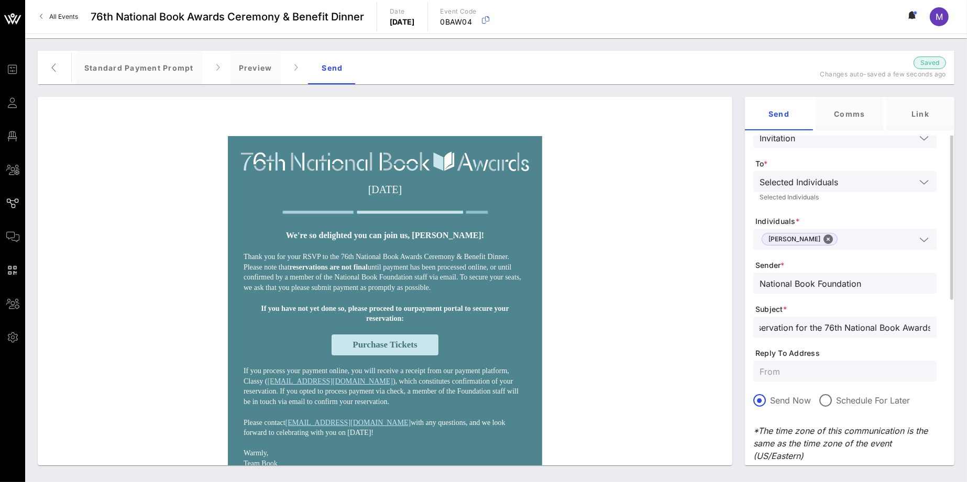
scroll to position [163, 0]
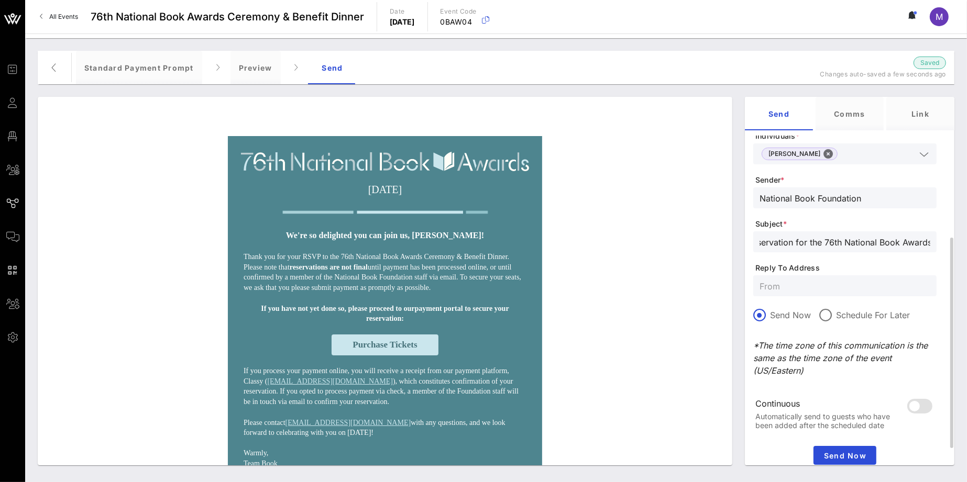
type input "Finalize your reservation for the 76th National Book Awards"
click at [776, 291] on input "text" at bounding box center [844, 286] width 171 height 14
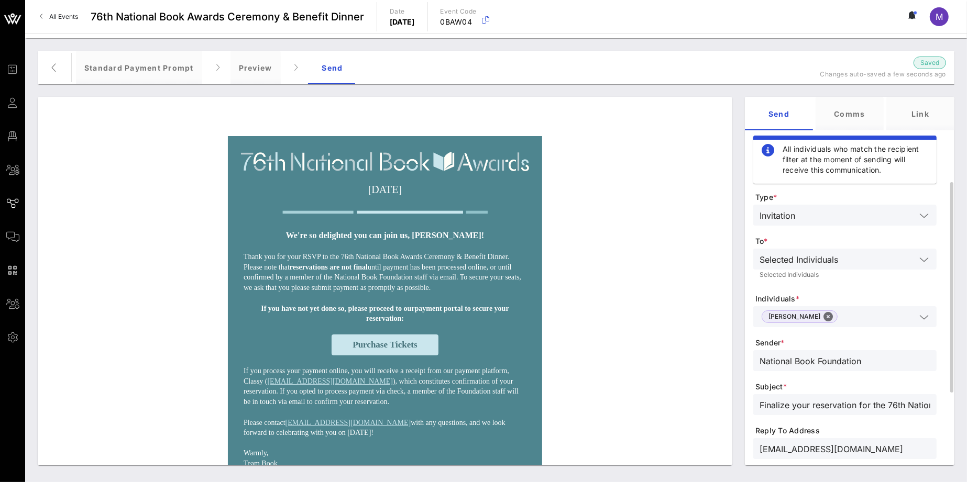
scroll to position [197, 0]
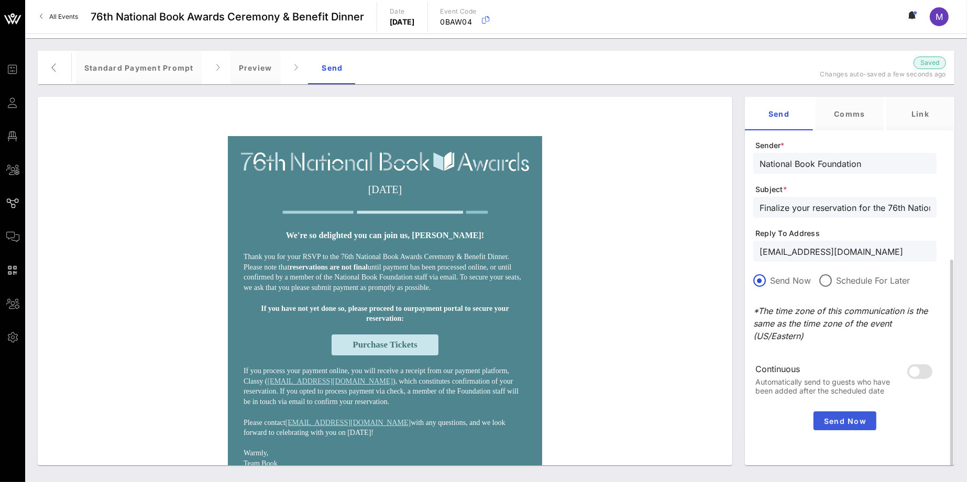
type input "[EMAIL_ADDRESS][DOMAIN_NAME]"
click at [836, 417] on span "Send Now" at bounding box center [845, 421] width 54 height 9
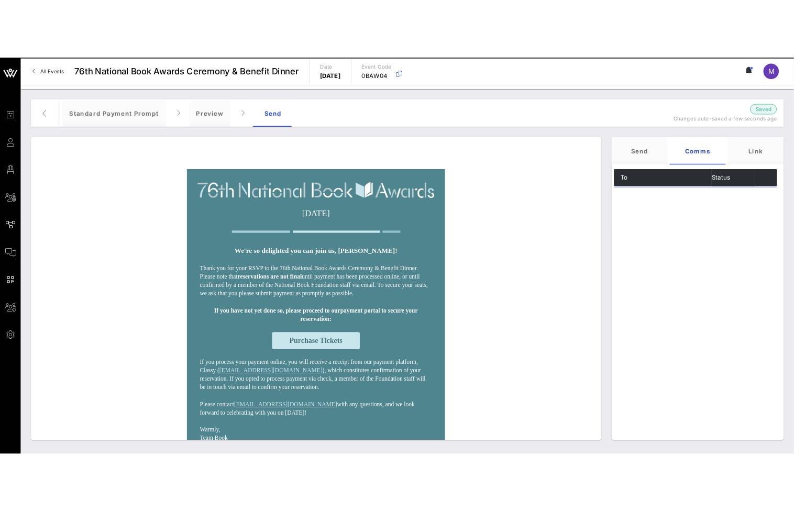
scroll to position [0, 0]
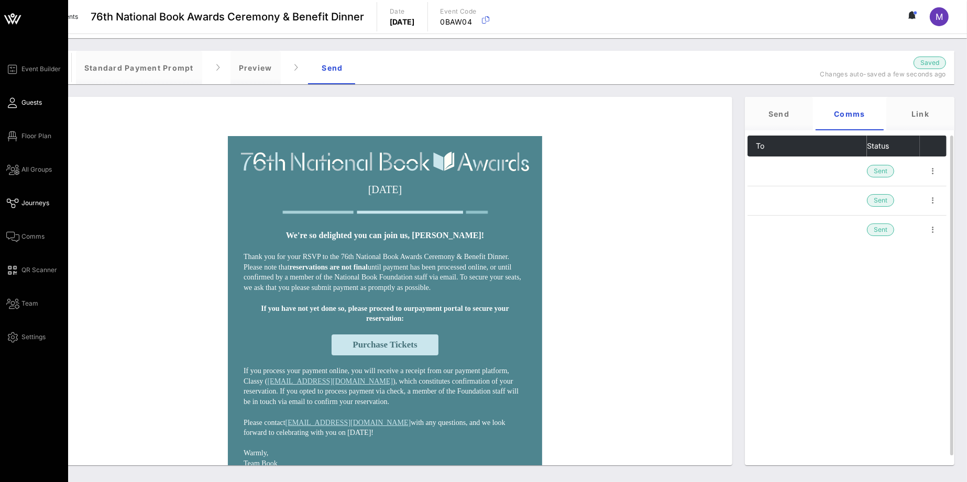
click at [38, 103] on span "Guests" at bounding box center [31, 102] width 20 height 9
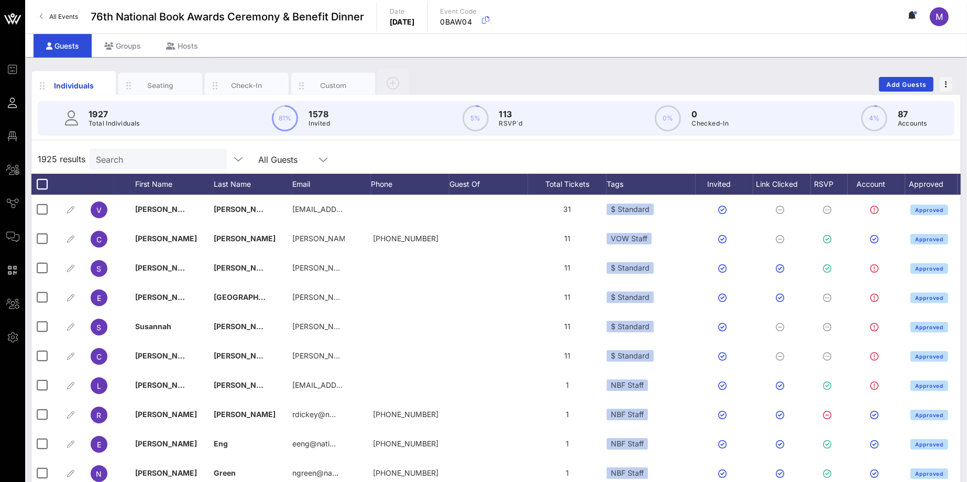
click at [133, 156] on input "Search" at bounding box center [157, 159] width 123 height 14
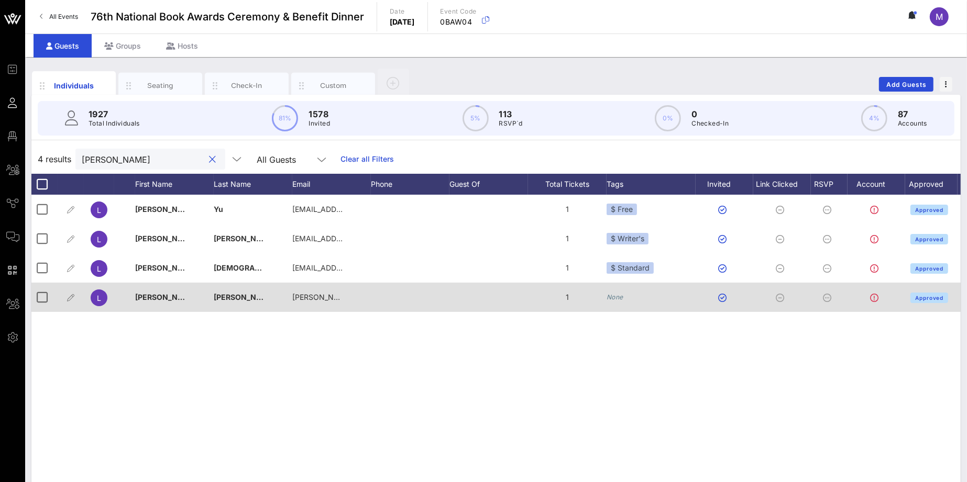
type input "lucy"
click at [621, 298] on icon "None" at bounding box center [614, 297] width 17 height 8
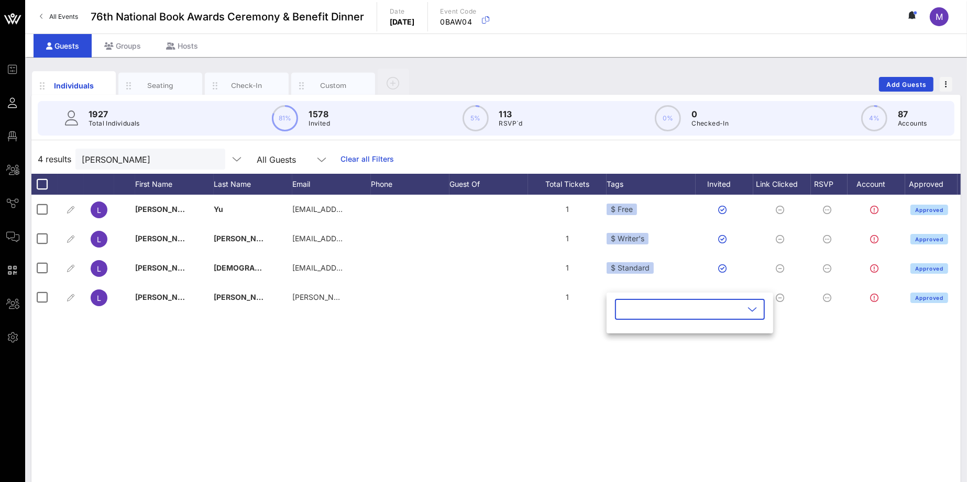
click at [747, 312] on icon at bounding box center [751, 309] width 9 height 13
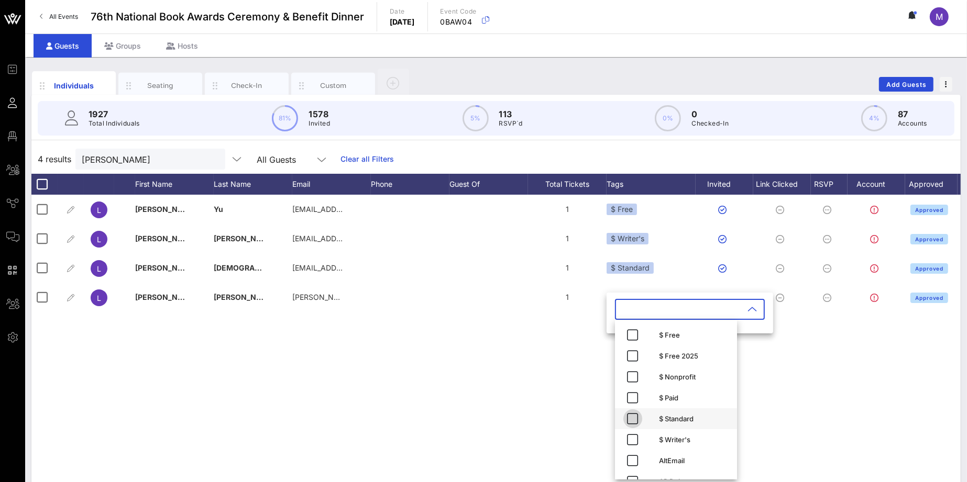
click at [630, 416] on icon "button" at bounding box center [632, 419] width 13 height 13
click at [541, 401] on div "L Lucy Yu yuandmebooks@gmail.com 1 $ Free Approved L Lucy Scott lucytradueix@pr…" at bounding box center [495, 352] width 929 height 314
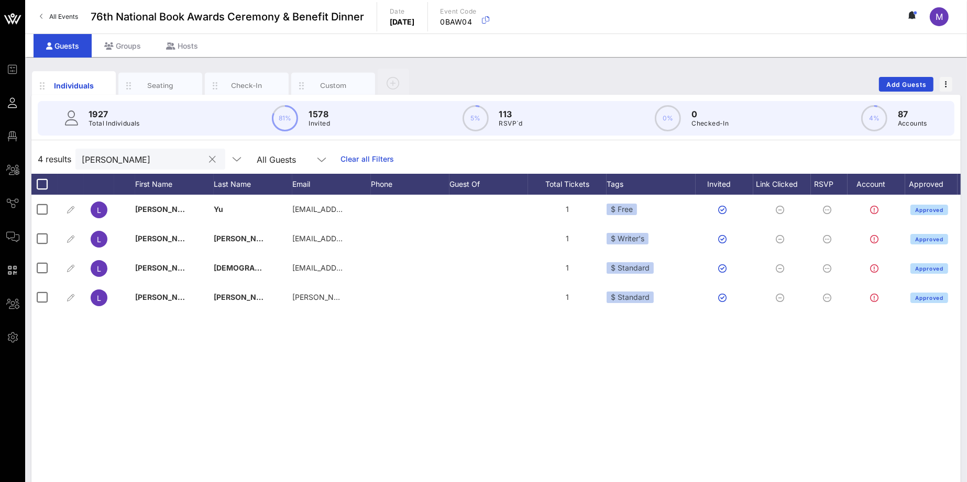
click at [209, 160] on button "clear icon" at bounding box center [212, 160] width 7 height 10
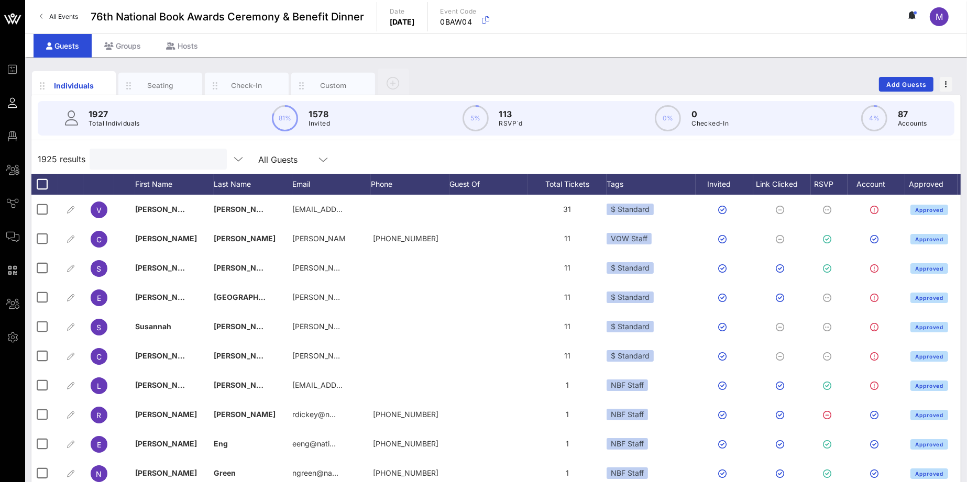
click at [557, 157] on div "1925 results All Guests" at bounding box center [495, 159] width 929 height 29
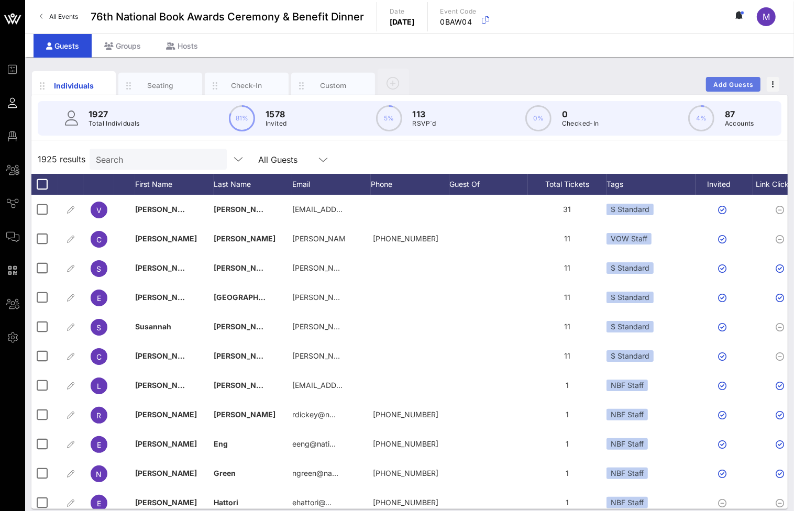
click at [731, 81] on span "Add Guests" at bounding box center [733, 85] width 41 height 8
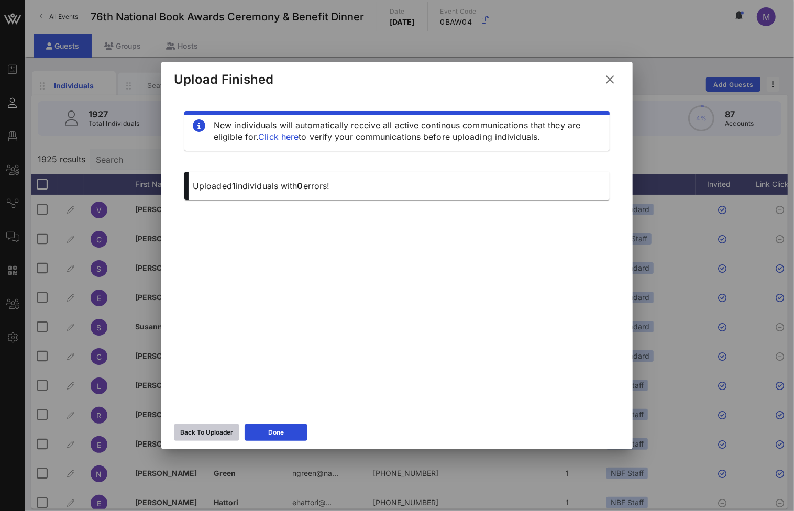
click at [218, 428] on div "Back To Uploader" at bounding box center [206, 432] width 53 height 10
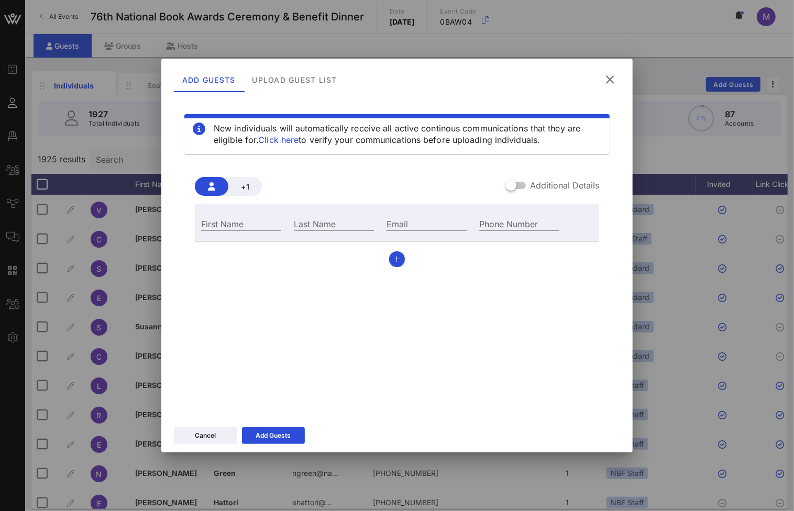
click at [612, 81] on icon at bounding box center [610, 79] width 16 height 15
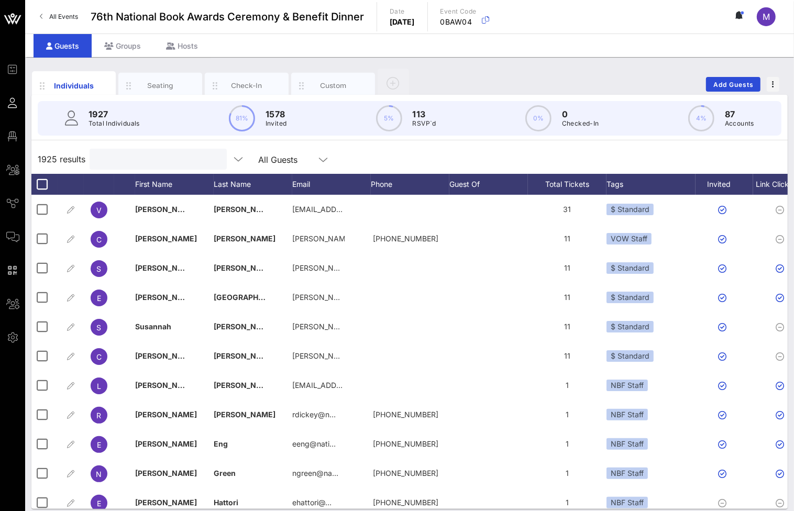
click at [142, 162] on input "text" at bounding box center [157, 159] width 123 height 14
click at [461, 68] on div "Individuals Seating Check-In Custom Add Guests" at bounding box center [409, 85] width 756 height 34
click at [730, 84] on span "Add Guests" at bounding box center [733, 85] width 41 height 8
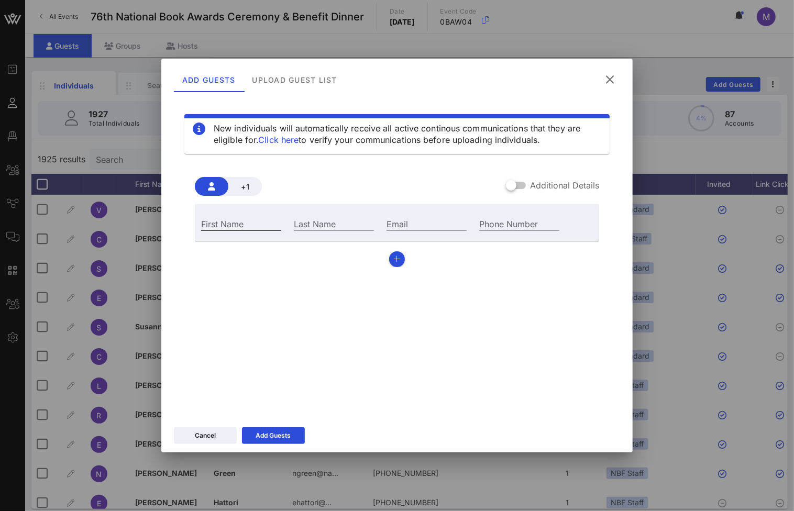
click at [242, 217] on input "First Name" at bounding box center [241, 224] width 80 height 14
type input "Test"
type input "McTesterson"
click at [226, 227] on input "Test" at bounding box center [241, 224] width 80 height 14
click at [459, 217] on input "Email" at bounding box center [427, 224] width 80 height 14
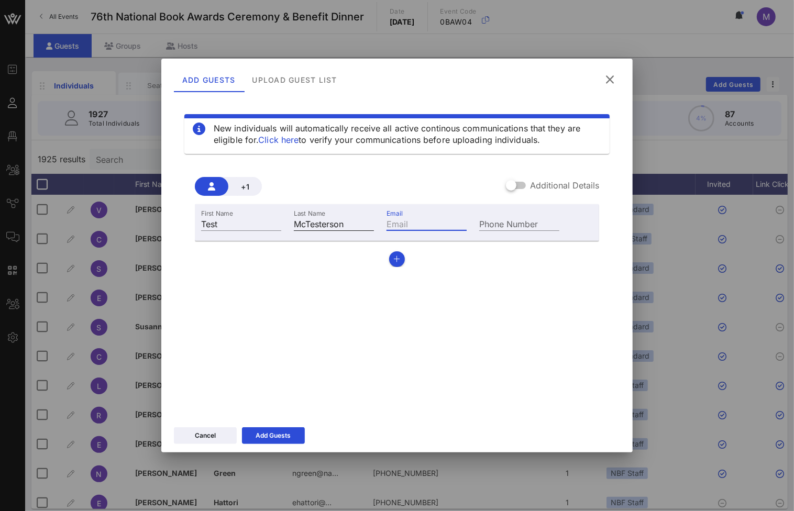
click at [357, 219] on input "McTesterson" at bounding box center [334, 224] width 80 height 14
click at [311, 225] on input "McTesterson" at bounding box center [334, 224] width 80 height 14
click at [310, 226] on input "McTesterson" at bounding box center [334, 224] width 80 height 14
click at [328, 217] on input "McTesterson" at bounding box center [334, 224] width 80 height 14
click at [326, 224] on input "McTesterson" at bounding box center [334, 224] width 80 height 14
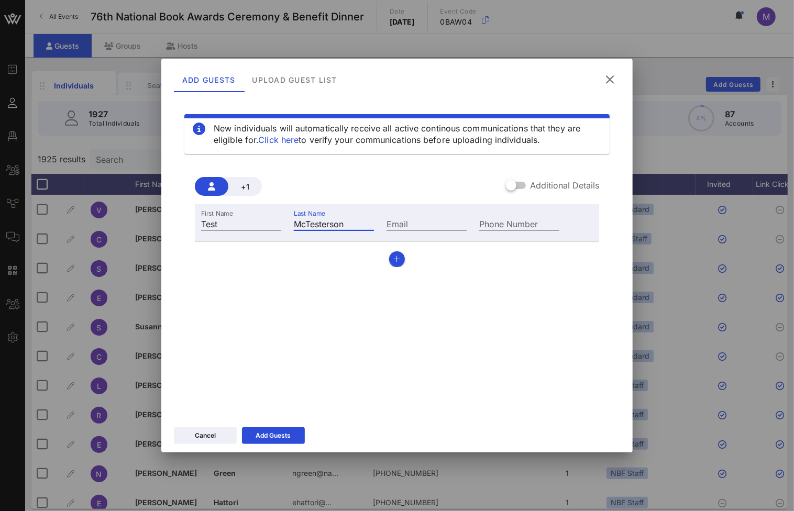
click at [326, 224] on input "McTesterson" at bounding box center [334, 224] width 80 height 14
drag, startPoint x: 239, startPoint y: 224, endPoint x: 174, endPoint y: 223, distance: 65.0
click at [174, 223] on div "New individuals will automatically receive all active continous communications …" at bounding box center [397, 254] width 446 height 314
type input "[PERSON_NAME]"
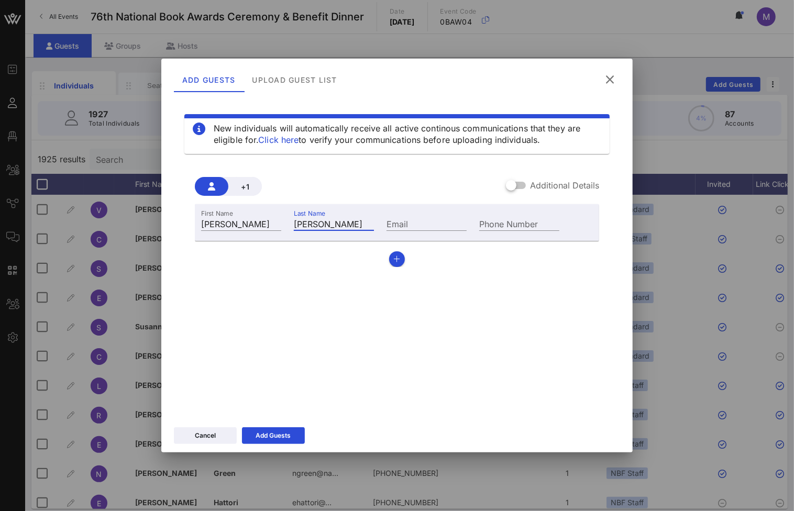
type input "[PERSON_NAME]"
type input "megtansey@mac.com"
click at [357, 315] on div "New individuals will automatically receive all active continous communications …" at bounding box center [397, 254] width 446 height 314
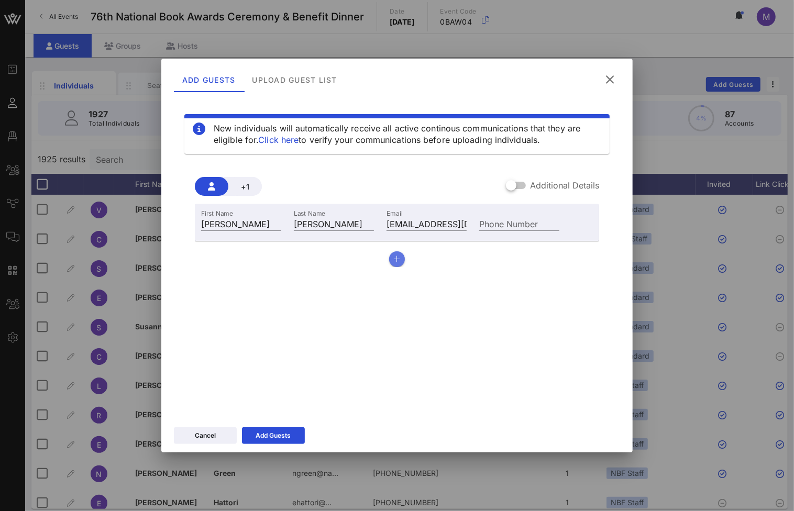
click at [398, 260] on icon "button" at bounding box center [397, 259] width 7 height 7
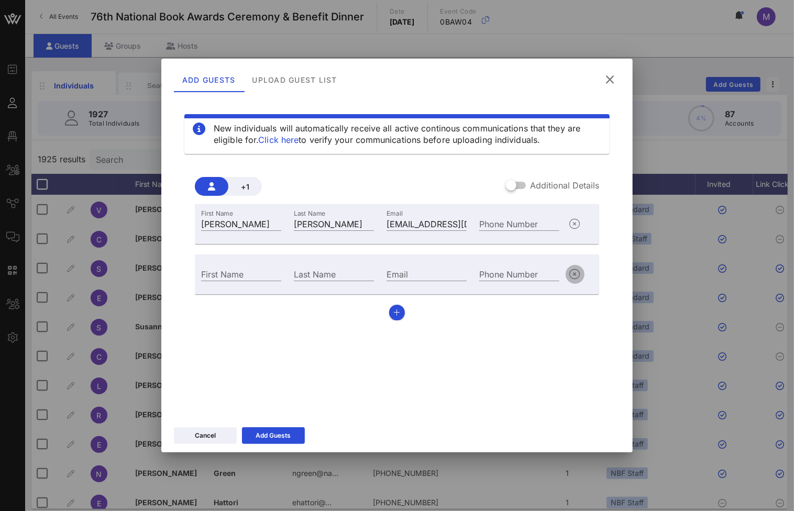
click at [572, 272] on icon "button" at bounding box center [575, 274] width 13 height 13
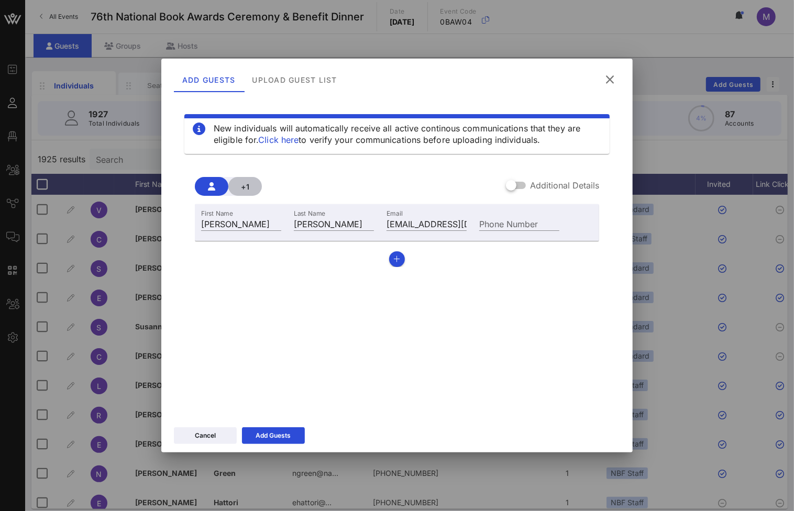
click at [238, 192] on button "+1" at bounding box center [245, 186] width 34 height 19
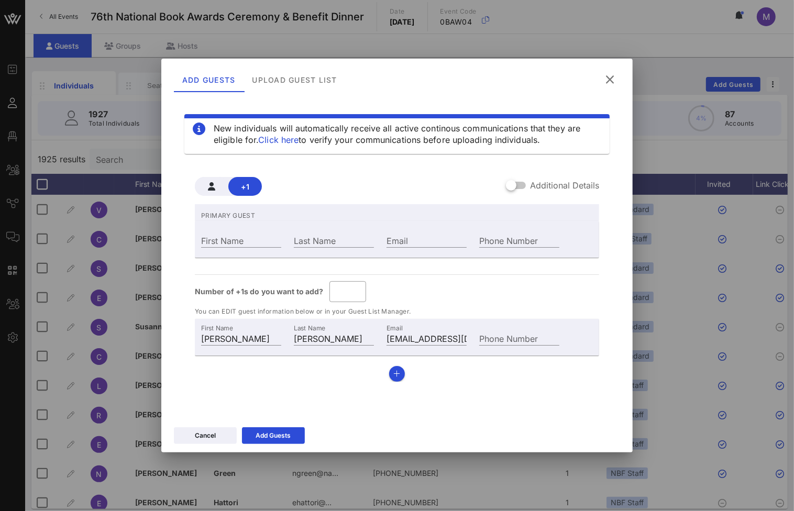
click at [260, 232] on div "First Name" at bounding box center [241, 239] width 93 height 28
click at [209, 184] on icon "button" at bounding box center [211, 186] width 7 height 8
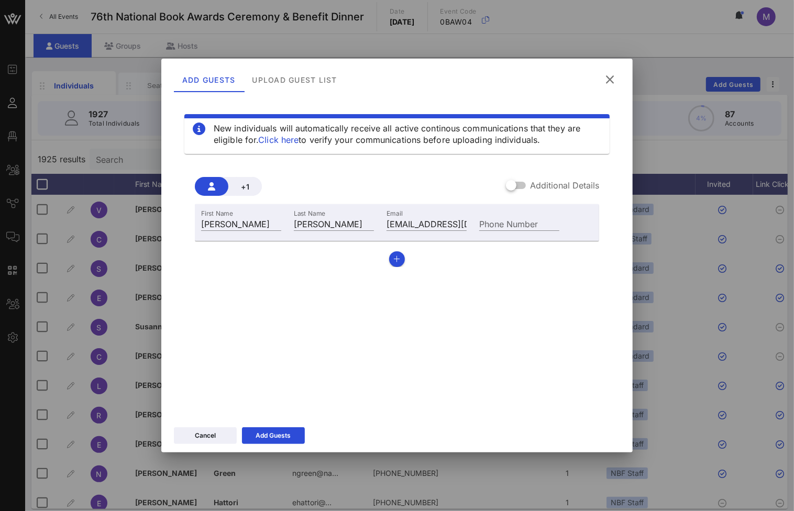
click at [387, 253] on div "First Name Meg Last Name Tansey Email megtansey@mac.com Phone Number" at bounding box center [397, 235] width 404 height 63
click at [394, 258] on icon "button" at bounding box center [397, 259] width 7 height 7
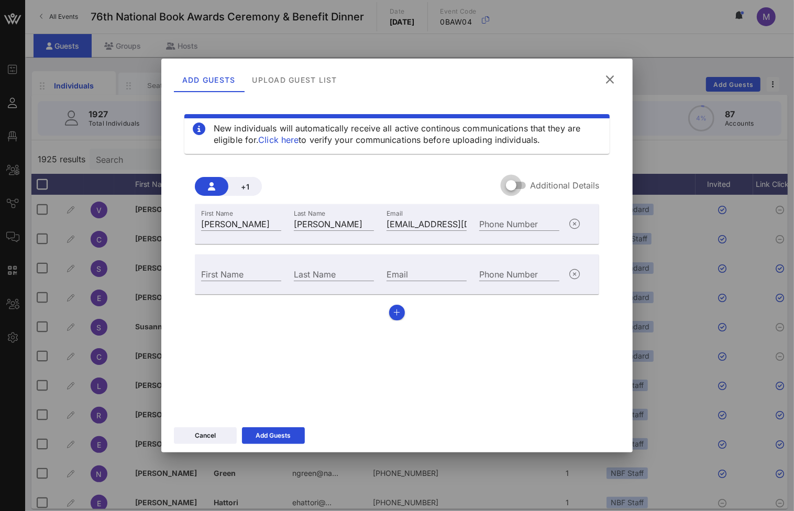
click at [512, 188] on div at bounding box center [511, 186] width 18 height 18
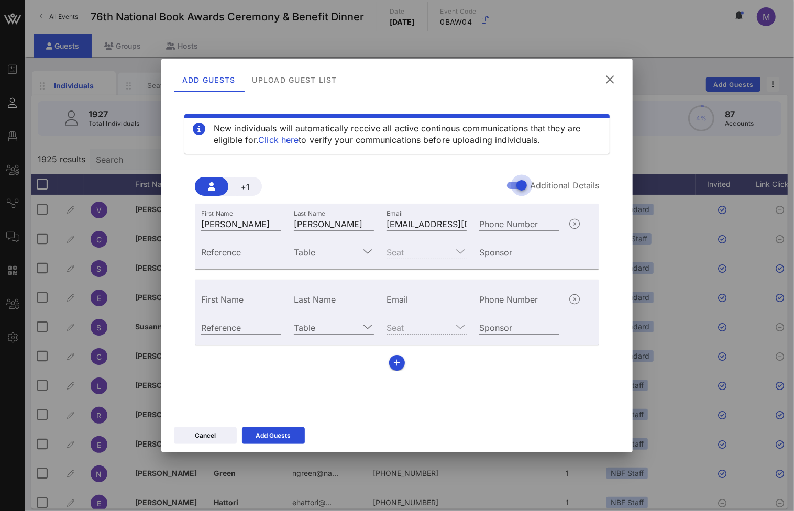
click at [515, 188] on div at bounding box center [522, 186] width 18 height 18
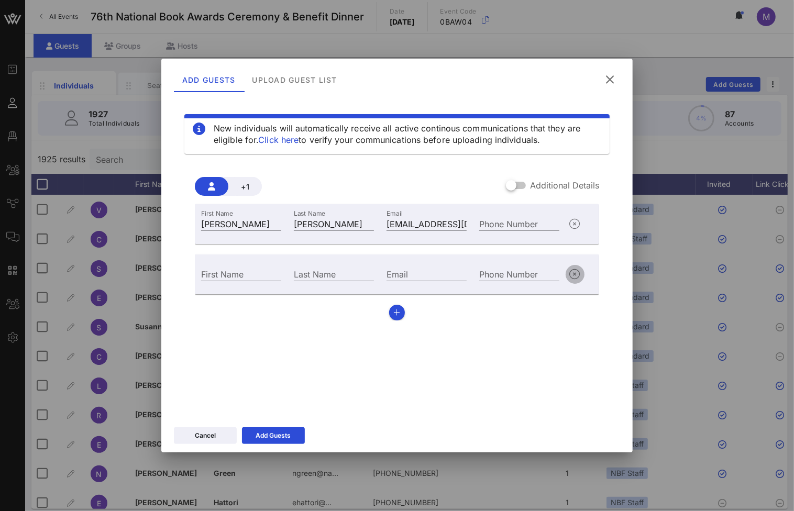
click at [578, 277] on icon "button" at bounding box center [575, 274] width 13 height 13
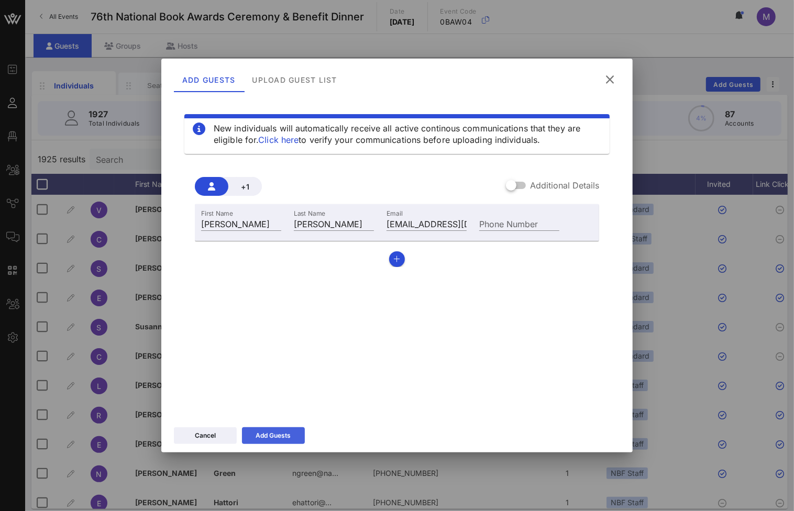
click at [275, 433] on icon at bounding box center [273, 435] width 8 height 7
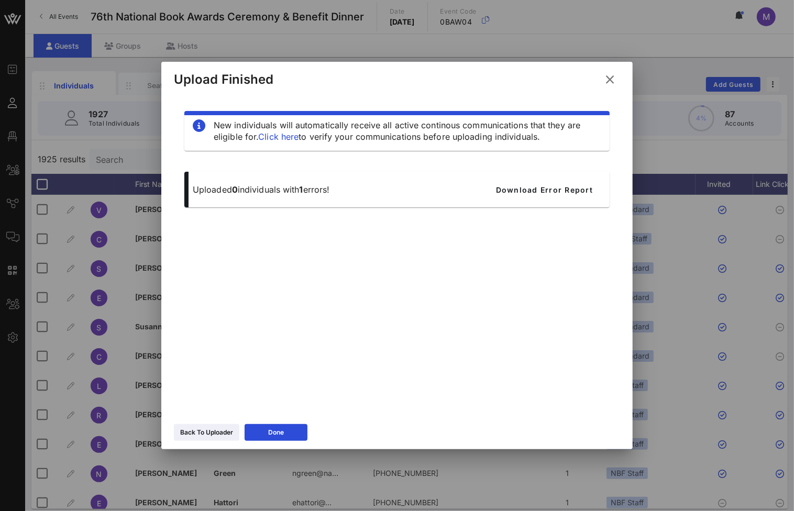
click at [611, 79] on icon at bounding box center [609, 80] width 15 height 14
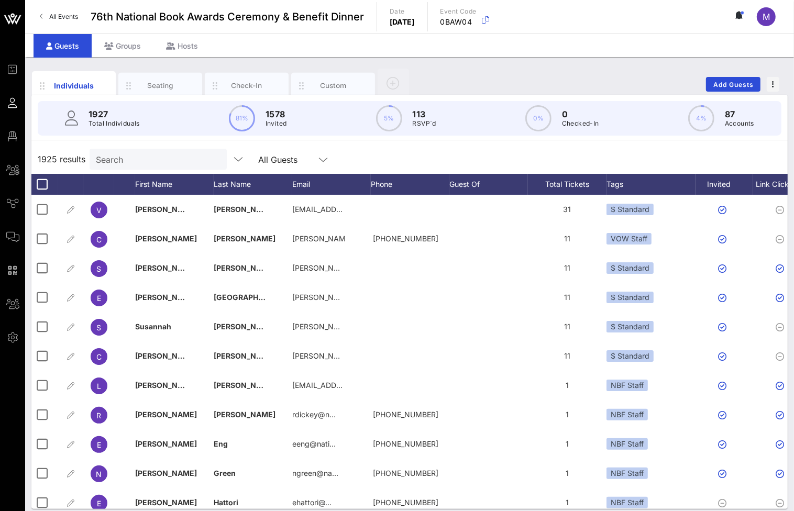
click at [165, 159] on input "Search" at bounding box center [157, 159] width 123 height 14
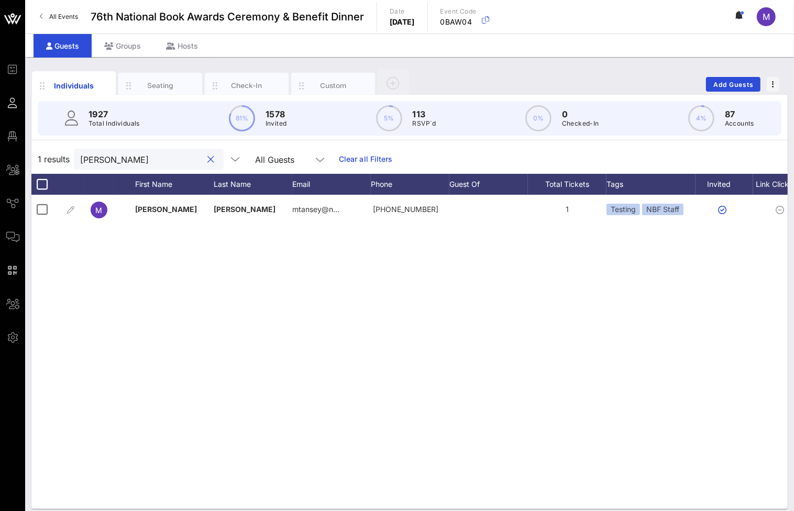
click at [107, 161] on input "meg tansey" at bounding box center [141, 159] width 123 height 14
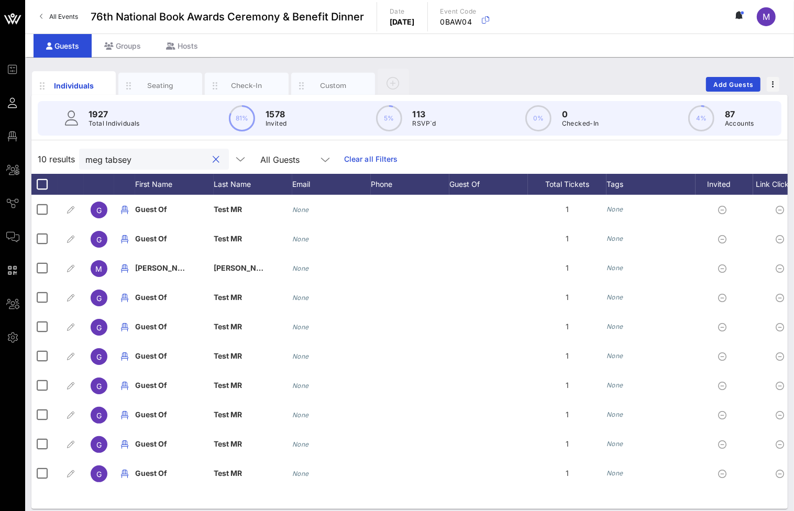
click at [107, 158] on input "meg tabsey" at bounding box center [146, 159] width 123 height 14
click at [107, 157] on input "meg tabsey" at bounding box center [146, 159] width 123 height 14
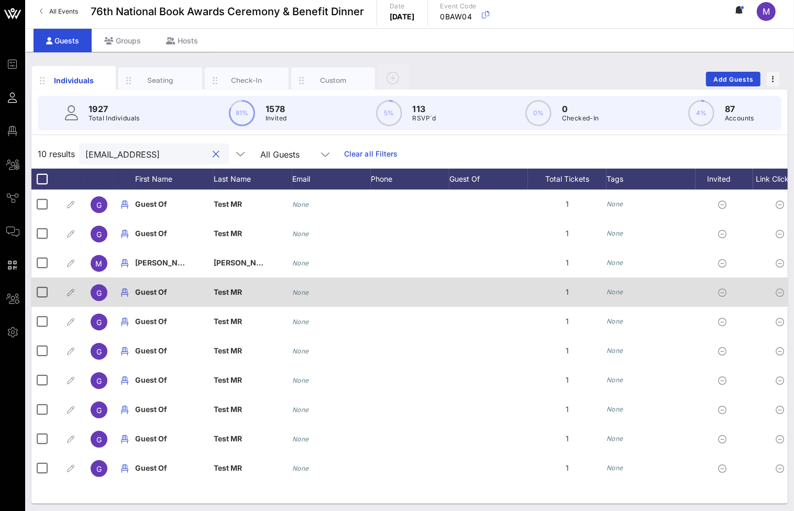
scroll to position [8, 0]
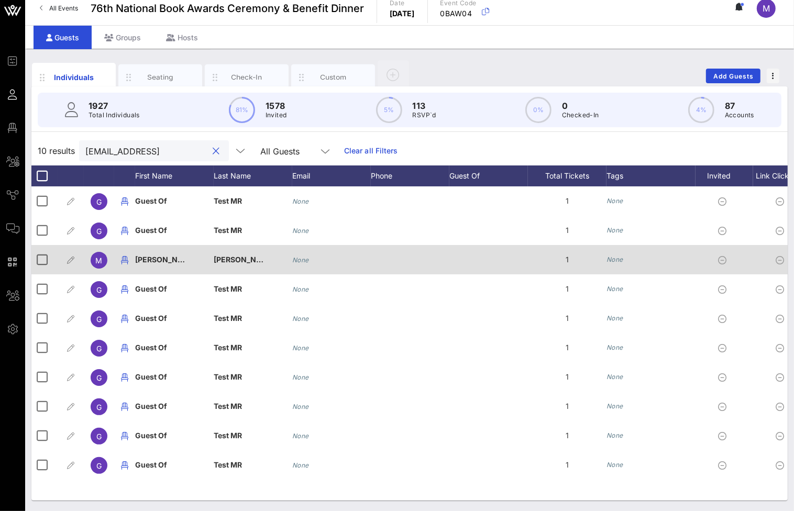
type input "megtansey@mac"
click at [223, 260] on span "[PERSON_NAME]" at bounding box center [245, 259] width 62 height 9
click at [458, 255] on div at bounding box center [488, 259] width 79 height 29
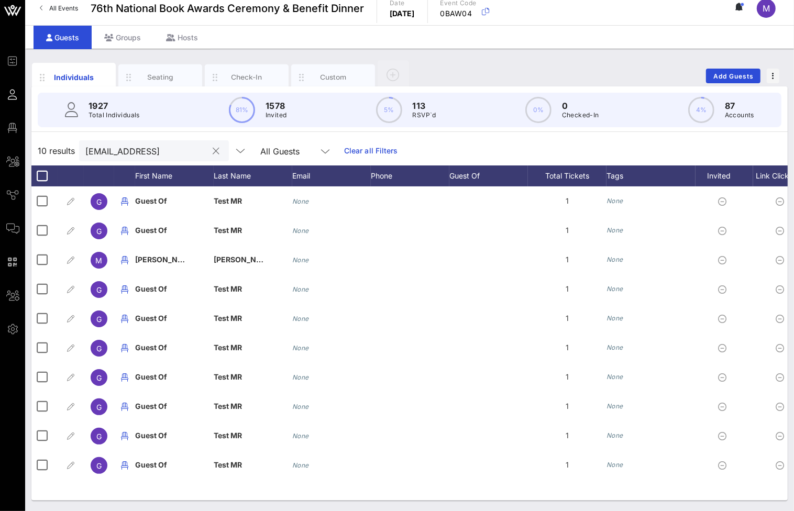
click at [149, 150] on input "megtansey@mac" at bounding box center [146, 151] width 123 height 14
click at [172, 152] on input "megtansey@mac" at bounding box center [146, 151] width 123 height 14
click at [213, 150] on button "clear icon" at bounding box center [216, 151] width 7 height 10
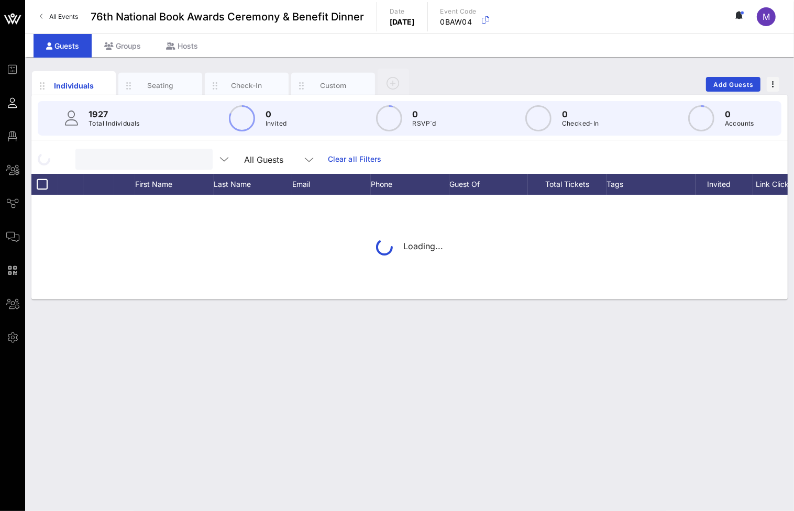
scroll to position [0, 0]
type input "madeleine"
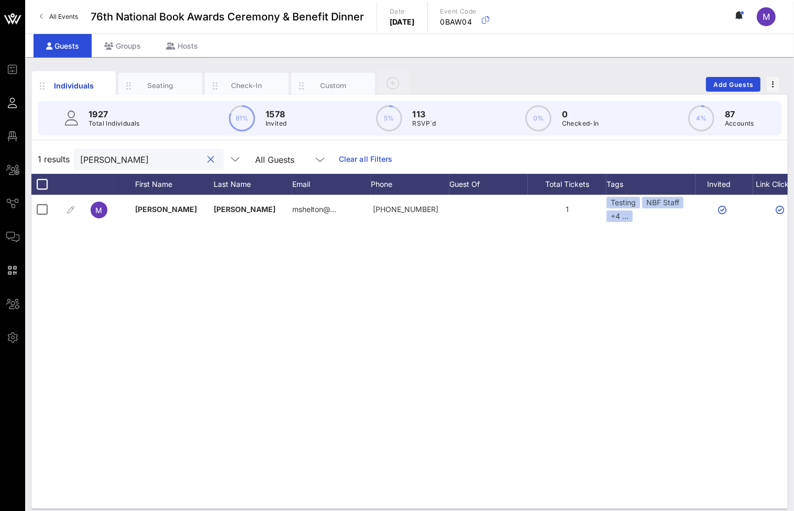
click at [208, 162] on button "clear icon" at bounding box center [211, 160] width 7 height 10
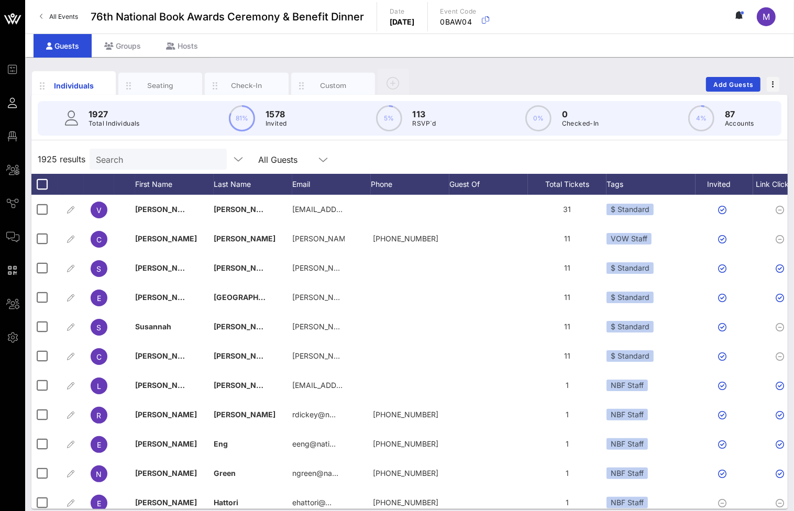
click at [135, 155] on input "Search" at bounding box center [157, 159] width 123 height 14
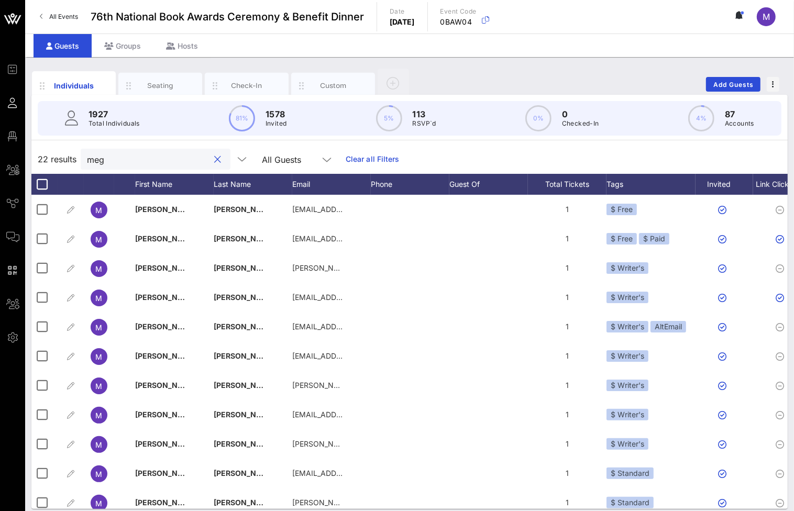
type input "meg t"
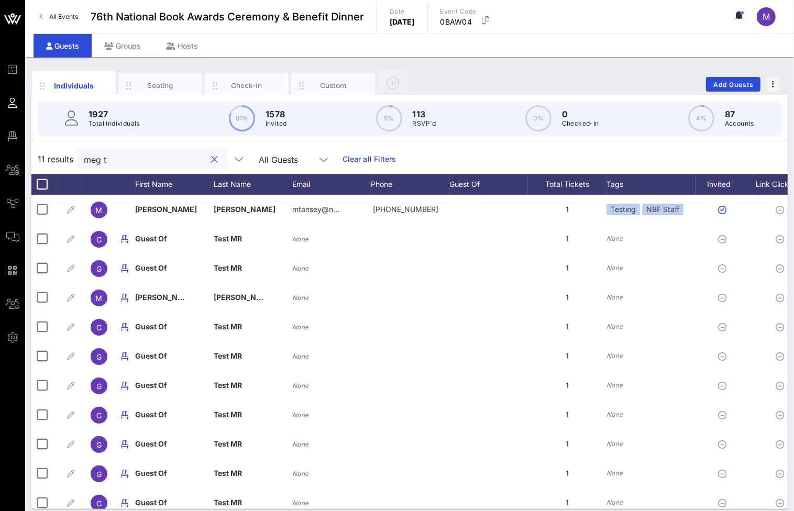
click at [212, 158] on button "clear icon" at bounding box center [215, 160] width 7 height 10
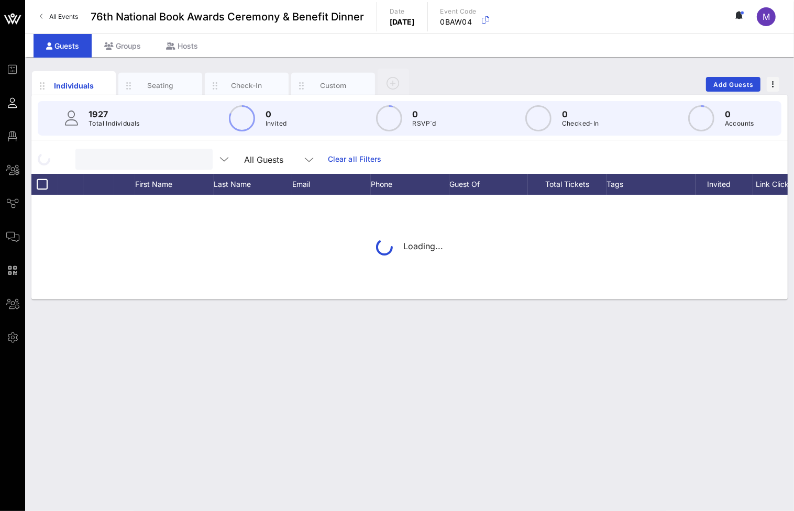
click at [156, 158] on input "text" at bounding box center [143, 159] width 123 height 14
type input "[PERSON_NAME]"
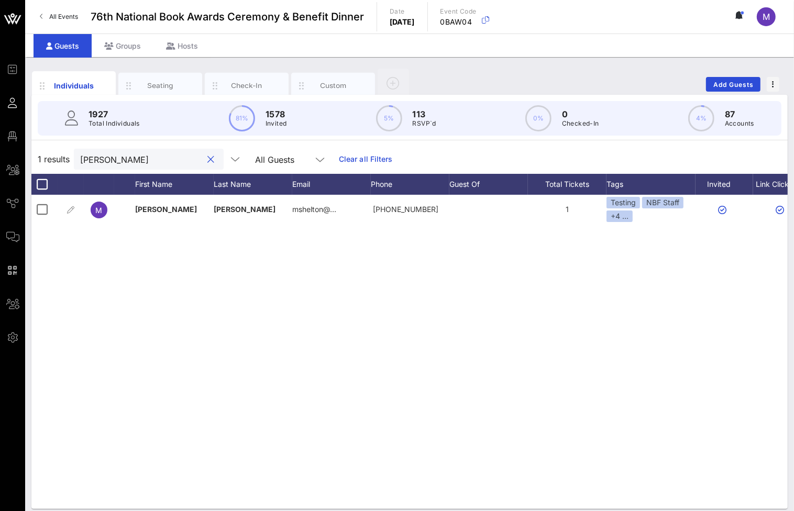
click at [208, 159] on button "clear icon" at bounding box center [211, 160] width 7 height 10
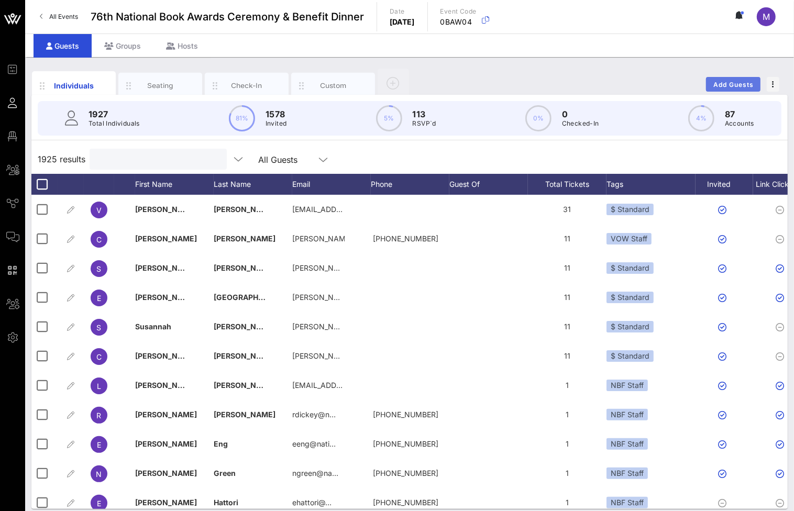
click at [733, 88] on button "Add Guests" at bounding box center [733, 84] width 54 height 15
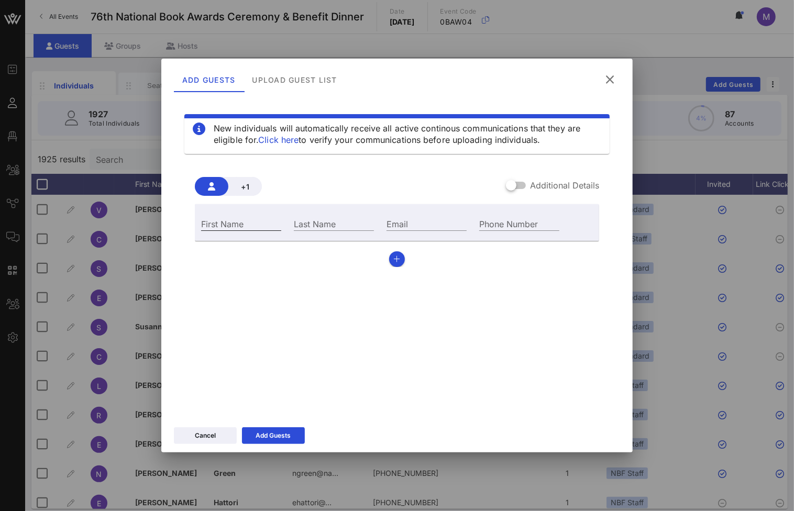
click at [244, 229] on div "First Name" at bounding box center [241, 224] width 80 height 14
type input "[PERSON_NAME]"
type input "q"
type input "[PERSON_NAME]"
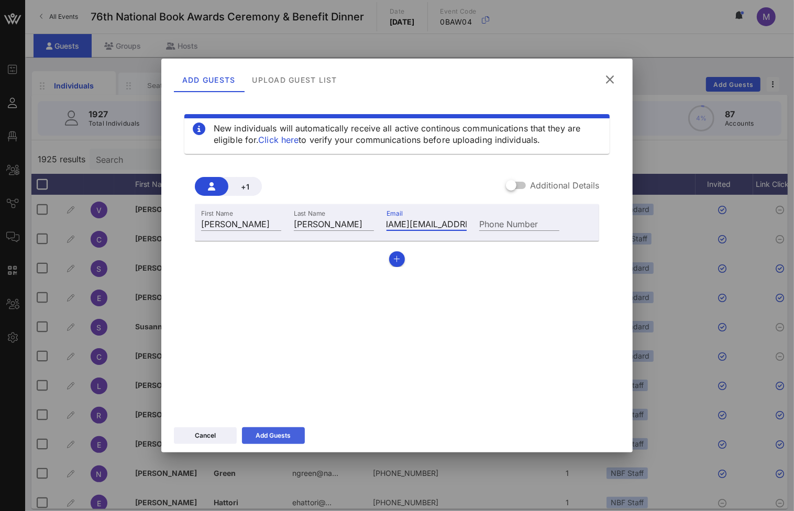
type input "madeleine.melhado@gmail.com"
click at [284, 439] on div "Add Guests" at bounding box center [273, 436] width 35 height 10
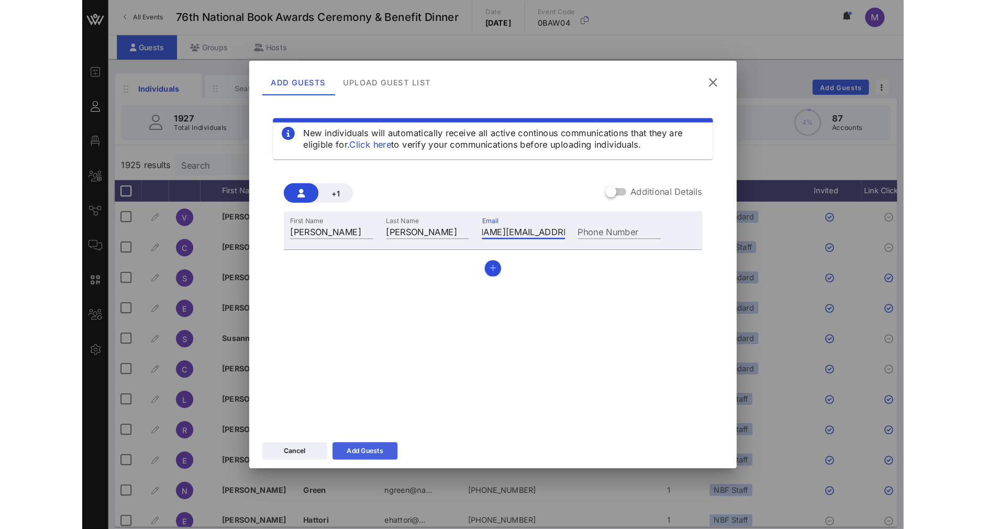
scroll to position [0, 0]
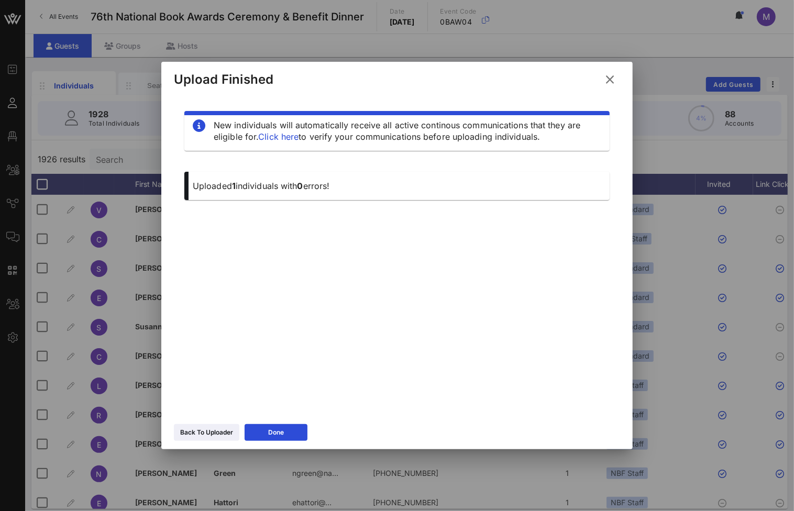
click at [612, 78] on icon at bounding box center [609, 80] width 15 height 14
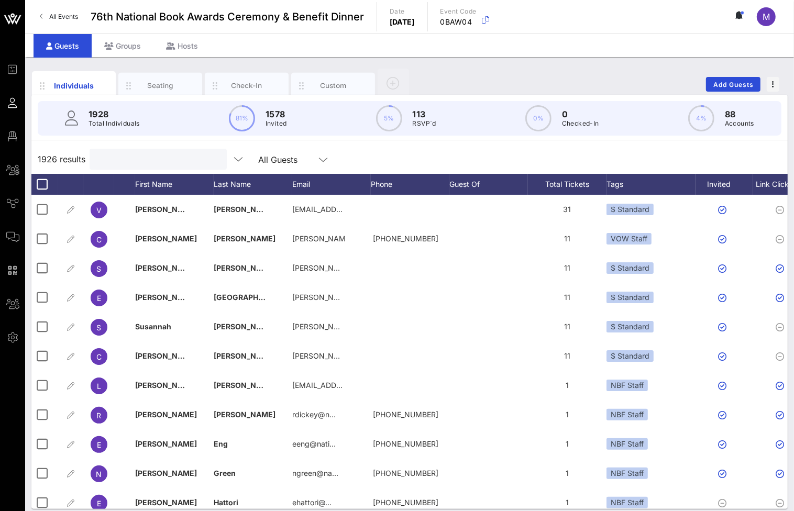
click at [141, 158] on input "text" at bounding box center [157, 159] width 123 height 14
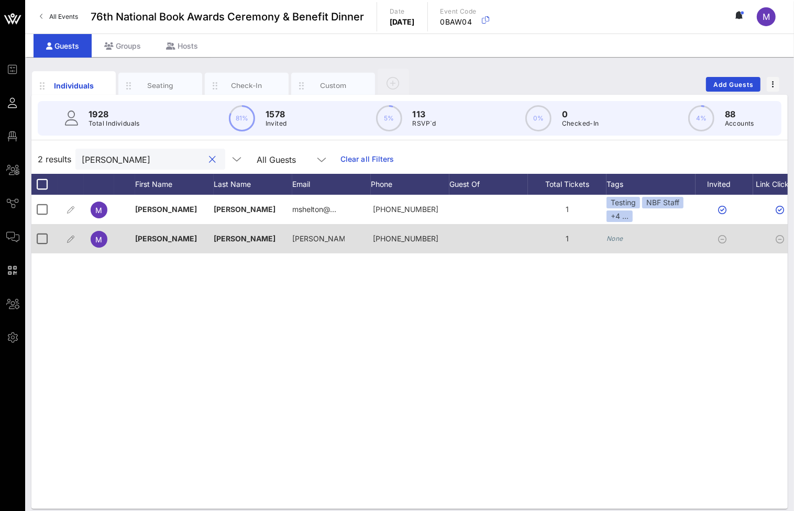
type input "madeleine"
click at [618, 236] on icon "None" at bounding box center [614, 239] width 17 height 8
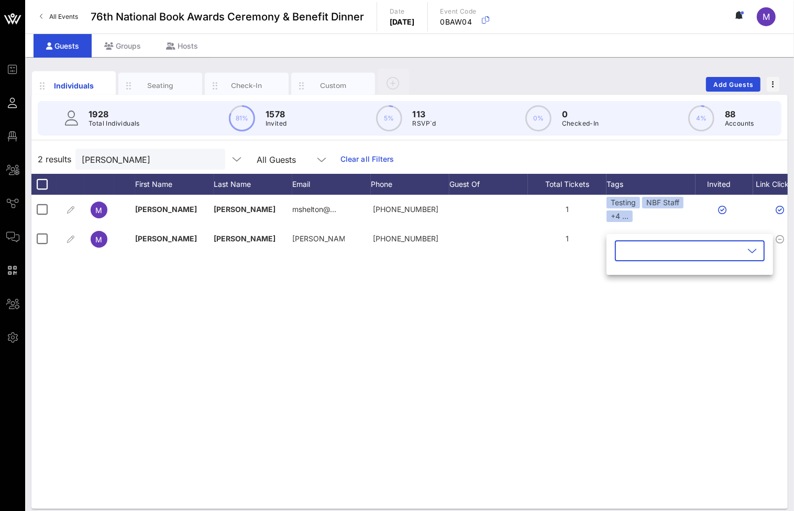
click at [536, 290] on div "M Madeleine Shelton mshelton@… +13107731004 1 Testing NBF Staff +4 ... Approved…" at bounding box center [409, 352] width 756 height 314
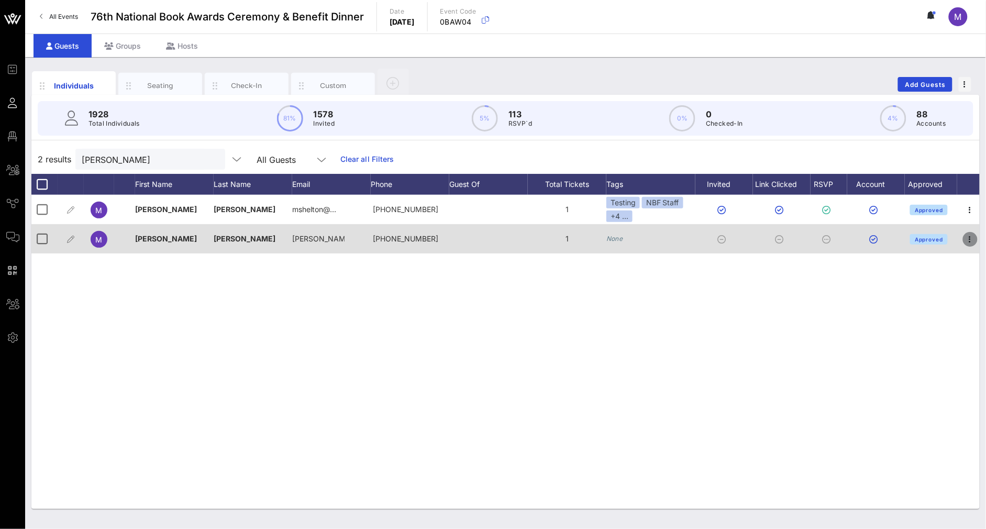
click at [793, 237] on icon "button" at bounding box center [970, 239] width 13 height 13
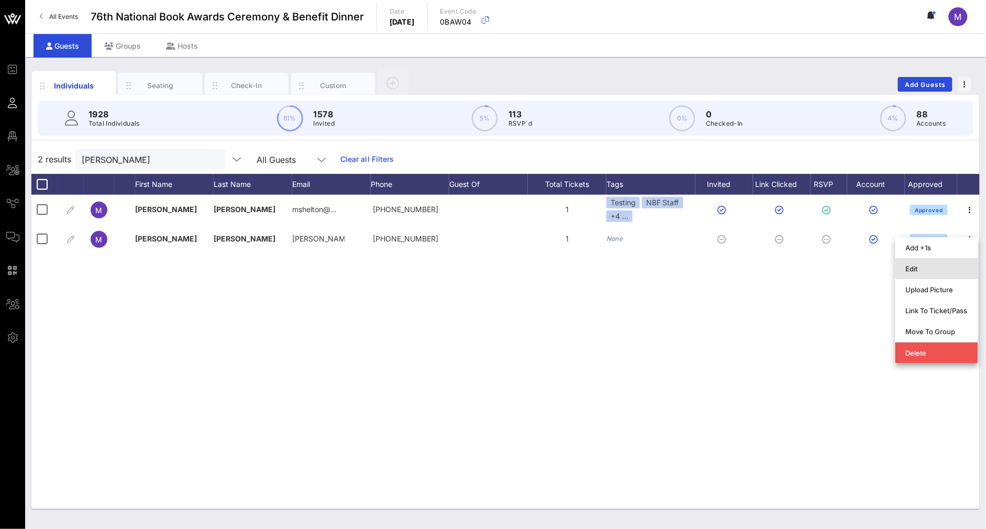
click at [793, 262] on div "Edit" at bounding box center [937, 268] width 62 height 17
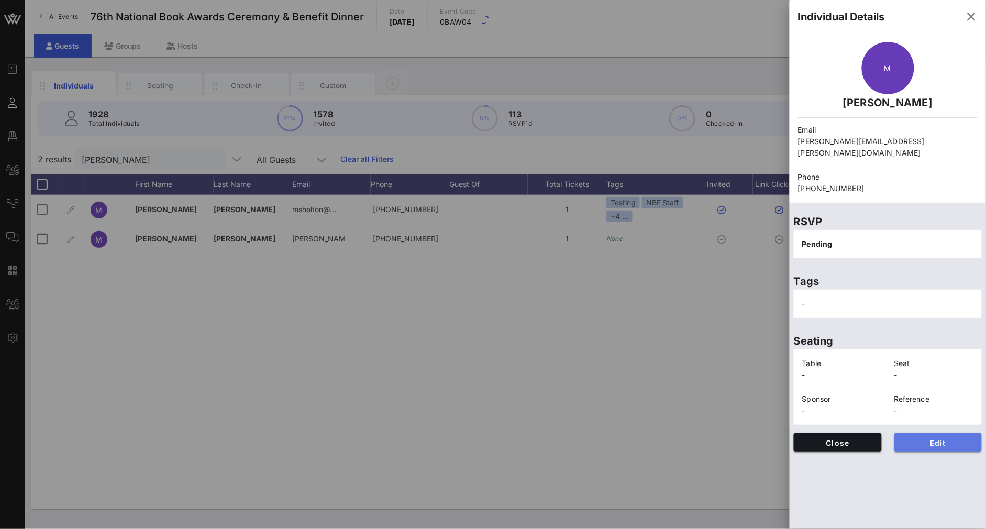
click at [793, 433] on button "Edit" at bounding box center [939, 442] width 88 height 19
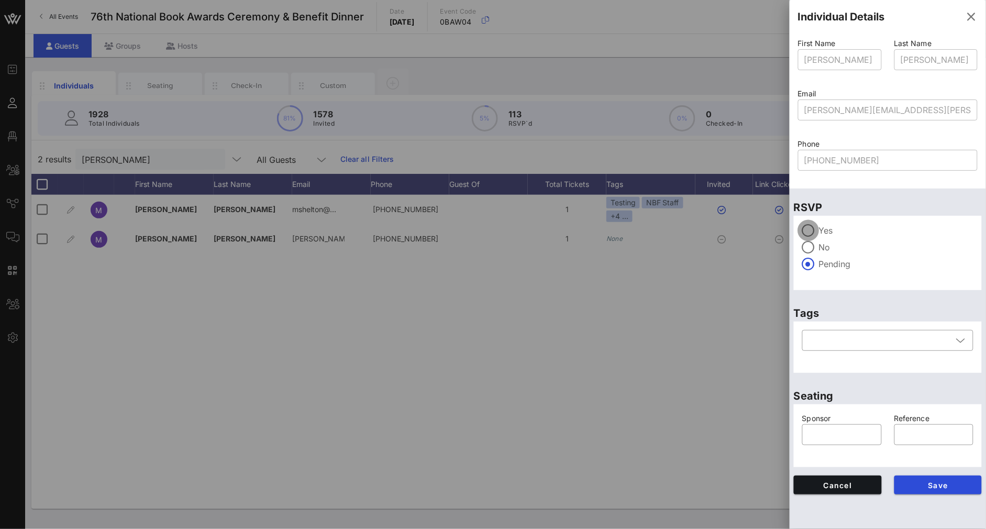
click at [793, 229] on div at bounding box center [809, 231] width 18 height 18
click at [793, 340] on div at bounding box center [881, 340] width 144 height 21
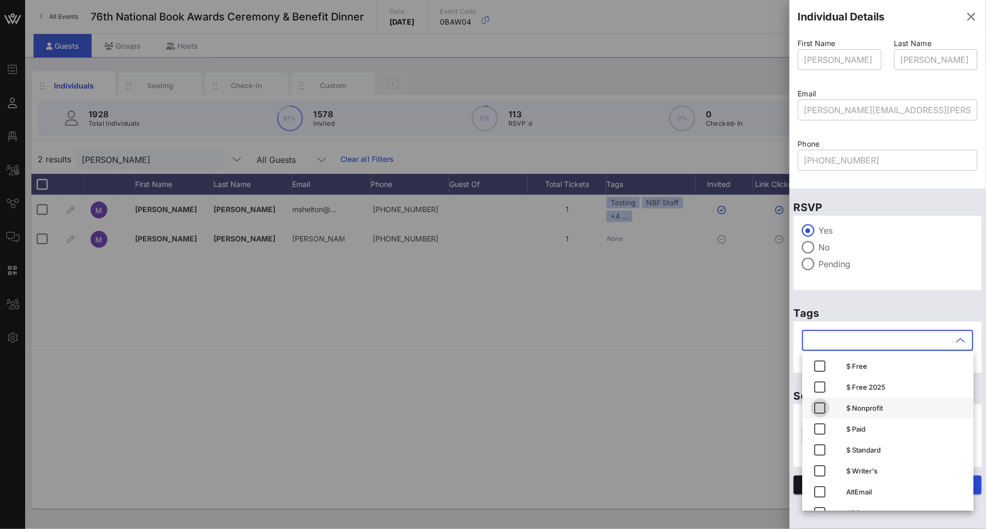
click at [793, 406] on icon "button" at bounding box center [820, 408] width 13 height 13
click at [793, 309] on p "Tags" at bounding box center [888, 313] width 188 height 17
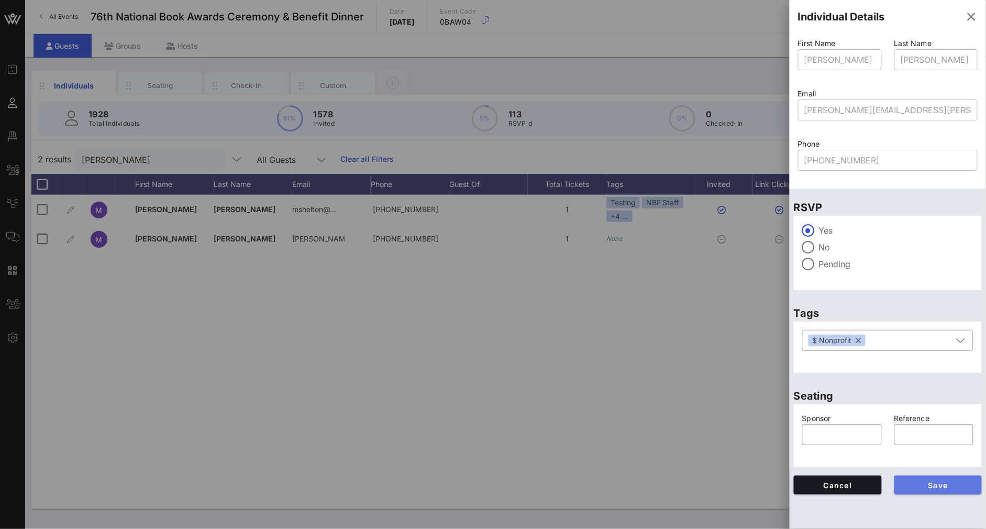
click at [793, 478] on button "Save" at bounding box center [939, 485] width 88 height 19
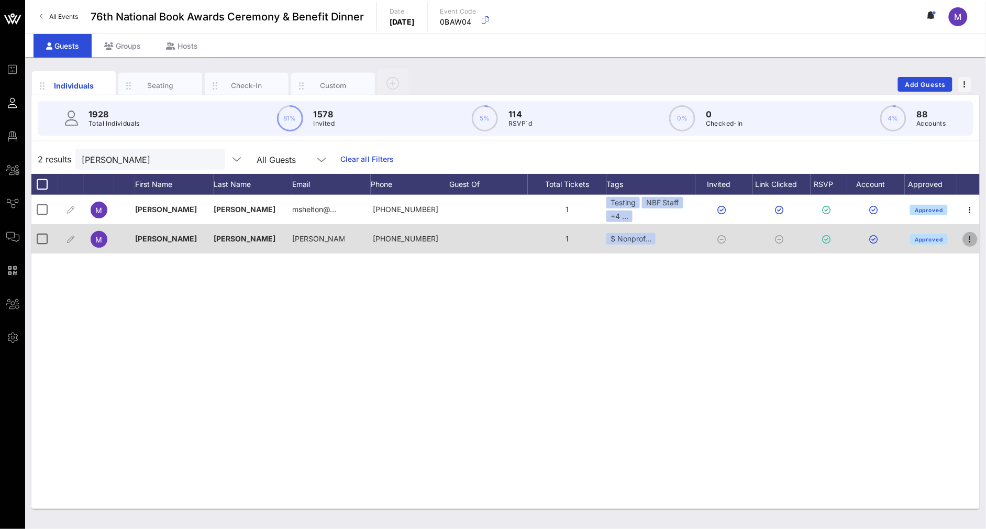
click at [793, 238] on icon "button" at bounding box center [970, 239] width 13 height 13
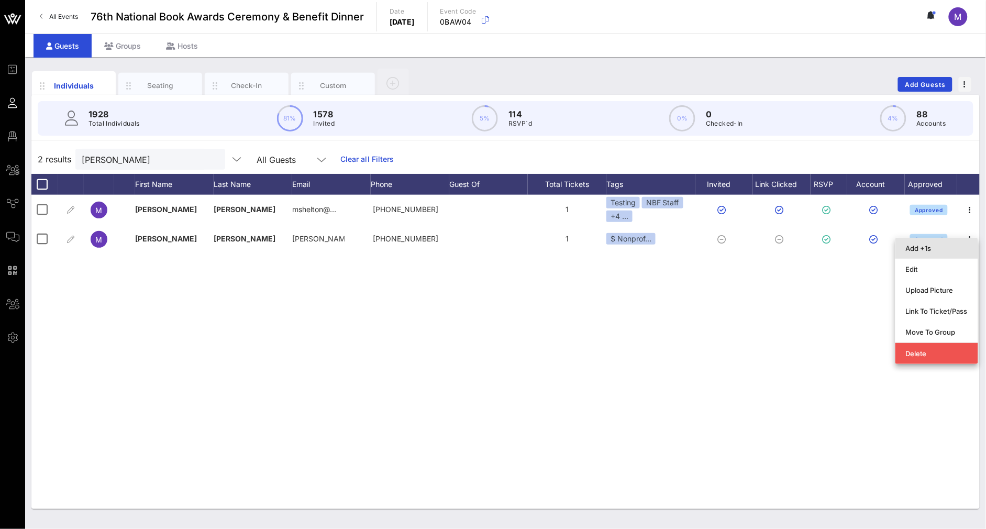
click at [793, 243] on div "Add +1s" at bounding box center [937, 248] width 62 height 17
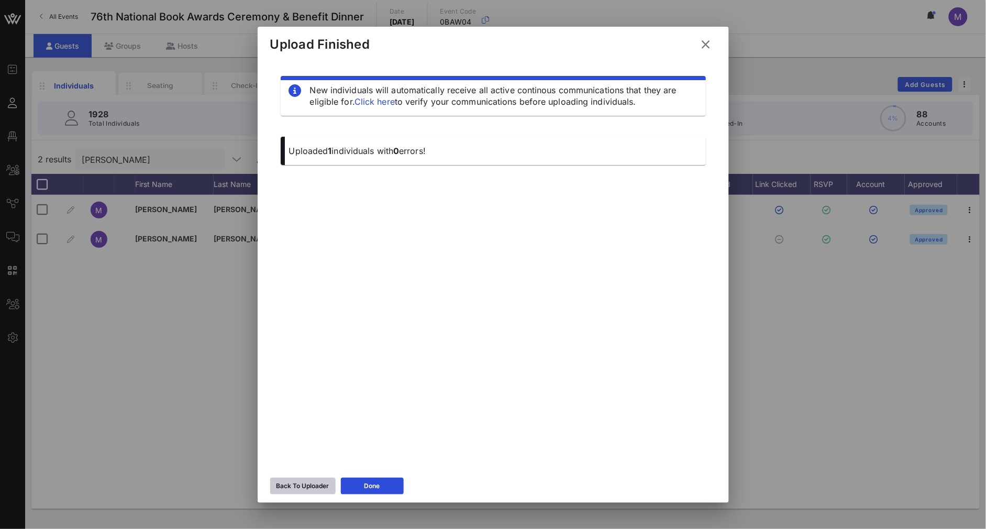
click at [307, 486] on div "Back To Uploader" at bounding box center [303, 486] width 53 height 10
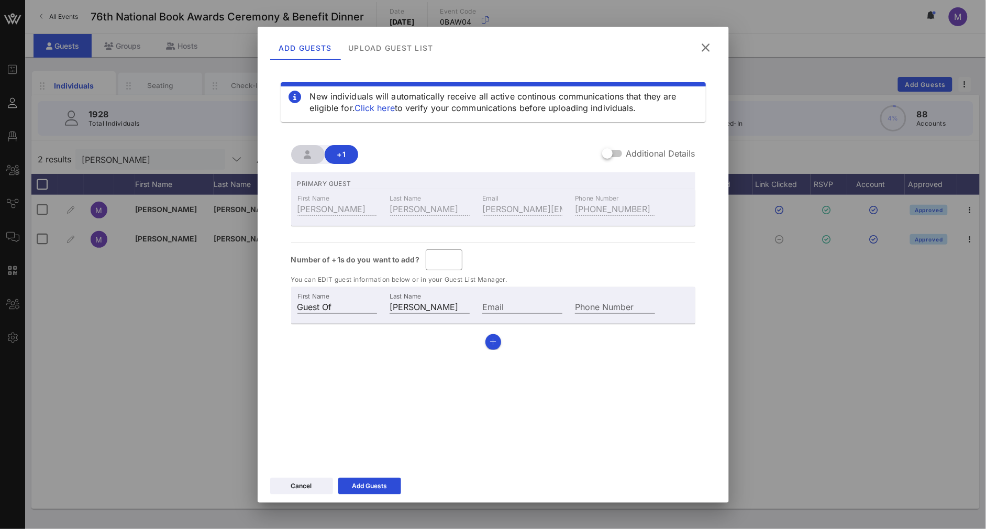
click at [713, 50] on button at bounding box center [706, 47] width 20 height 19
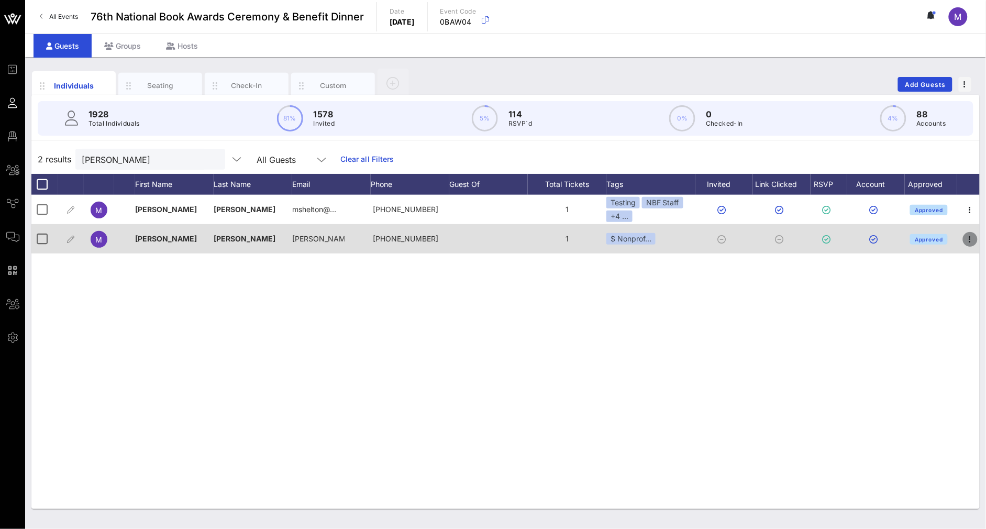
click at [793, 240] on icon "button" at bounding box center [970, 239] width 13 height 13
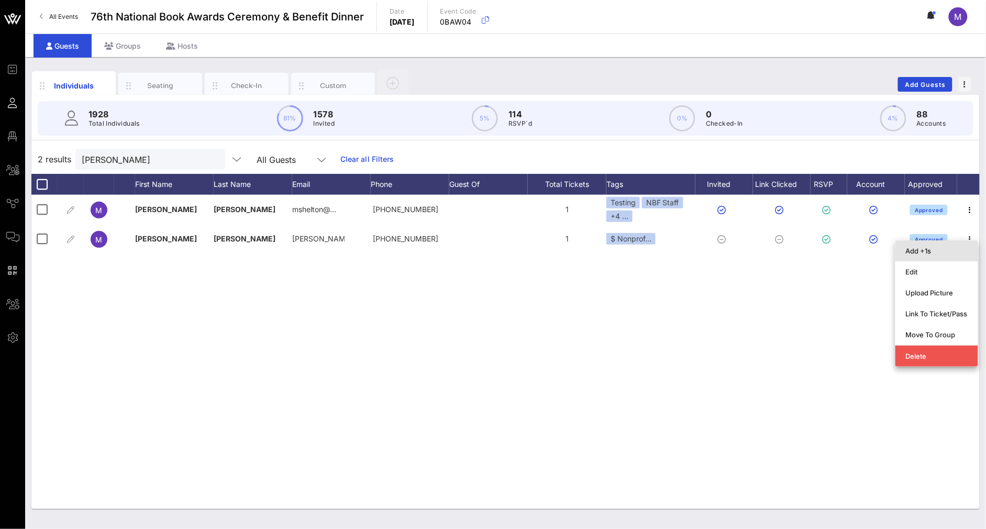
click at [793, 251] on div "Add +1s" at bounding box center [937, 251] width 62 height 8
type input "Guest Of"
type input "Madeleine Shelton"
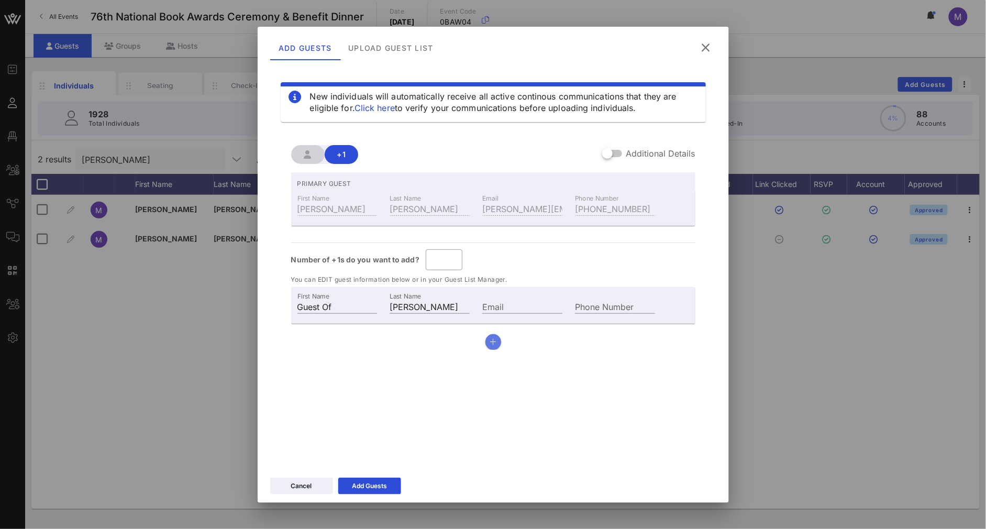
click at [490, 340] on icon "button" at bounding box center [493, 341] width 7 height 7
type input "*"
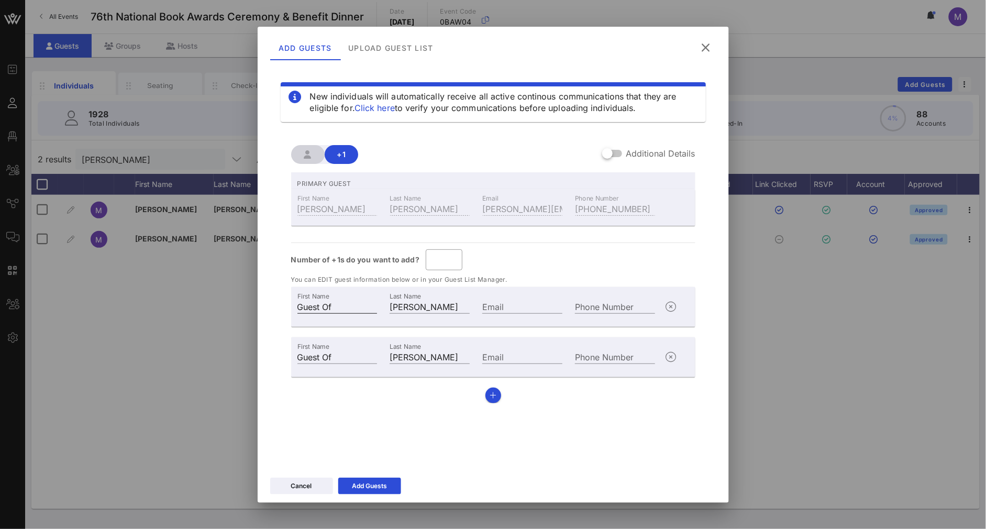
click at [326, 303] on input "Guest Of" at bounding box center [337, 307] width 80 height 14
click at [328, 303] on input "Guest Of" at bounding box center [337, 307] width 80 height 14
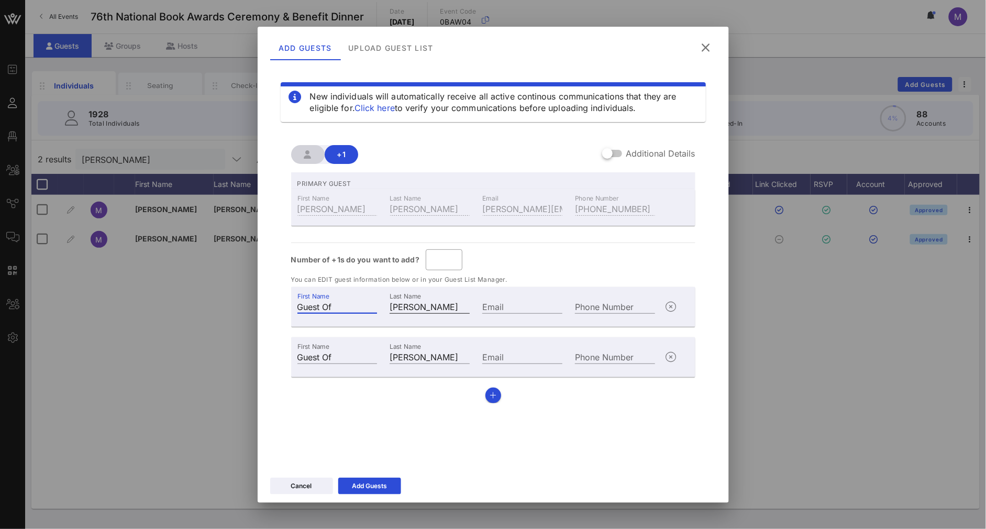
click at [426, 311] on input "Madeleine Shelton" at bounding box center [430, 307] width 80 height 14
click at [427, 311] on input "Madeleine Shelton" at bounding box center [430, 307] width 80 height 14
click at [355, 306] on input "Guest Of" at bounding box center [337, 307] width 80 height 14
drag, startPoint x: 346, startPoint y: 303, endPoint x: 255, endPoint y: 303, distance: 91.7
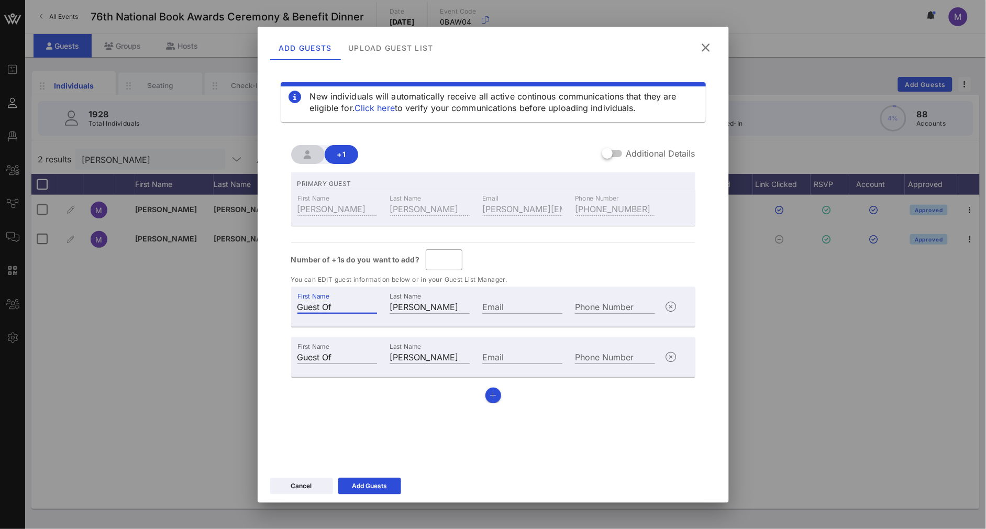
click at [255, 303] on div "Event Builder Guests Floor Plan All Groups Journeys Comms QR Scanner Team Setti…" at bounding box center [493, 264] width 986 height 529
type input "Test"
type input "McTesterson"
click at [665, 358] on icon "button" at bounding box center [671, 357] width 13 height 13
type input "*"
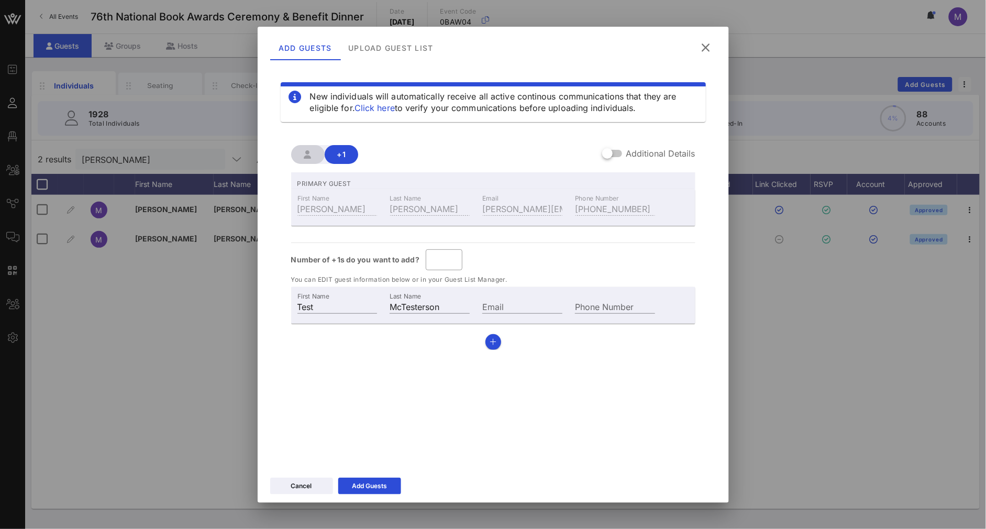
click at [707, 45] on icon at bounding box center [705, 47] width 15 height 14
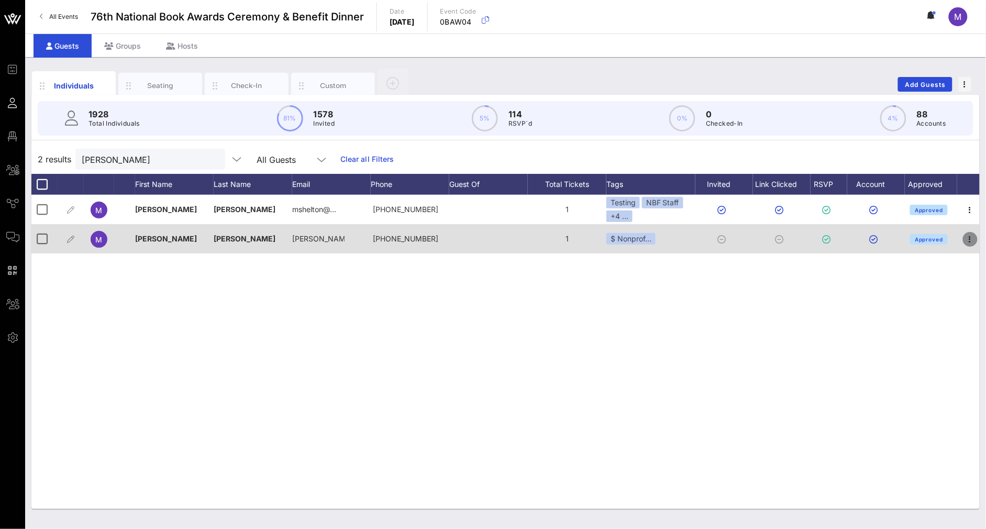
click at [793, 239] on icon "button" at bounding box center [970, 239] width 13 height 13
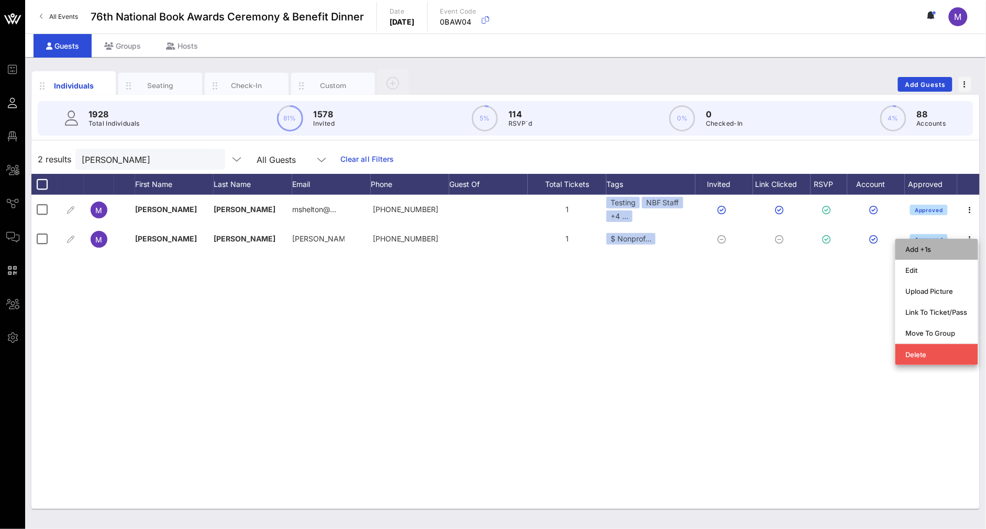
click at [793, 246] on div "Add +1s" at bounding box center [937, 249] width 62 height 8
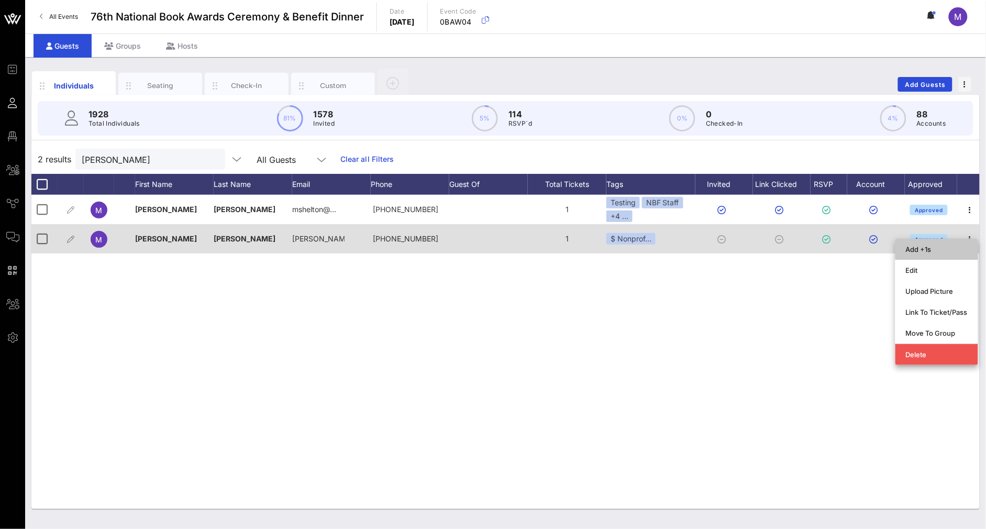
type input "Guest Of"
type input "Madeleine Shelton"
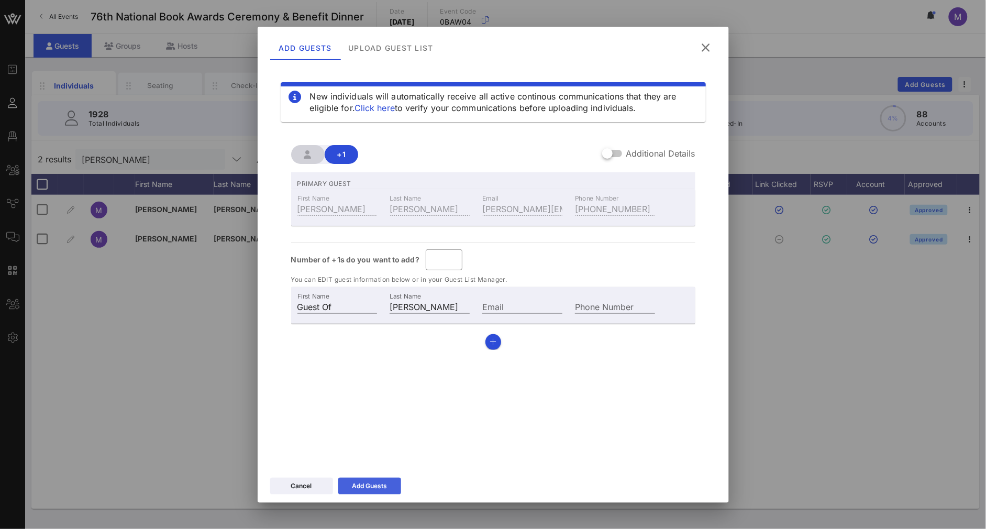
click at [381, 479] on button "Add Guests" at bounding box center [369, 486] width 63 height 17
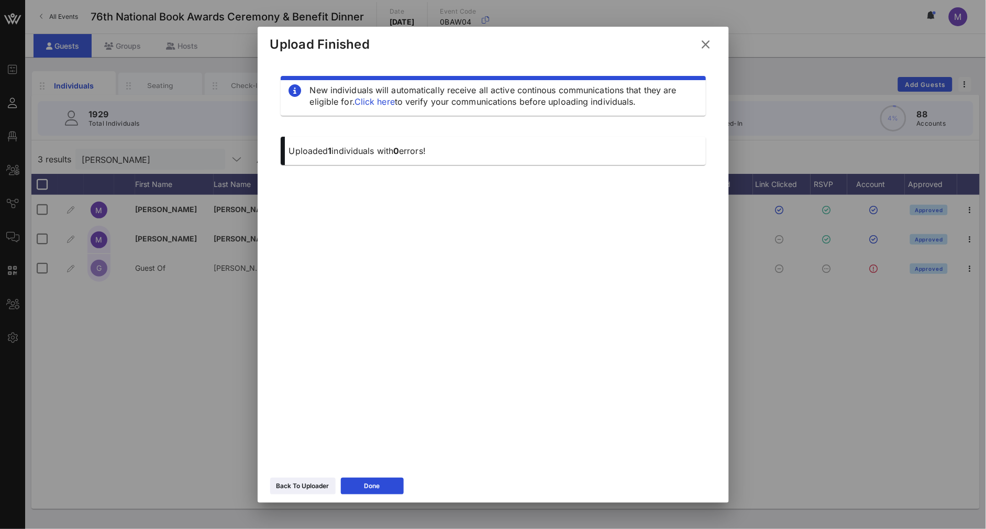
click at [705, 44] on icon at bounding box center [706, 44] width 14 height 13
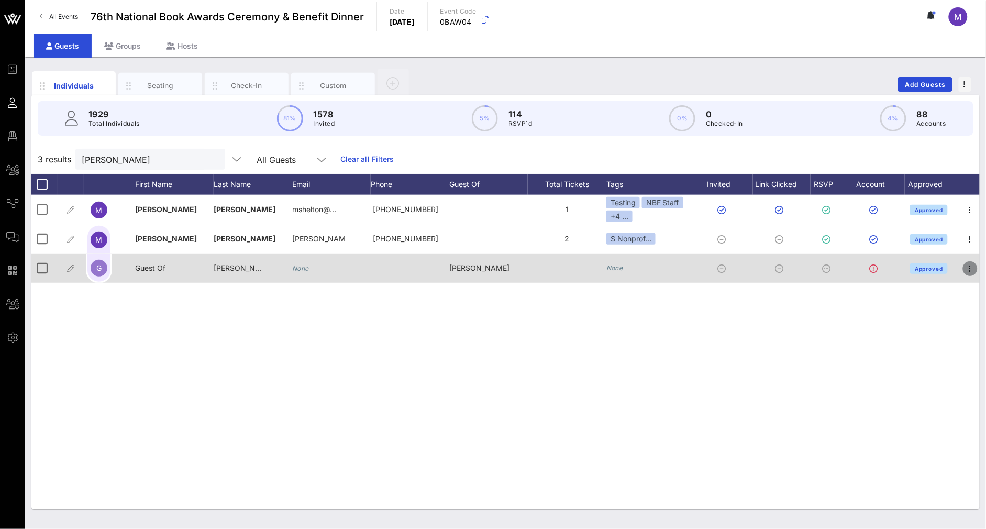
click at [793, 267] on icon "button" at bounding box center [970, 268] width 13 height 13
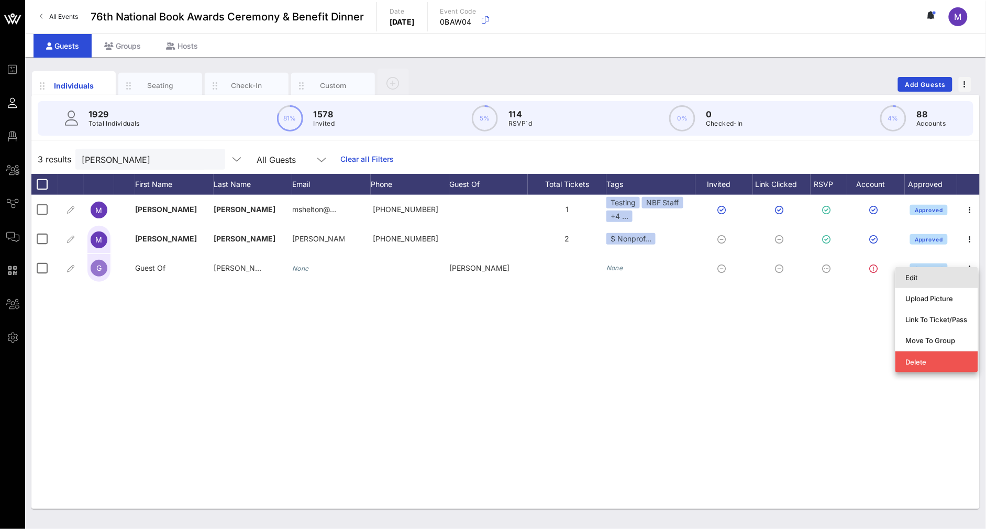
click at [793, 275] on div "Edit" at bounding box center [937, 277] width 62 height 8
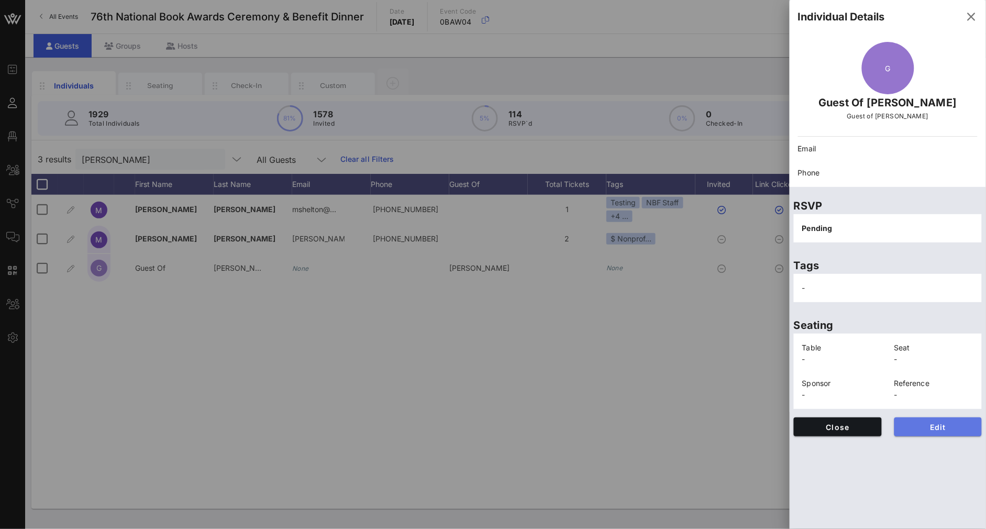
click at [793, 424] on span "Edit" at bounding box center [938, 427] width 71 height 9
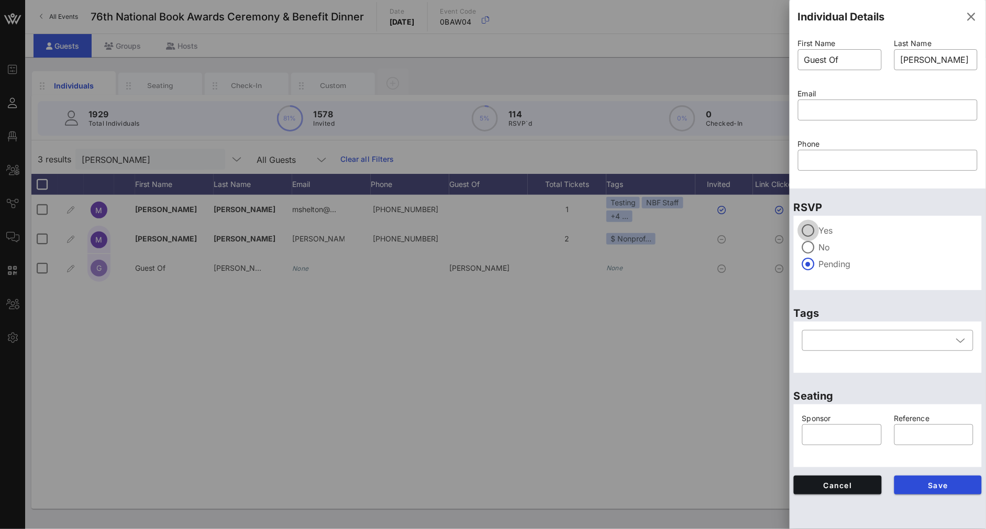
click at [793, 229] on div at bounding box center [809, 231] width 18 height 18
click at [793, 331] on div at bounding box center [881, 340] width 144 height 21
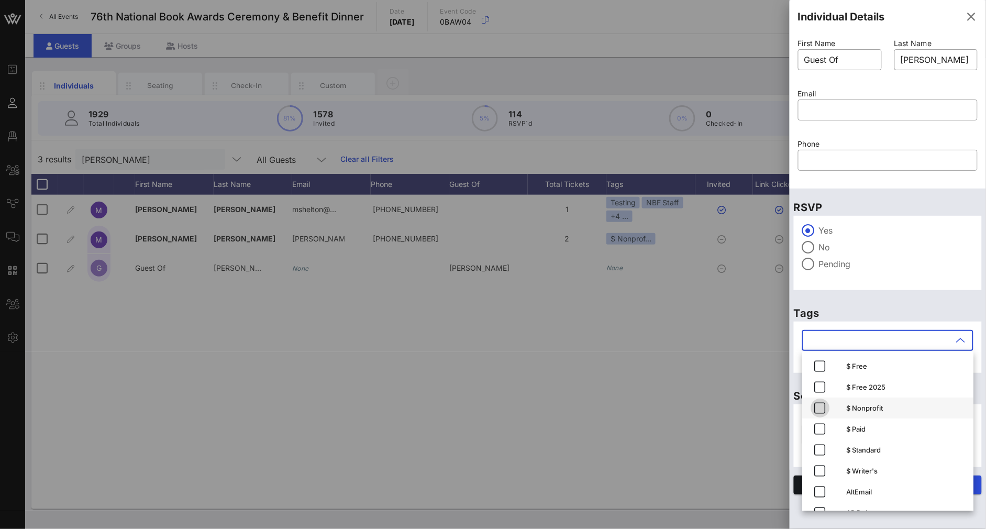
click at [793, 404] on icon "button" at bounding box center [820, 408] width 13 height 13
click at [793, 315] on p "Tags" at bounding box center [888, 313] width 188 height 17
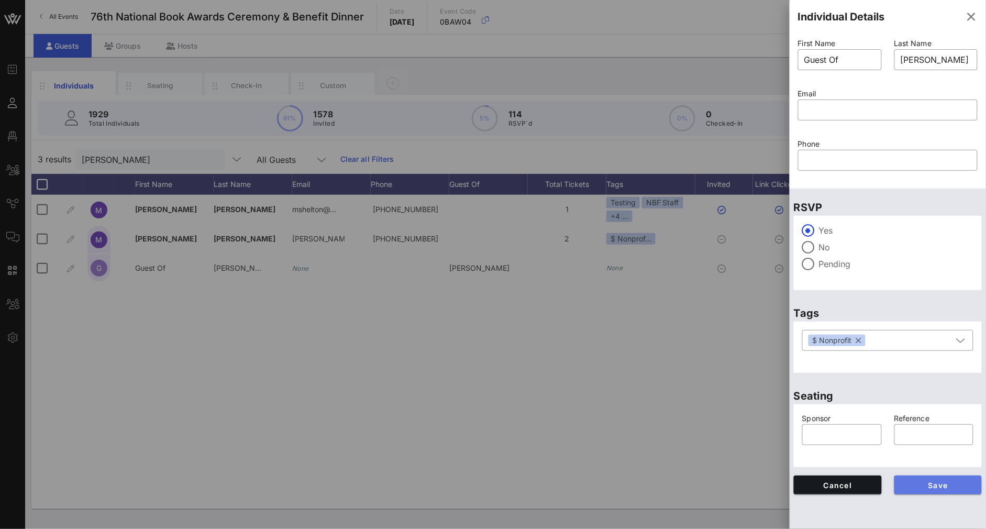
click at [793, 483] on span "Save" at bounding box center [938, 485] width 71 height 9
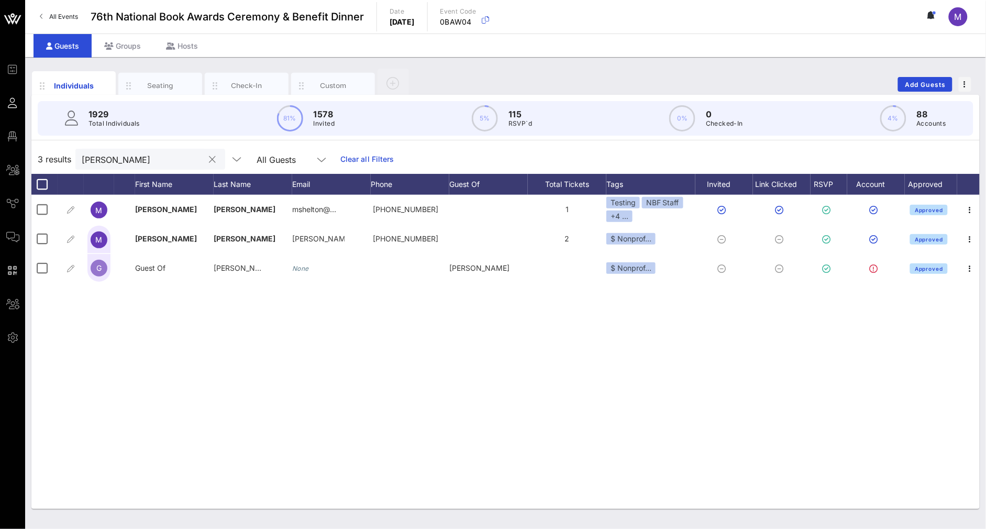
click at [106, 155] on input "madeleine" at bounding box center [143, 159] width 123 height 14
click at [107, 155] on input "madeleine" at bounding box center [143, 159] width 123 height 14
click at [595, 321] on div "M Madeleine Shelton mshelton@… +13107731004 1 Testing NBF Staff +4 ... Approved…" at bounding box center [505, 352] width 949 height 314
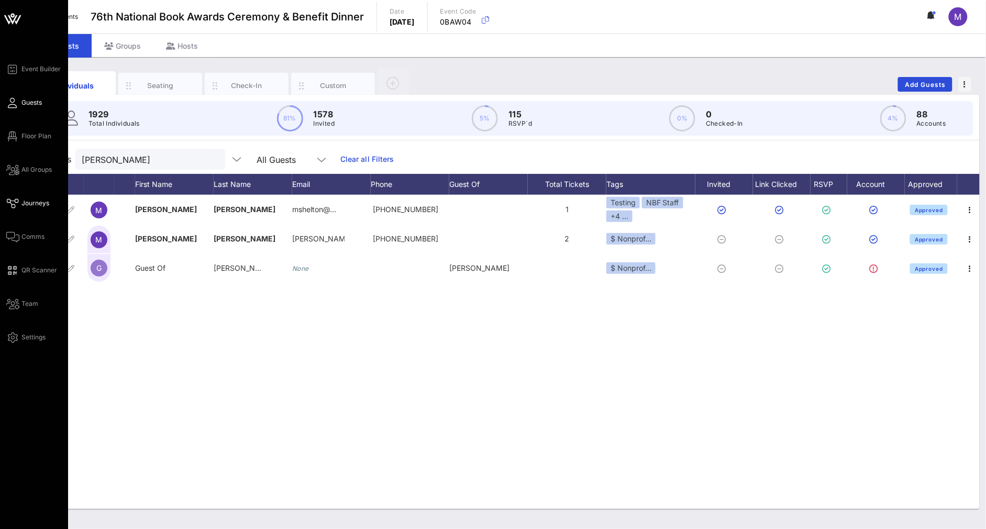
click at [43, 203] on span "Journeys" at bounding box center [35, 203] width 28 height 9
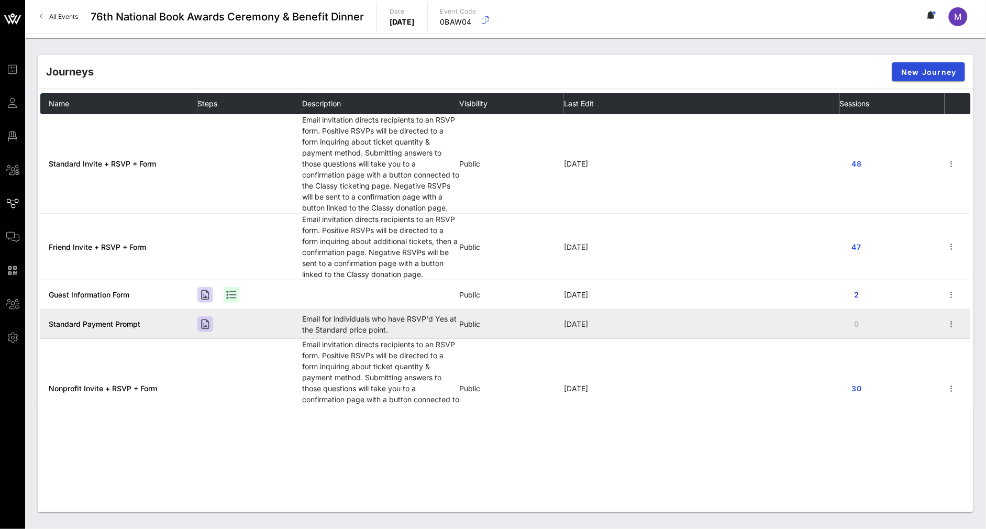
click at [97, 323] on span "Standard Payment Prompt" at bounding box center [95, 323] width 92 height 9
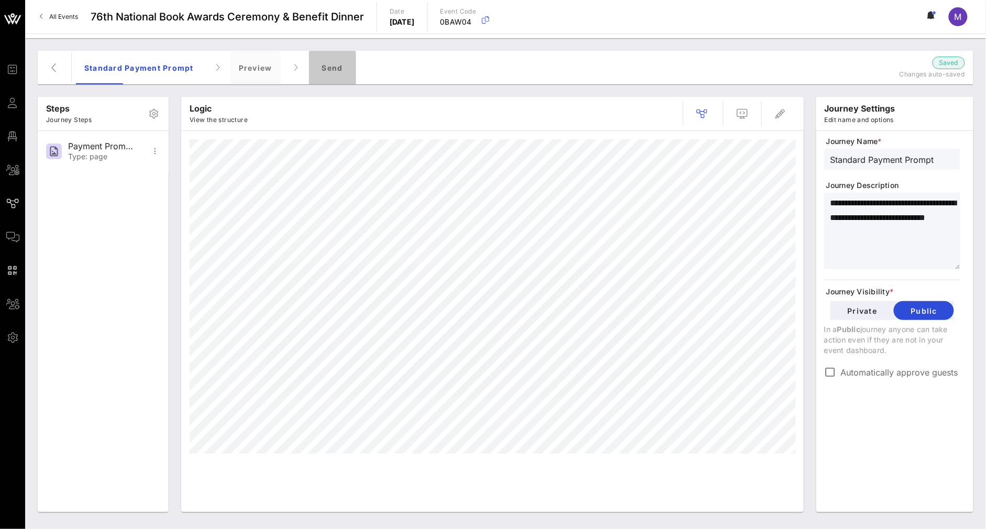
click at [338, 77] on div "Send" at bounding box center [332, 68] width 47 height 34
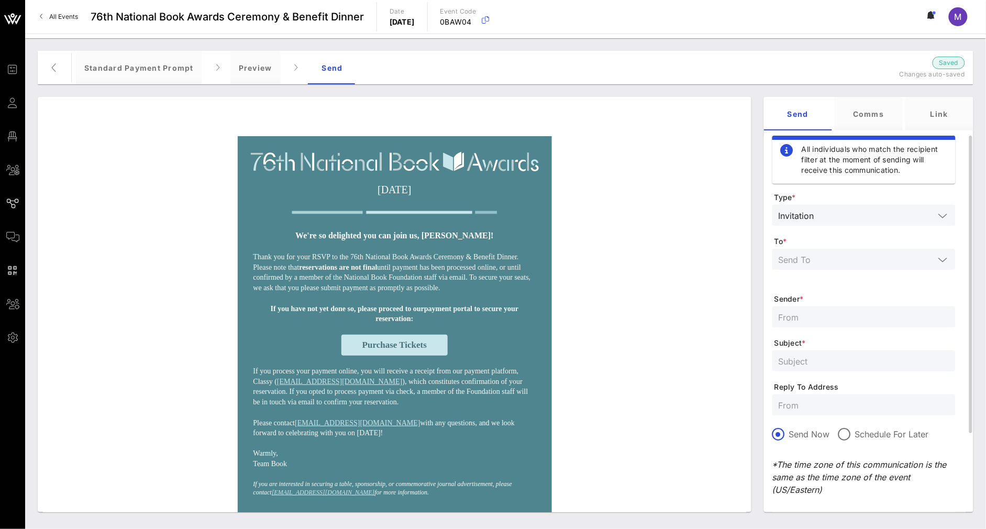
click at [793, 260] on icon at bounding box center [943, 259] width 9 height 13
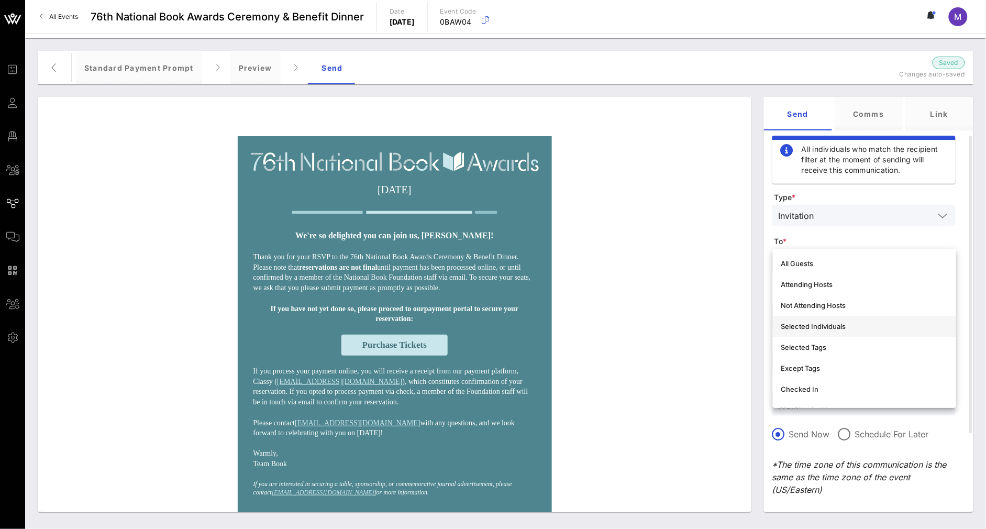
scroll to position [3, 0]
click at [793, 319] on div "Selected Individuals" at bounding box center [864, 323] width 167 height 8
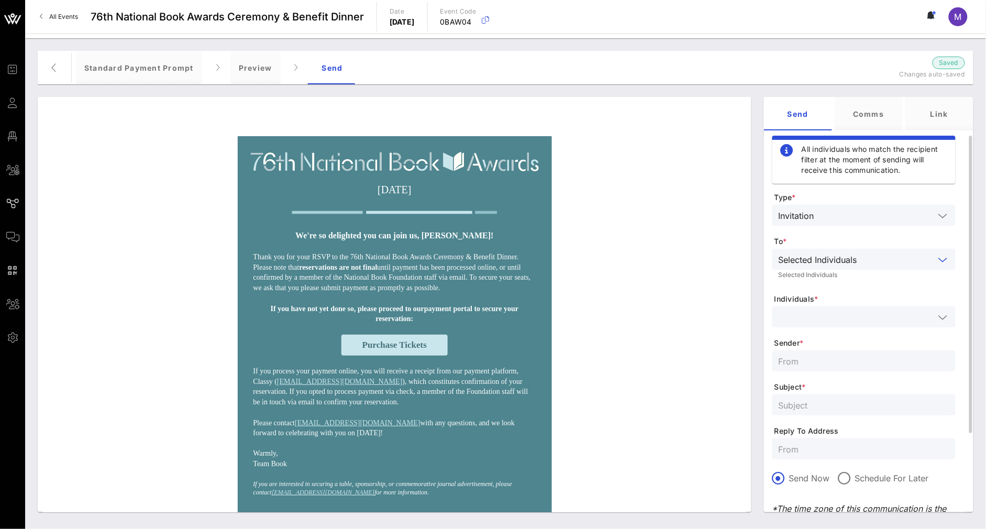
click at [793, 256] on div "Selected Individuals" at bounding box center [864, 259] width 183 height 21
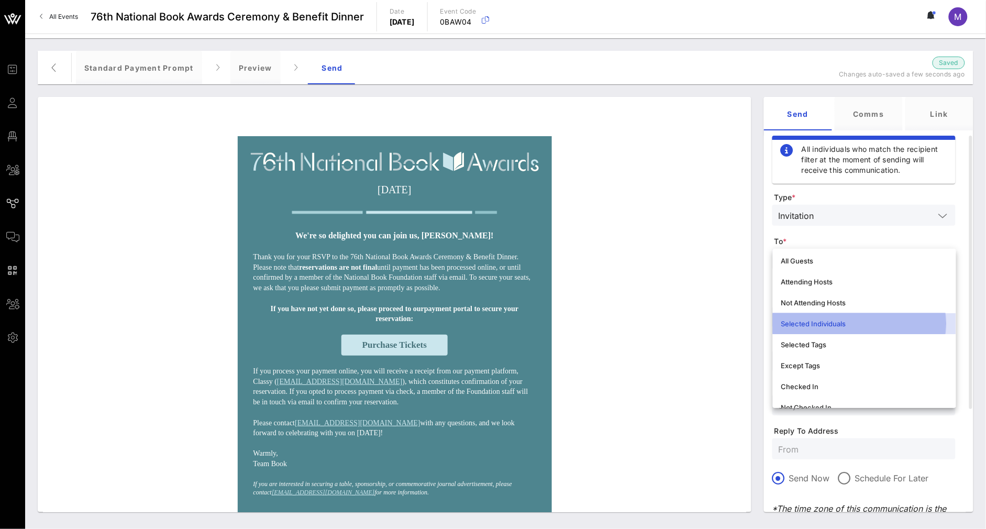
click at [793, 323] on div "Selected Individuals" at bounding box center [864, 323] width 167 height 8
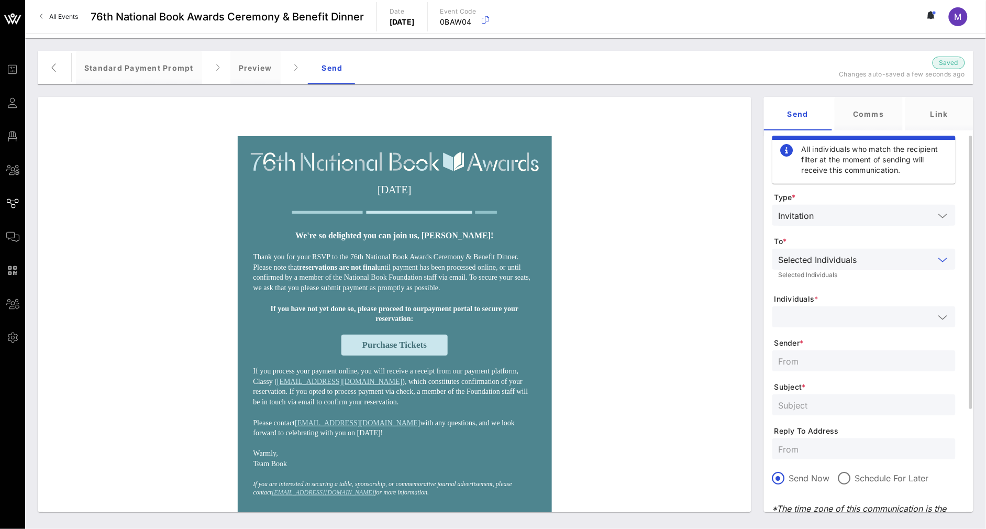
click at [793, 318] on input "text" at bounding box center [857, 317] width 156 height 14
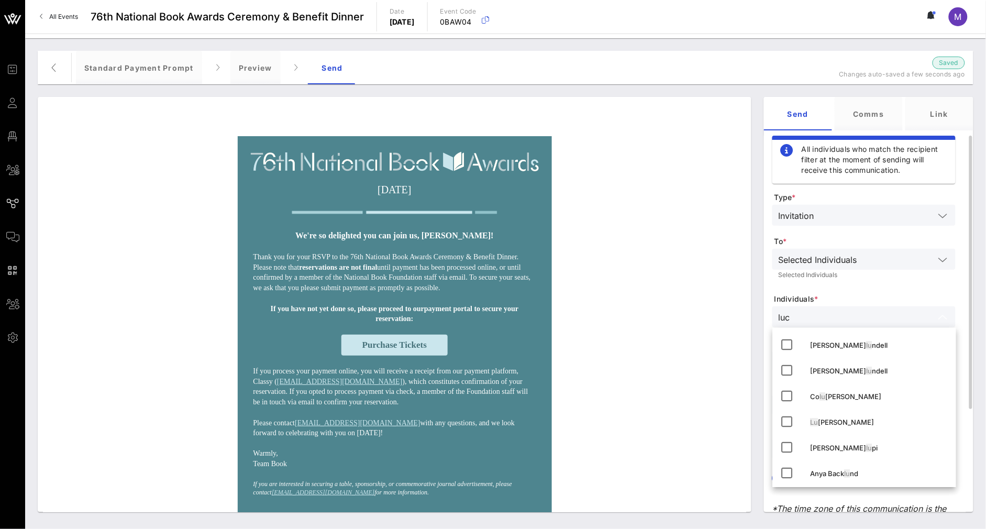
type input "lucy"
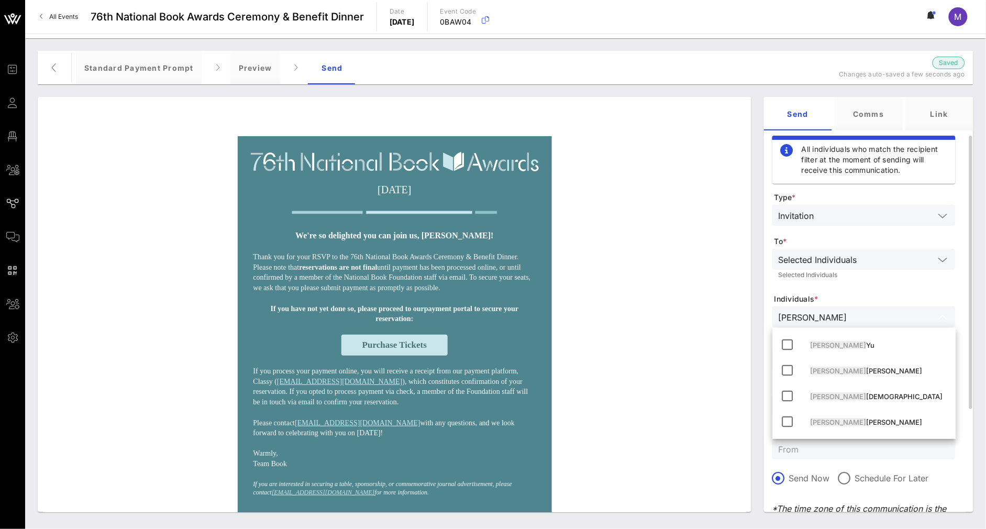
click at [793, 315] on input "lucy" at bounding box center [857, 317] width 156 height 14
drag, startPoint x: 803, startPoint y: 321, endPoint x: 775, endPoint y: 319, distance: 28.3
click at [775, 319] on div "lucy" at bounding box center [864, 316] width 183 height 21
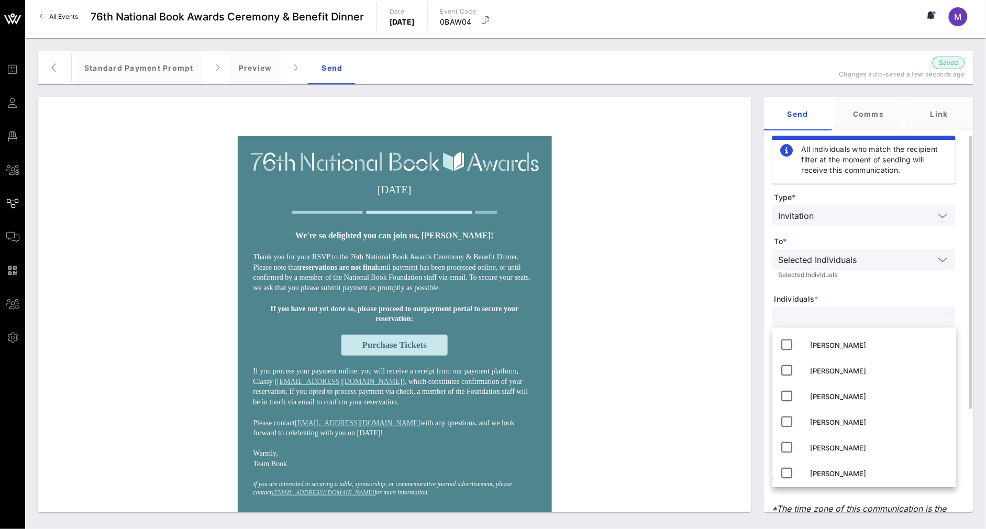
click at [793, 283] on div "Selected Individuals Selected Individuals" at bounding box center [864, 266] width 183 height 35
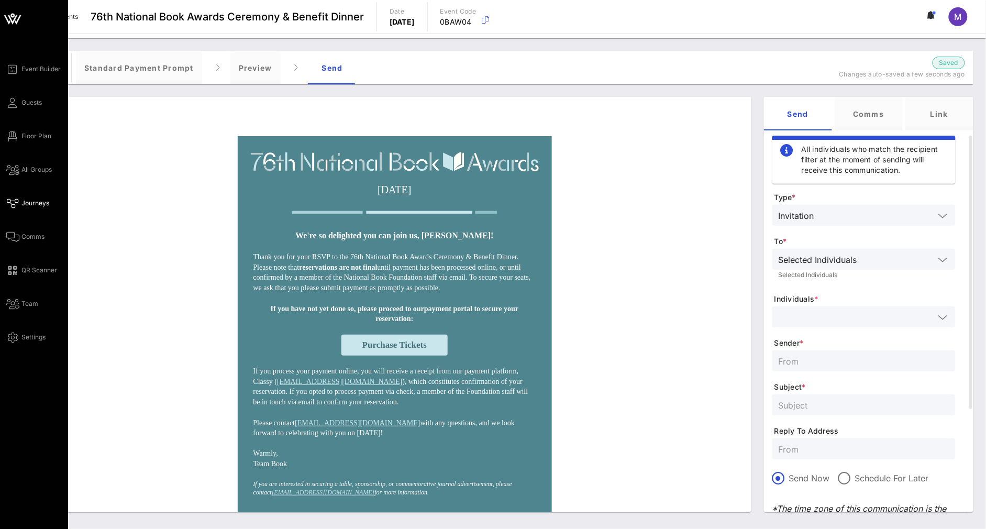
click at [32, 206] on span "Journeys" at bounding box center [35, 203] width 28 height 9
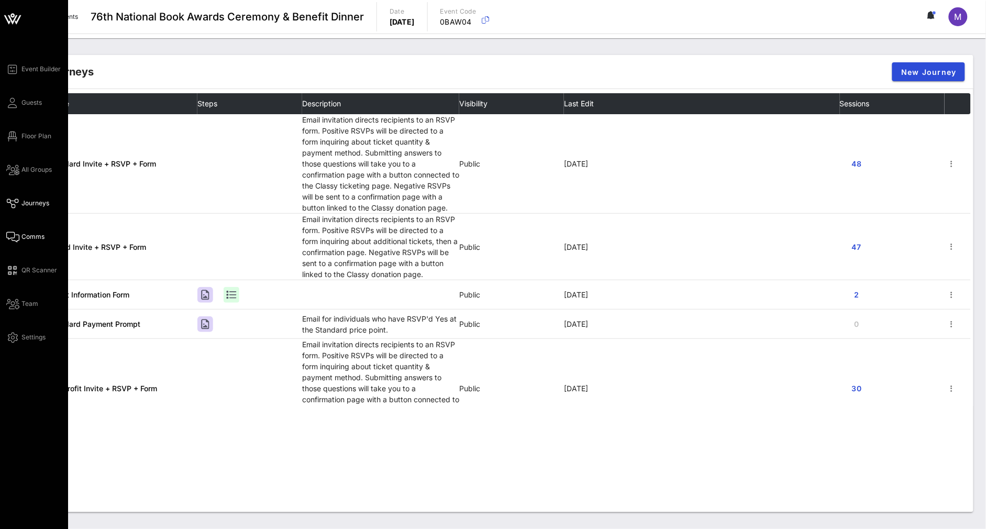
click at [28, 234] on span "Comms" at bounding box center [32, 236] width 23 height 9
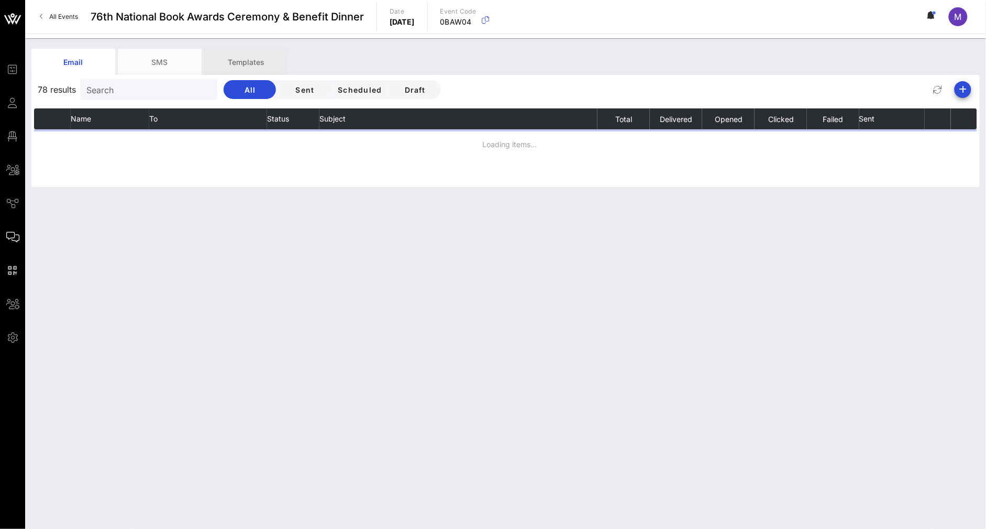
click at [262, 65] on div "Templates" at bounding box center [246, 62] width 84 height 26
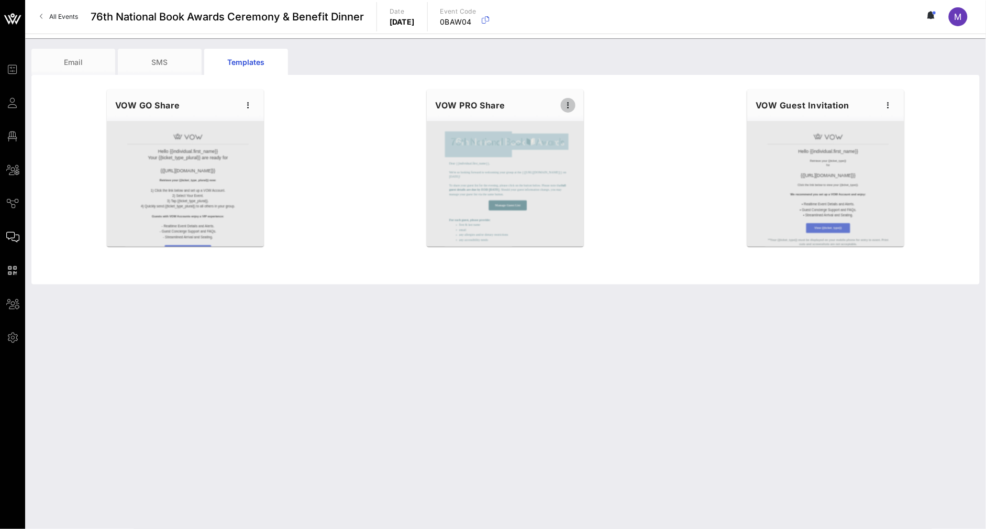
click at [569, 105] on icon "button" at bounding box center [568, 105] width 13 height 13
click at [590, 142] on div "Preview" at bounding box center [585, 144] width 26 height 8
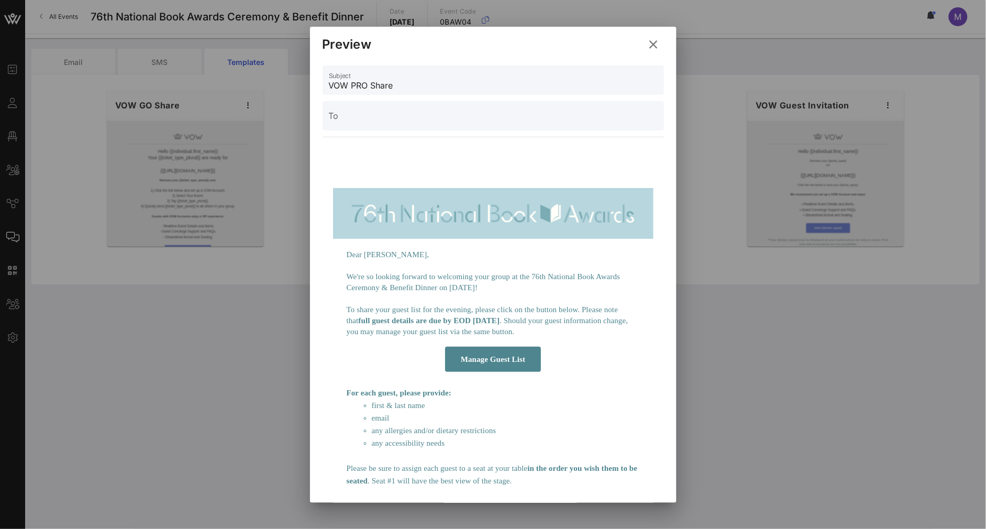
click at [653, 38] on icon at bounding box center [653, 44] width 15 height 13
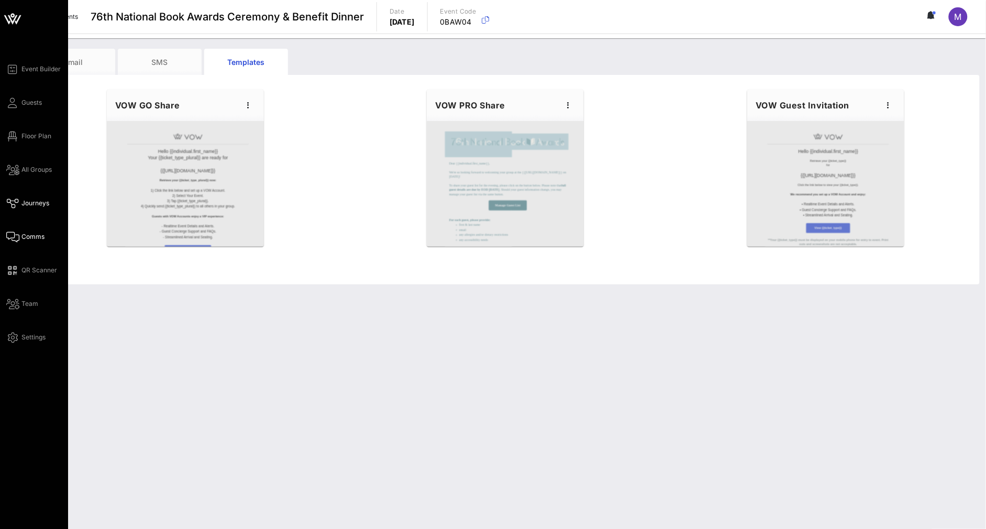
click at [28, 203] on span "Journeys" at bounding box center [35, 203] width 28 height 9
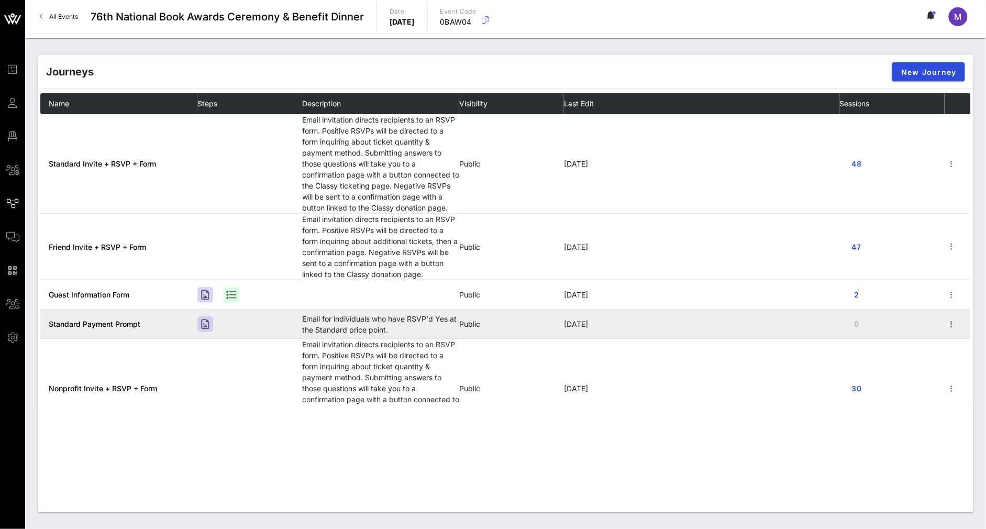
click at [123, 321] on span "Standard Payment Prompt" at bounding box center [95, 323] width 92 height 9
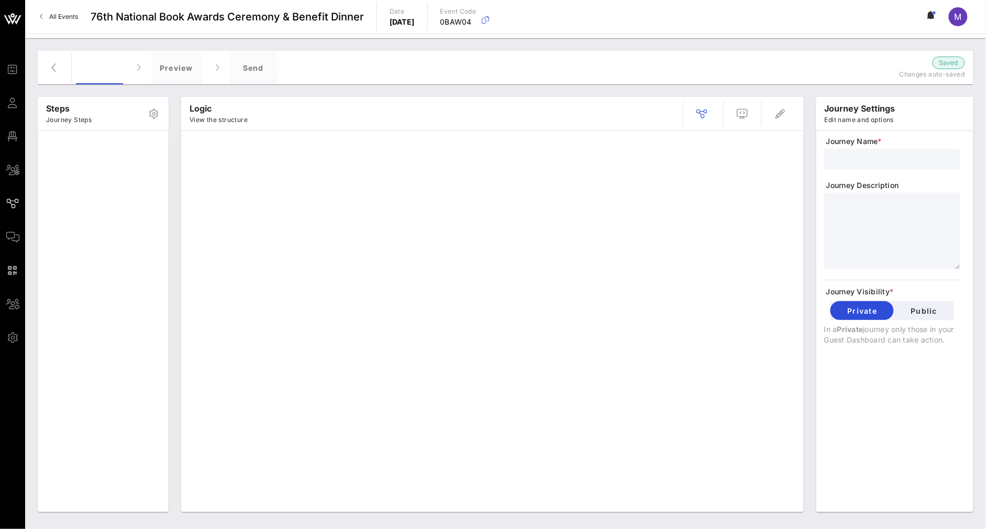
type input "Standard Payment Prompt"
type textarea "**********"
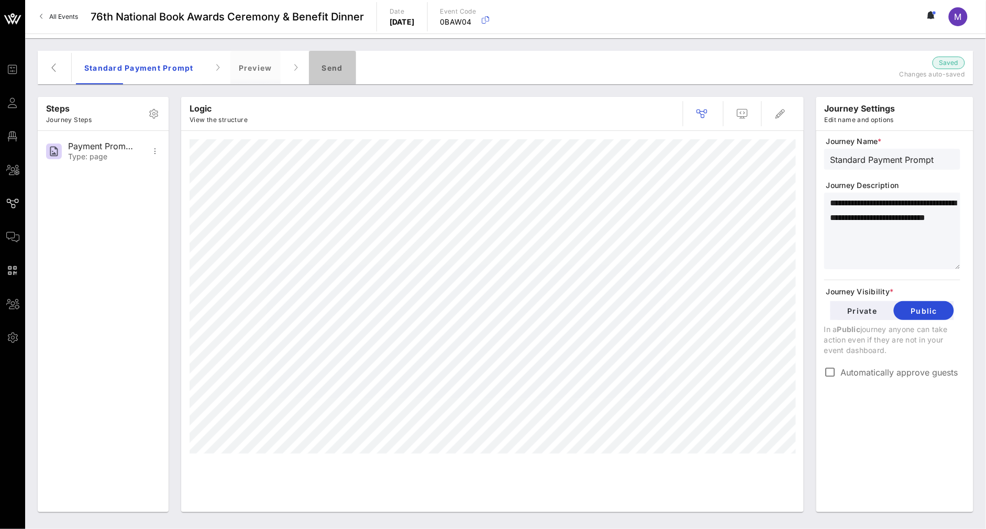
click at [340, 57] on div "Send" at bounding box center [332, 68] width 47 height 34
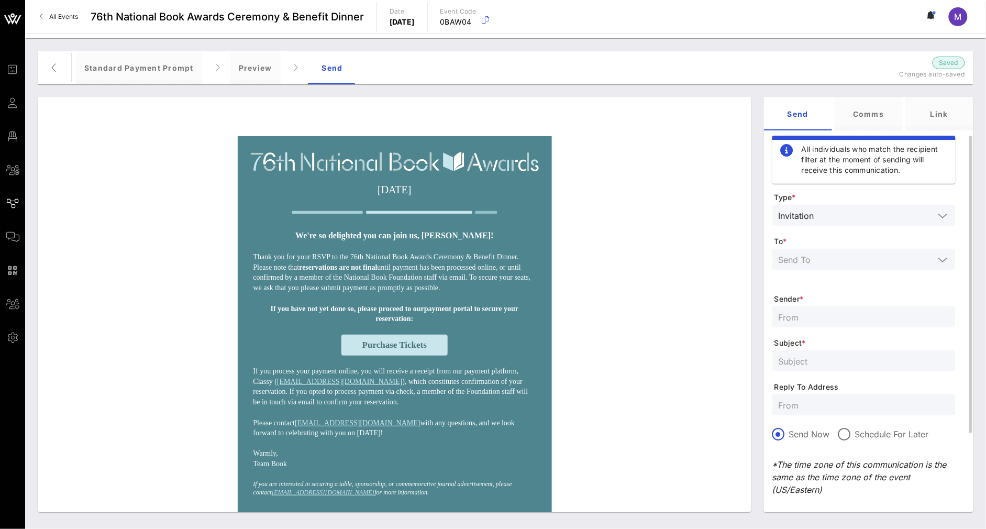
click at [793, 256] on input "text" at bounding box center [857, 259] width 156 height 14
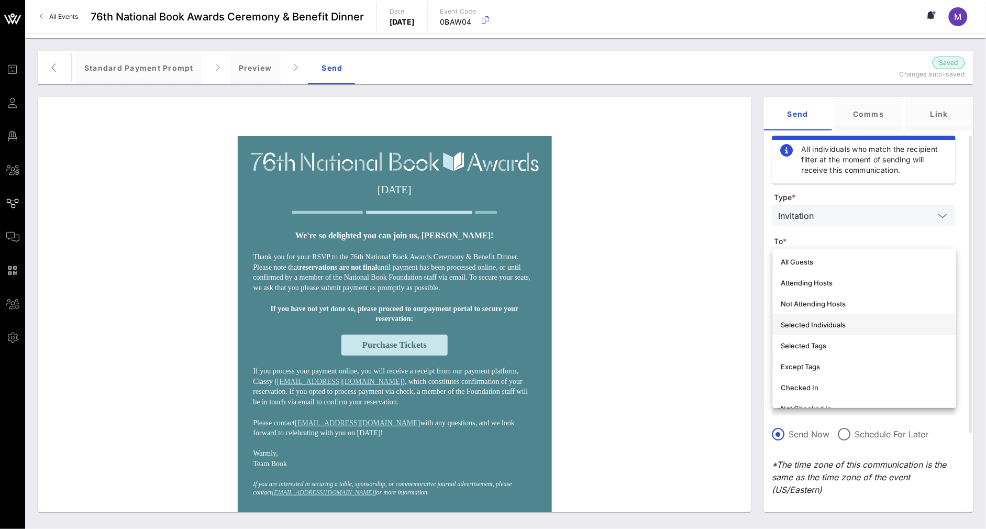
scroll to position [3, 0]
click at [793, 237] on span "To *" at bounding box center [865, 241] width 181 height 10
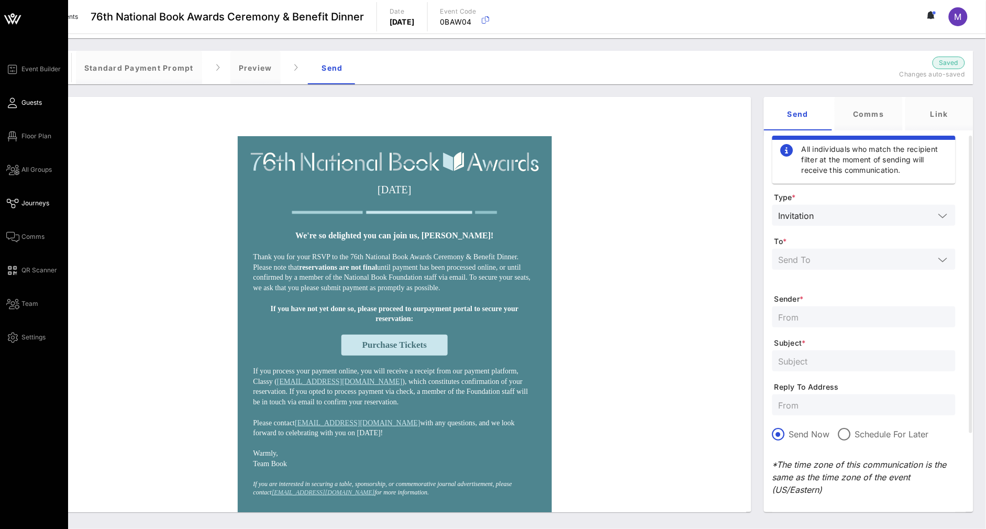
click at [33, 102] on span "Guests" at bounding box center [31, 102] width 20 height 9
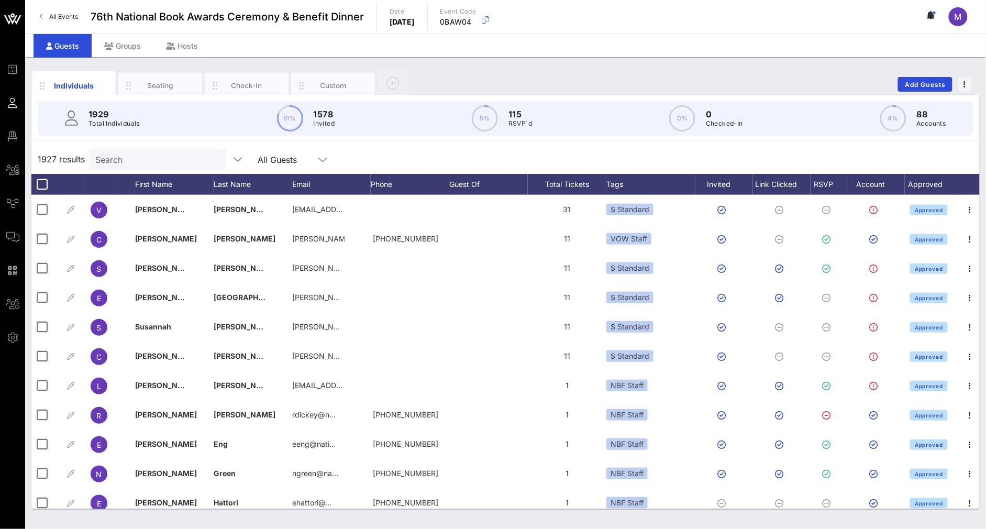
click at [171, 158] on input "Search" at bounding box center [156, 159] width 123 height 14
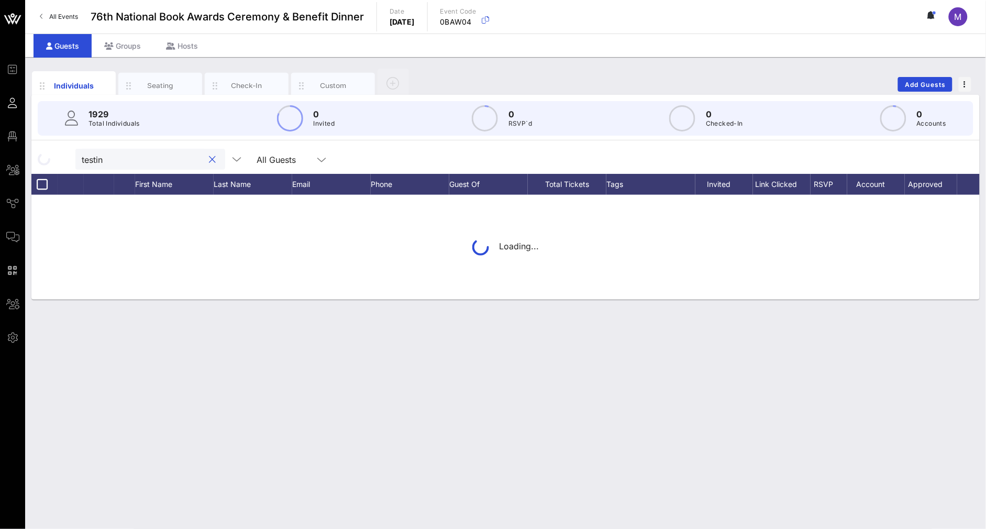
type input "testing"
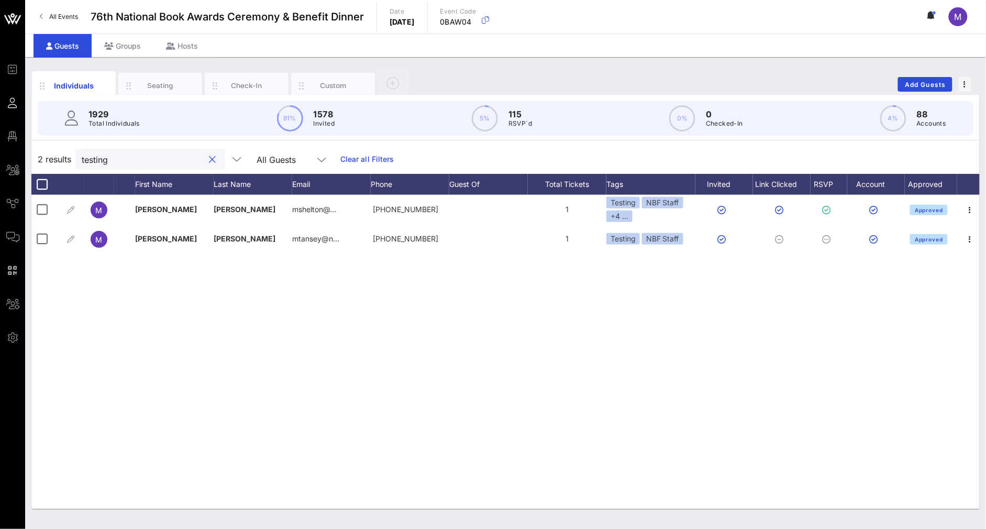
click at [209, 162] on button "clear icon" at bounding box center [212, 160] width 7 height 10
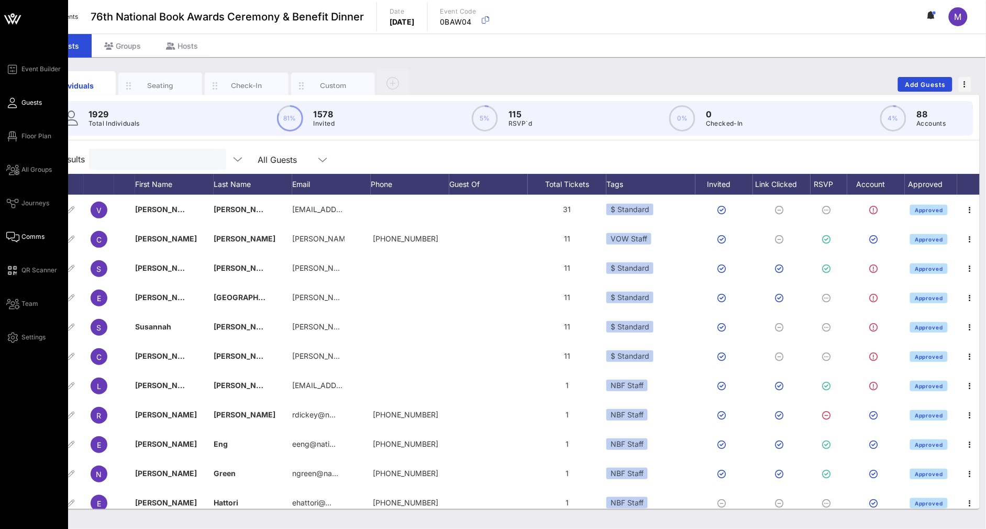
click at [43, 232] on span "Comms" at bounding box center [32, 236] width 23 height 9
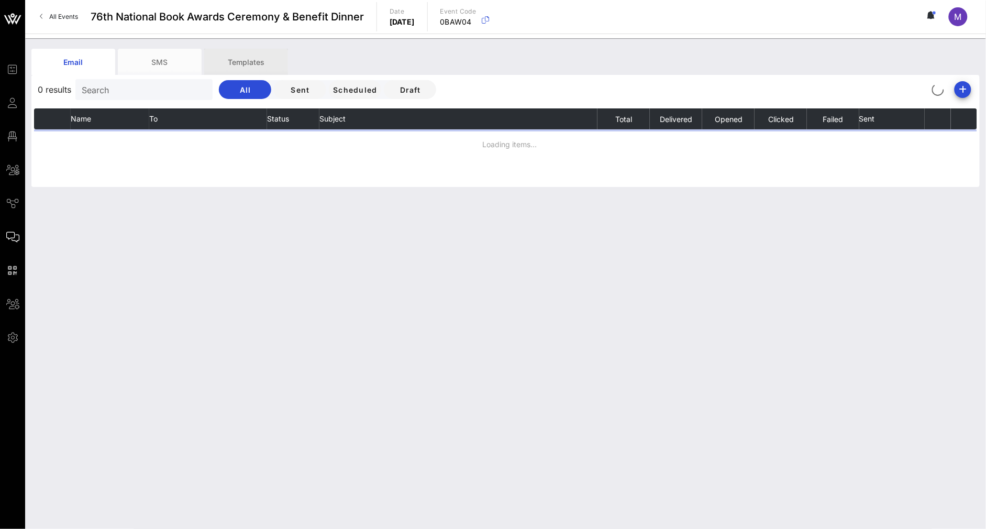
click at [258, 66] on div "Templates" at bounding box center [246, 62] width 84 height 26
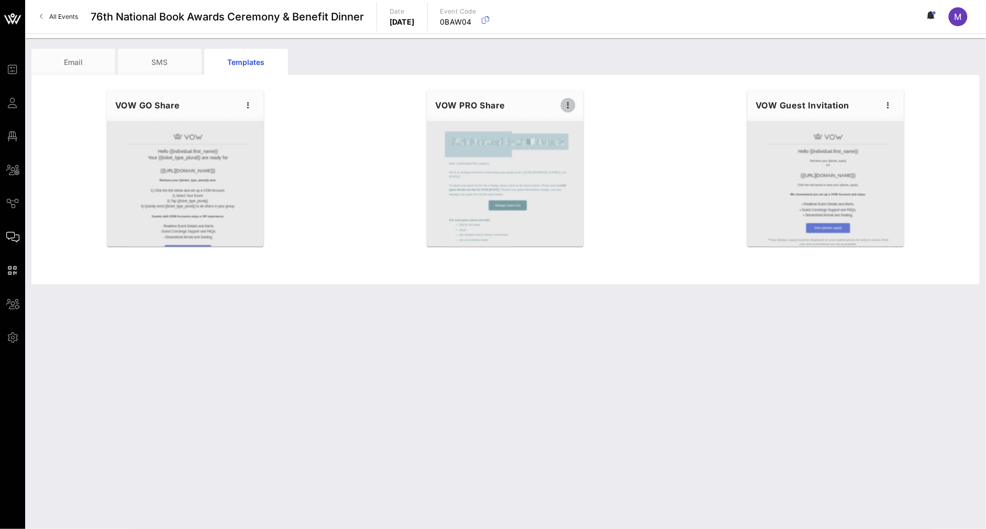
click at [568, 103] on icon "button" at bounding box center [568, 105] width 13 height 13
click at [577, 120] on div "Edit" at bounding box center [585, 123] width 26 height 8
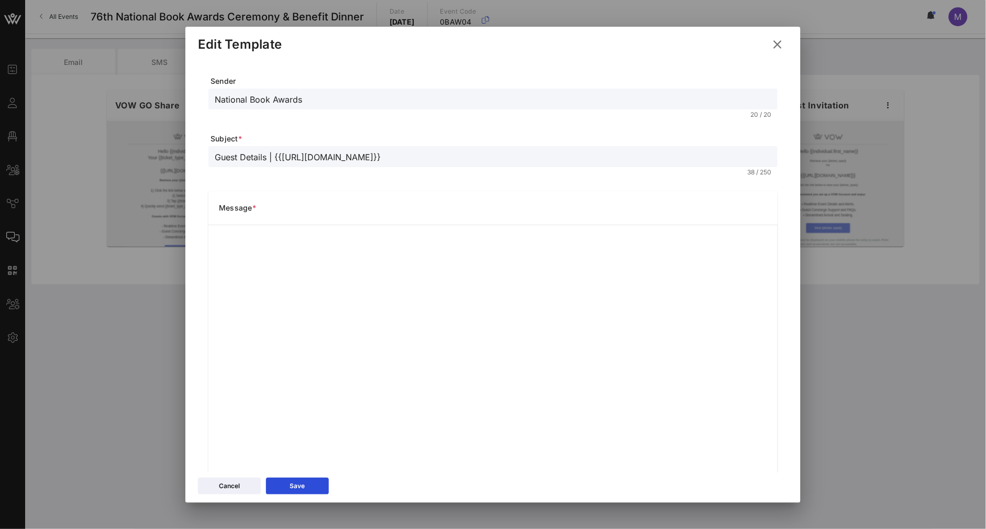
scroll to position [3, 0]
click at [776, 45] on icon at bounding box center [777, 44] width 15 height 13
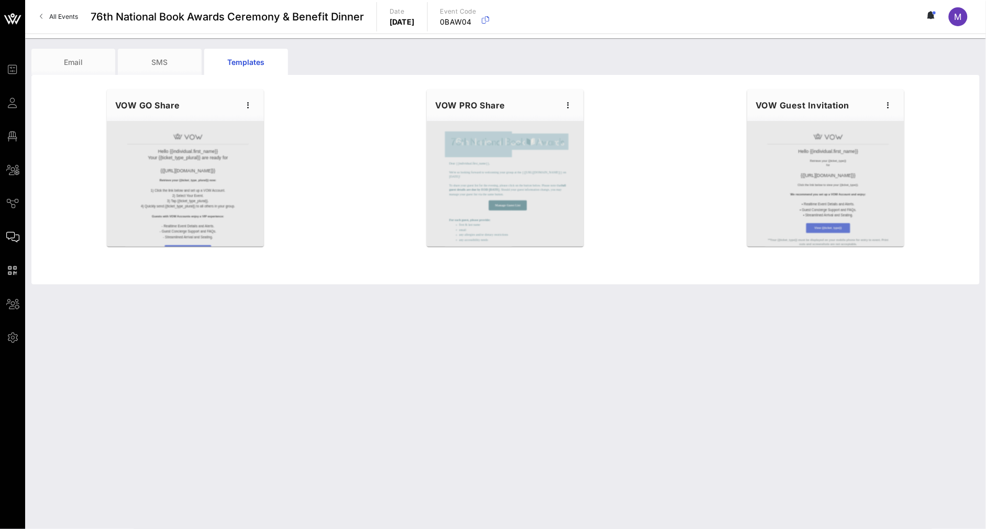
click at [528, 101] on div "VOW PRO Share" at bounding box center [505, 105] width 157 height 31
click at [570, 102] on icon "button" at bounding box center [568, 105] width 13 height 13
click at [596, 146] on div "Preview" at bounding box center [585, 144] width 26 height 8
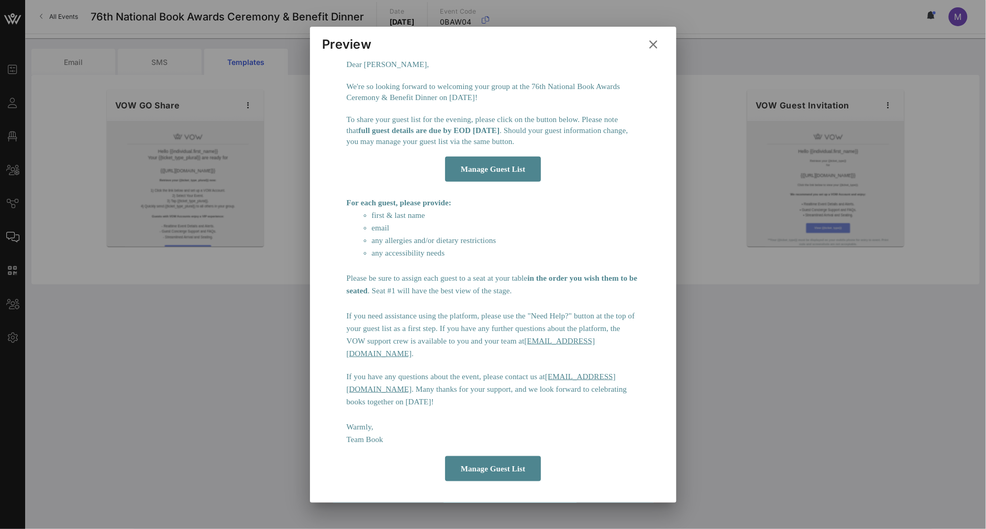
scroll to position [188, 0]
click at [652, 46] on icon at bounding box center [653, 44] width 15 height 13
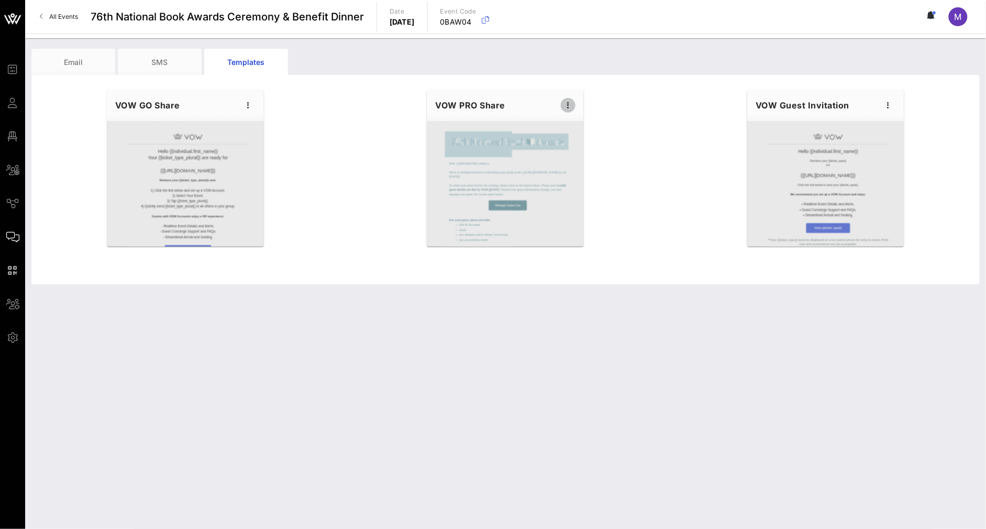
click at [568, 101] on icon "button" at bounding box center [568, 105] width 13 height 13
click at [580, 117] on div "Edit" at bounding box center [585, 123] width 26 height 17
type input "National Book Awards"
type input "Guest Details | {{event_details.name}}"
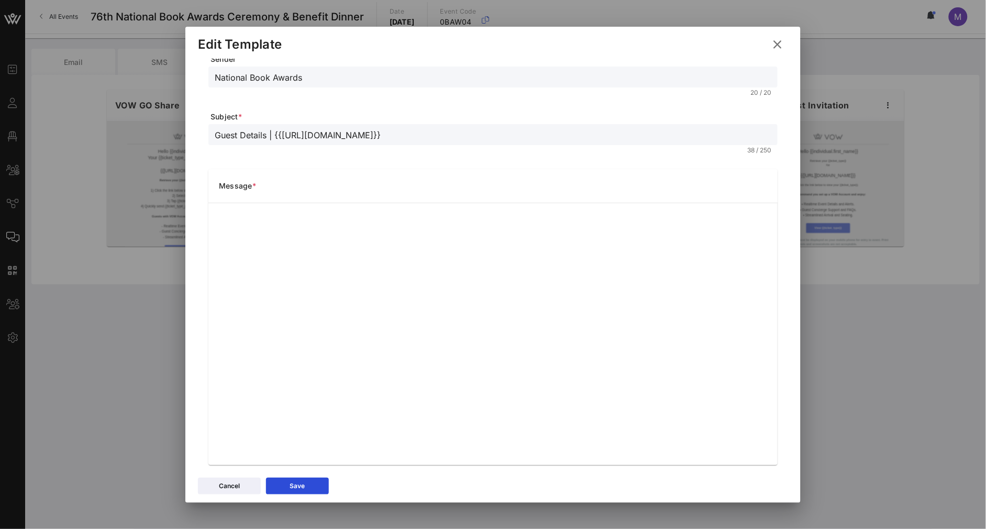
scroll to position [36, 0]
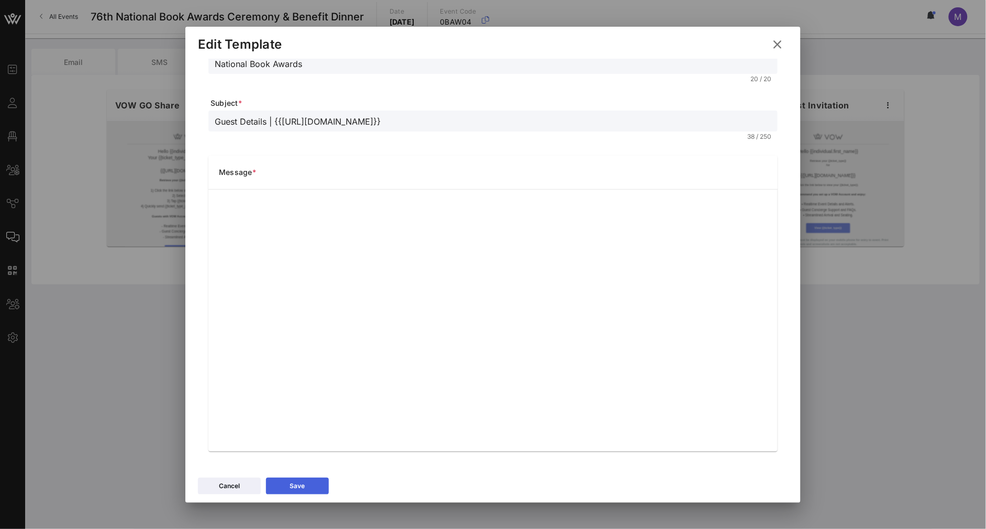
click at [299, 482] on icon at bounding box center [298, 485] width 8 height 7
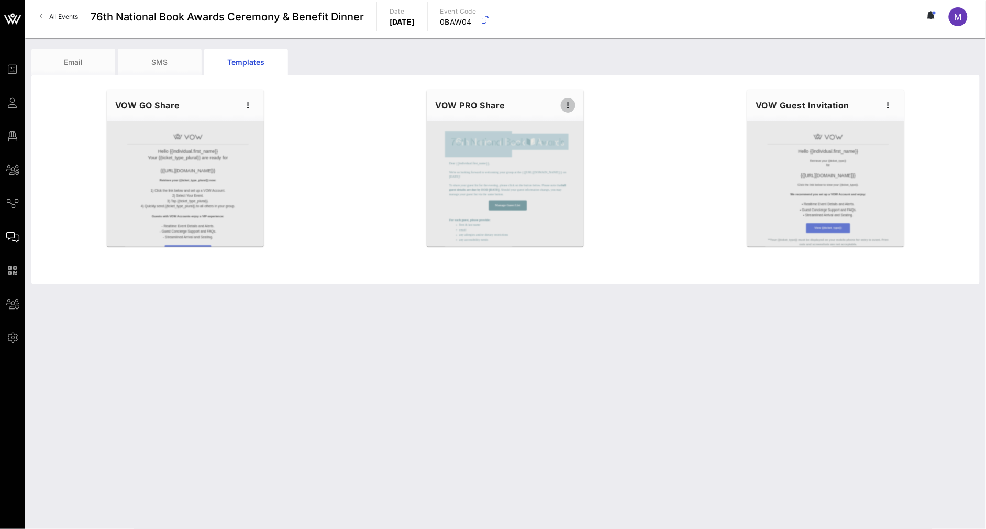
click at [571, 105] on icon "button" at bounding box center [568, 105] width 13 height 13
click at [574, 119] on div "Edit" at bounding box center [585, 123] width 26 height 8
type input "National Book Awards"
type input "Guest Details | {{event_details.name}}"
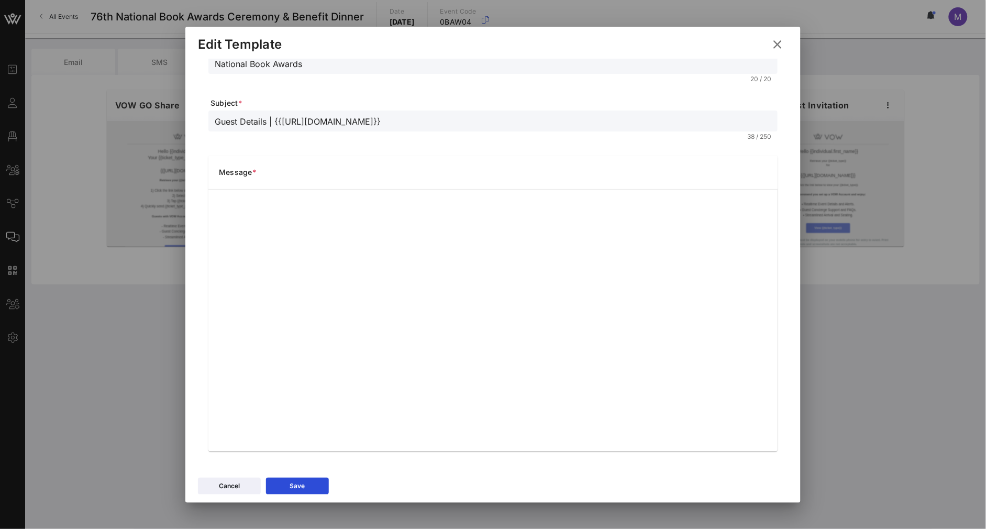
click at [779, 41] on icon at bounding box center [777, 44] width 15 height 13
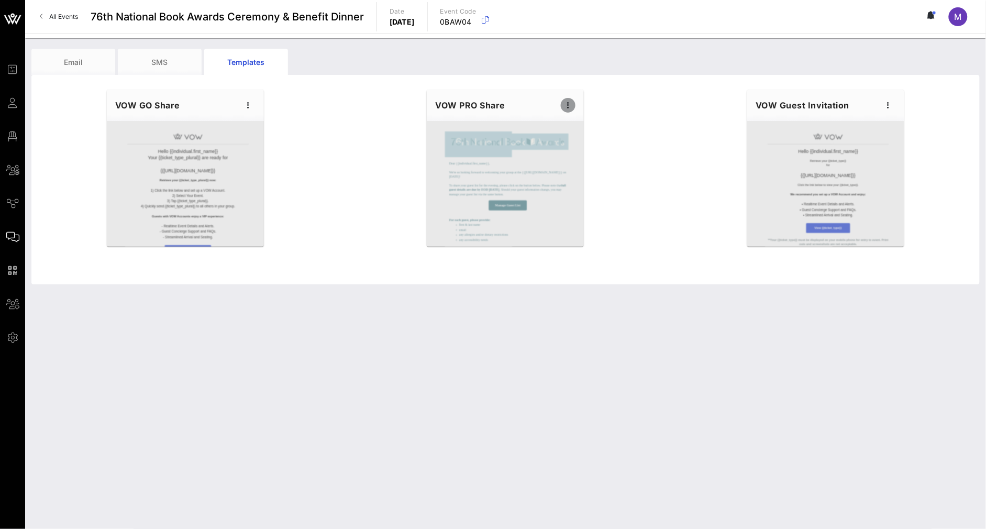
click at [570, 105] on icon "button" at bounding box center [568, 105] width 13 height 13
click at [576, 148] on div "Preview" at bounding box center [585, 144] width 26 height 17
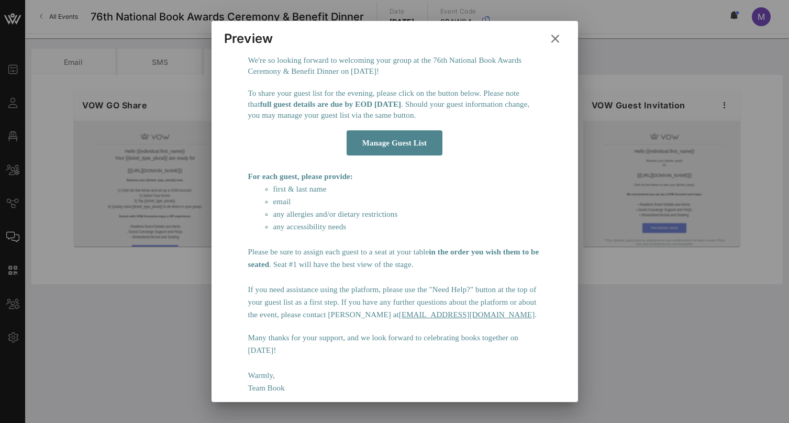
scroll to position [213, 0]
click at [557, 40] on icon at bounding box center [555, 38] width 15 height 13
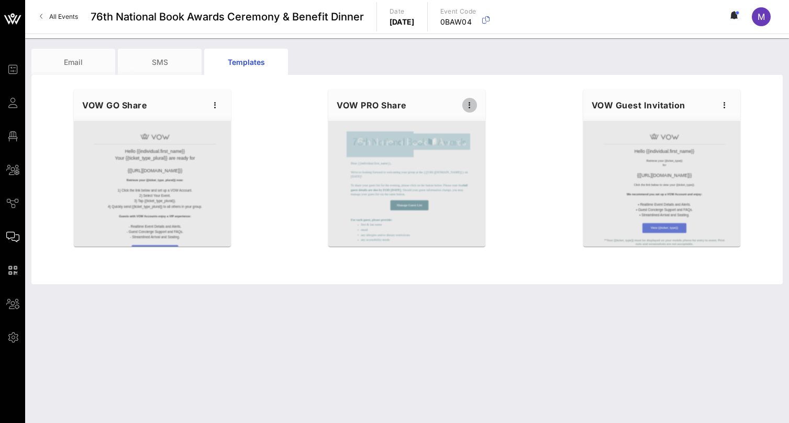
click at [470, 107] on icon "button" at bounding box center [470, 105] width 13 height 13
click at [477, 122] on div "Edit" at bounding box center [486, 123] width 26 height 8
type input "National Book Awards"
type input "Guest Details | {{event_details.name}}"
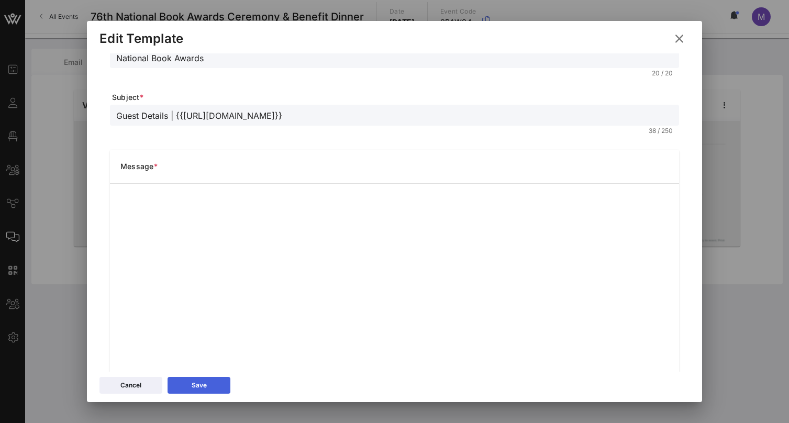
click at [194, 387] on div "Save" at bounding box center [199, 385] width 15 height 10
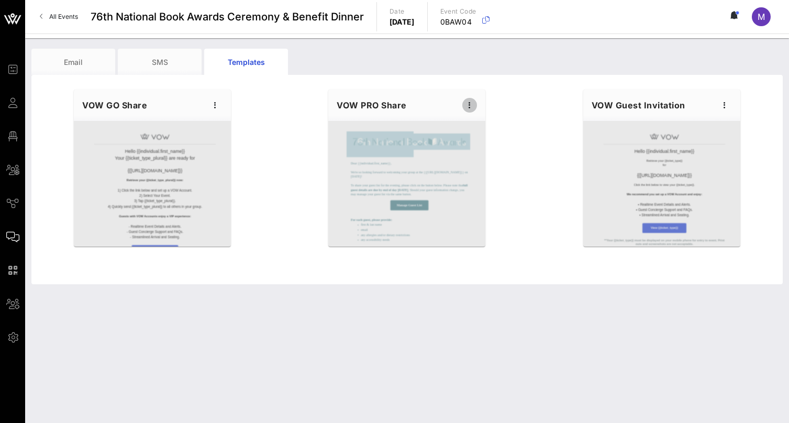
click at [467, 103] on icon "button" at bounding box center [470, 105] width 13 height 13
click at [487, 146] on div "Preview" at bounding box center [486, 144] width 26 height 8
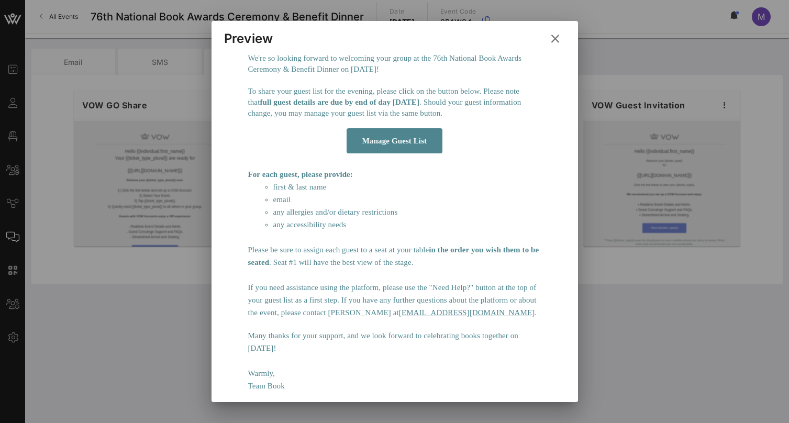
scroll to position [213, 0]
click at [556, 40] on icon at bounding box center [555, 38] width 15 height 13
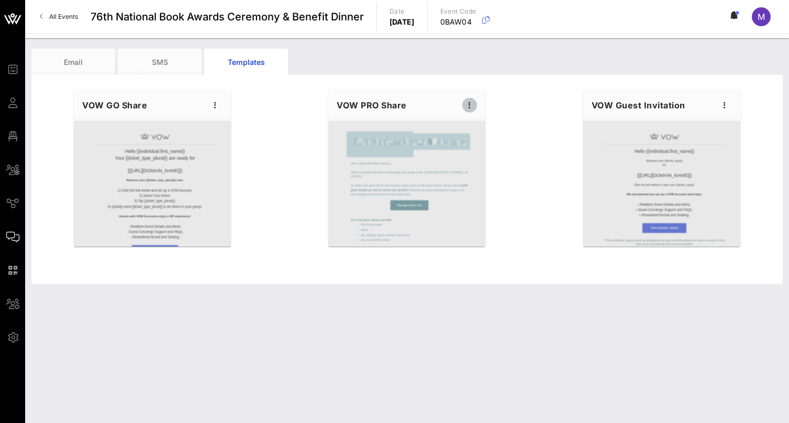
click at [462, 105] on span "button" at bounding box center [469, 105] width 15 height 13
click at [476, 120] on div "Edit" at bounding box center [486, 123] width 26 height 8
type input "National Book Awards"
type input "Guest Details | {{event_details.name}}"
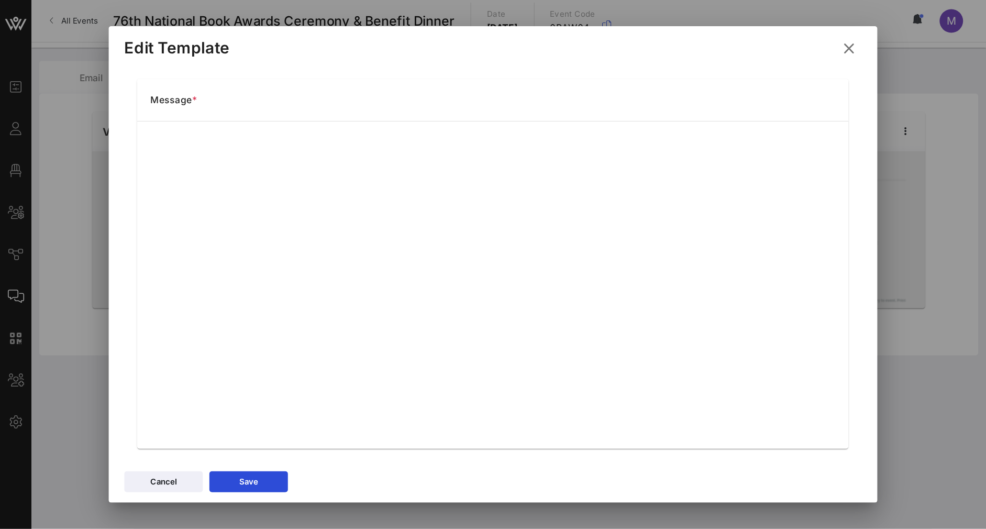
scroll to position [124, 0]
click at [214, 382] on button "Save" at bounding box center [199, 385] width 63 height 17
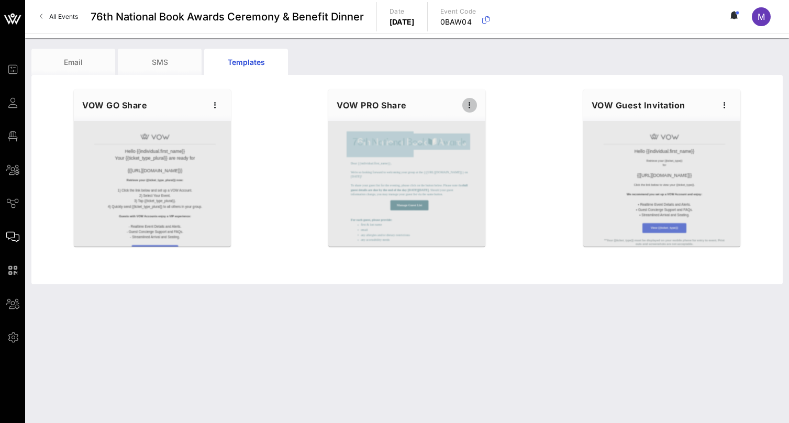
click at [473, 102] on icon "button" at bounding box center [470, 105] width 13 height 13
click at [486, 140] on div "Preview" at bounding box center [486, 144] width 26 height 8
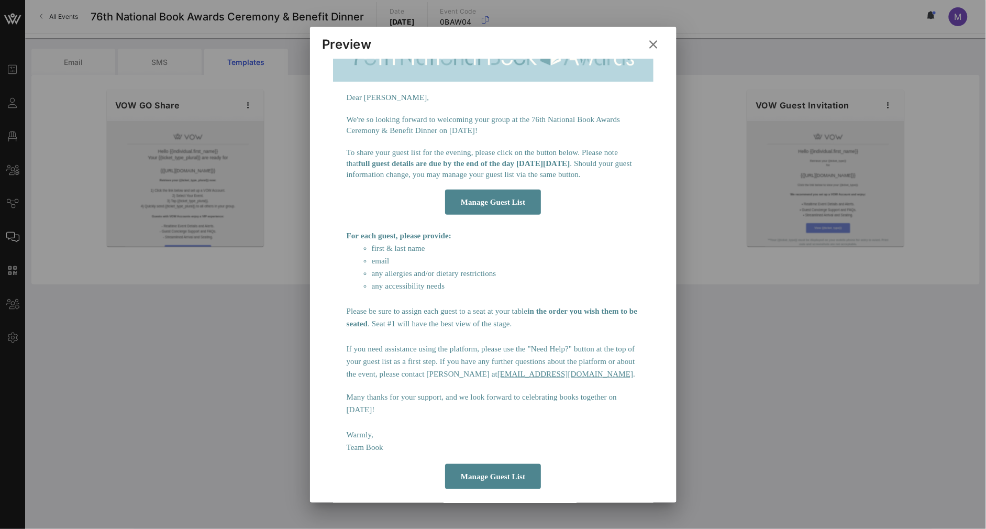
scroll to position [162, 0]
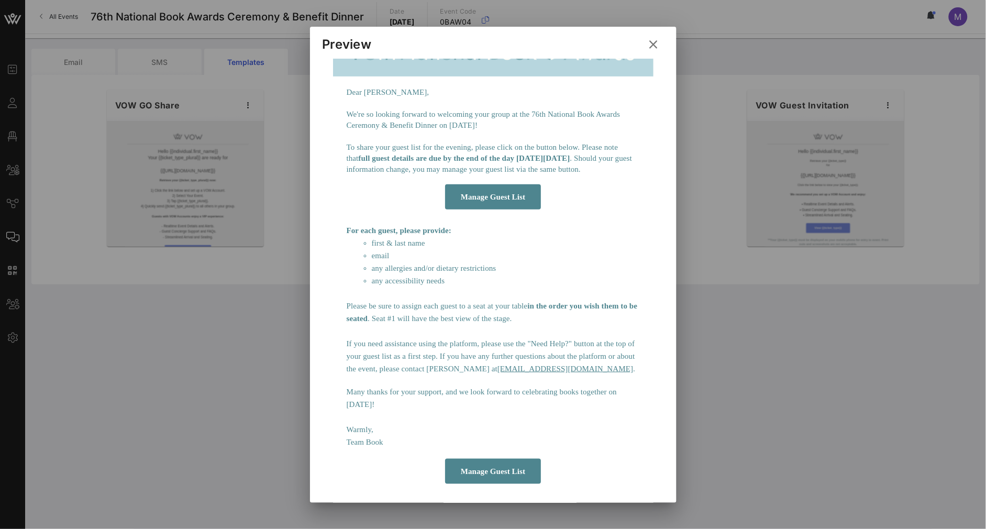
click at [655, 44] on icon at bounding box center [654, 44] width 16 height 15
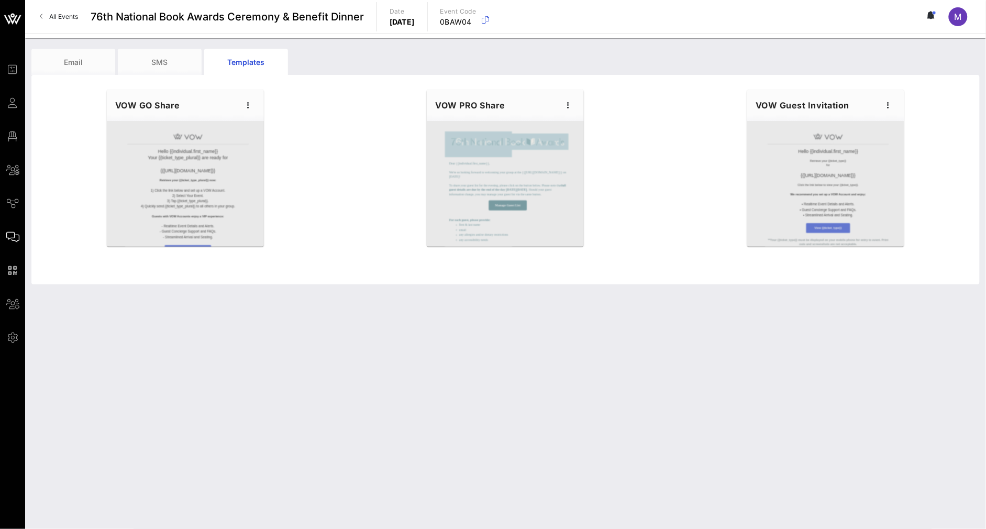
click at [793, 348] on div "Email SMS Templates Hello {{individual.first_name}} Your {{ticket_type_plural}}…" at bounding box center [505, 283] width 961 height 491
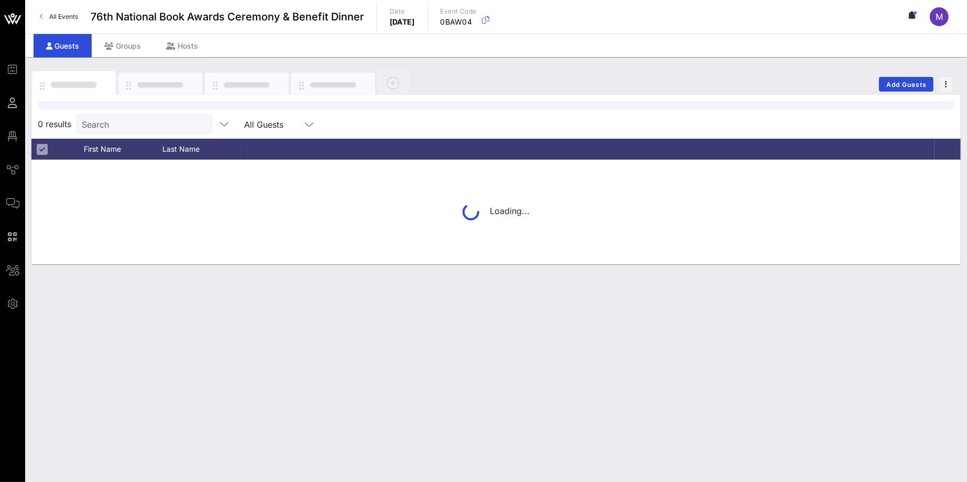
click at [142, 125] on div "0 results Search All Guests First Name Last Name Loading..." at bounding box center [495, 180] width 929 height 170
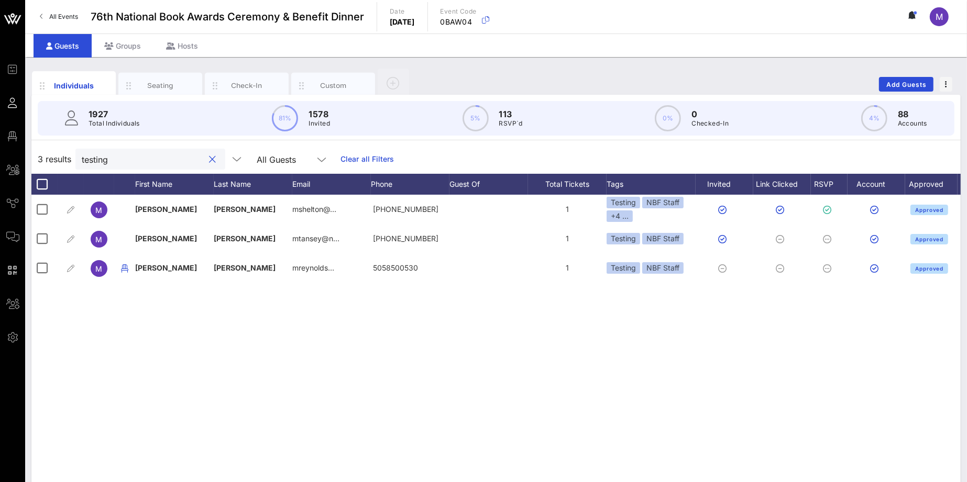
type input "testing"
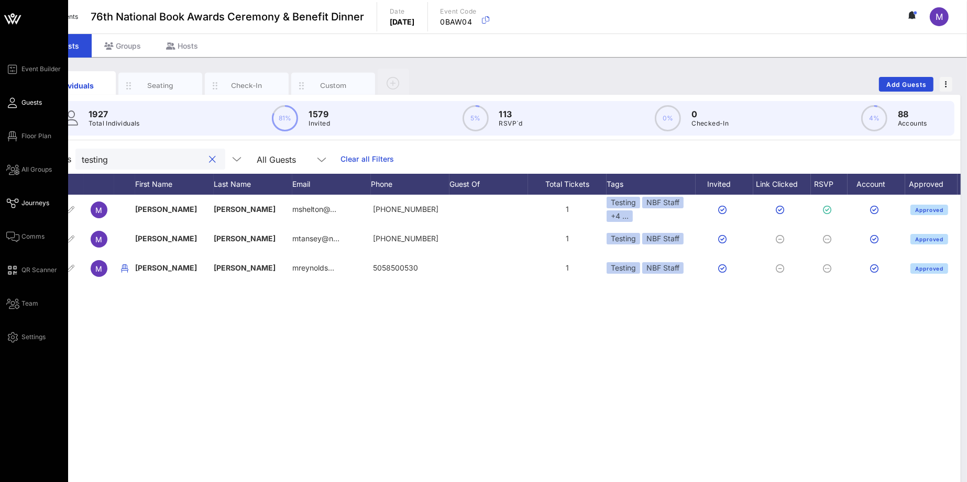
click at [22, 203] on span "Journeys" at bounding box center [35, 203] width 28 height 9
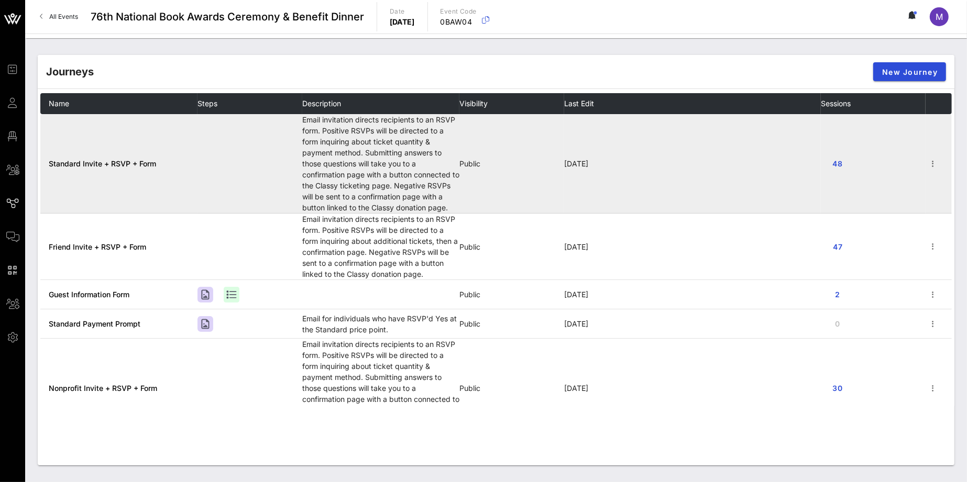
scroll to position [3, 0]
click at [137, 116] on td "Standard Invite + RSVP + Form" at bounding box center [118, 162] width 157 height 100
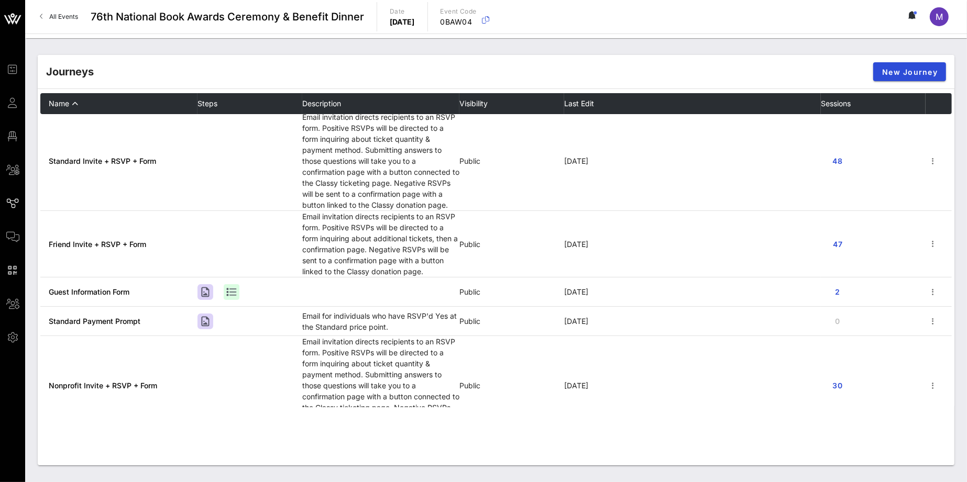
click at [126, 98] on th "Name" at bounding box center [118, 103] width 157 height 21
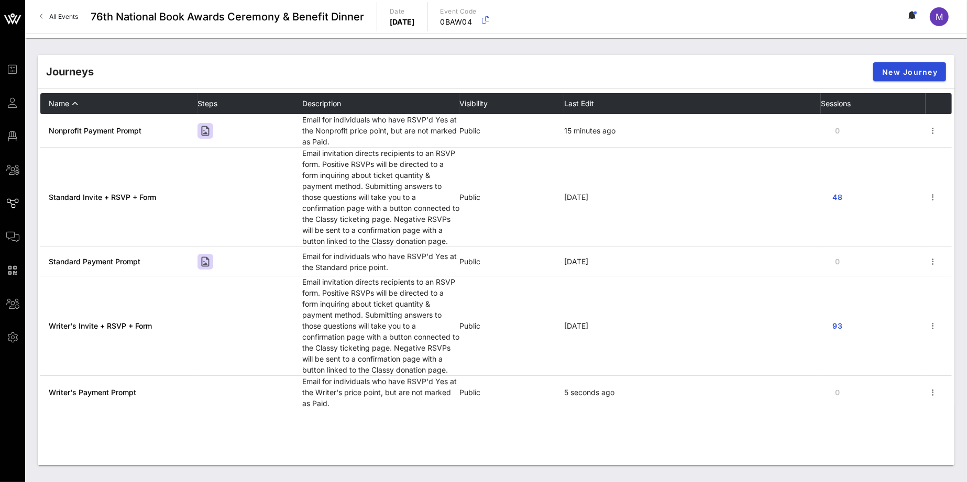
scroll to position [197, 0]
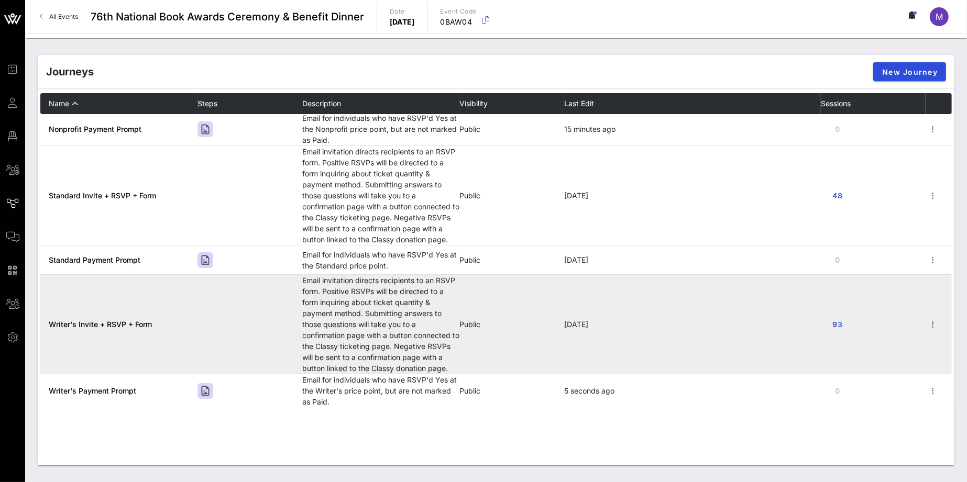
click at [108, 324] on span "Writer's Invite + RSVP + Form" at bounding box center [100, 324] width 103 height 9
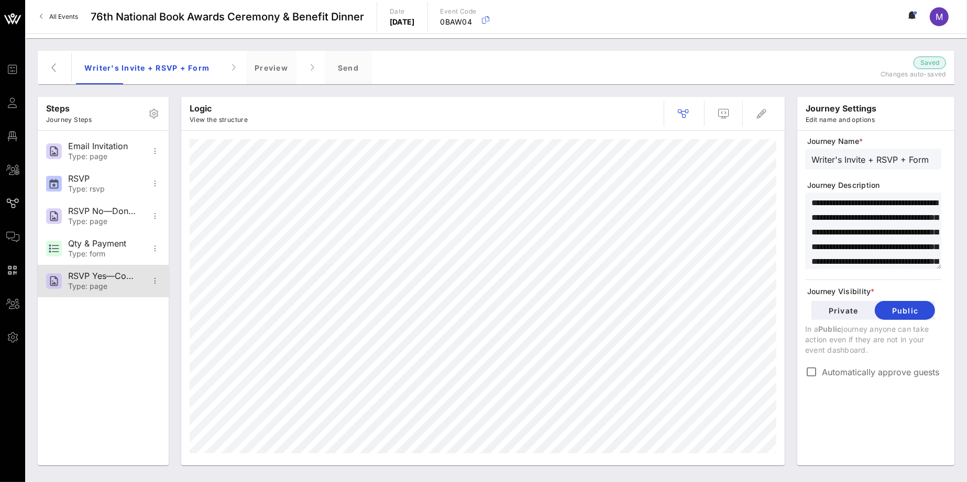
click at [100, 279] on div "RSVP Yes—Confirmation" at bounding box center [102, 276] width 69 height 10
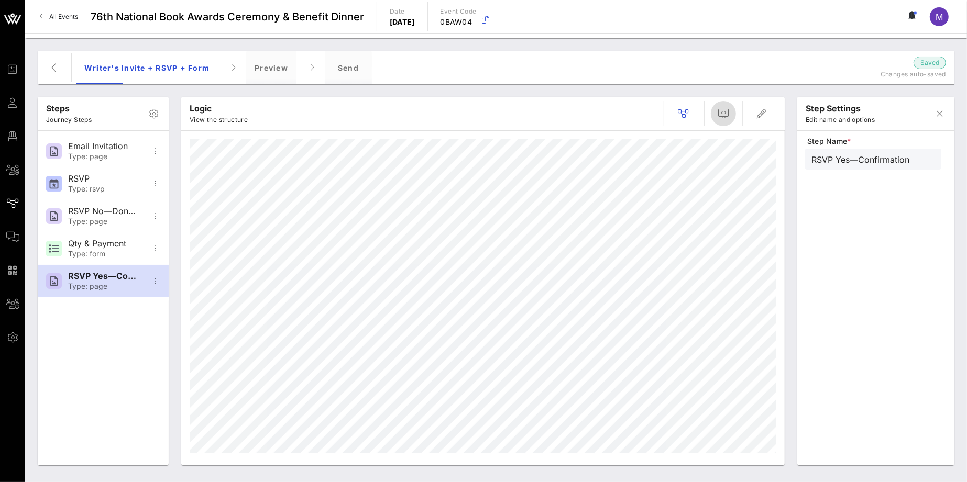
click at [718, 113] on icon "button" at bounding box center [723, 113] width 13 height 13
